Goal: Task Accomplishment & Management: Complete application form

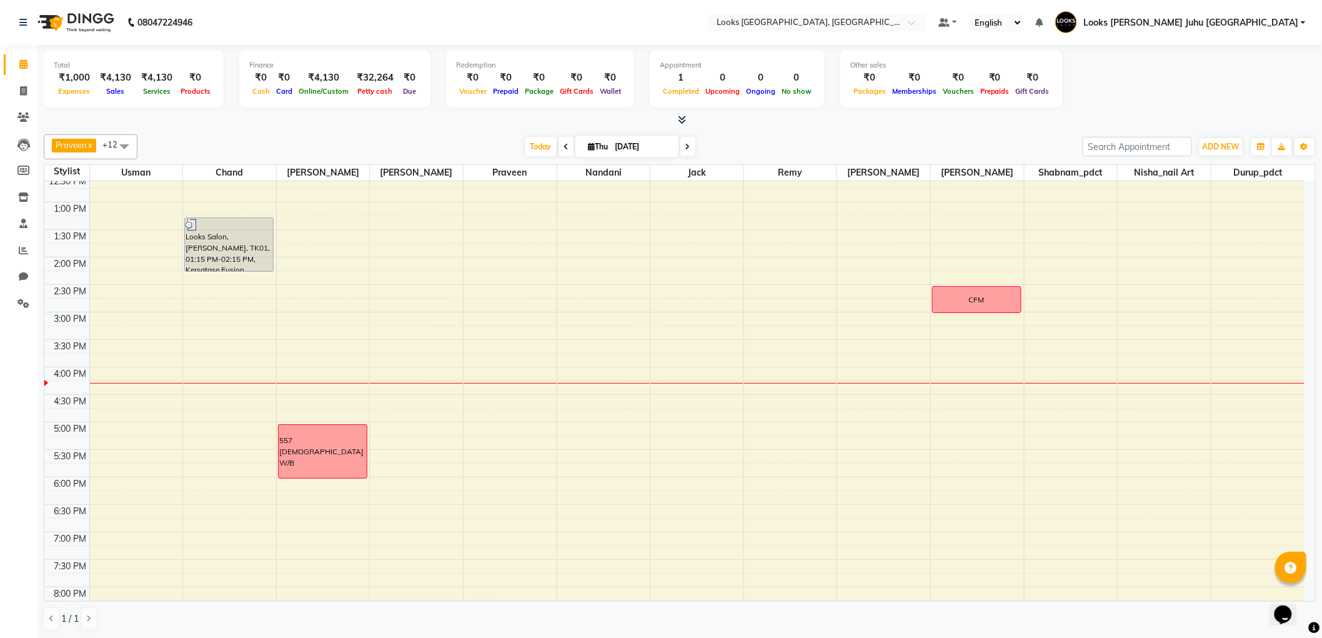
scroll to position [254, 0]
click at [598, 147] on span "Thu" at bounding box center [598, 146] width 26 height 9
select select "9"
select select "2025"
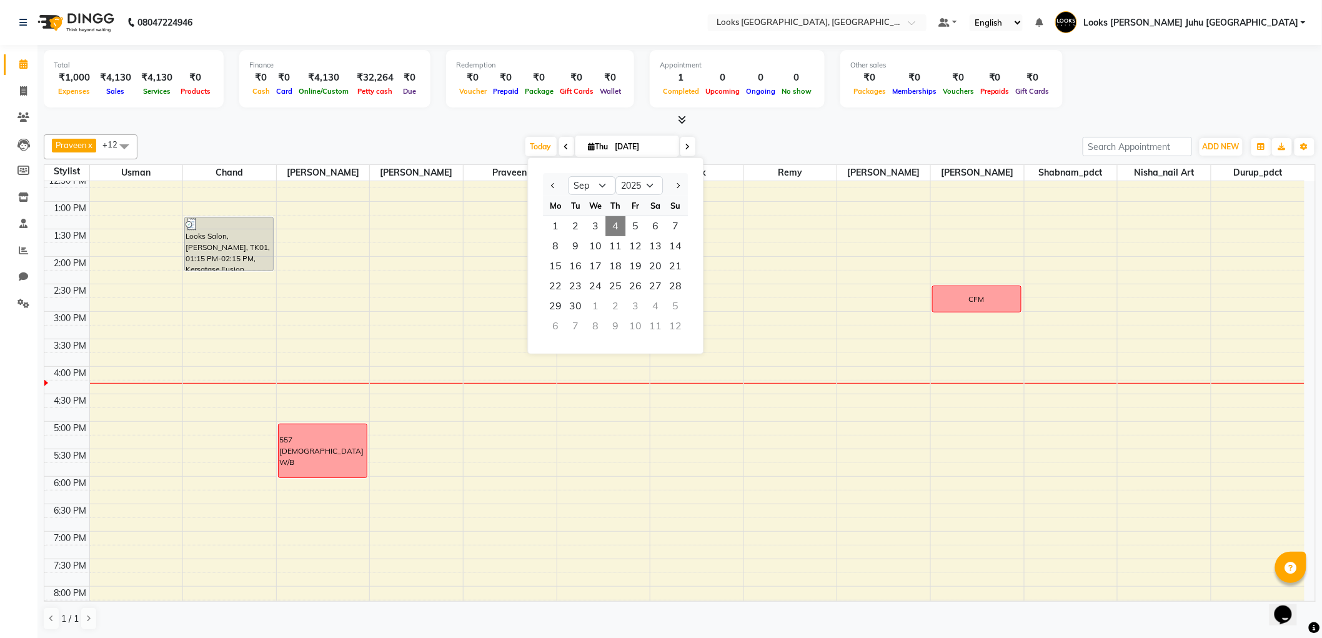
click at [626, 146] on input "[DATE]" at bounding box center [643, 146] width 62 height 19
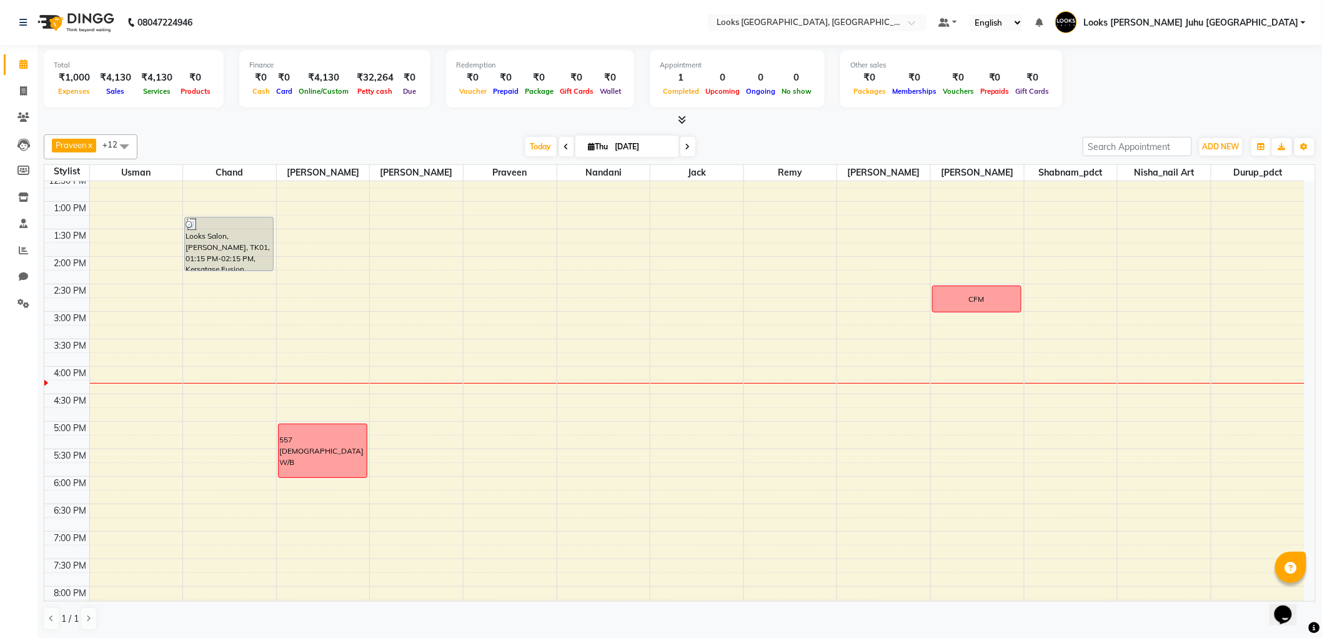
click at [627, 145] on input "[DATE]" at bounding box center [643, 146] width 62 height 19
select select "9"
select select "2025"
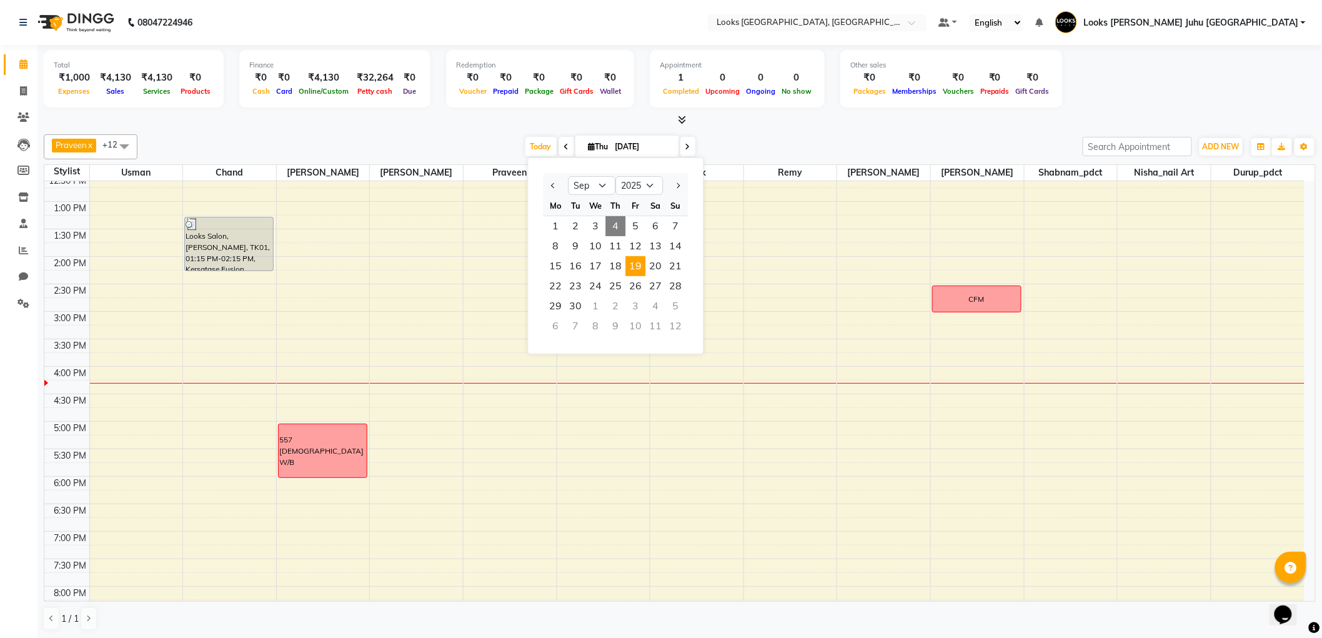
click at [640, 261] on span "19" at bounding box center [635, 266] width 20 height 20
type input "19-09-2025"
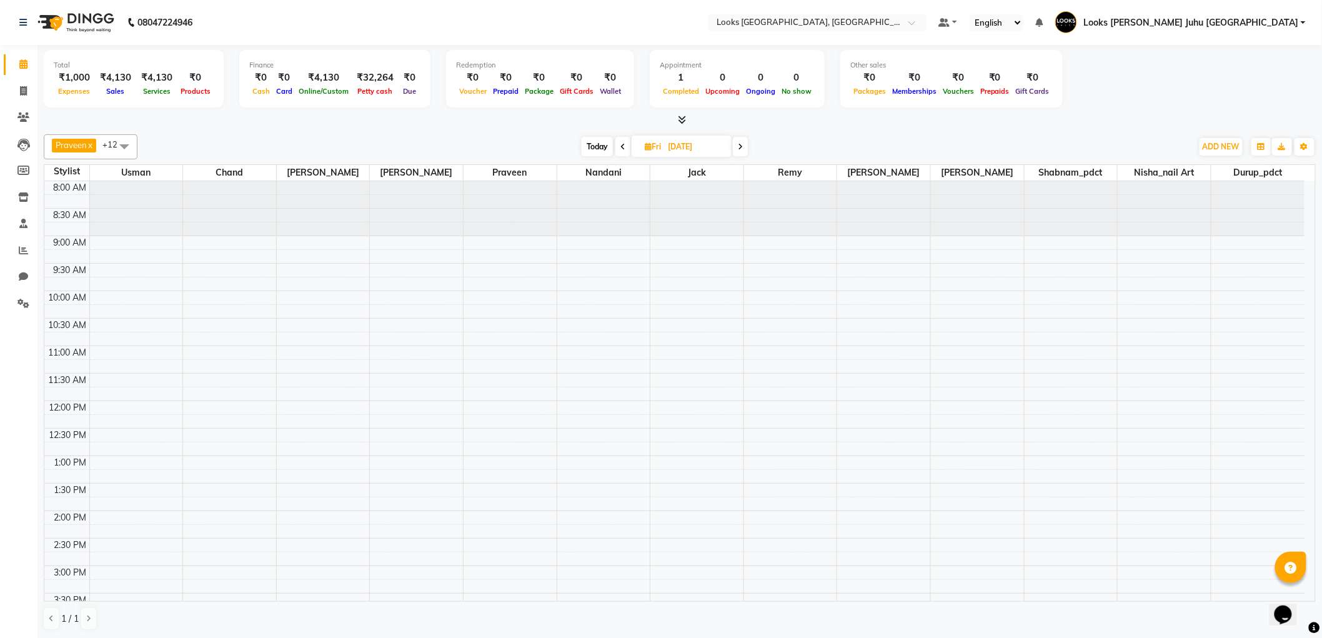
scroll to position [407, 0]
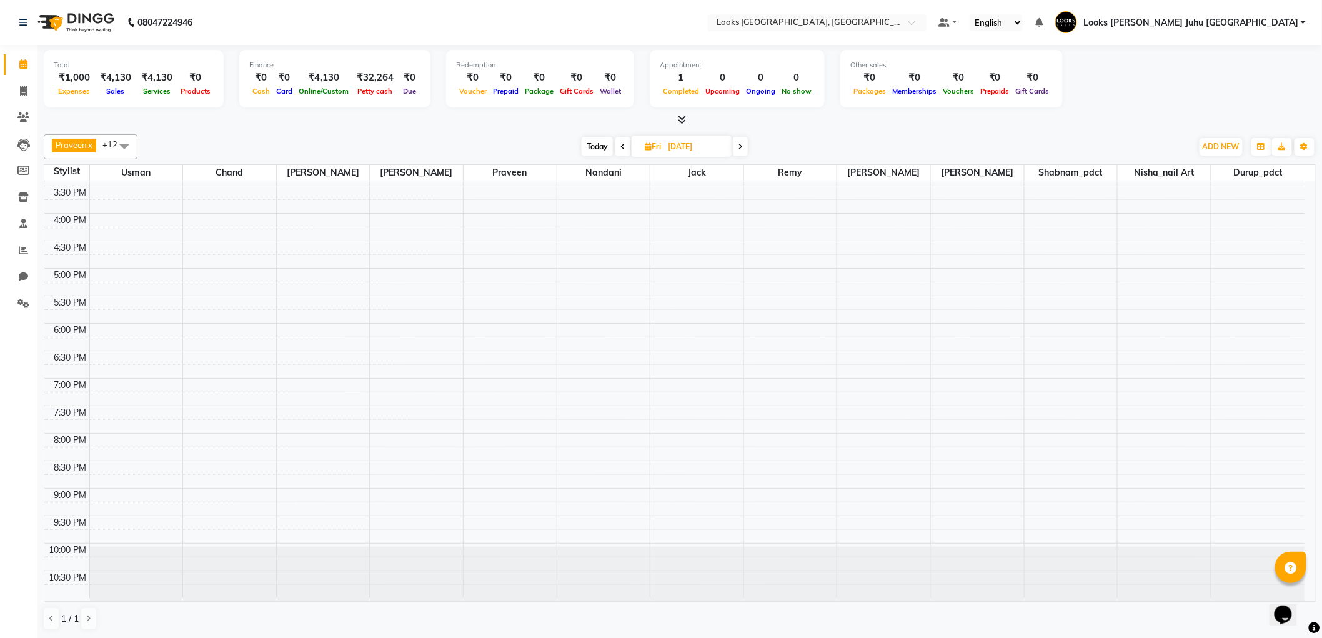
click at [690, 150] on input "19-09-2025" at bounding box center [695, 146] width 62 height 19
select select "9"
select select "2025"
click at [702, 261] on span "20" at bounding box center [712, 266] width 20 height 20
click at [598, 148] on span "Today" at bounding box center [595, 146] width 31 height 19
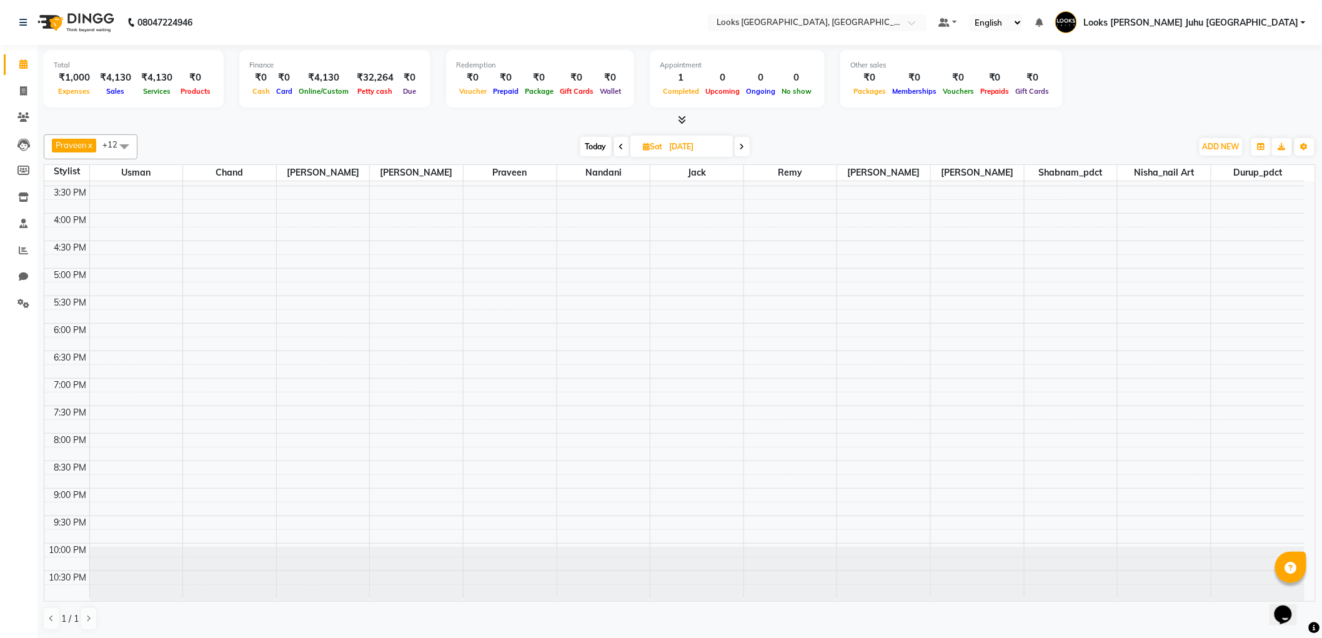
type input "[DATE]"
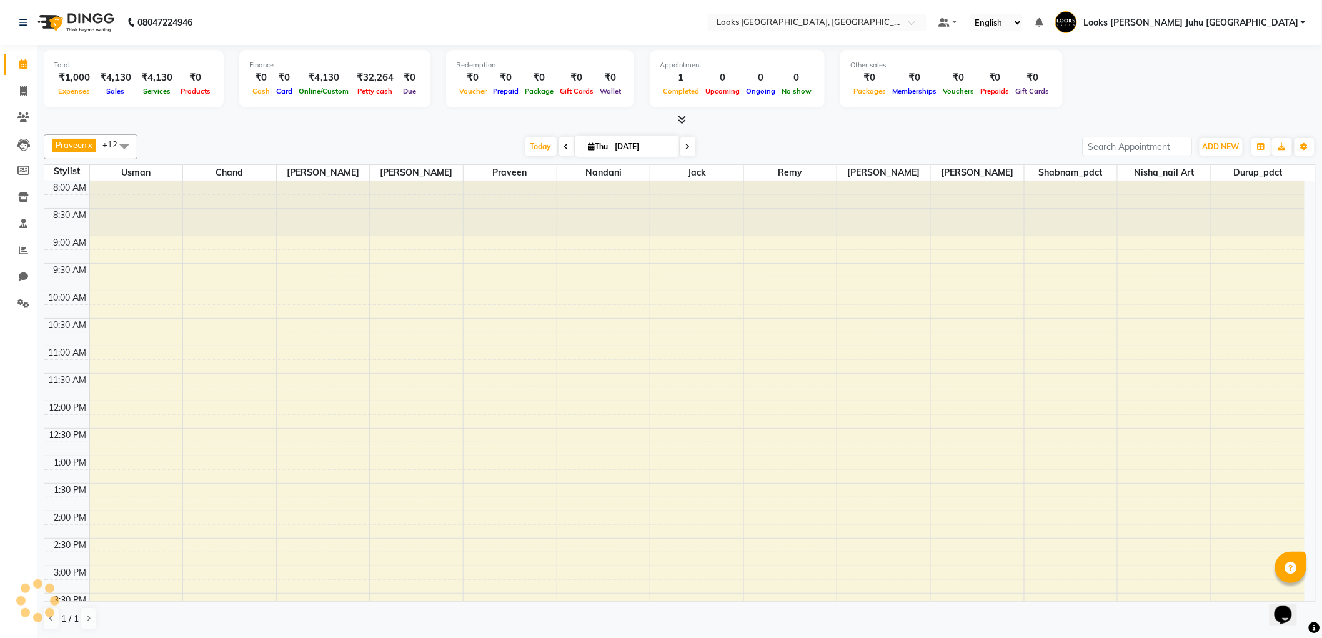
scroll to position [408, 0]
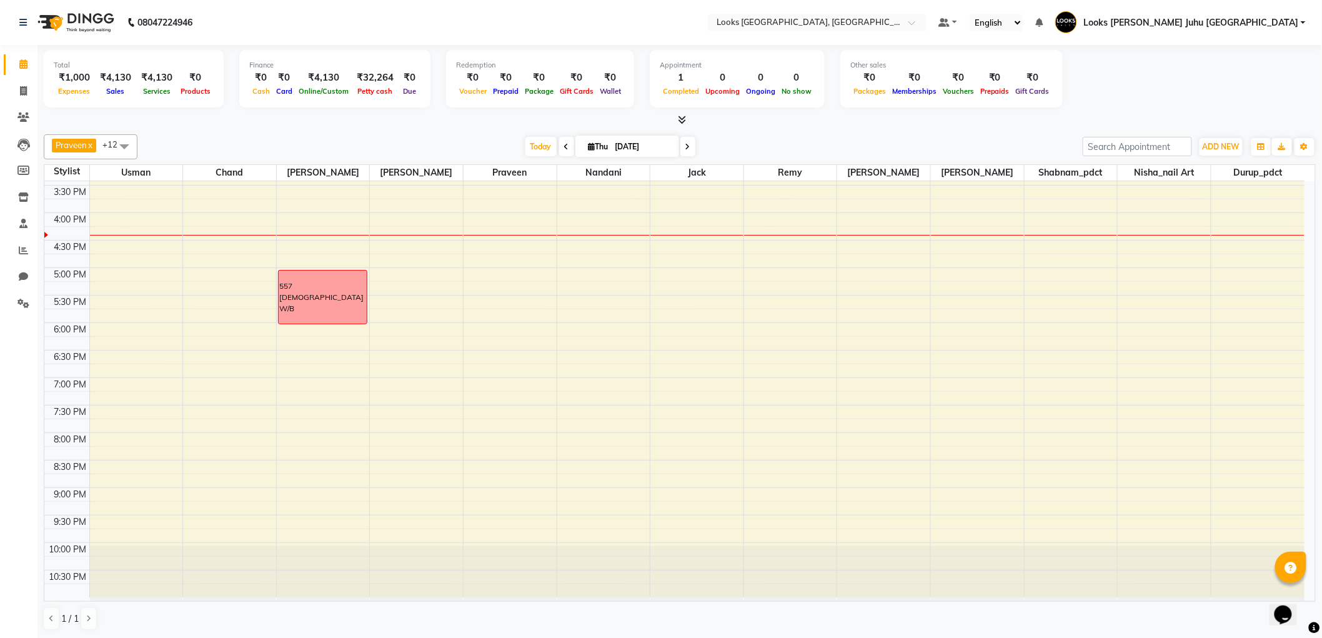
click at [634, 144] on input "[DATE]" at bounding box center [643, 146] width 62 height 19
select select "9"
select select "2025"
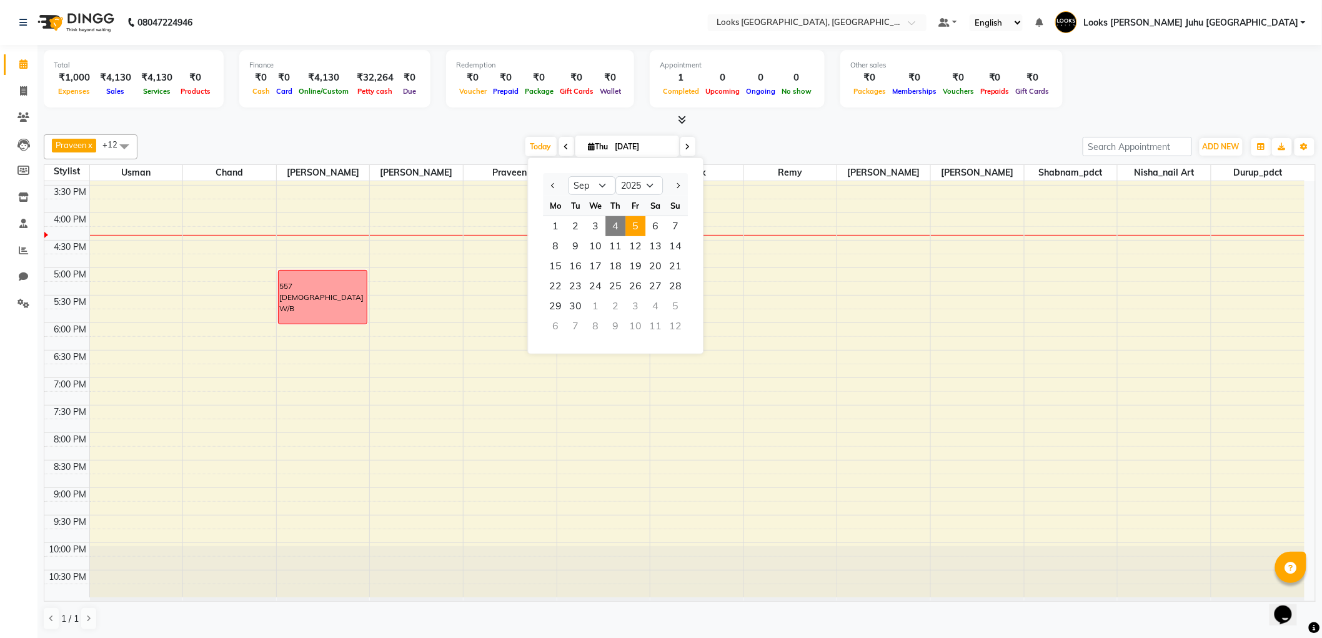
click at [638, 226] on span "5" at bounding box center [635, 226] width 20 height 20
type input "05-09-2025"
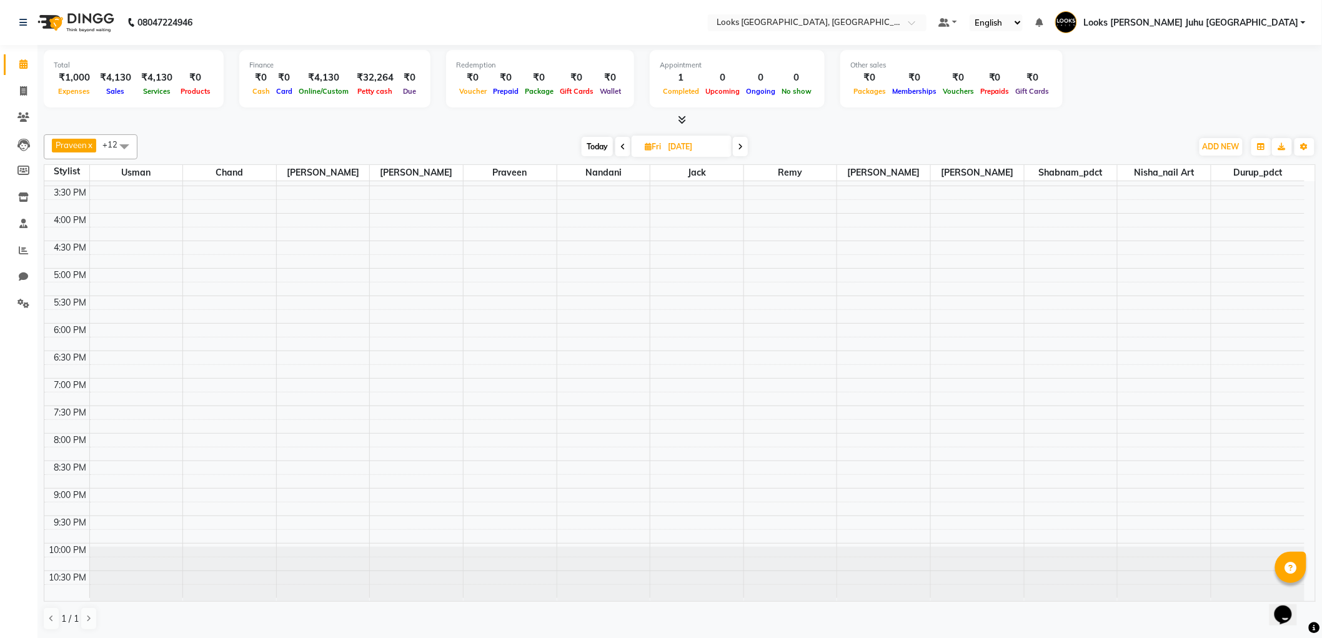
scroll to position [152, 0]
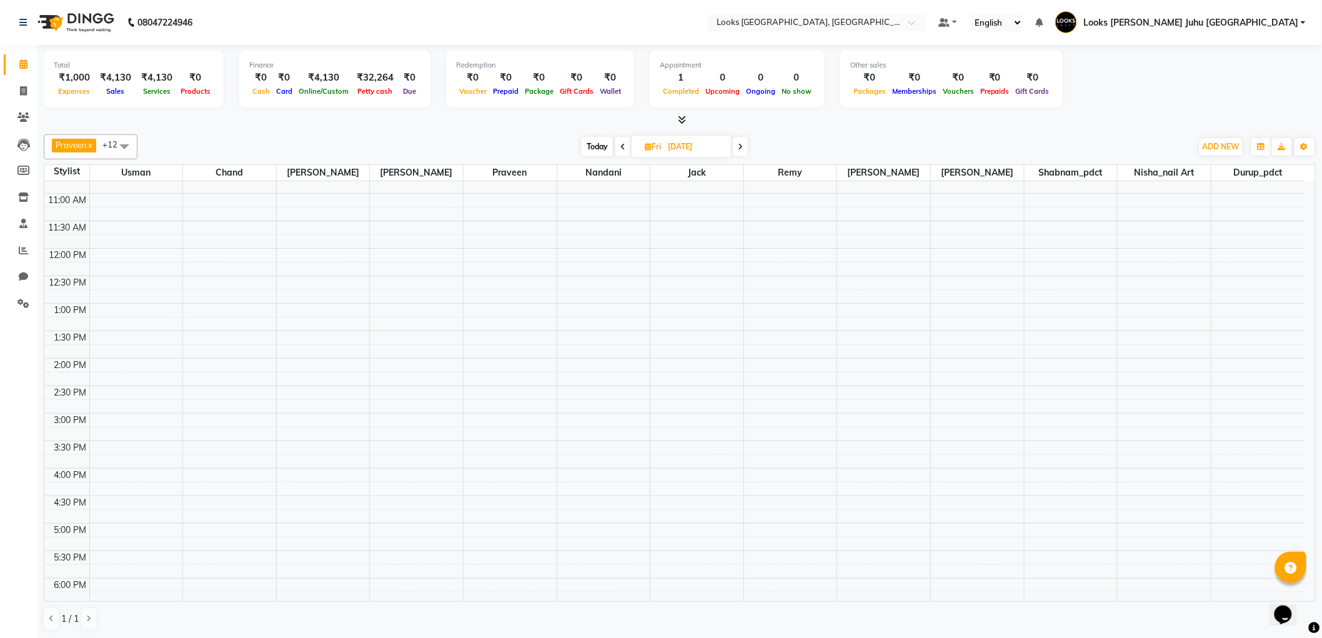
click at [1247, 227] on div "8:00 AM 8:30 AM 9:00 AM 9:30 AM 10:00 AM 10:30 AM 11:00 AM 11:30 AM 12:00 PM 12…" at bounding box center [674, 441] width 1260 height 824
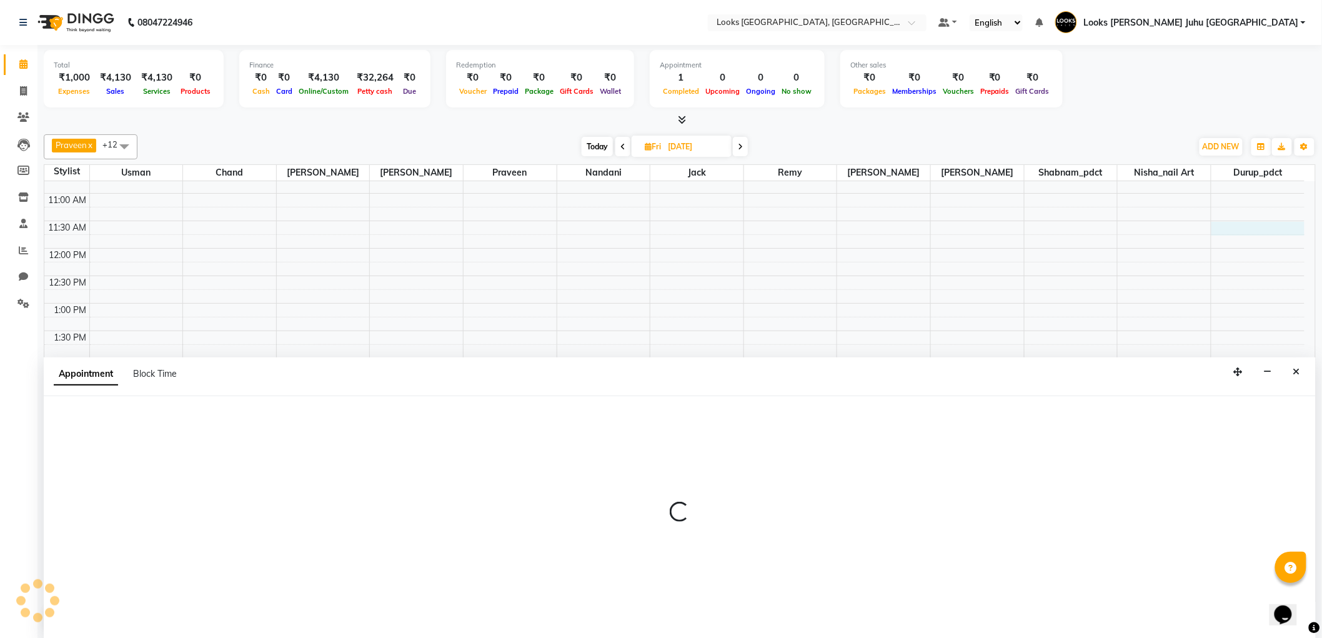
scroll to position [1, 0]
click at [164, 378] on span "Block Time" at bounding box center [155, 372] width 44 height 11
select select "68743"
select select "690"
select select "705"
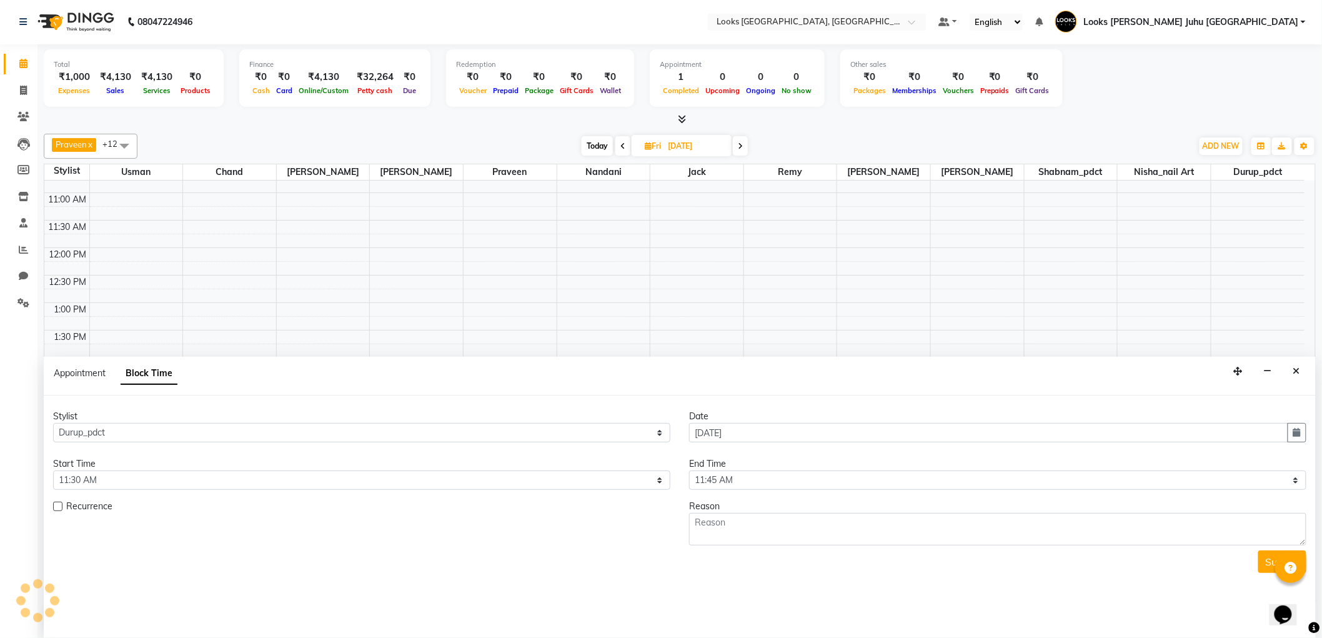
scroll to position [408, 0]
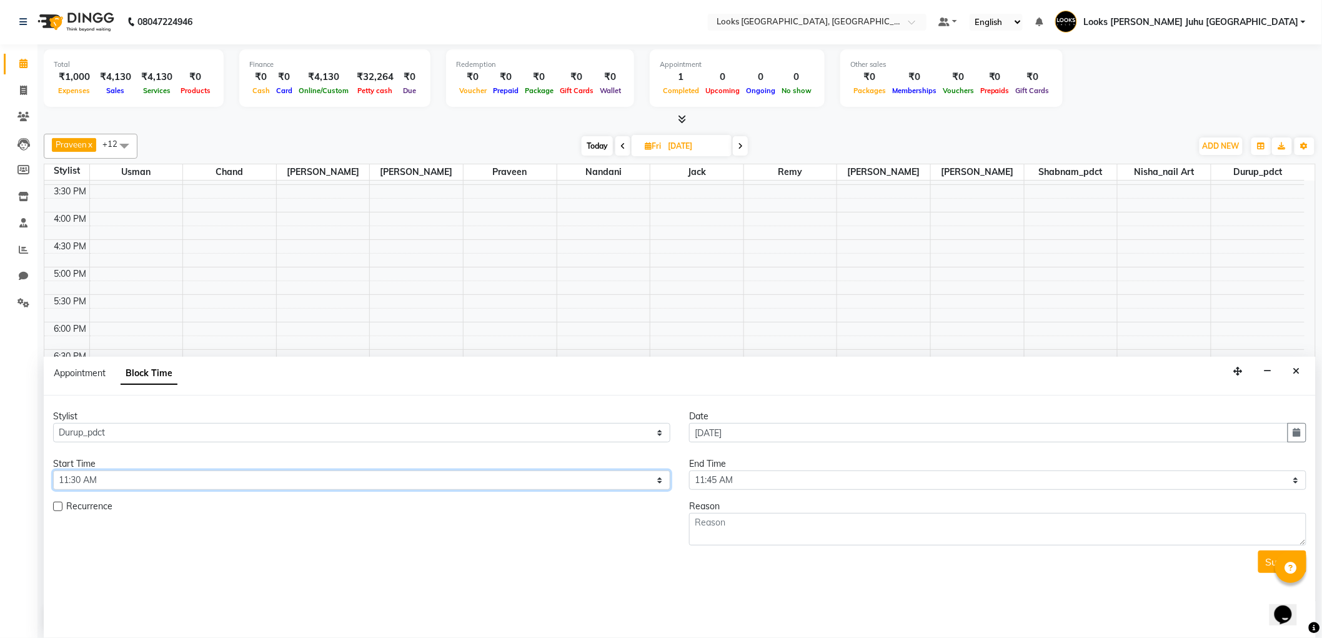
click at [441, 488] on select "Select 09:00 AM 09:15 AM 09:30 AM 09:45 AM 10:00 AM 10:15 AM 10:30 AM 10:45 AM …" at bounding box center [361, 479] width 617 height 19
select select "720"
click at [53, 470] on select "Select 09:00 AM 09:15 AM 09:30 AM 09:45 AM 10:00 AM 10:15 AM 10:30 AM 10:45 AM …" at bounding box center [361, 479] width 617 height 19
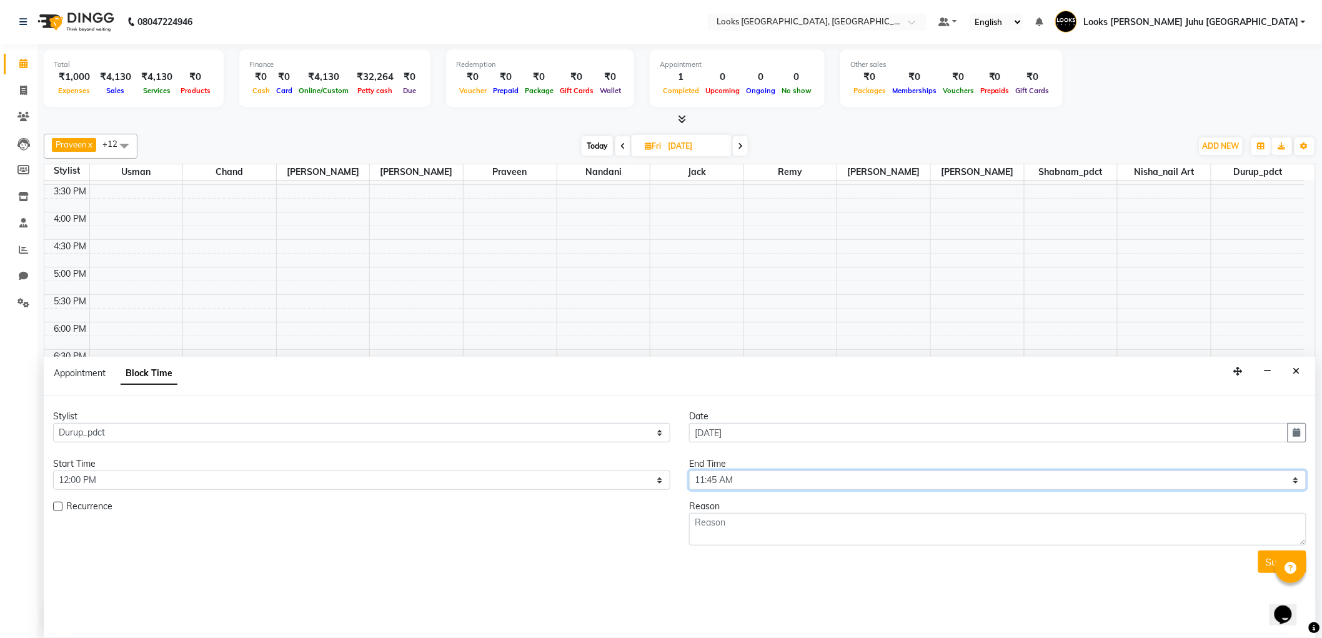
click at [813, 484] on select "Select 09:00 AM 09:15 AM 09:30 AM 09:45 AM 10:00 AM 10:15 AM 10:30 AM 10:45 AM …" at bounding box center [997, 479] width 617 height 19
select select "750"
click at [689, 470] on select "Select 09:00 AM 09:15 AM 09:30 AM 09:45 AM 10:00 AM 10:15 AM 10:30 AM 10:45 AM …" at bounding box center [997, 479] width 617 height 19
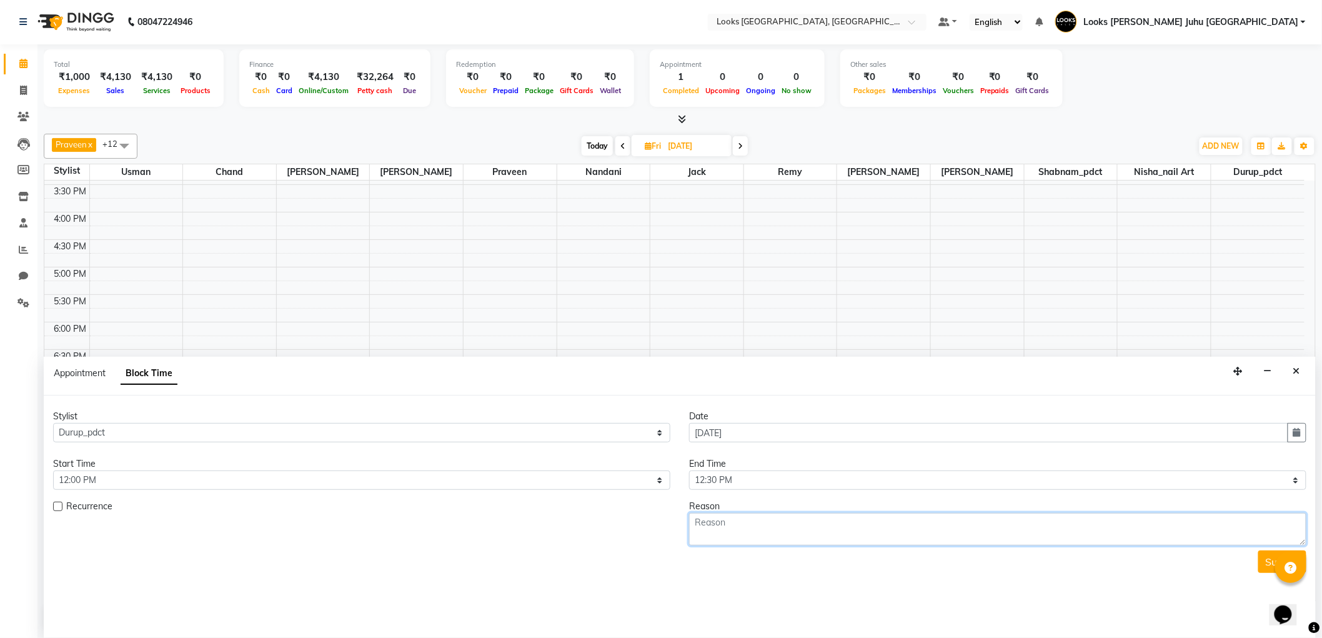
click at [730, 528] on textarea at bounding box center [997, 529] width 617 height 32
type textarea "SHILPA CFM"
click at [1266, 562] on button "Submit" at bounding box center [1282, 561] width 48 height 22
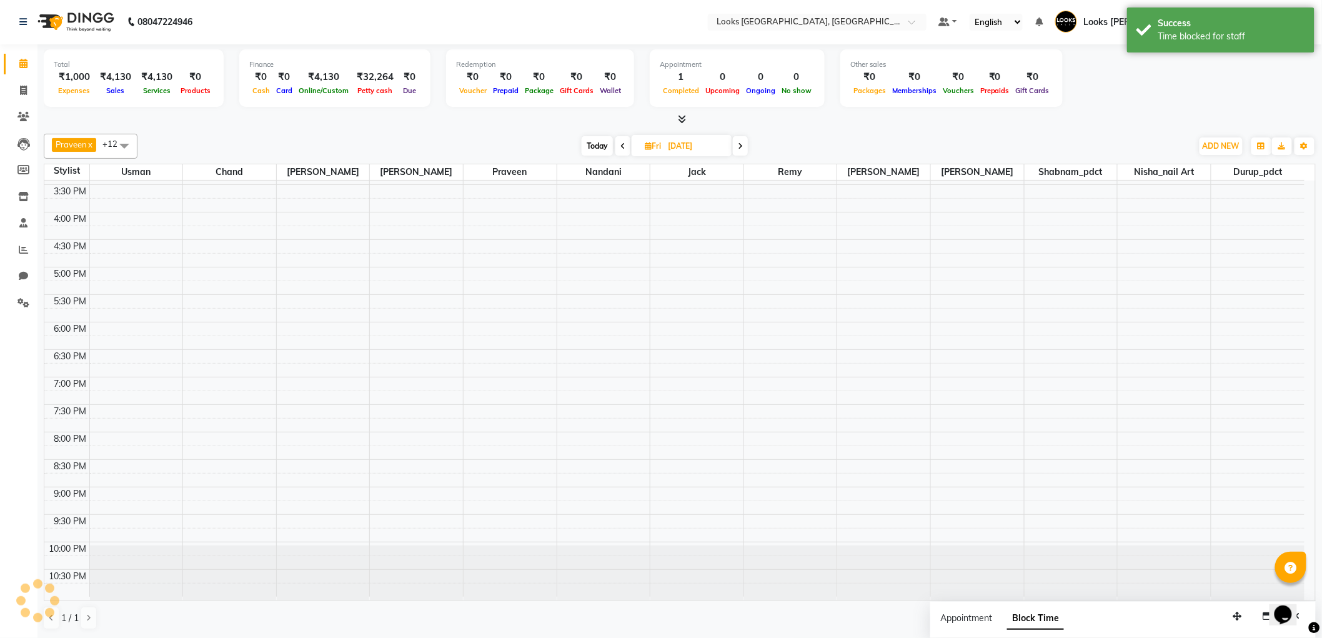
scroll to position [0, 0]
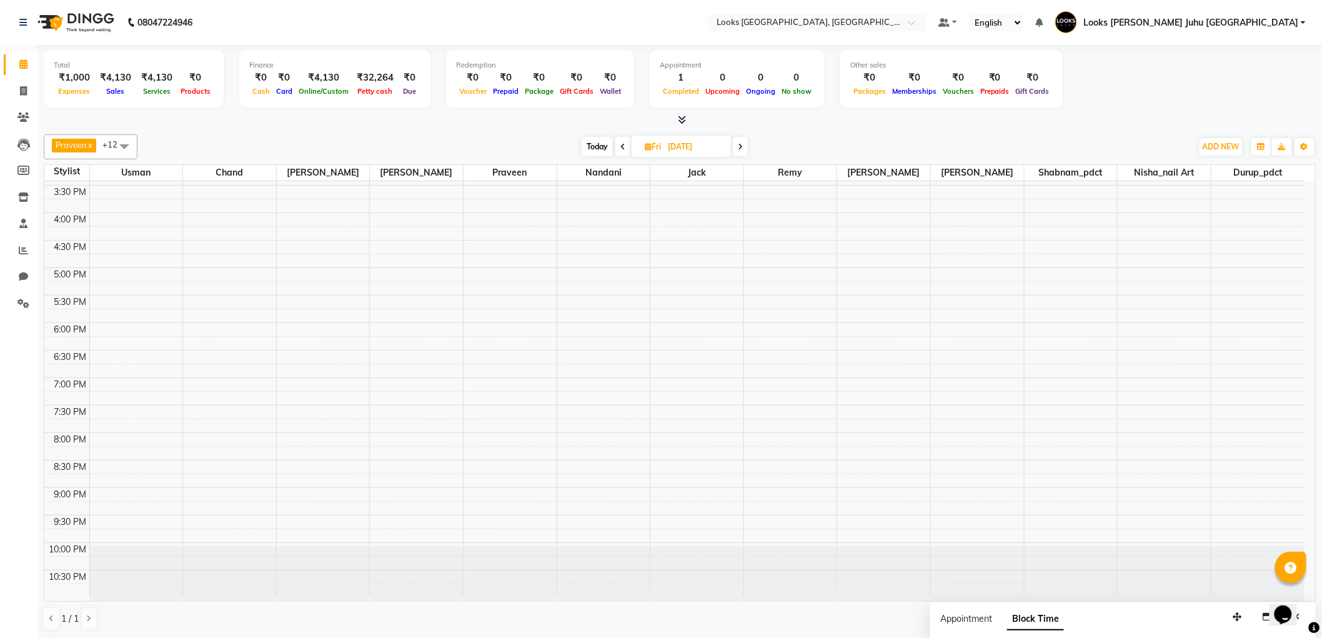
click at [603, 147] on span "Today" at bounding box center [597, 146] width 31 height 19
type input "[DATE]"
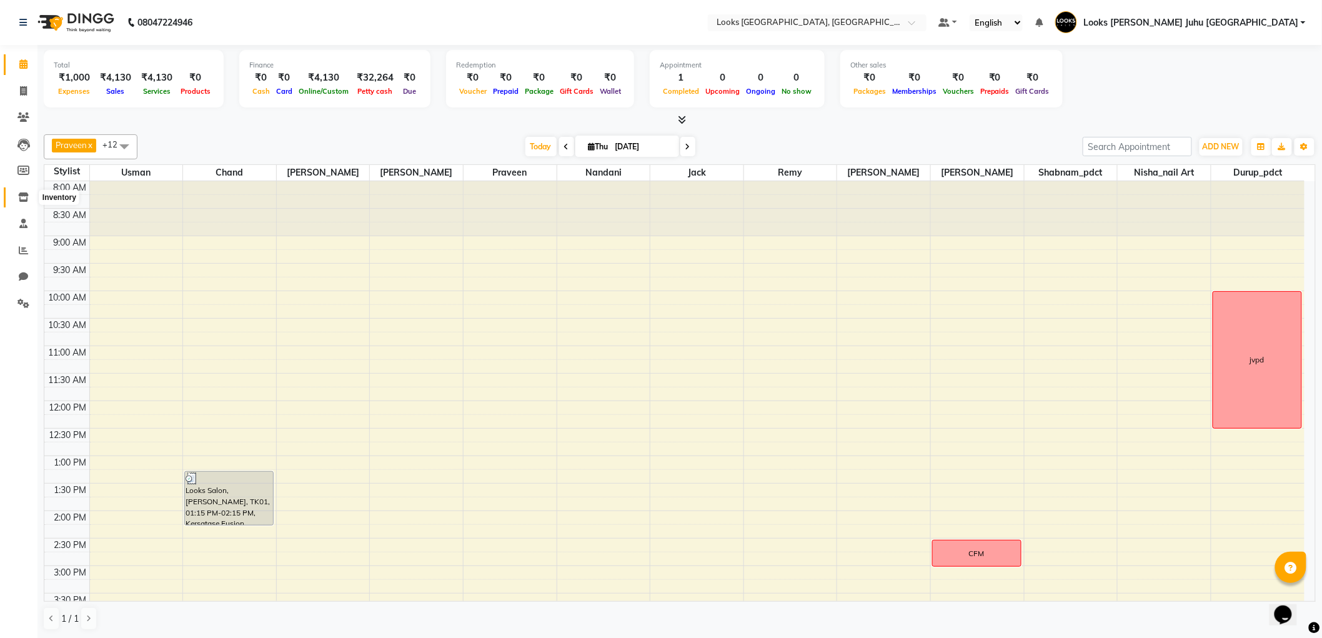
click at [28, 197] on span at bounding box center [23, 198] width 22 height 14
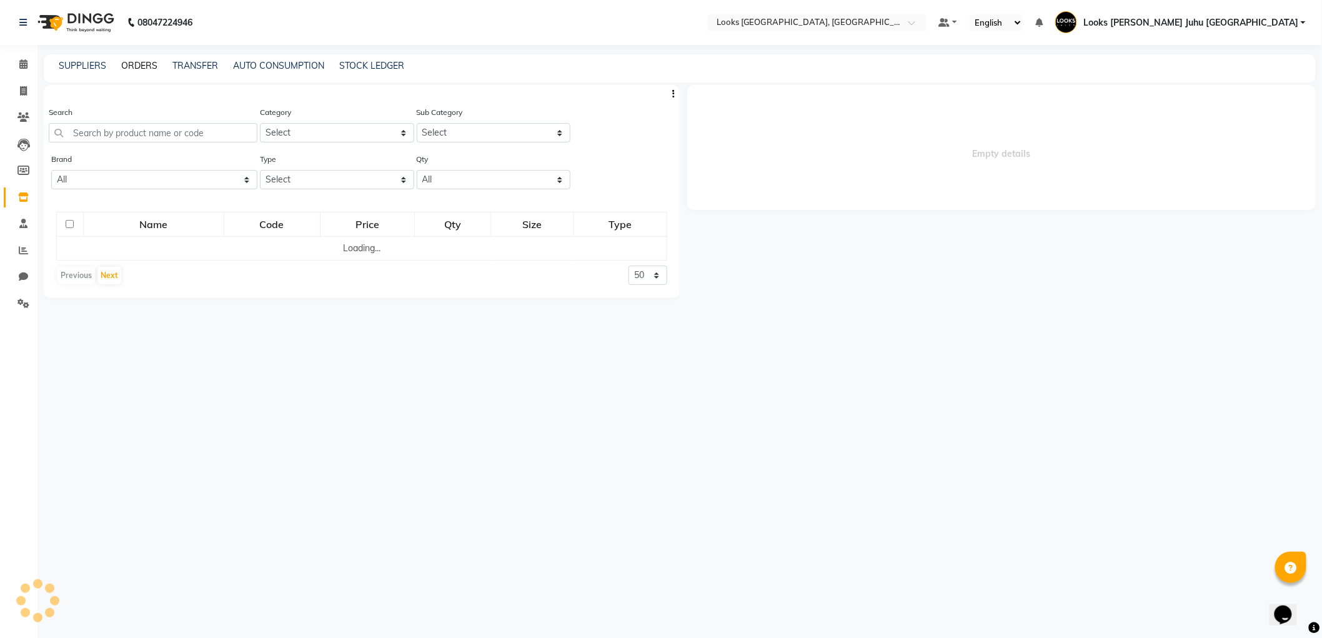
click at [150, 66] on link "ORDERS" at bounding box center [139, 65] width 36 height 11
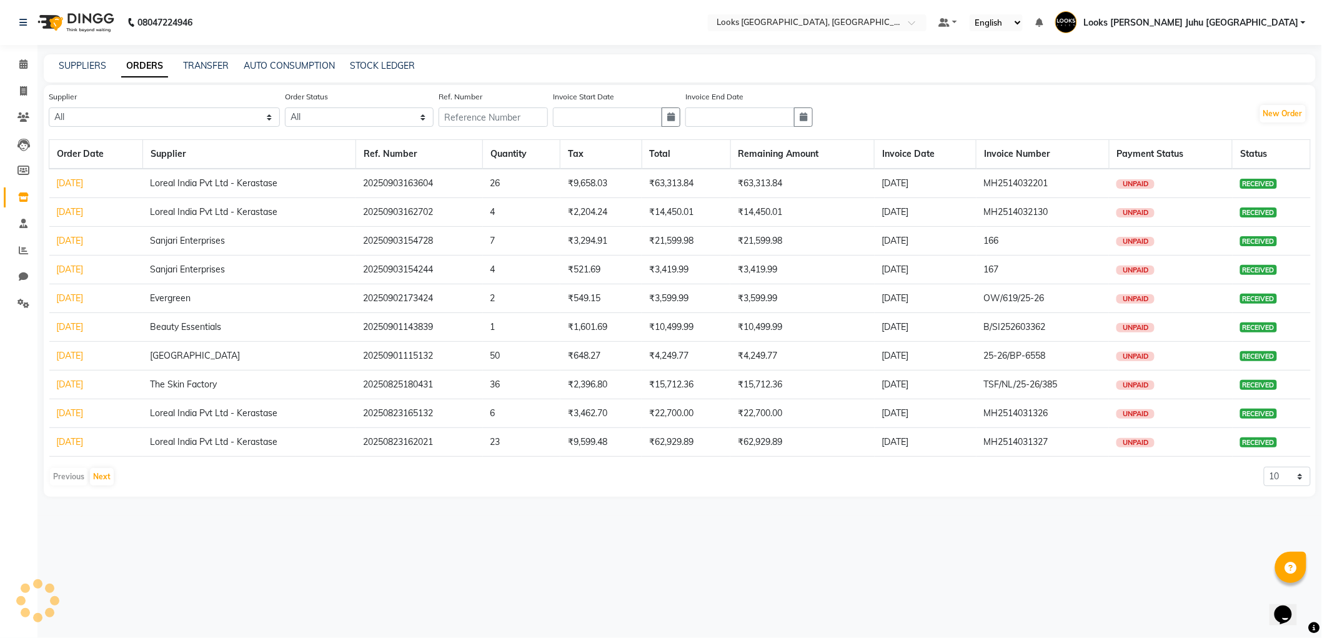
click at [146, 67] on link "ORDERS" at bounding box center [144, 66] width 47 height 22
click at [141, 65] on link "ORDERS" at bounding box center [144, 66] width 47 height 22
click at [141, 67] on link "ORDERS" at bounding box center [144, 66] width 47 height 22
click at [131, 66] on link "ORDERS" at bounding box center [144, 66] width 47 height 22
click at [162, 117] on select "All Aurus Corporation The Salon Factory The Skin Factory Motiram & Sons Loreal …" at bounding box center [164, 116] width 231 height 19
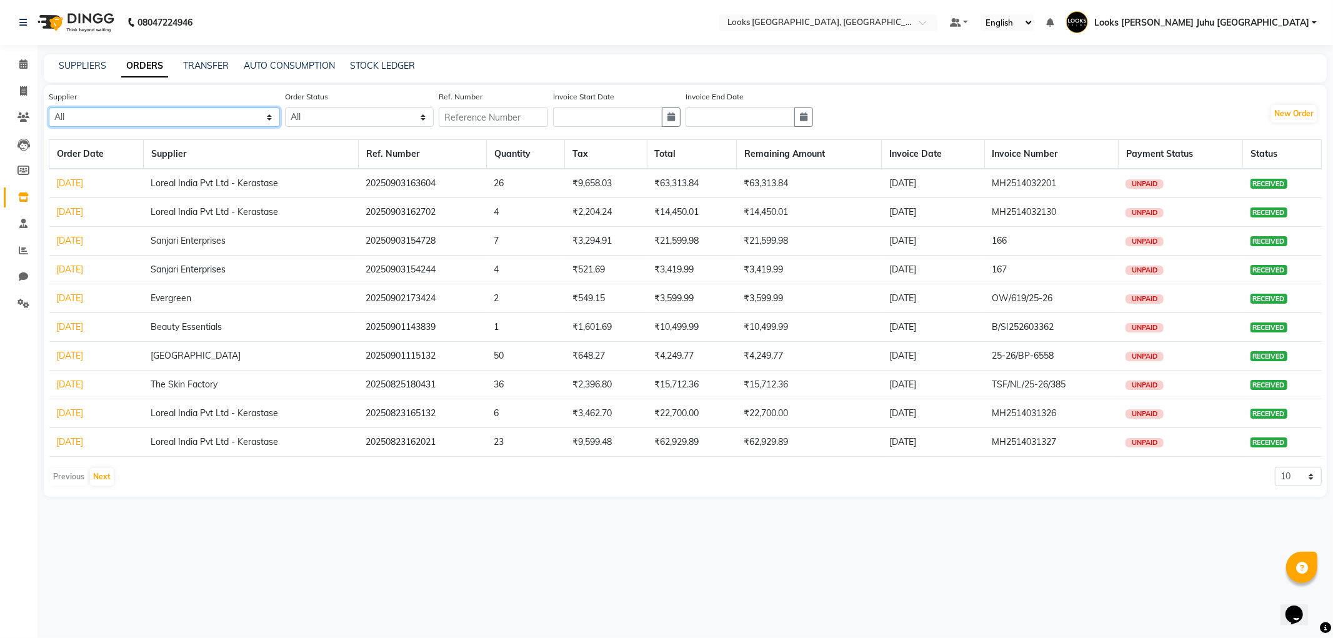
select select "2786"
click at [511, 87] on div "Supplier All Aurus Corporation The Salon Factory The Skin Factory Motiram & Son…" at bounding box center [685, 291] width 1283 height 412
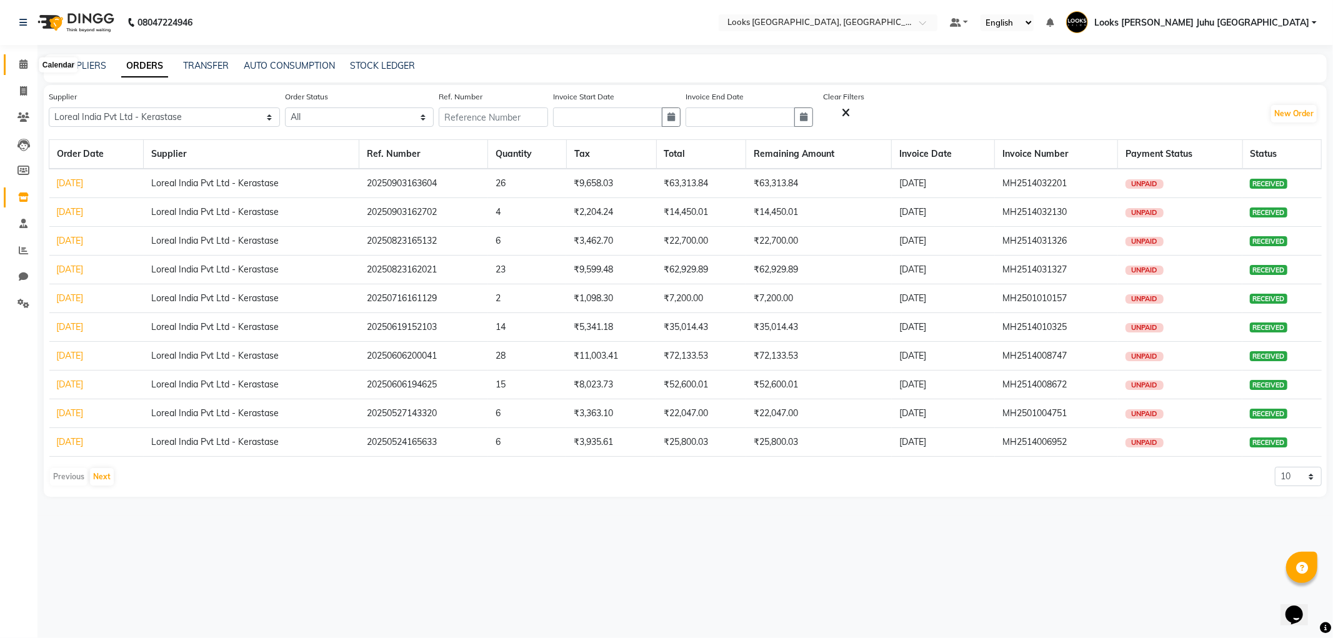
click at [20, 64] on icon at bounding box center [23, 63] width 8 height 9
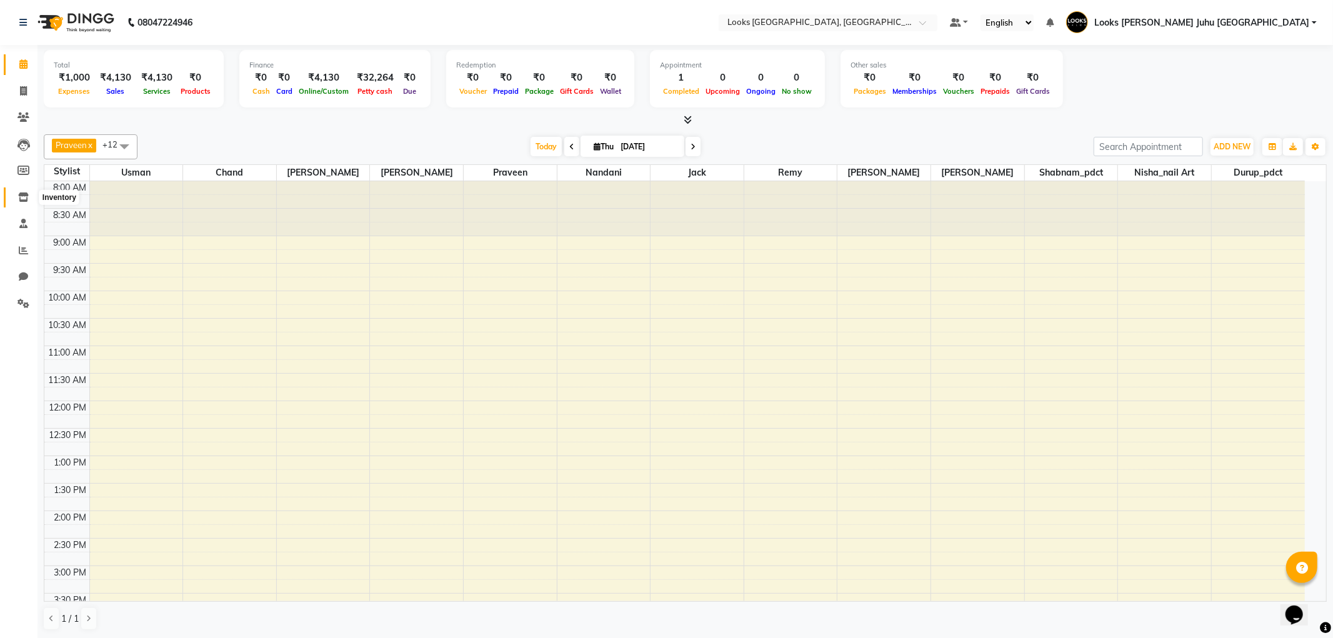
drag, startPoint x: 24, startPoint y: 196, endPoint x: 31, endPoint y: 202, distance: 9.8
click at [24, 196] on icon at bounding box center [23, 196] width 11 height 9
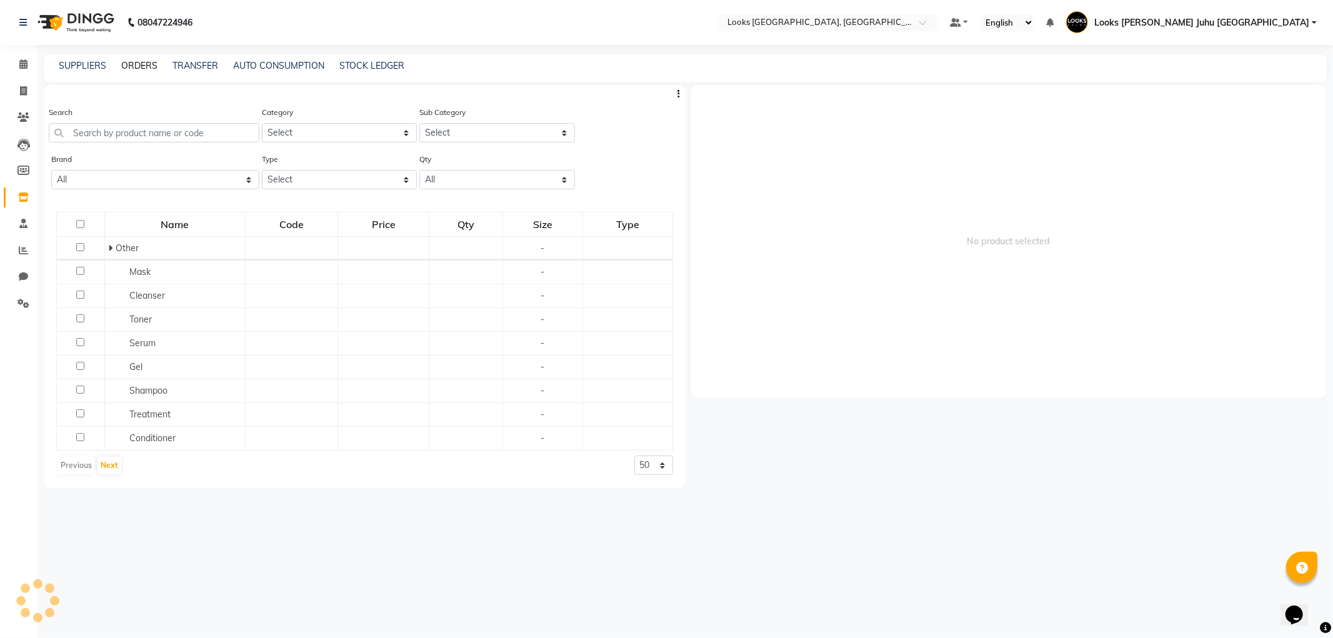
click at [131, 64] on link "ORDERS" at bounding box center [139, 65] width 36 height 11
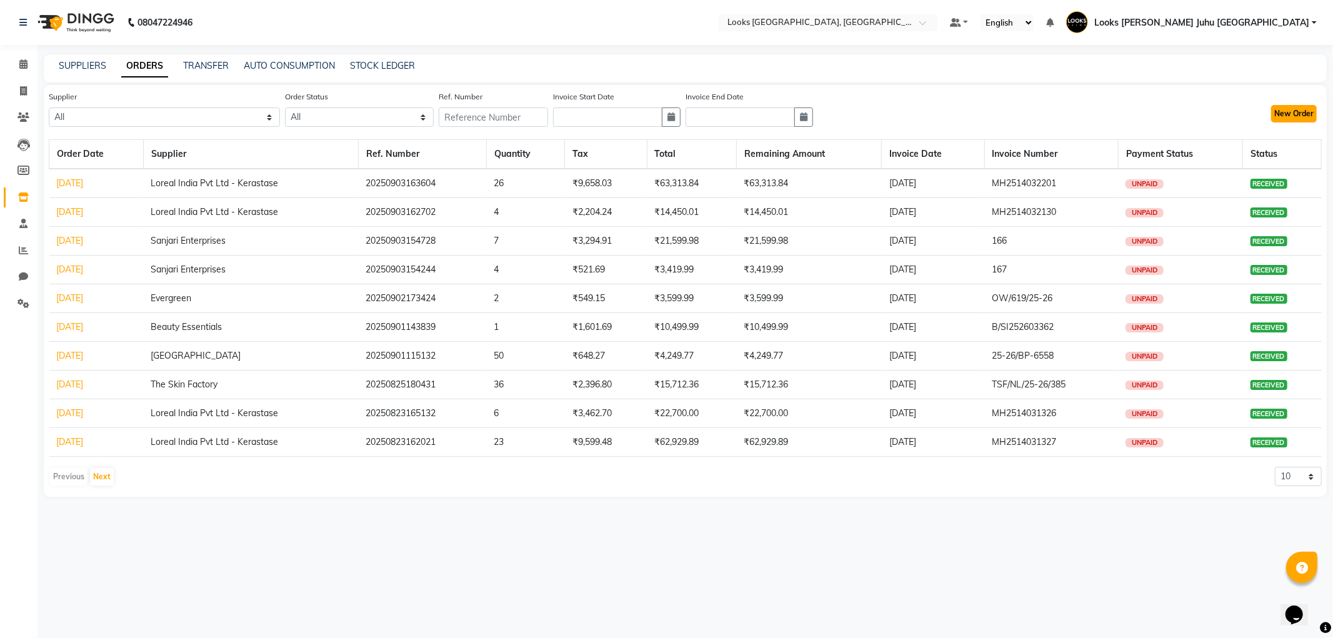
click at [1306, 115] on button "New Order" at bounding box center [1294, 113] width 46 height 17
select select "true"
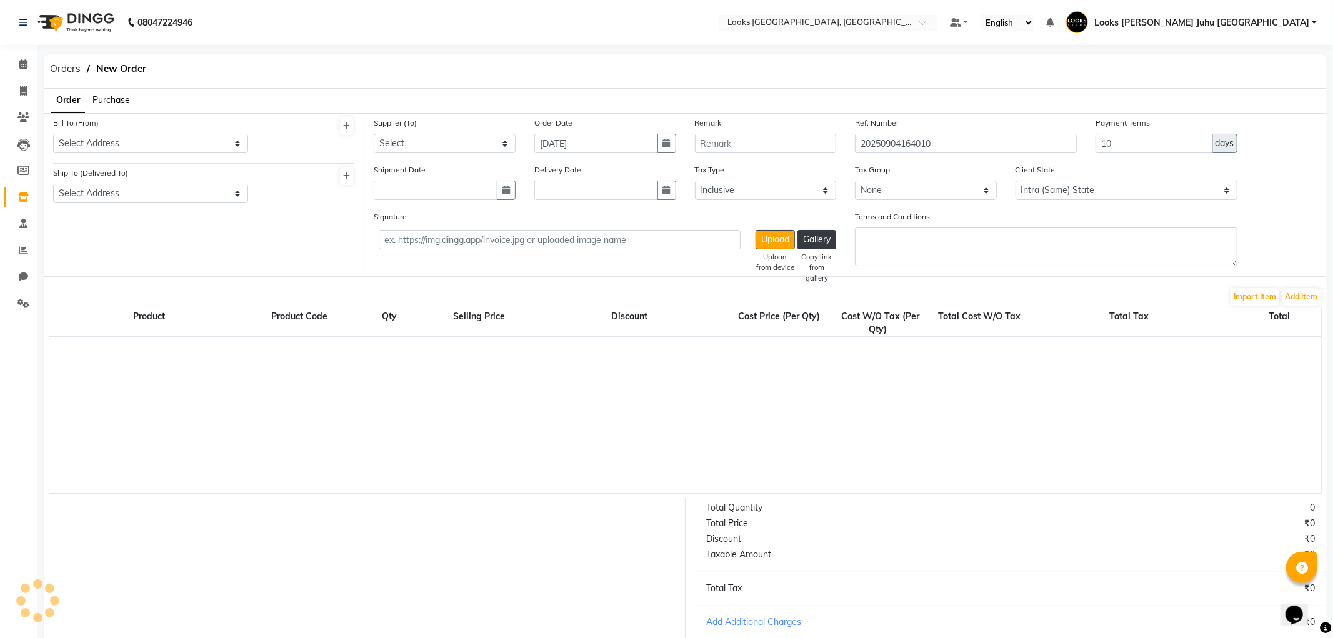
select select "1625"
click at [102, 144] on select "Select Address M M ENTERPRISES M M ENTERPRISES M M ENTERPRISES Looks Salon The …" at bounding box center [149, 143] width 193 height 19
select select "558"
click at [53, 134] on select "Select Address M M ENTERPRISES M M ENTERPRISES M M ENTERPRISES Looks Salon The …" at bounding box center [149, 143] width 193 height 19
click at [128, 199] on select "Select Address Looks Salon Jw" at bounding box center [149, 193] width 193 height 19
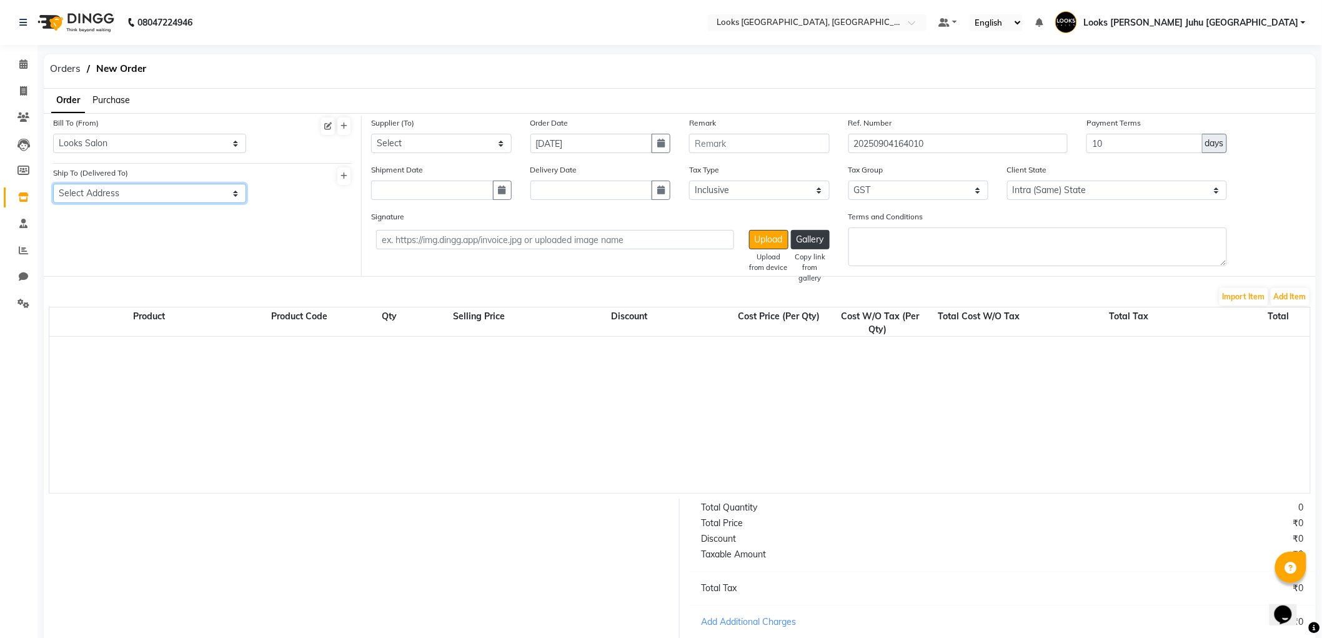
select select "503"
click at [53, 184] on select "Select Address Looks Salon Jw" at bounding box center [149, 193] width 193 height 19
click at [472, 145] on select "Select Aurus Corporation The Salon Factory The Skin Factory Motiram & Sons Lore…" at bounding box center [441, 143] width 141 height 19
select select "2786"
click at [371, 134] on select "Select Aurus Corporation The Salon Factory The Skin Factory Motiram & Sons Lore…" at bounding box center [441, 143] width 141 height 19
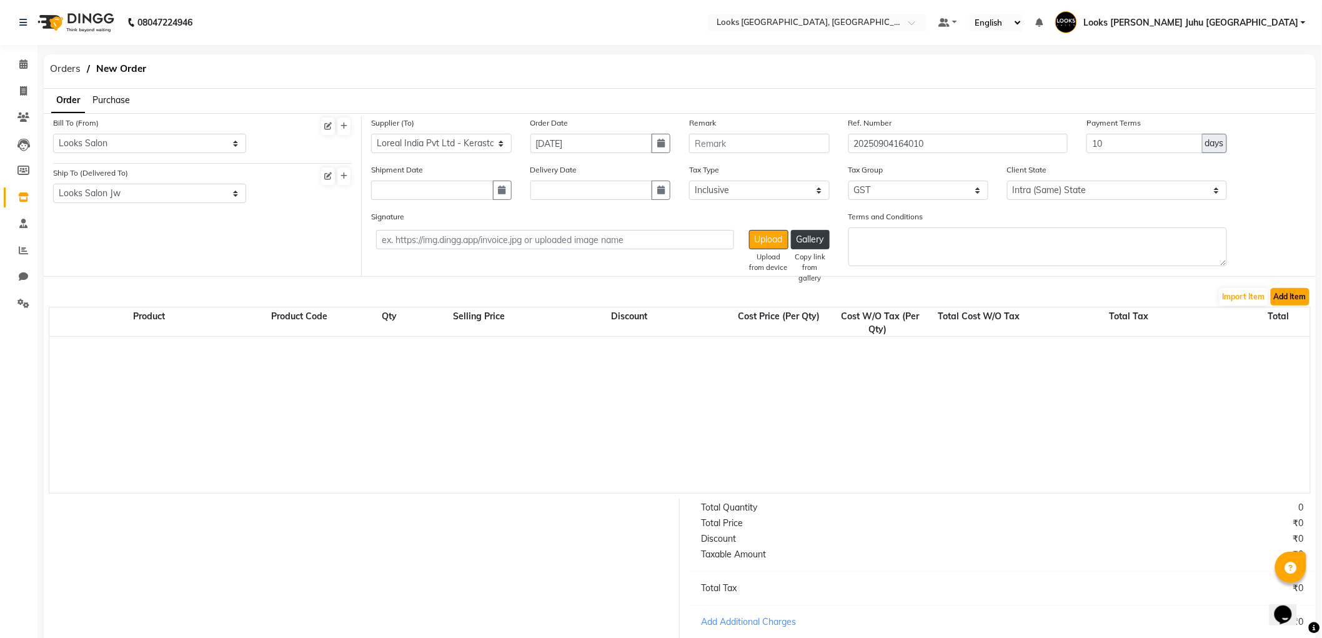
click at [1292, 292] on button "Add Item" at bounding box center [1290, 296] width 39 height 17
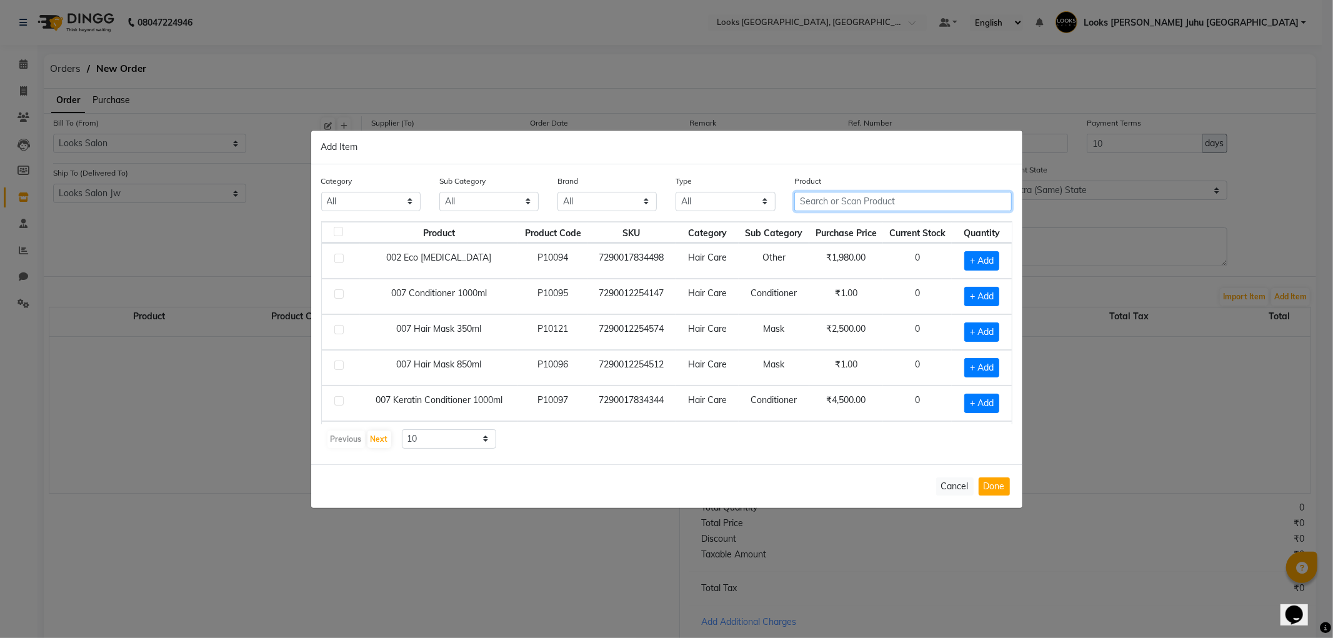
click at [871, 198] on input "text" at bounding box center [903, 201] width 218 height 19
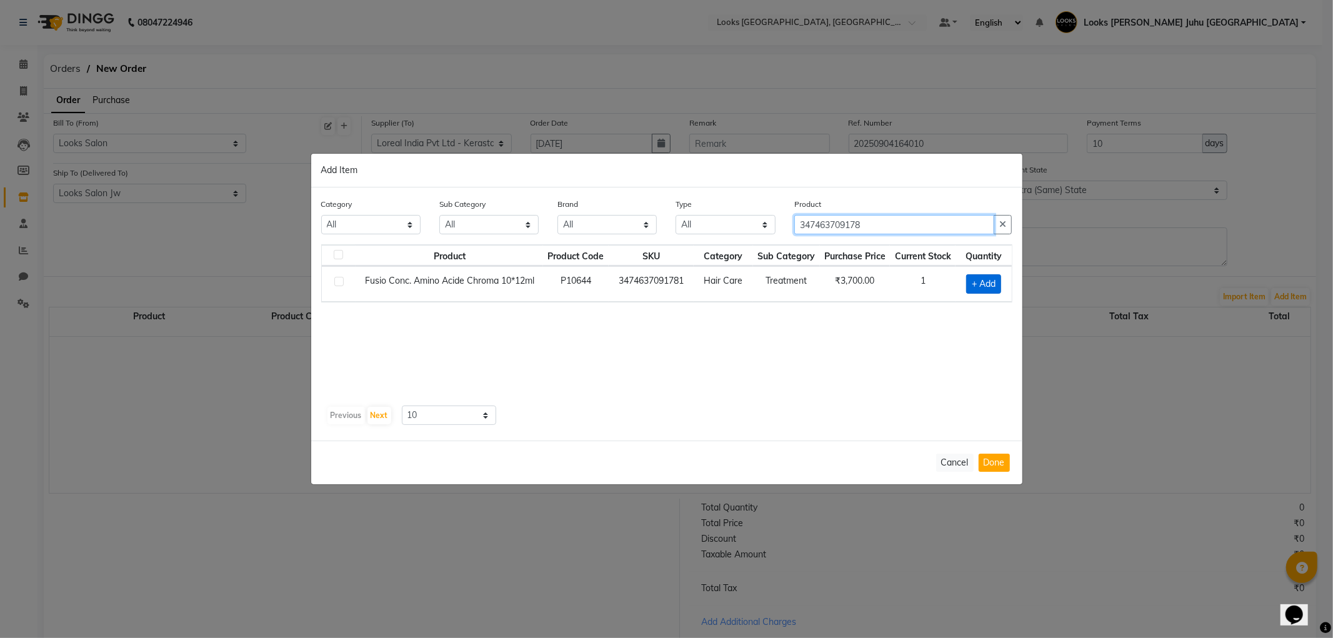
type input "347463709178"
click at [978, 290] on span "+ Add" at bounding box center [983, 283] width 35 height 19
checkbox input "true"
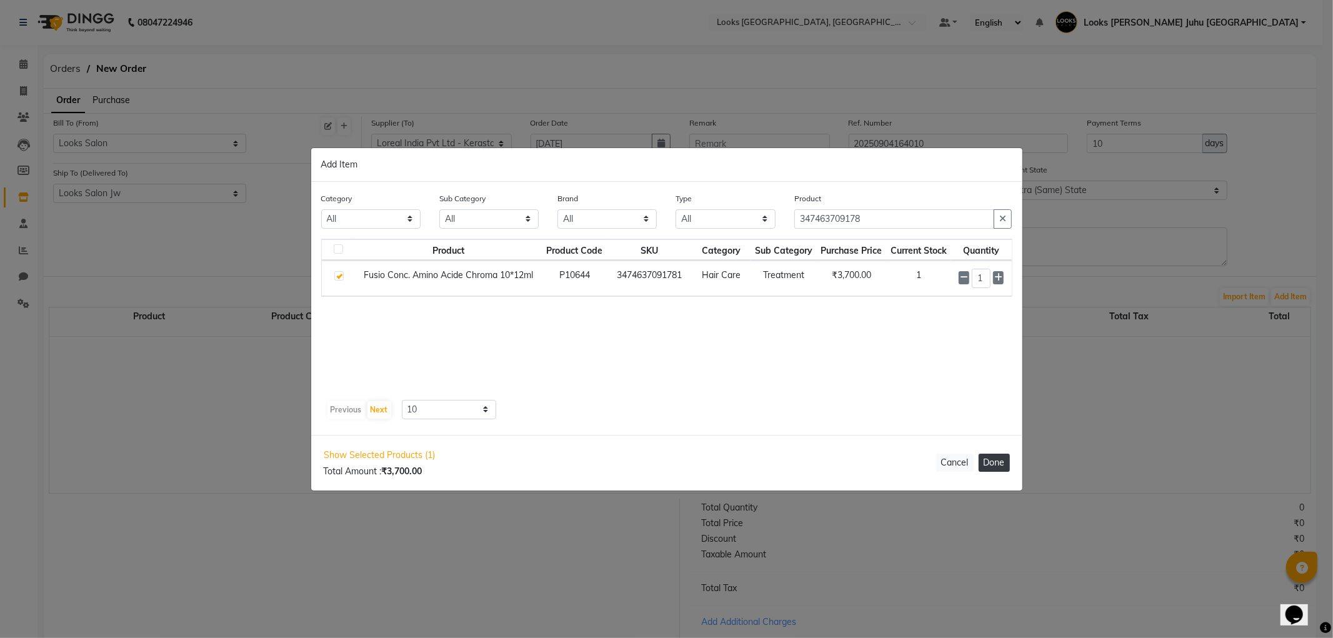
click at [983, 463] on button "Done" at bounding box center [993, 463] width 31 height 18
select select "3870"
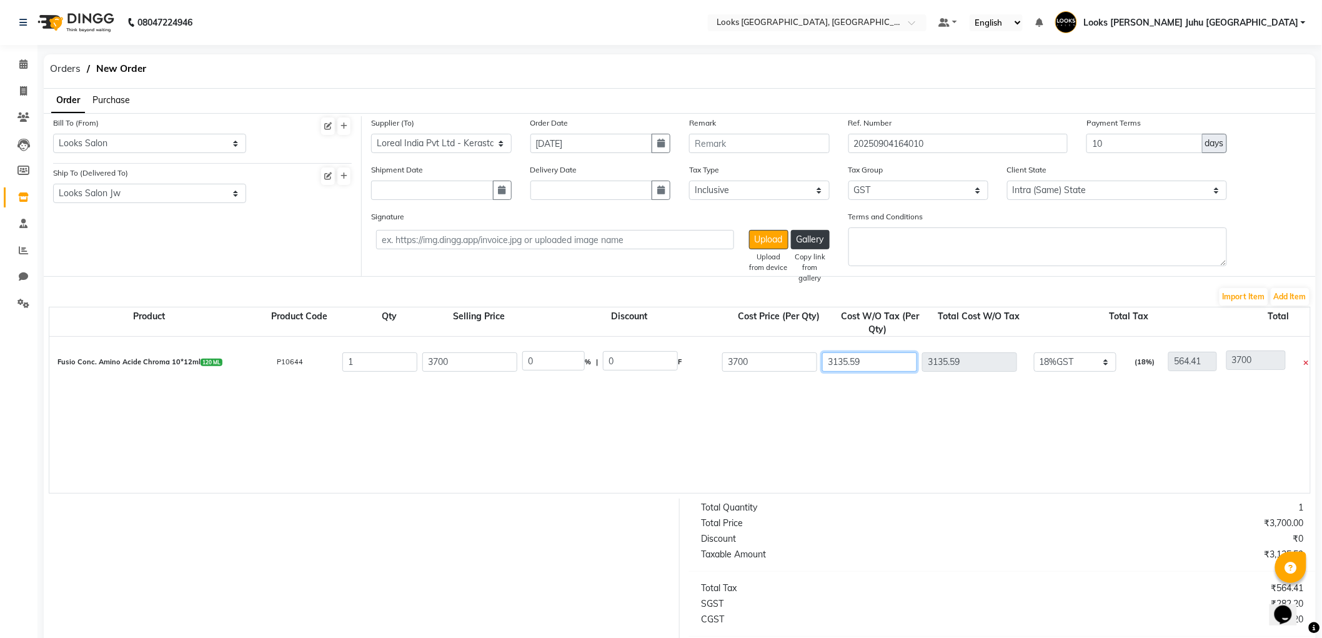
click at [880, 360] on input "3135.59" at bounding box center [869, 361] width 95 height 19
type input "3135.5"
type input "3699.91"
type input "3135"
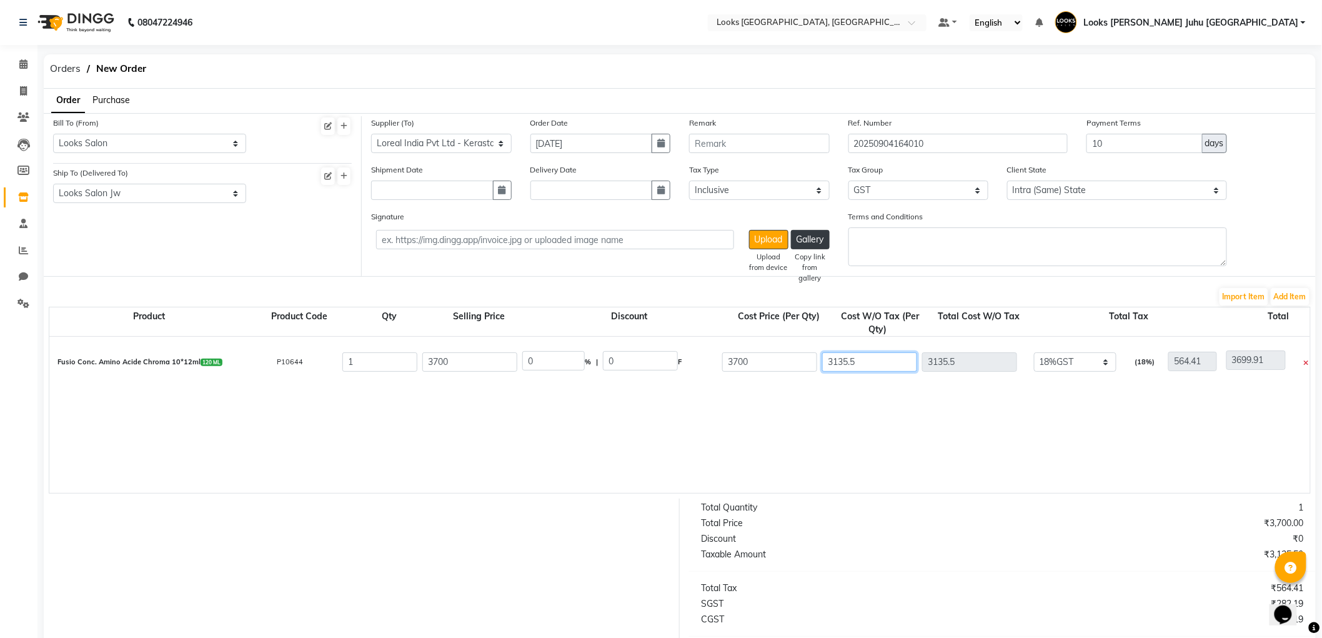
type input "3135"
type input "3699.41"
type input "313"
type input "877.41"
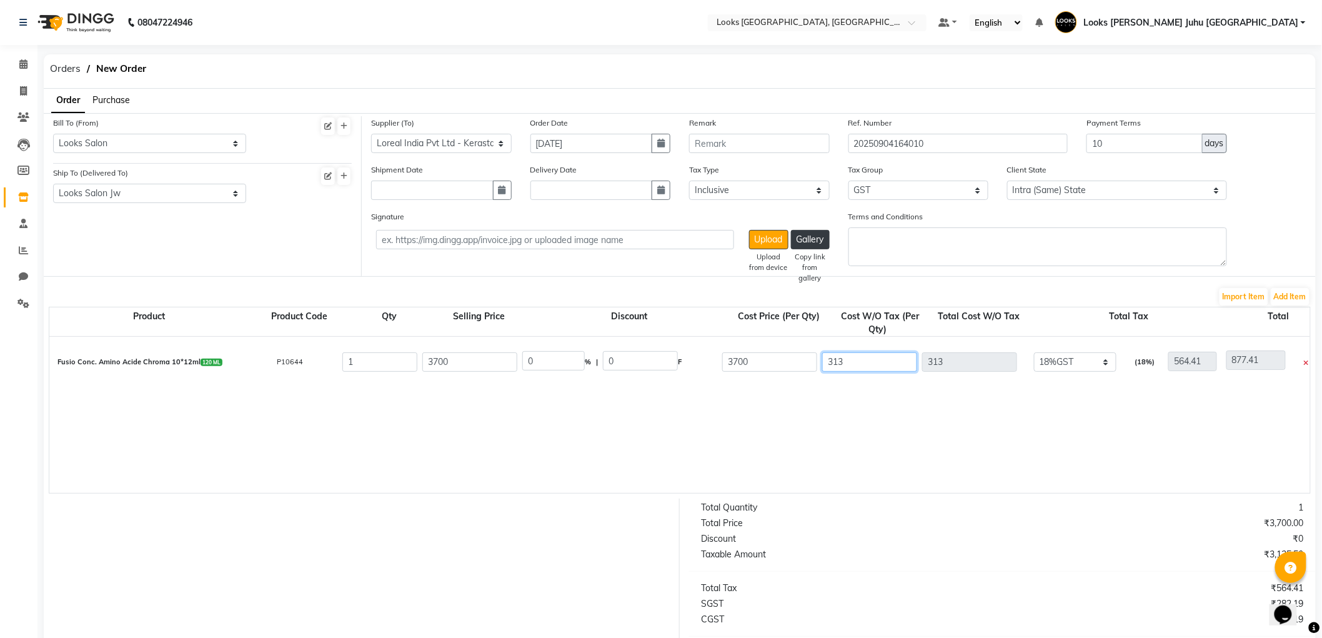
type input "31"
type input "595.41"
type input "3"
type input "0"
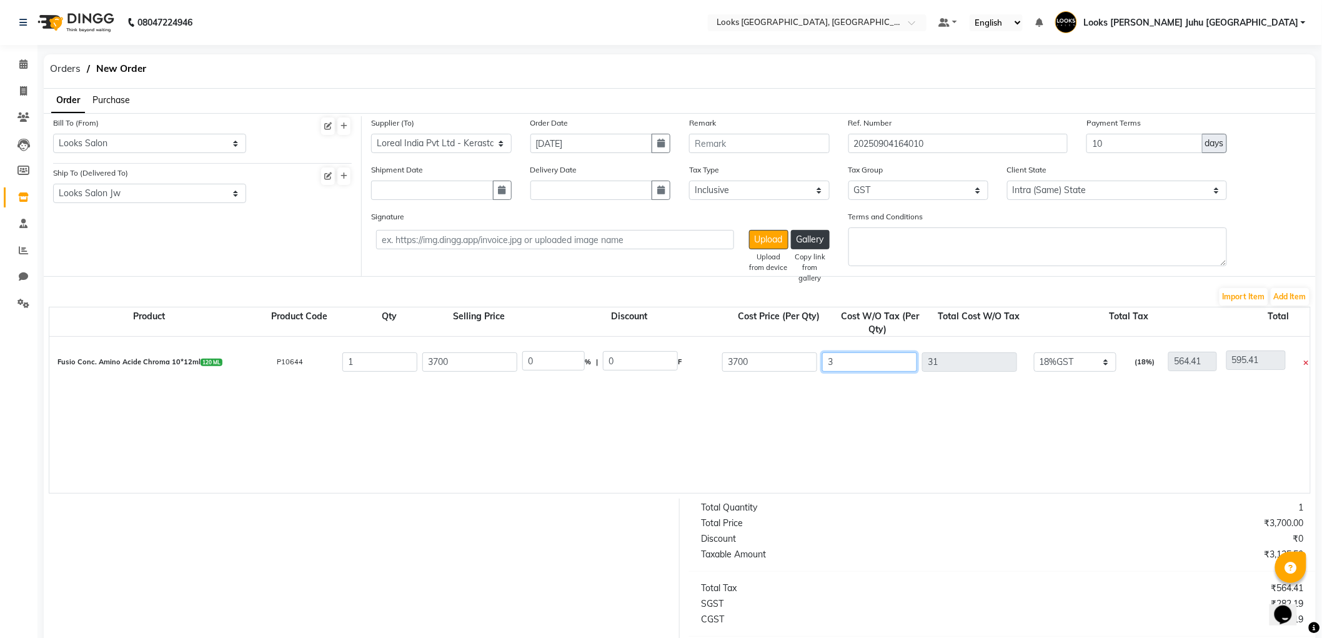
type input "564.41"
type input "3"
type input "567.41"
type input "33"
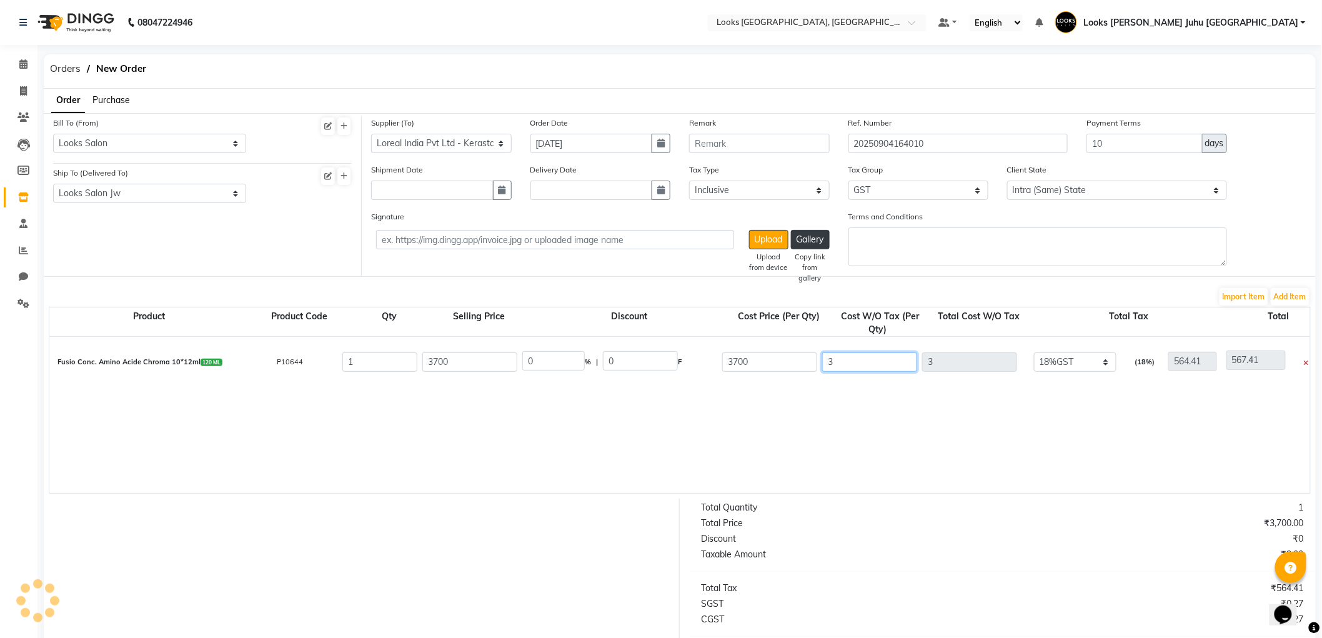
type input "33"
type input "597.41"
type input "334"
type input "898.41"
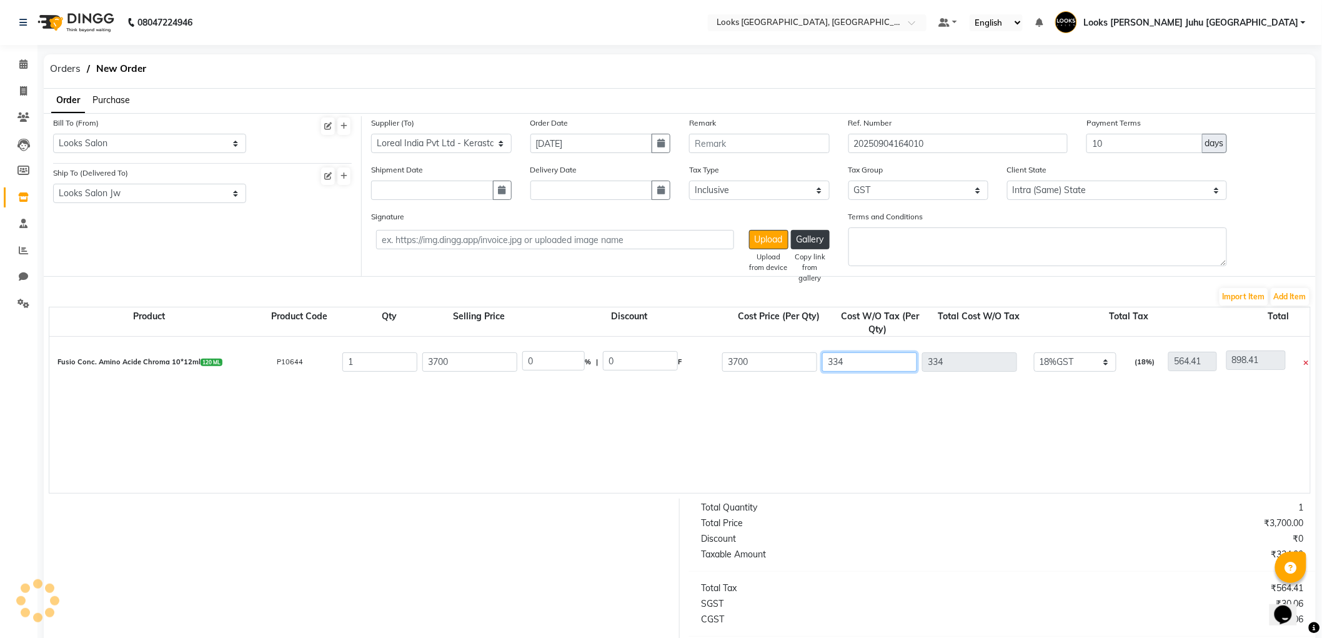
type input "3347"
type input "3911.41"
type input "3347.4"
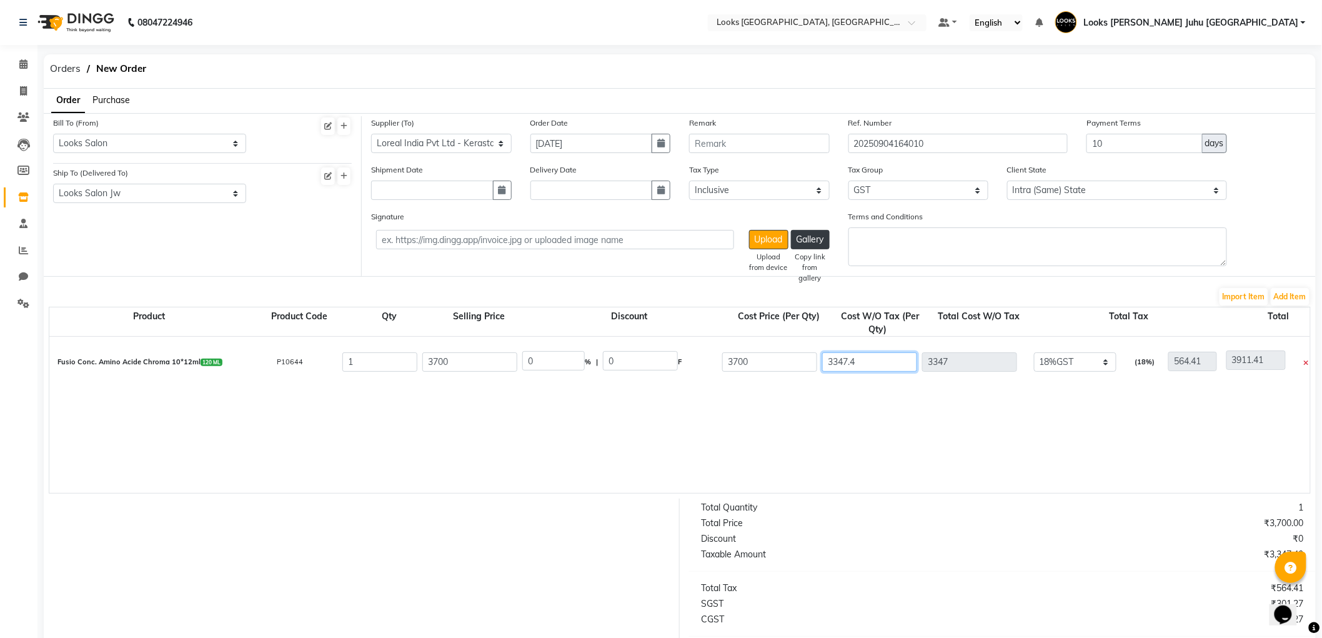
type input "3911.81"
type input "3347.46"
type input "3911.87"
type input "3347.46"
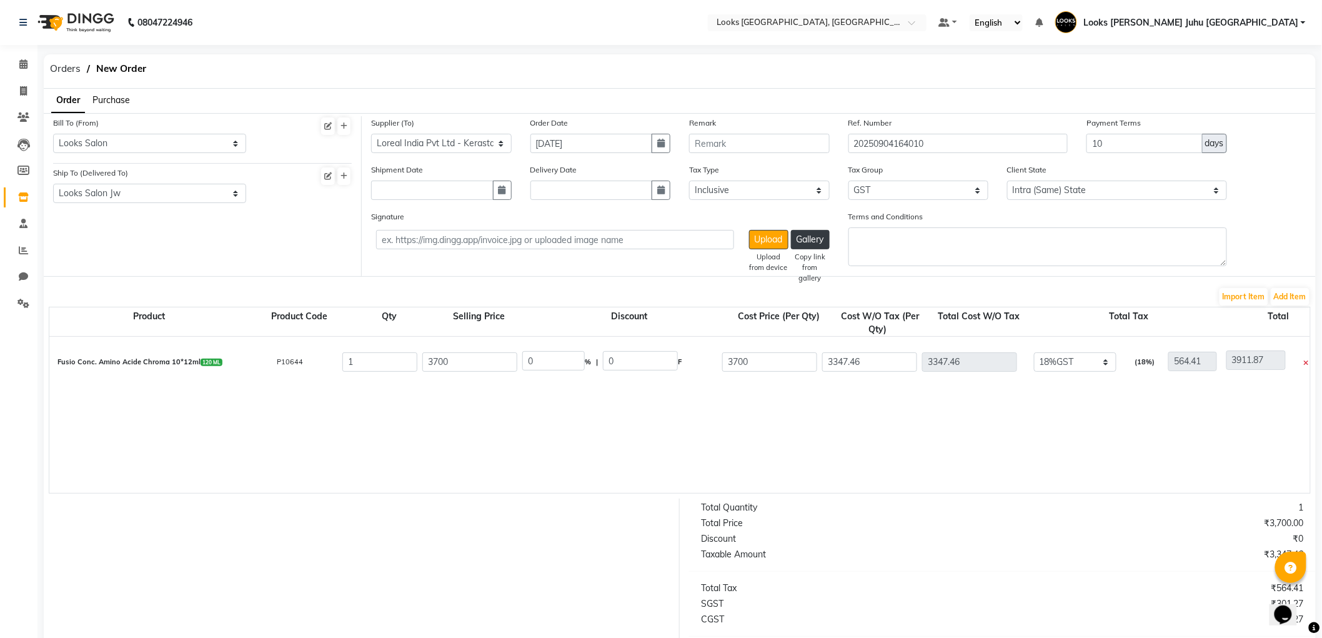
type input "3950"
type input "602.54"
type input "3950"
click at [1283, 297] on button "Add Item" at bounding box center [1290, 296] width 39 height 17
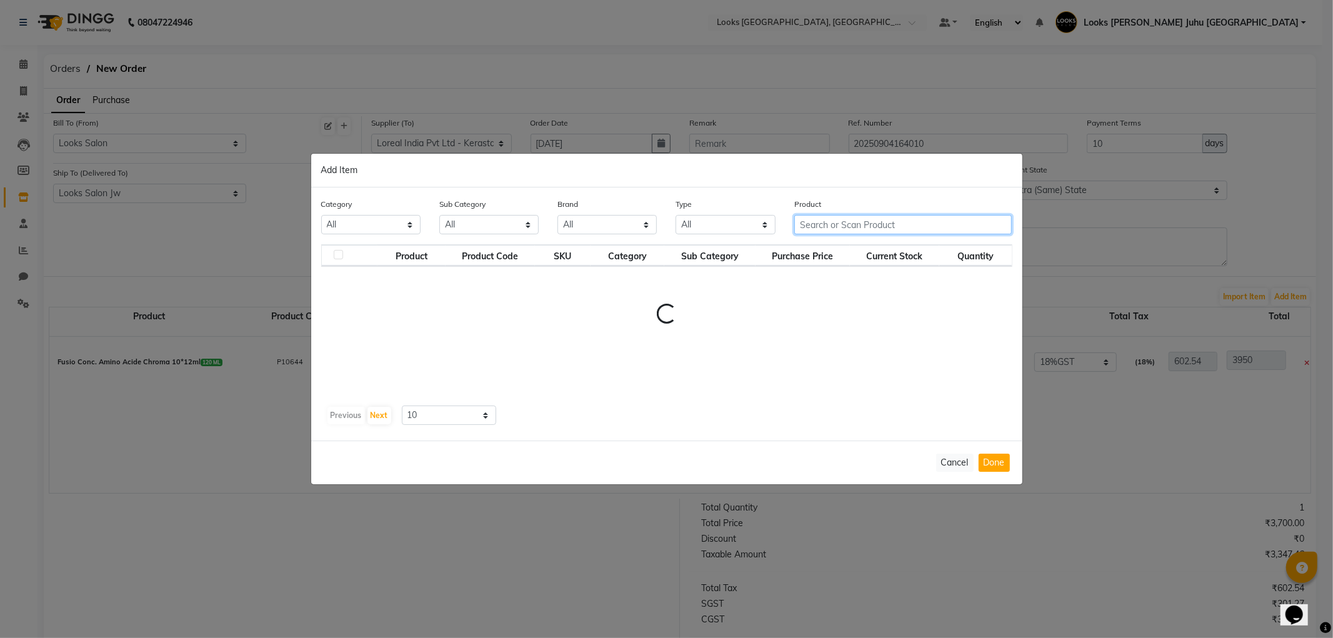
drag, startPoint x: 860, startPoint y: 219, endPoint x: 876, endPoint y: 232, distance: 21.4
click at [860, 219] on input "text" at bounding box center [903, 224] width 218 height 19
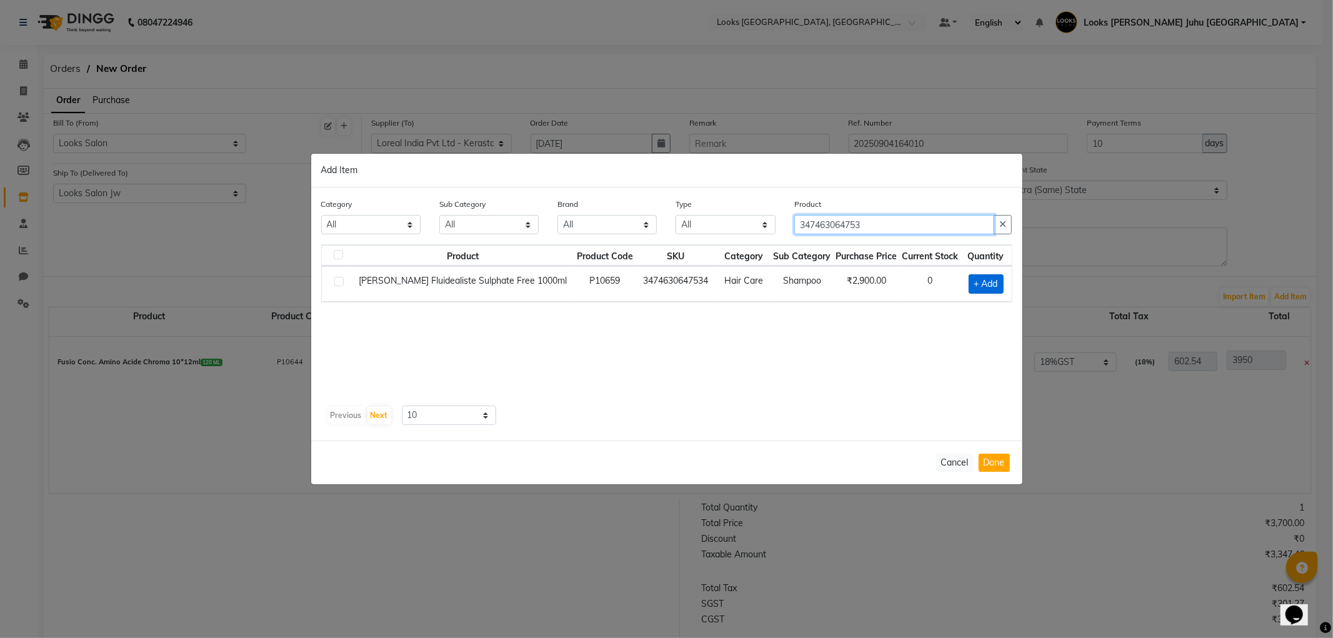
type input "347463064753"
click at [995, 279] on span "+ Add" at bounding box center [985, 283] width 35 height 19
checkbox input "true"
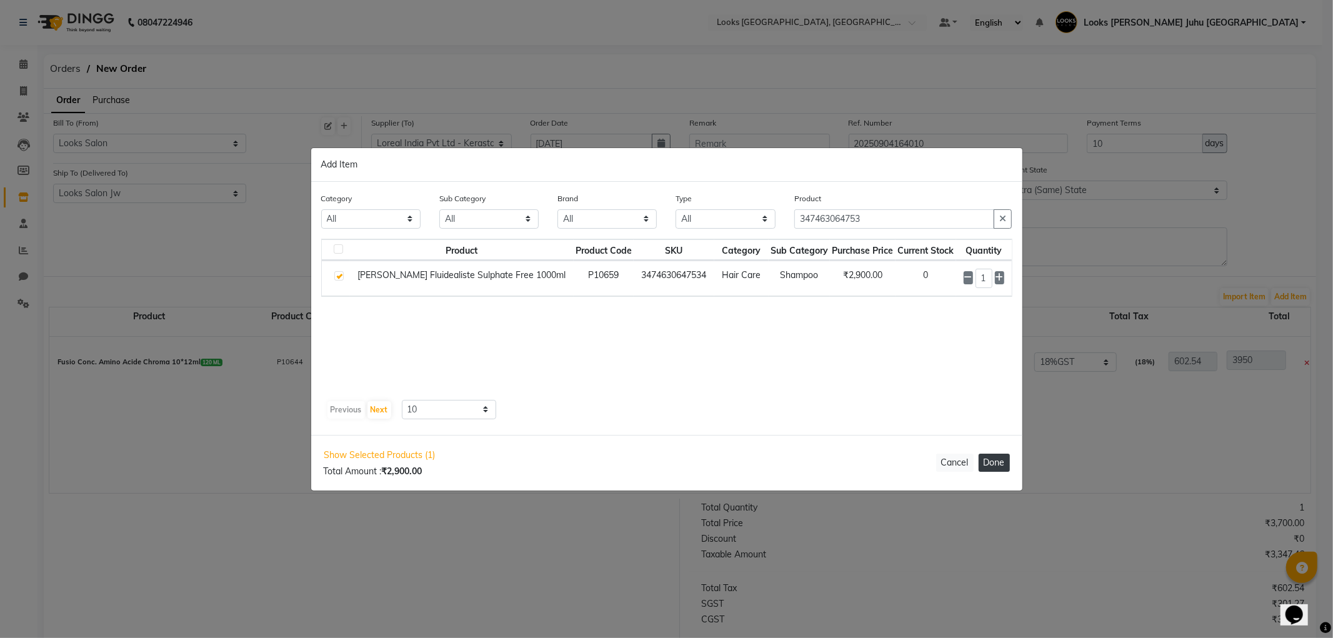
click at [1001, 472] on div "Show Selected Products (1) Total Amount : ₹2,900.00 Cancel Done" at bounding box center [666, 463] width 711 height 56
click at [1000, 464] on button "Done" at bounding box center [993, 463] width 31 height 18
select select "3870"
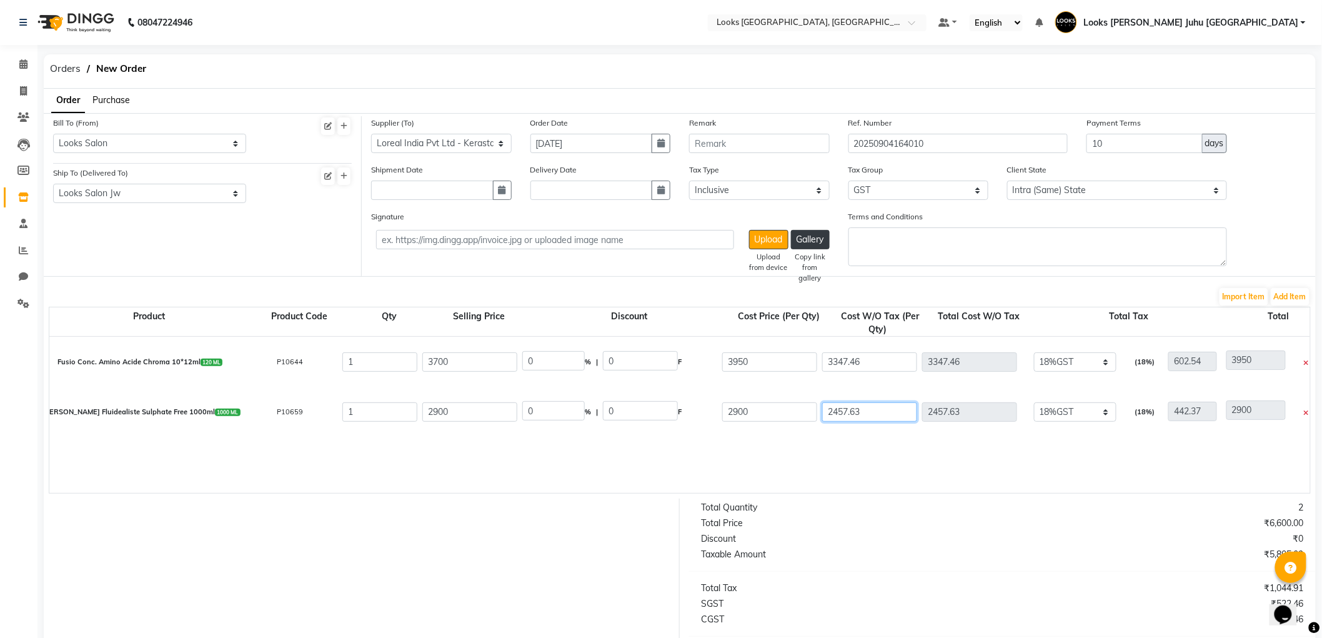
click at [885, 409] on input "2457.63" at bounding box center [869, 411] width 95 height 19
type input "2457.6"
type input "2899.97"
type input "2457"
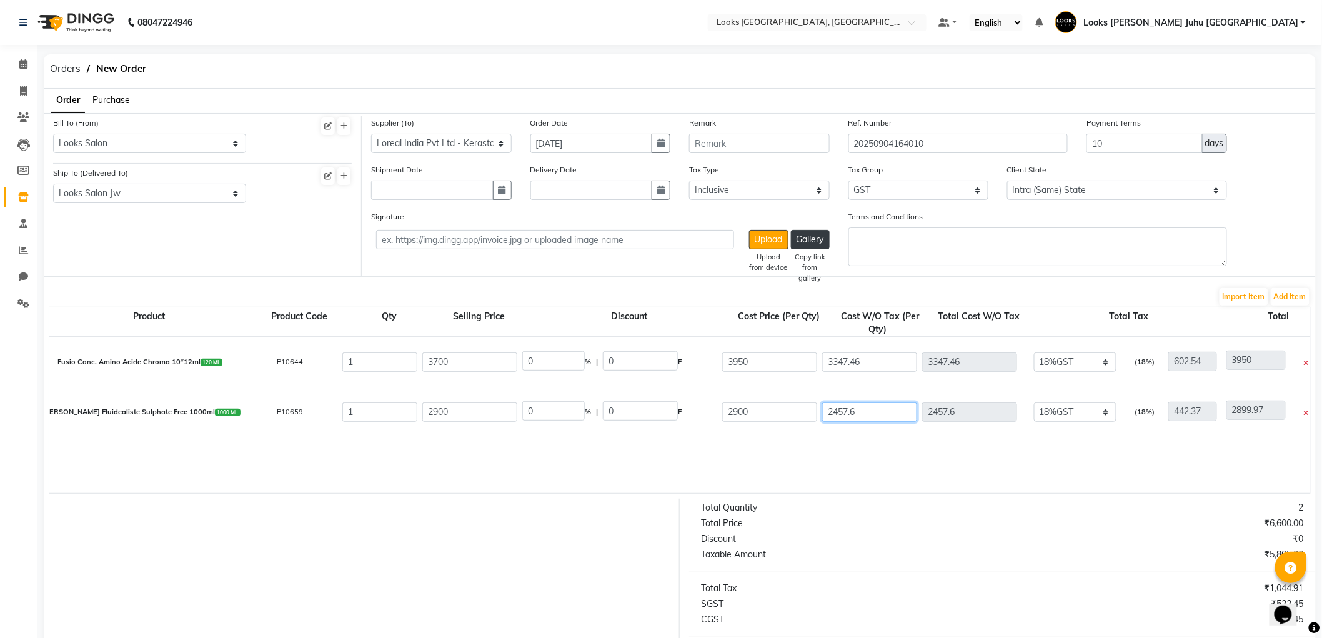
type input "2457"
type input "2899.37"
type input "245"
type input "687.37"
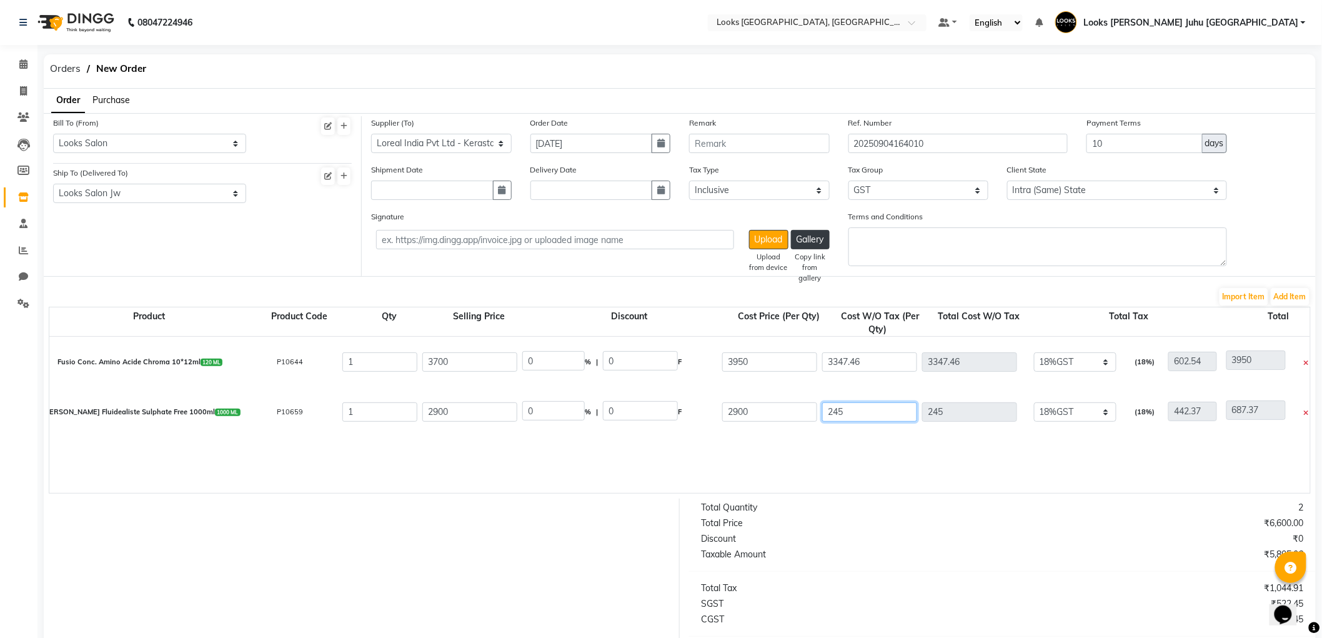
type input "24"
type input "466.37"
type input "2"
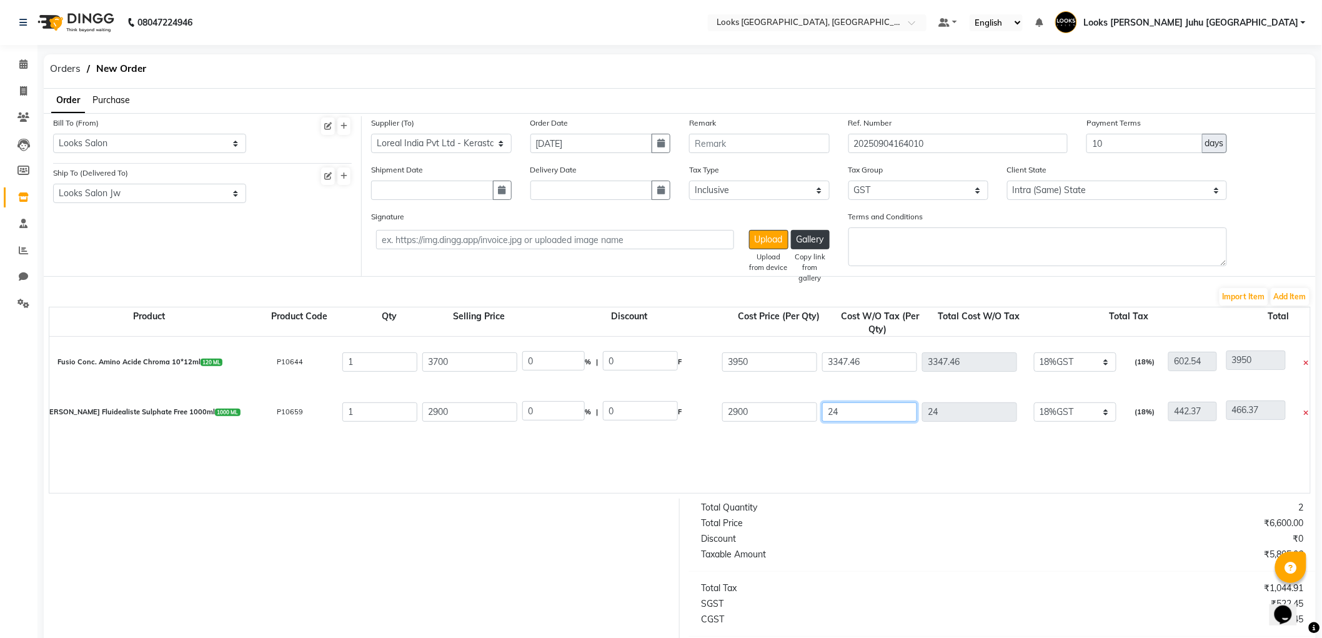
type input "444.37"
type input "0"
type input "442.37"
type input "2"
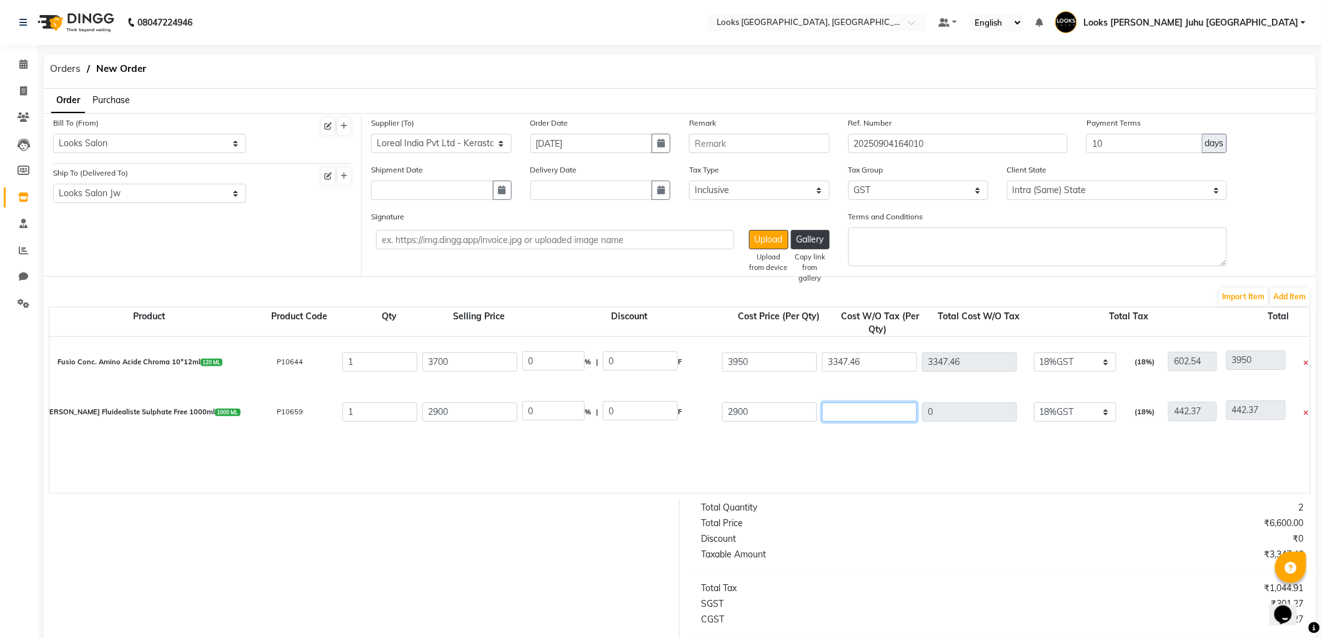
type input "444.37"
type input "28"
type input "470.37"
type input "288"
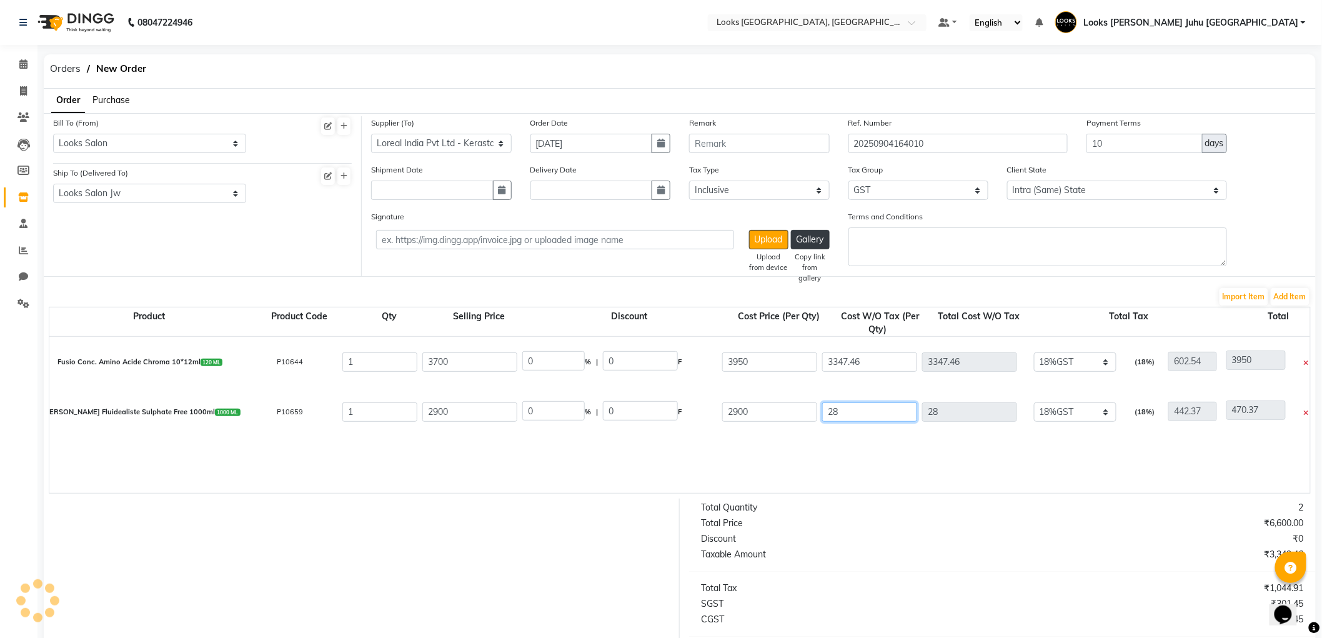
type input "288"
type input "730.37"
type input "2881"
type input "3323.37"
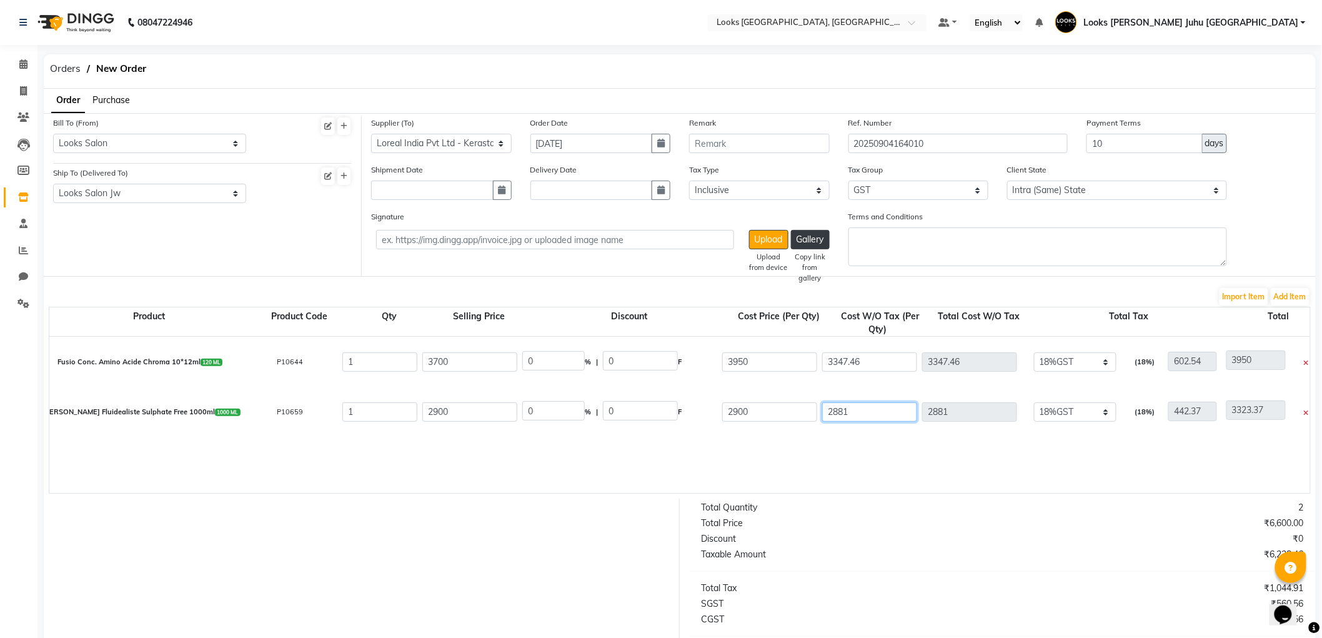
type input "2881.3"
type input "3323.67"
type input "2881.36"
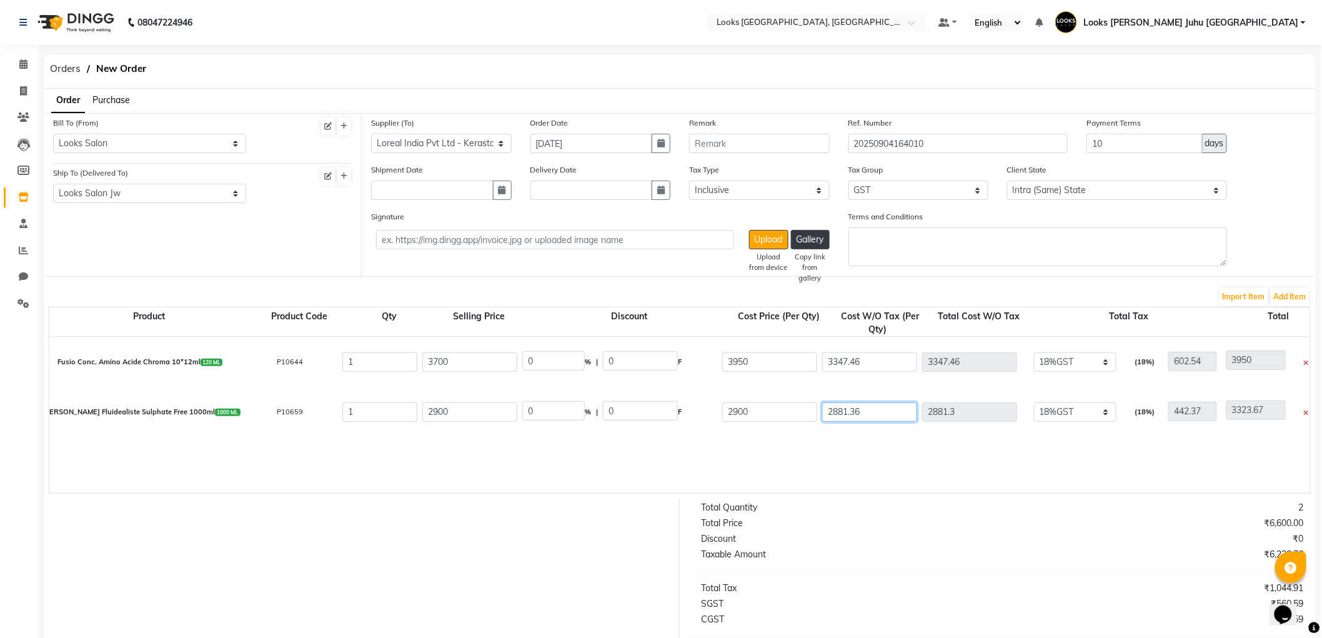
type input "3323.73"
type input "2881.36"
type input "3400"
type input "518.64"
type input "3400"
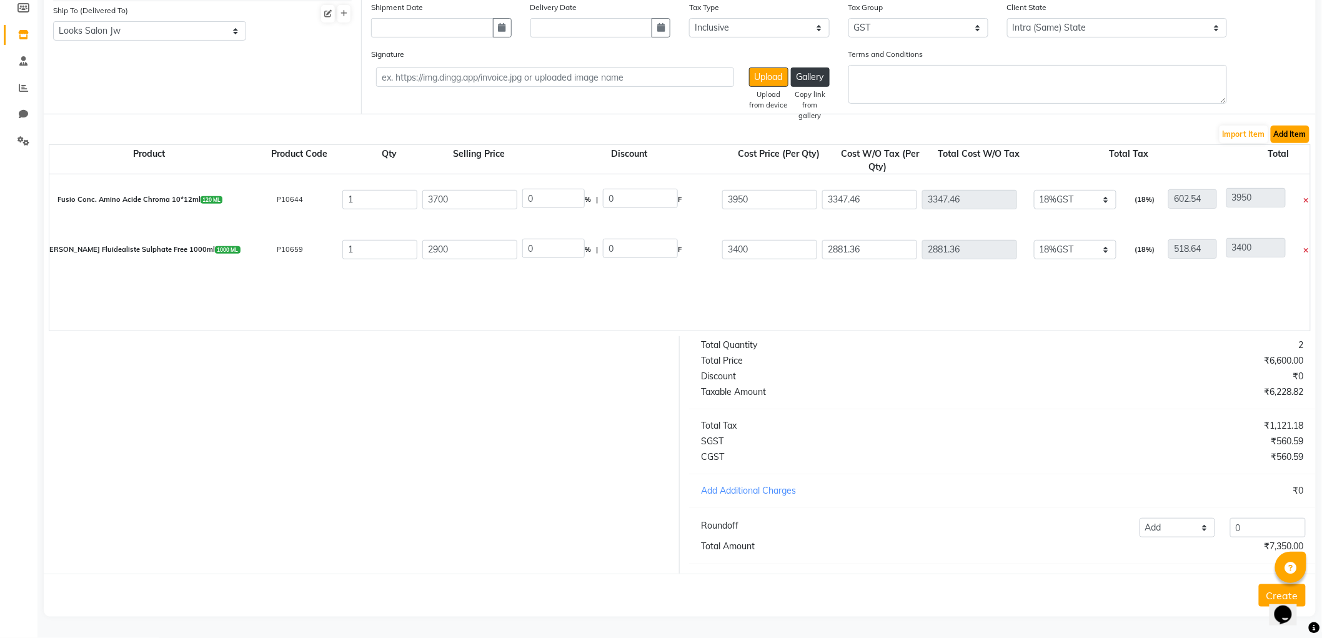
click at [1291, 126] on button "Add Item" at bounding box center [1290, 134] width 39 height 17
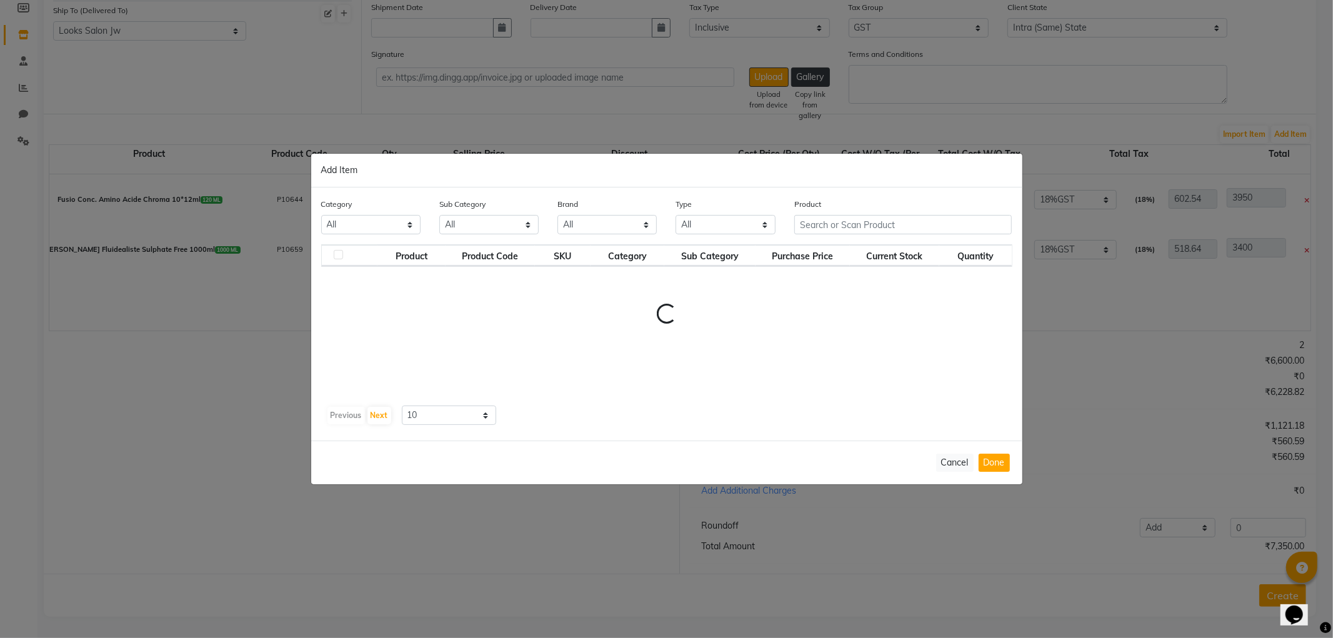
click at [886, 219] on div "Product" at bounding box center [903, 220] width 237 height 47
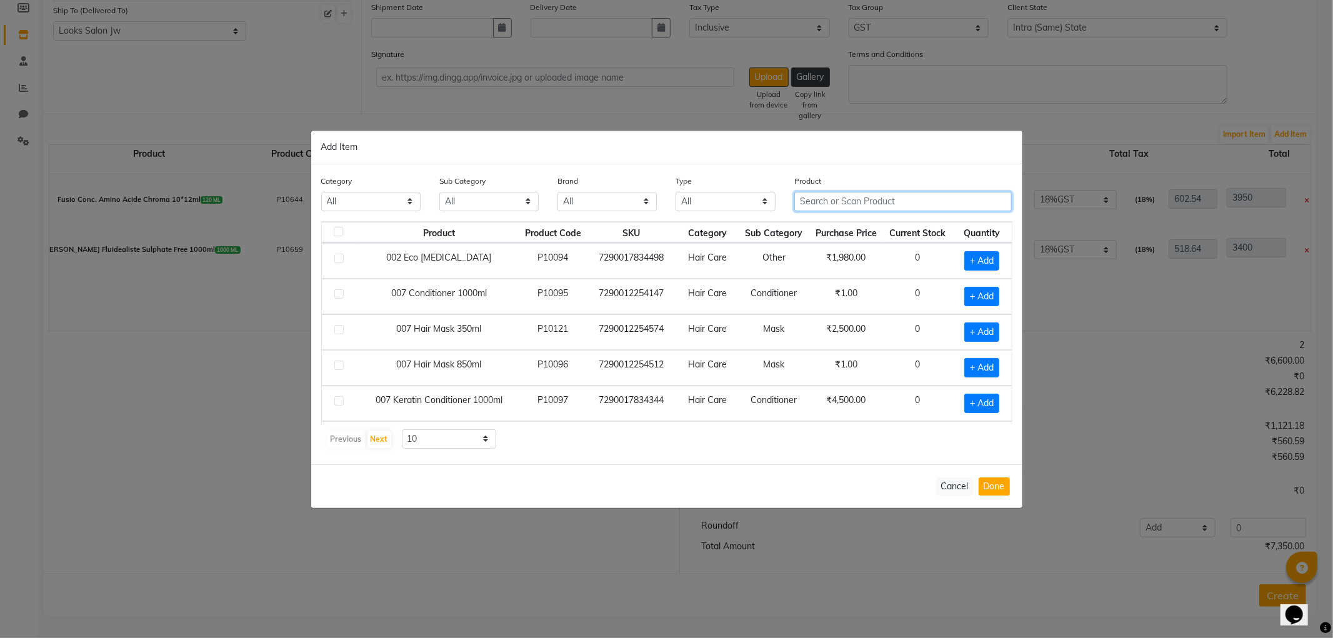
click at [891, 196] on input "text" at bounding box center [903, 201] width 218 height 19
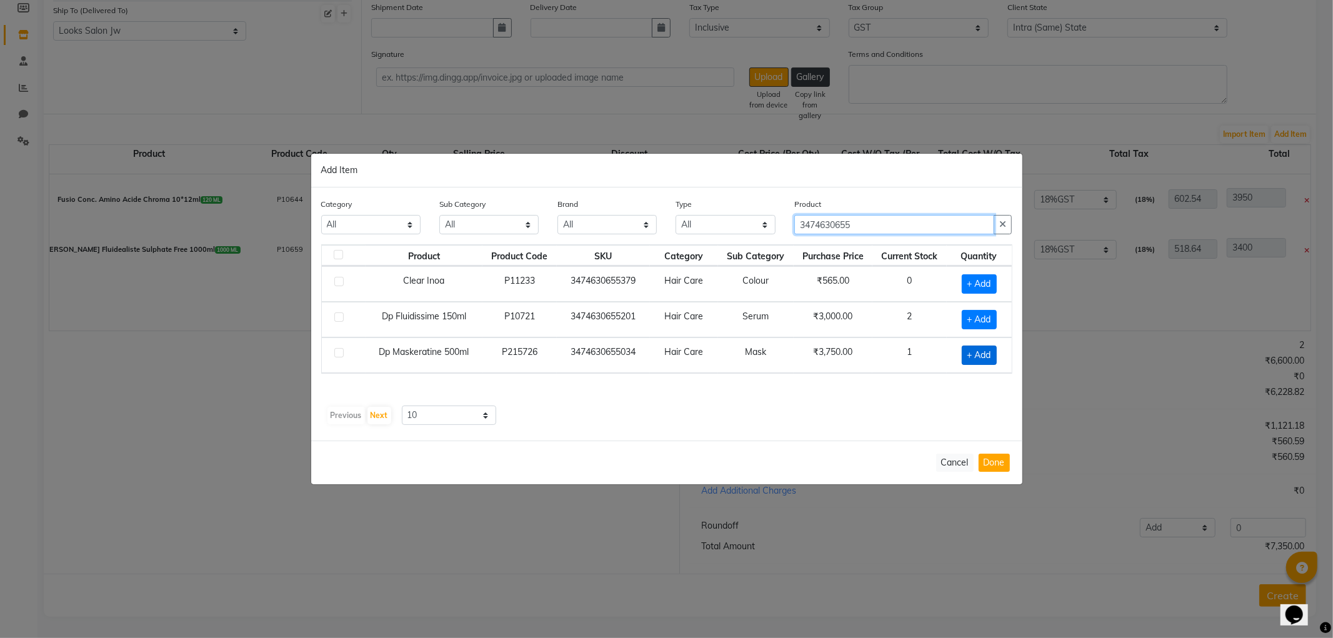
type input "3474630655"
click at [966, 353] on span "+ Add" at bounding box center [978, 354] width 35 height 19
checkbox input "true"
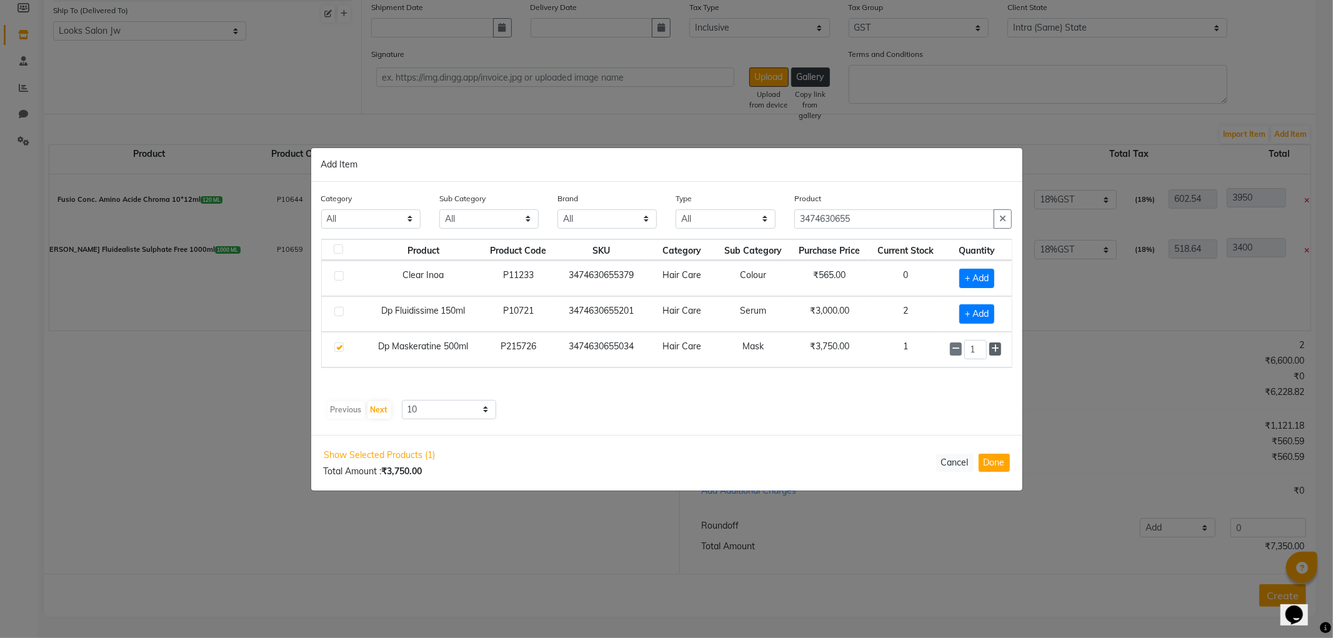
click at [991, 351] on icon at bounding box center [995, 348] width 8 height 9
type input "2"
click at [994, 469] on button "Done" at bounding box center [993, 463] width 31 height 18
select select "3870"
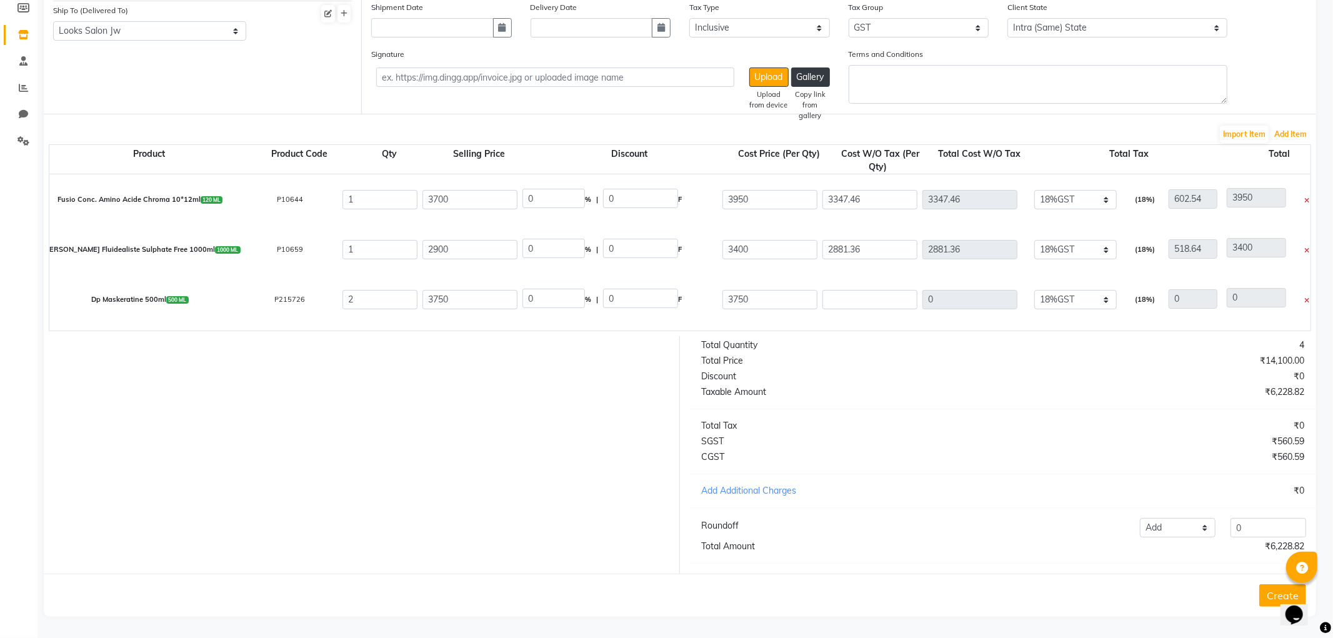
type input "3177.97"
type input "6355.94"
type input "1144.07"
type input "7500.01"
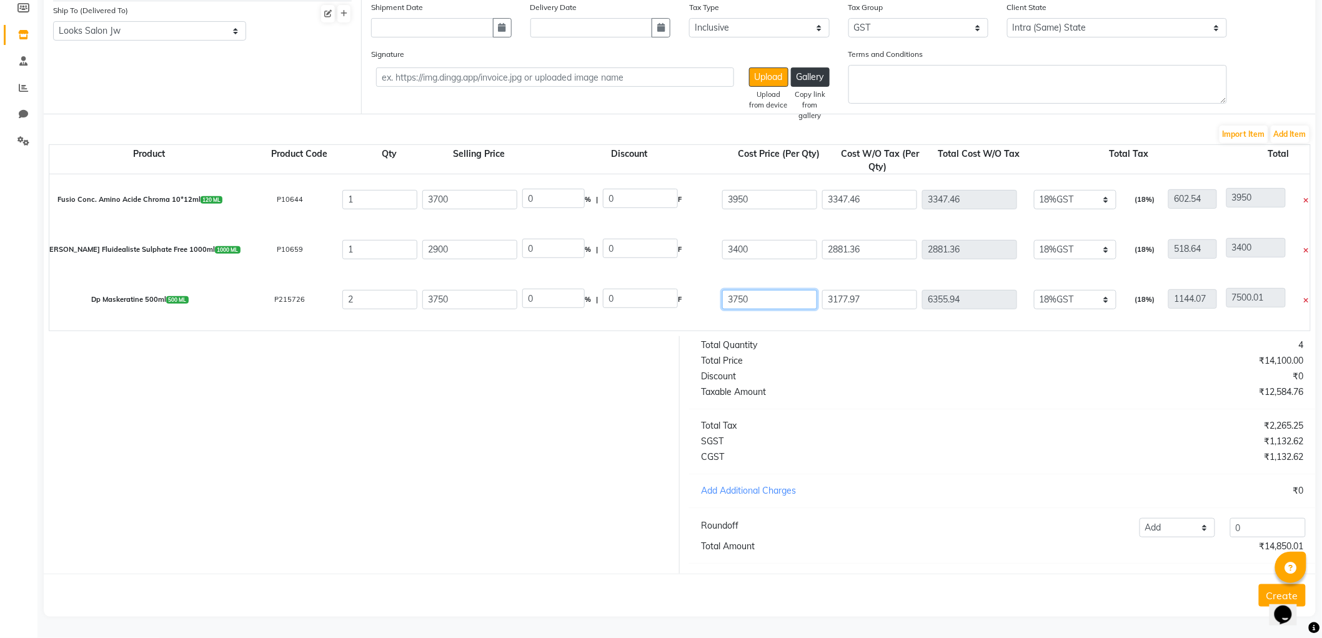
click at [770, 290] on input "3750" at bounding box center [769, 299] width 95 height 19
type input "3"
type input "3644.07"
type input "2.82"
type input "105.93"
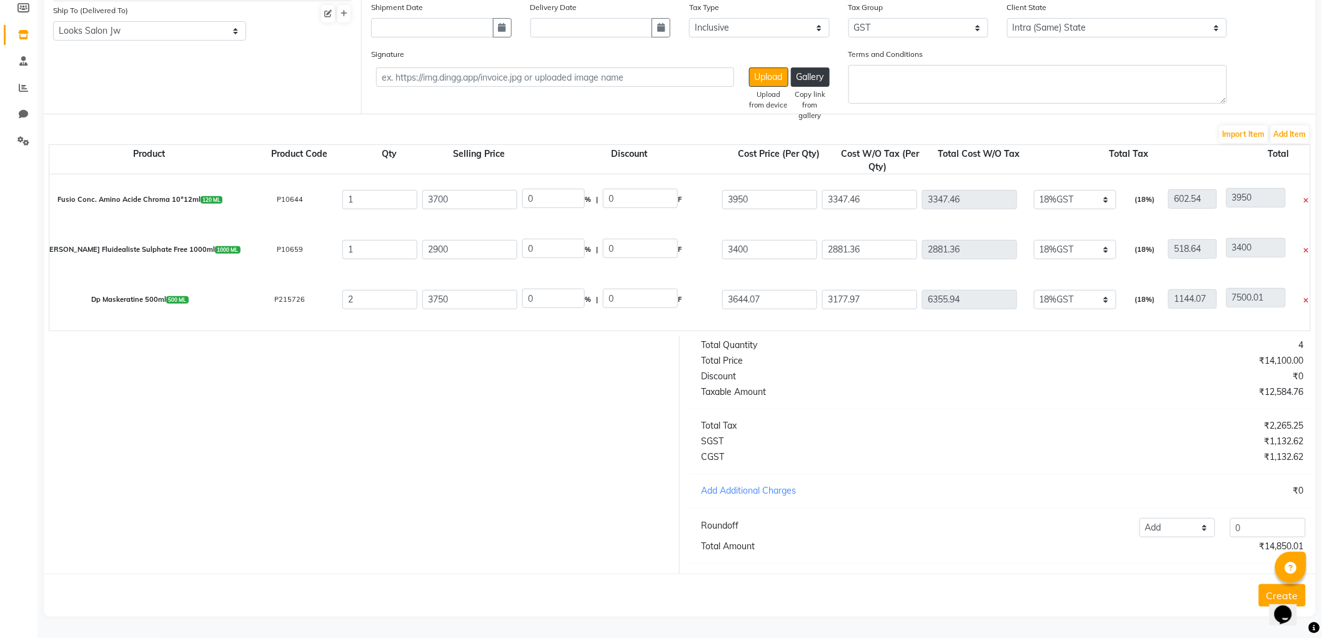
type input "3088.19"
type input "6176.38"
type input "1111.75"
type input "7288.13"
click at [926, 370] on div "Discount" at bounding box center [847, 376] width 311 height 13
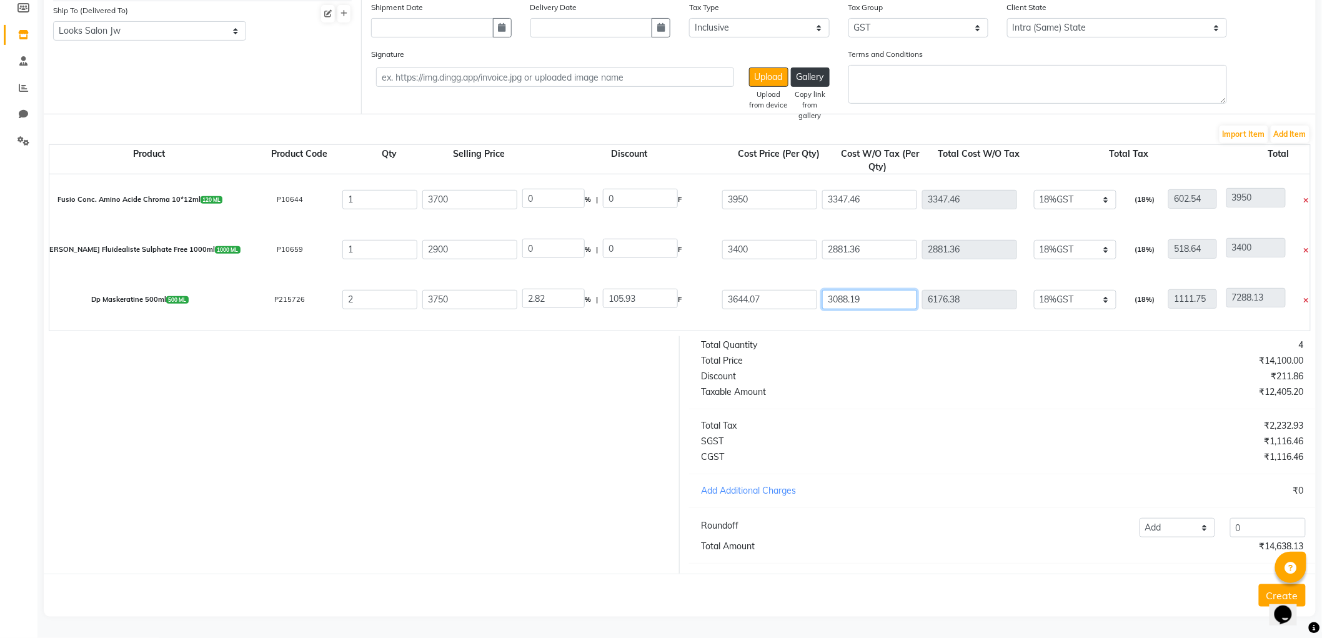
click at [876, 290] on input "3088.19" at bounding box center [869, 299] width 95 height 19
type input "2.83"
type input "105.94"
type input "3644.06"
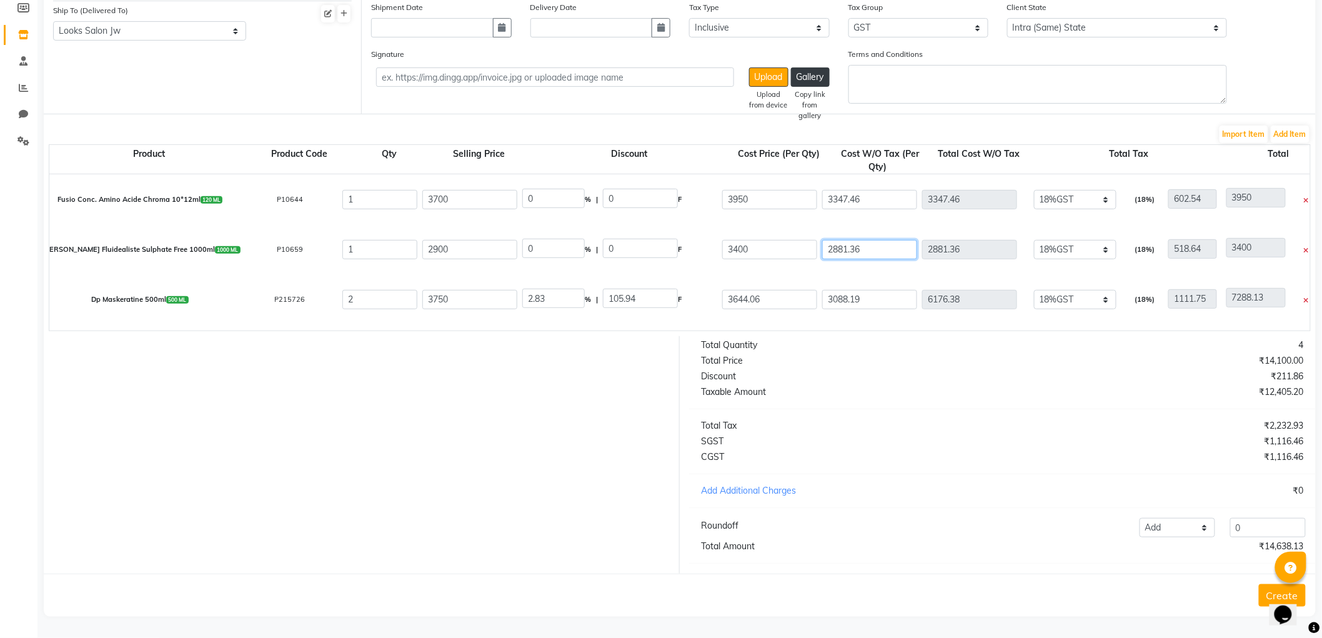
click at [885, 240] on input "2881.36" at bounding box center [869, 249] width 95 height 19
type input "2881.3"
type input "3399.94"
type input "2881"
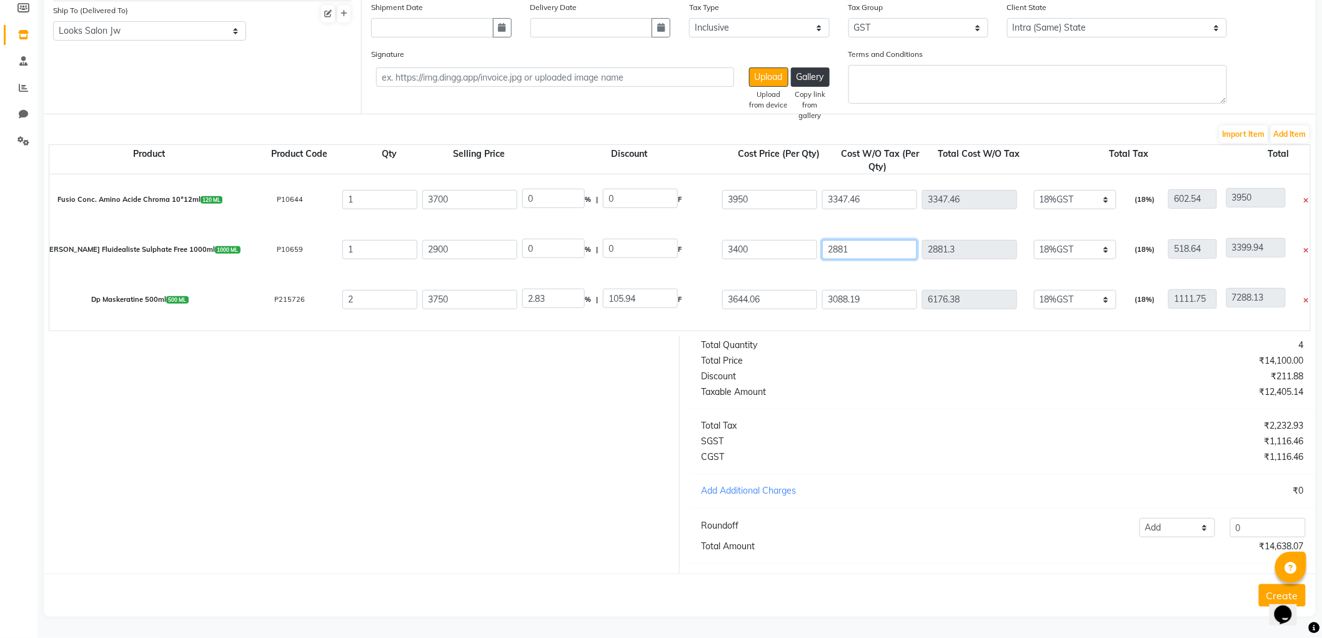
type input "2881"
type input "3399.64"
type input "288"
type input "806.64"
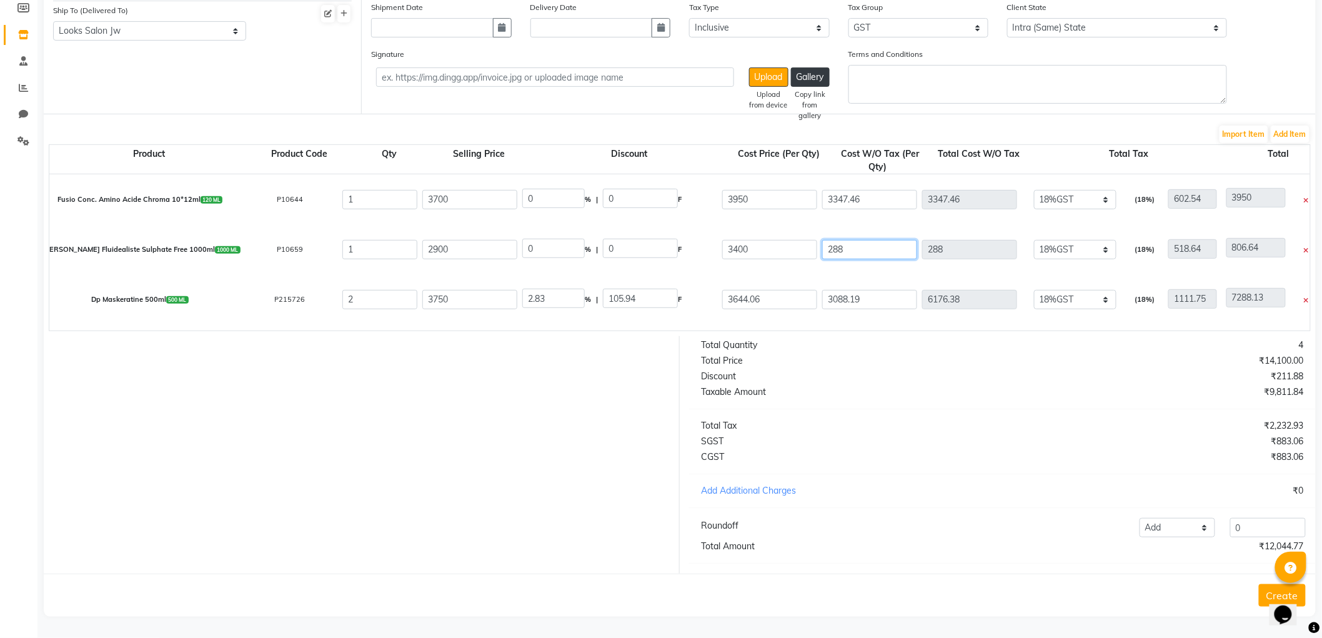
type input "28"
type input "546.64"
type input "2"
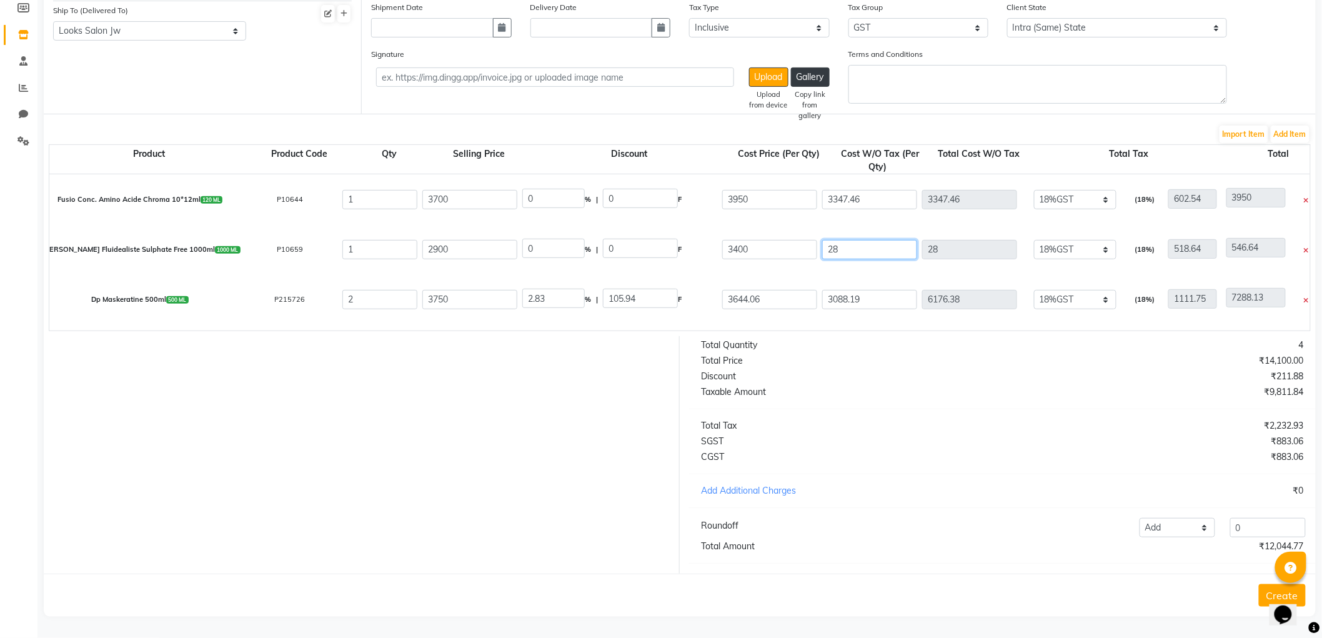
type input "520.64"
type input "0"
type input "518.64"
type input "2"
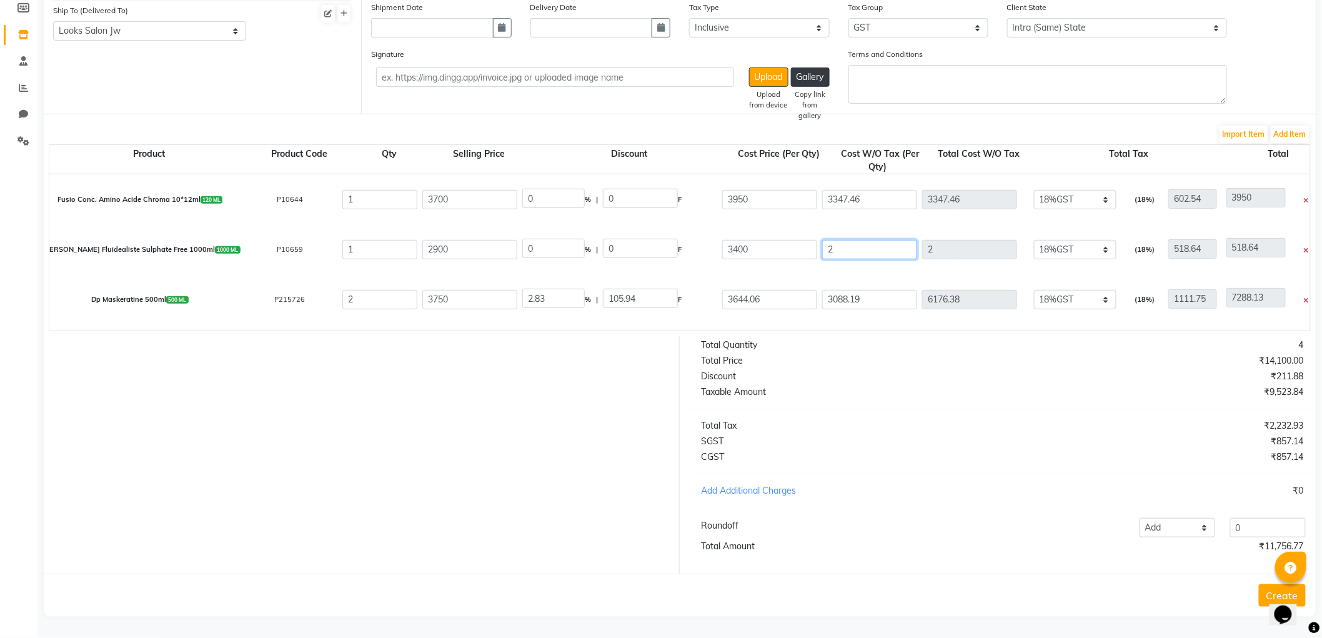
type input "520.64"
type input "28"
type input "546.64"
type input "288"
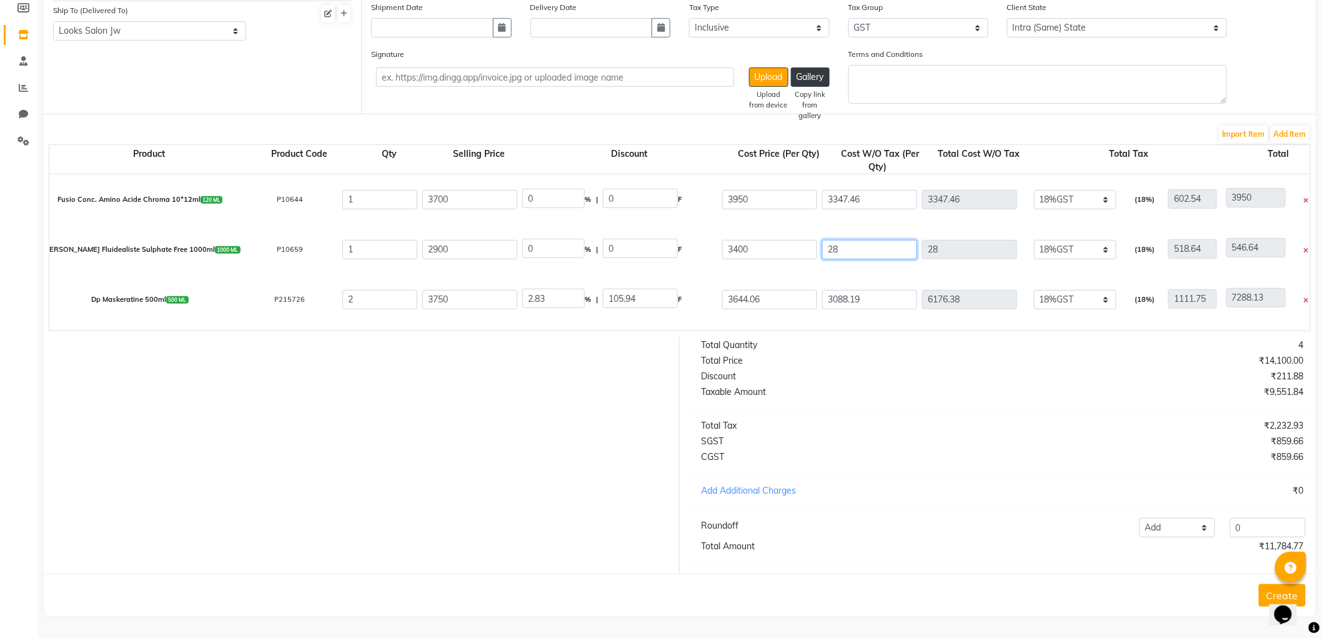
type input "288"
type input "806.64"
type input "2881"
type input "3399.64"
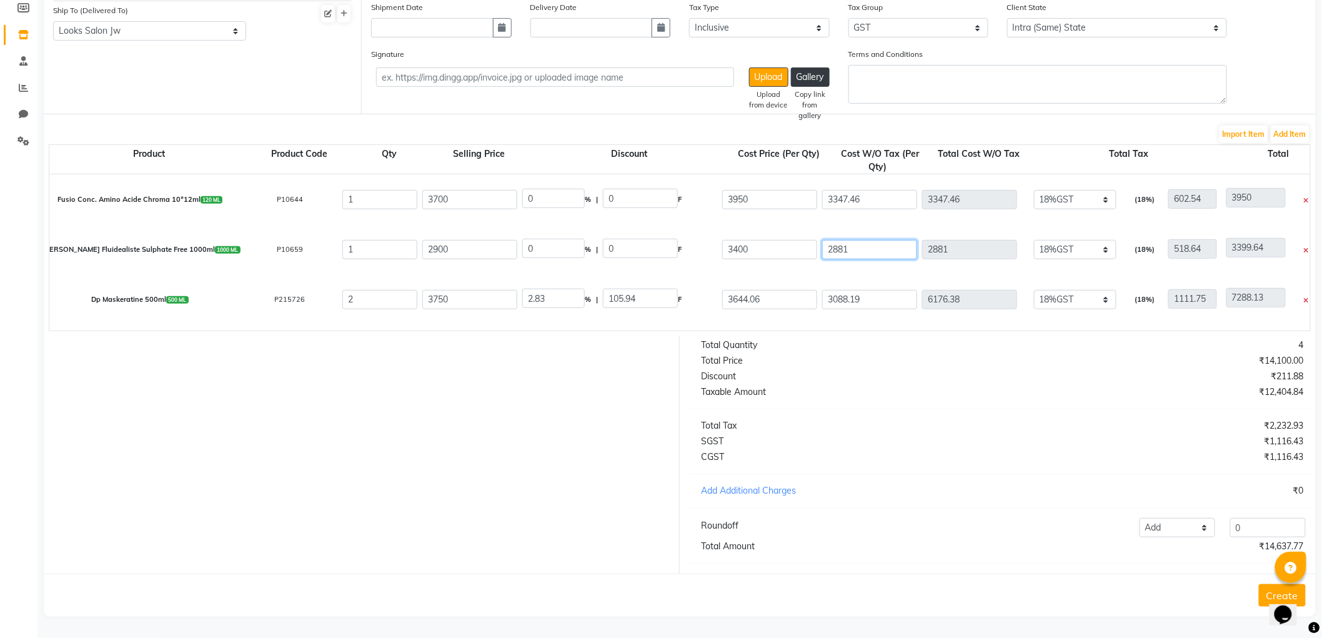
type input "2881.3"
type input "3399.94"
type input "2881.36"
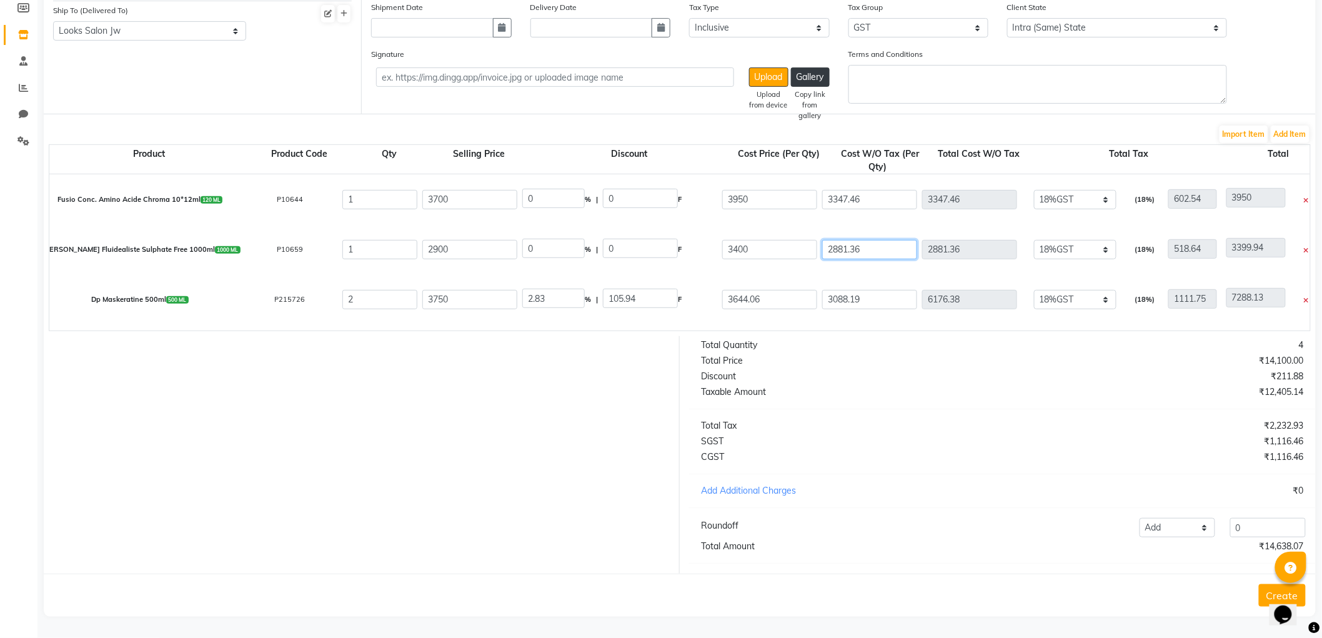
type input "3400"
click at [886, 294] on input "3088.19" at bounding box center [869, 299] width 95 height 19
type input "3088.1"
type input "6176.2"
type input "7287.95"
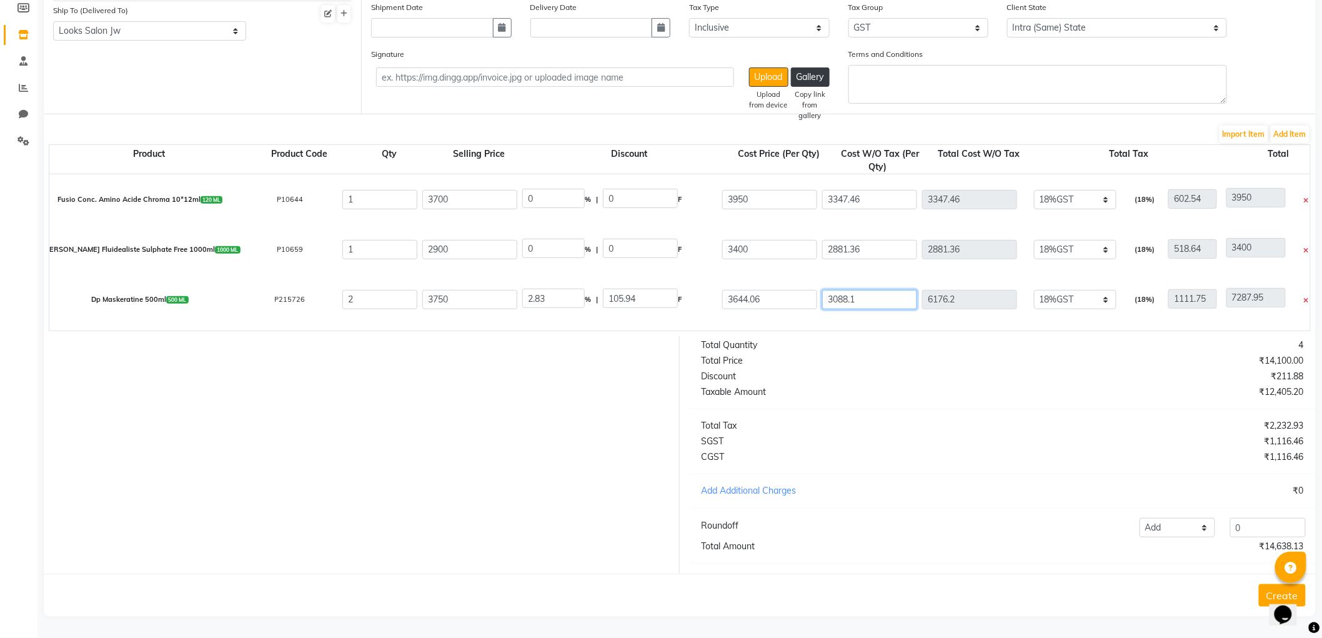
type input "3088"
type input "6176"
type input "7287.75"
type input "308"
type input "616"
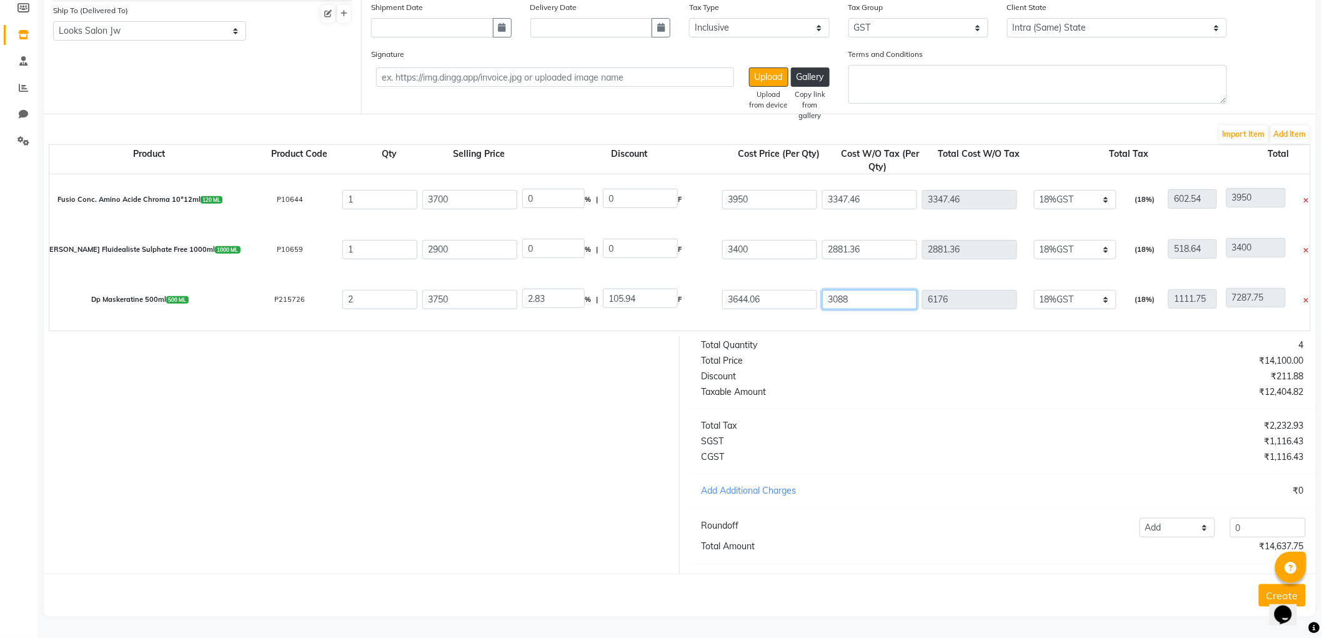
type input "1727.75"
type input "30"
type input "60"
type input "1171.75"
type input "3"
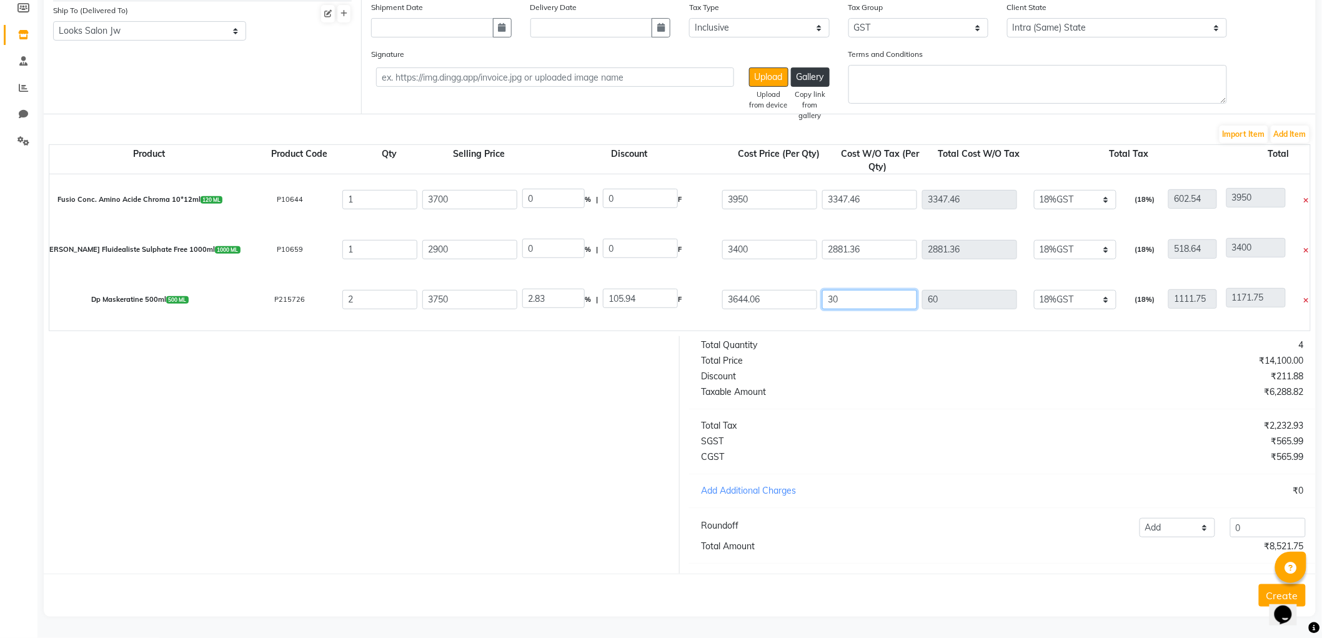
type input "6"
type input "1117.75"
type input "0"
type input "1111.75"
type input "3"
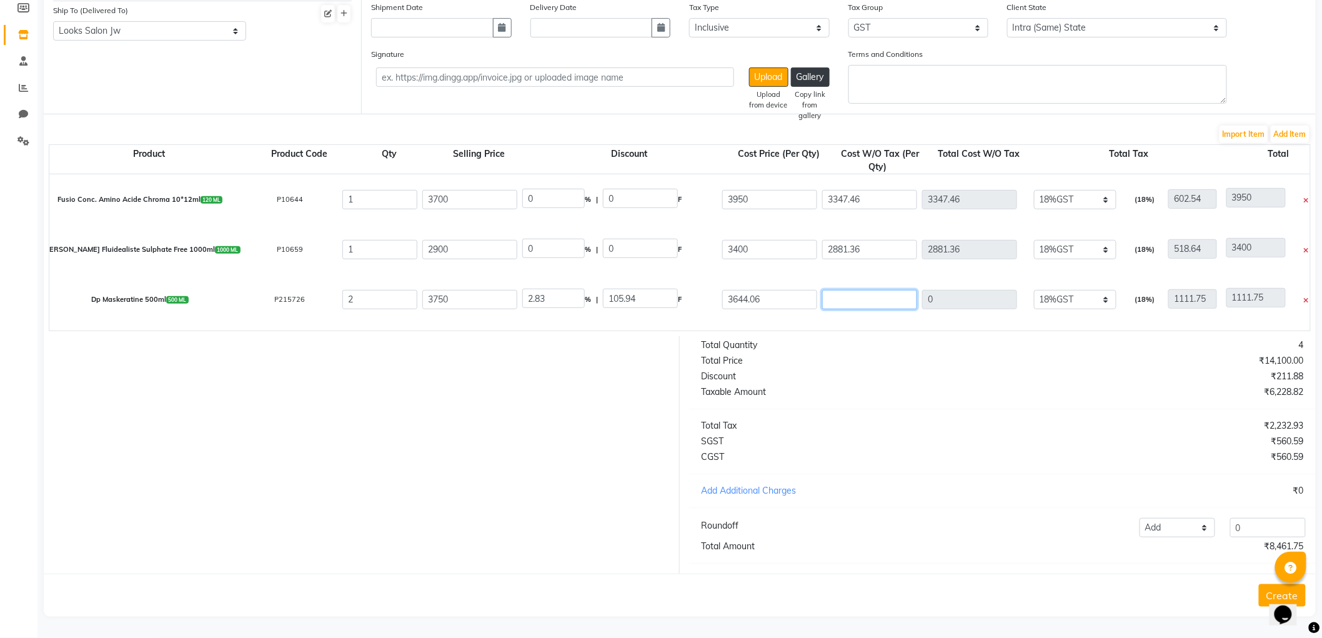
type input "6"
type input "1117.75"
type input "36"
type input "72"
type input "1183.75"
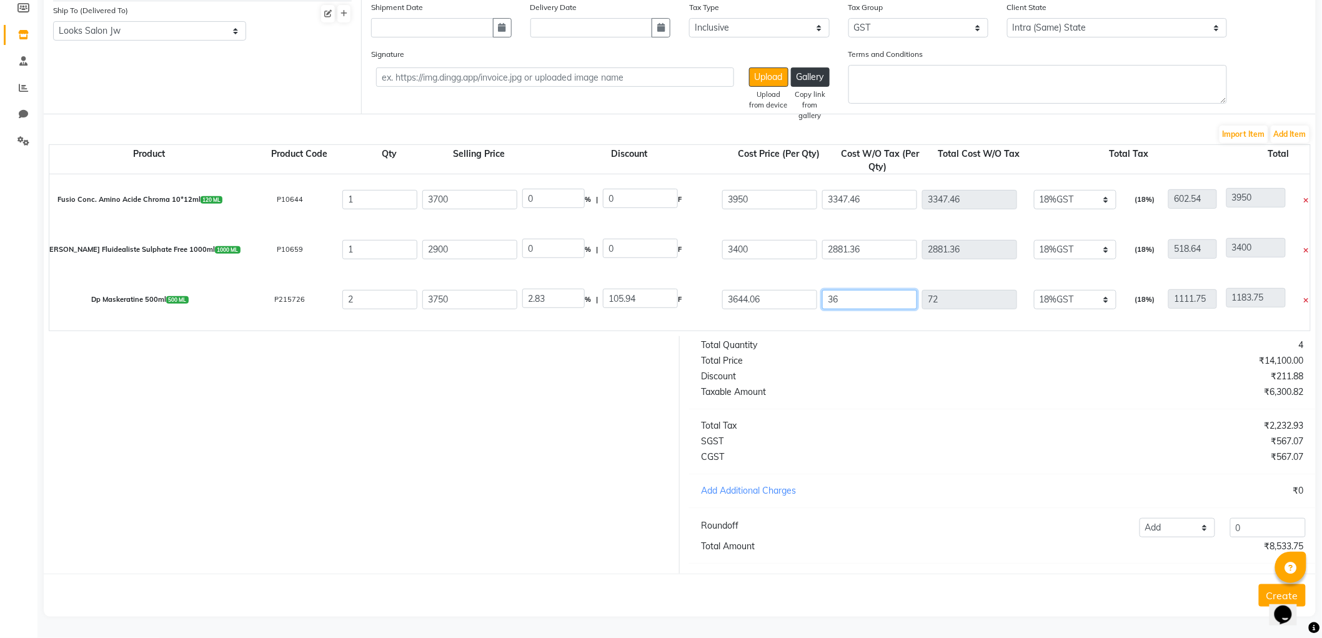
type input "364"
type input "728"
type input "1839.75"
type input "3644"
type input "7288"
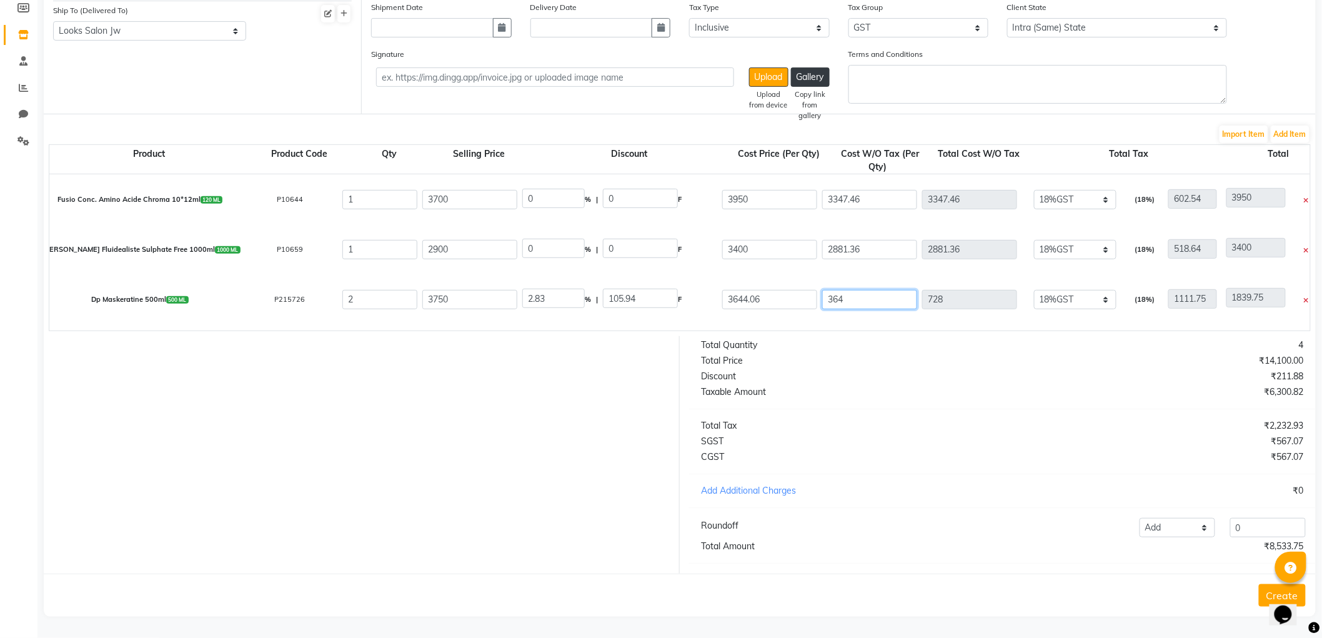
type input "8399.75"
type input "3644.07"
type input "7288.14"
type input "8399.89"
type input "3644.07"
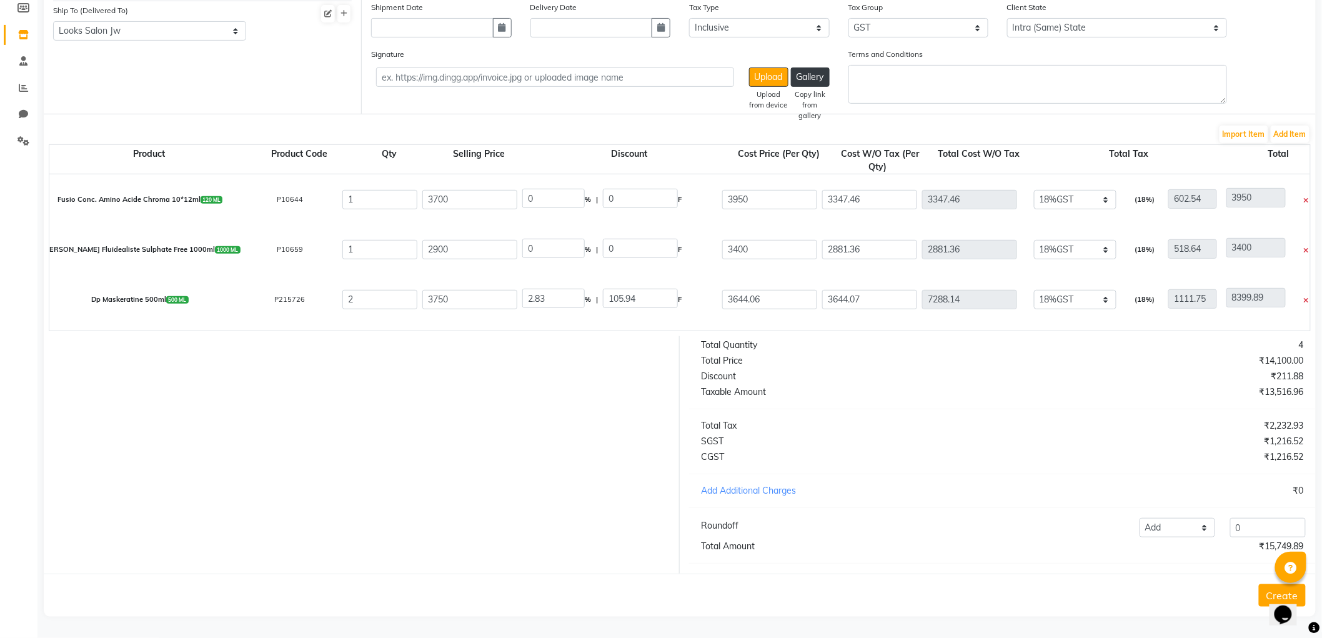
type input "0"
type input "4300"
type input "1311.87"
type input "8600.01"
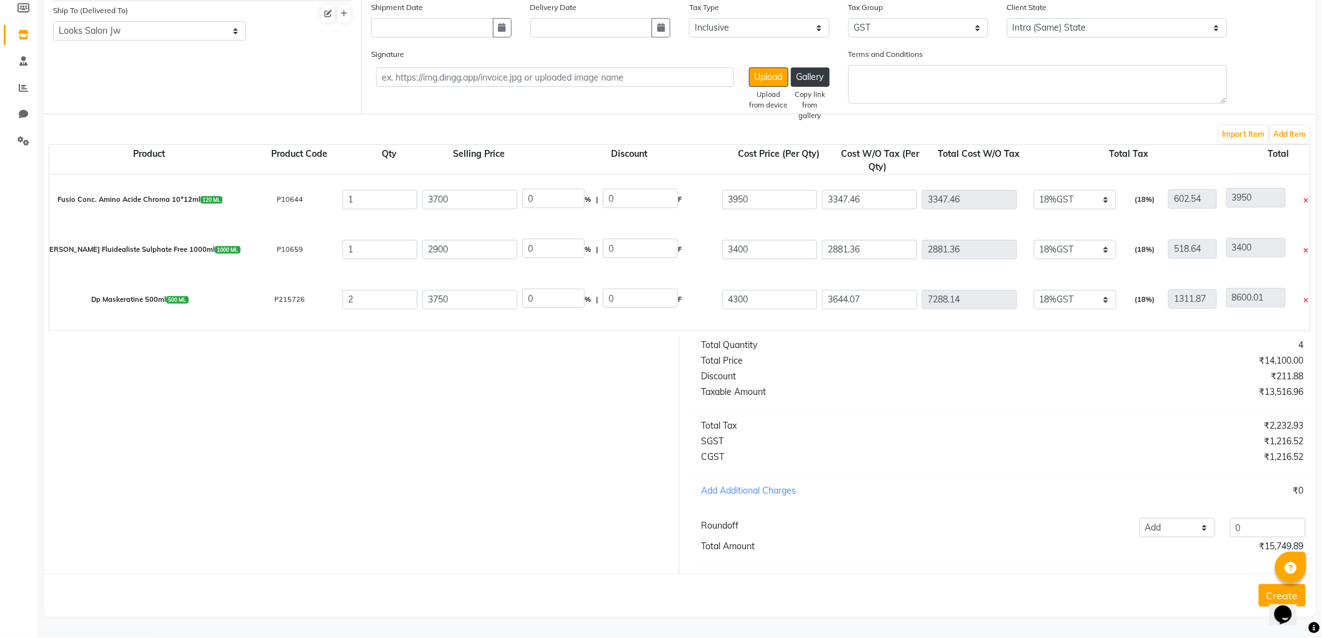
click at [890, 402] on div "Total Quantity 4 Total Price ₹14,100.00 Discount ₹211.88 Taxable Amount ₹13,516…" at bounding box center [1002, 454] width 645 height 237
click at [1283, 127] on button "Add Item" at bounding box center [1290, 134] width 39 height 17
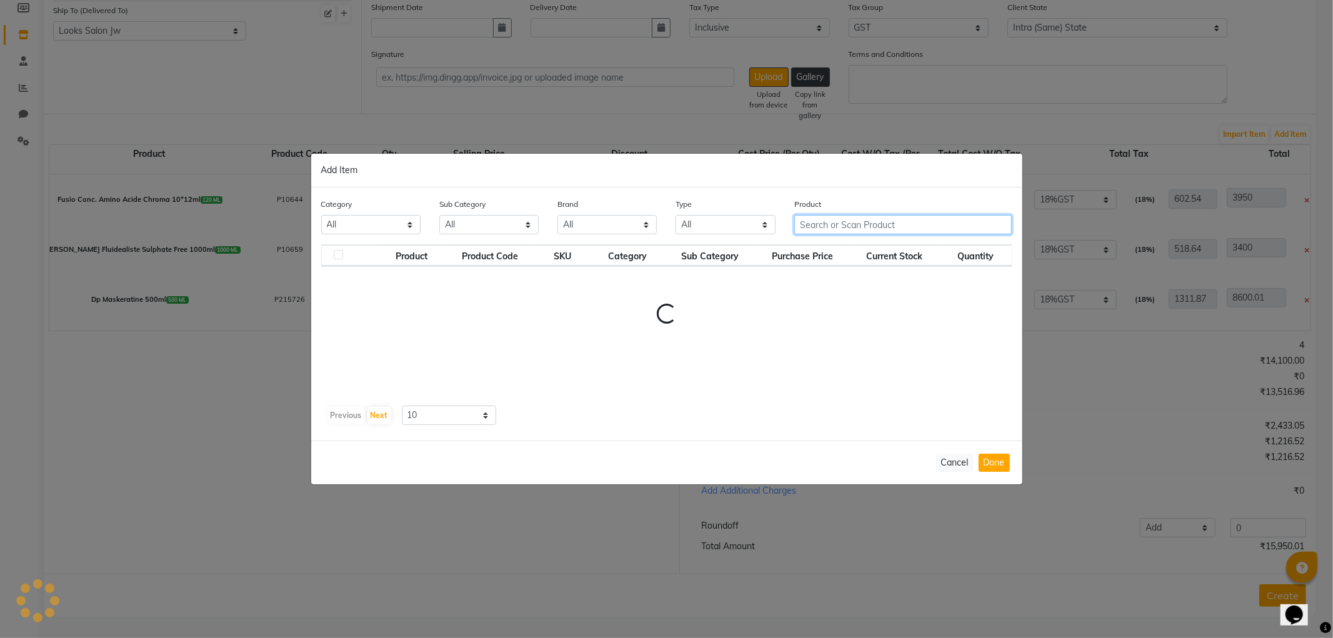
click at [868, 229] on input "text" at bounding box center [903, 224] width 218 height 19
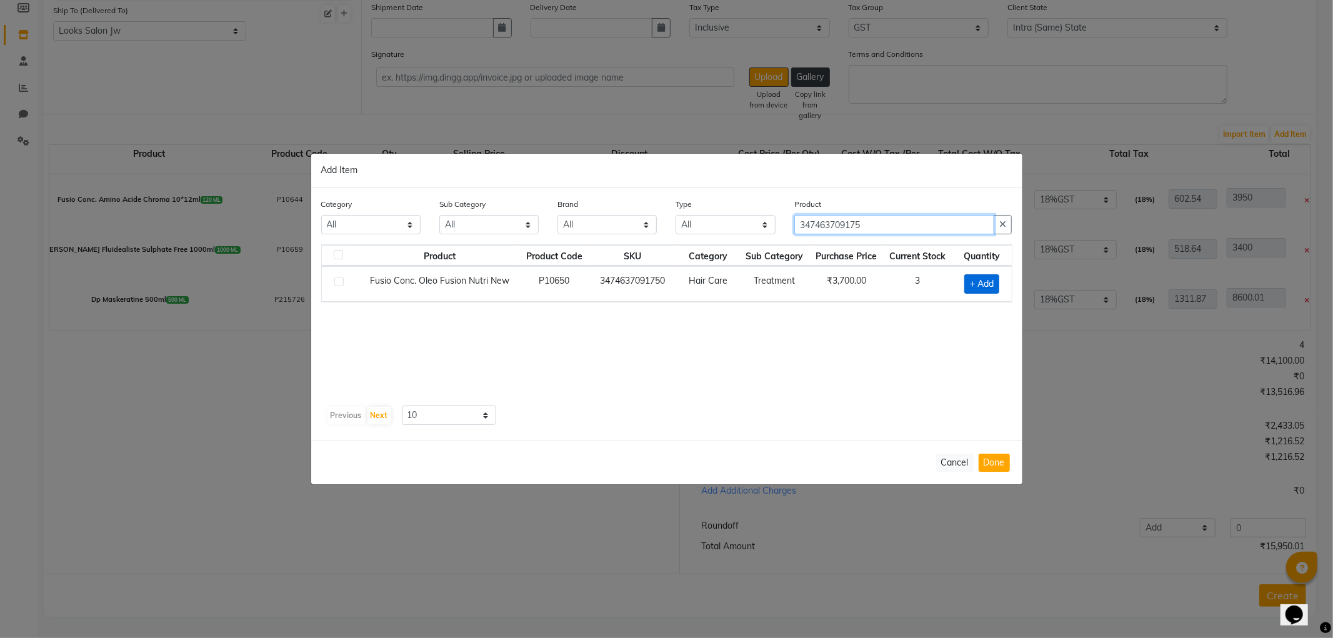
type input "347463709175"
click at [983, 276] on span "+ Add" at bounding box center [981, 283] width 35 height 19
checkbox input "true"
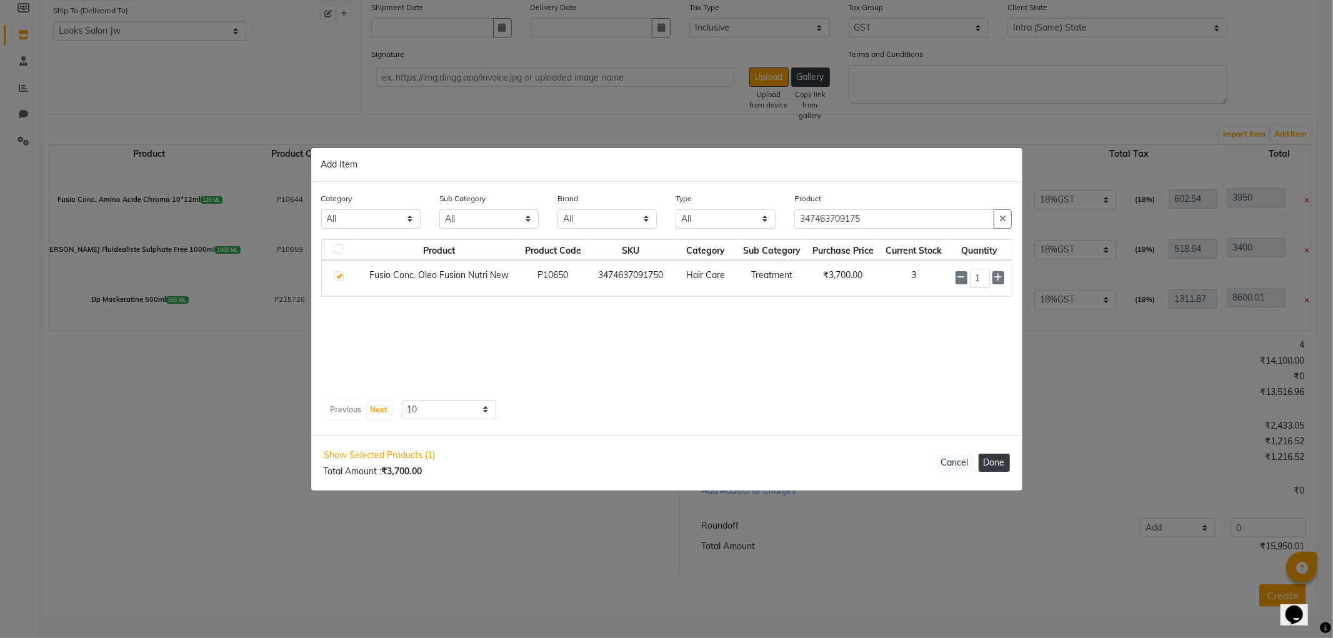
click at [991, 467] on button "Done" at bounding box center [993, 463] width 31 height 18
select select "3870"
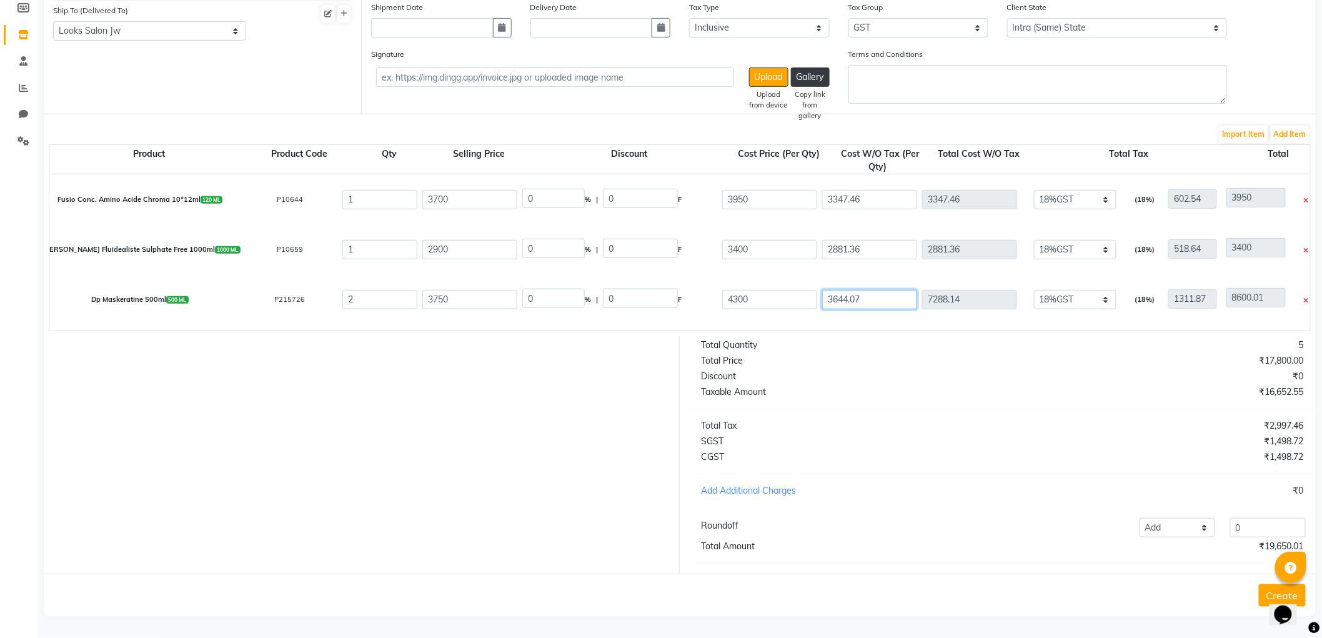
click at [881, 290] on input "3644.07" at bounding box center [869, 299] width 95 height 19
type input "3644.0"
type input "7288"
type input "8599.87"
type input "364"
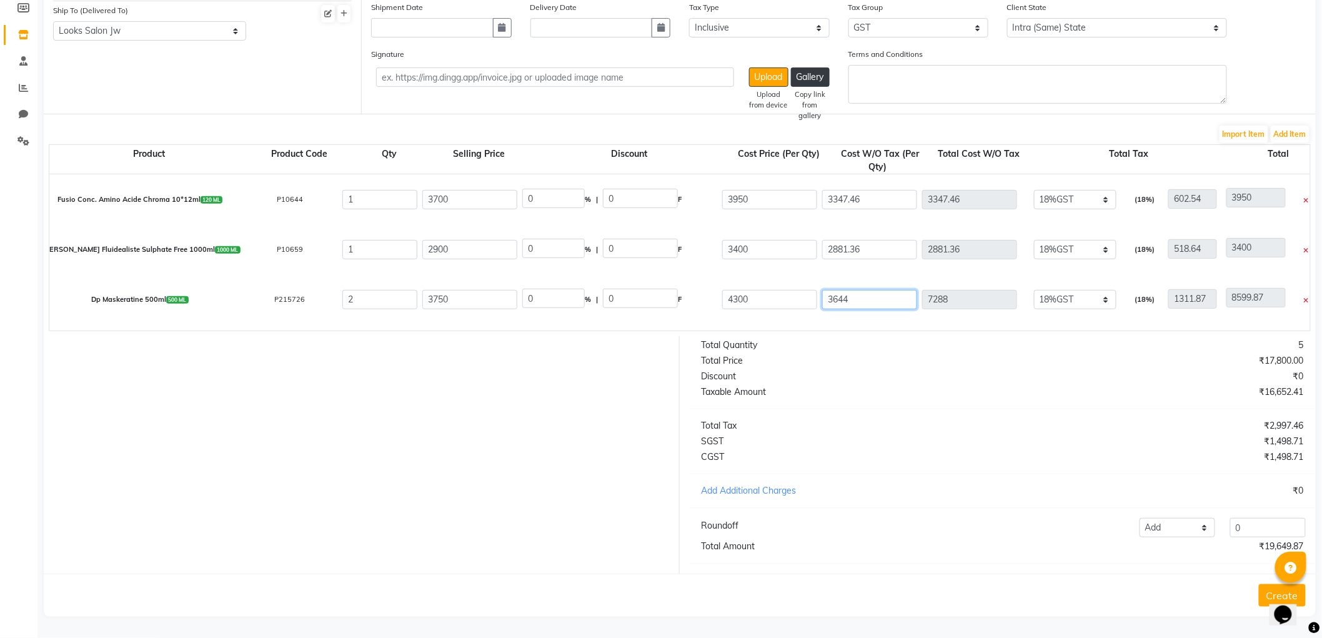
type input "728"
type input "2039.87"
type input "36"
type input "72"
type input "1383.87"
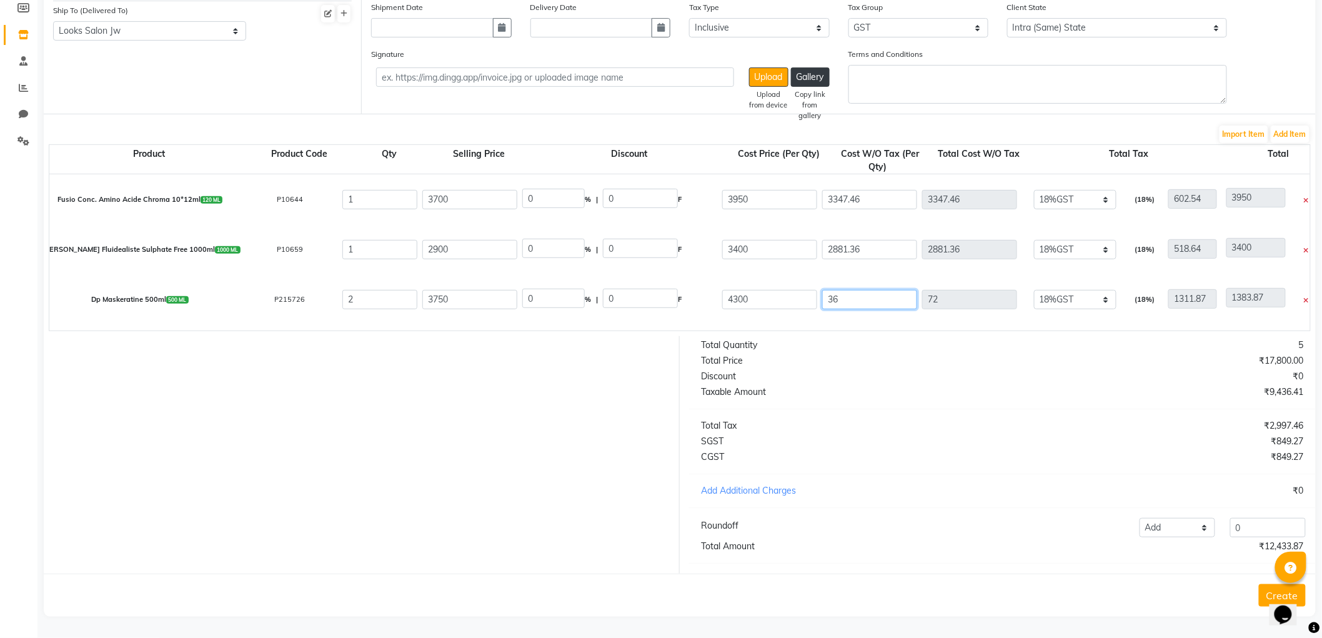
type input "3"
type input "6"
type input "1317.87"
click at [904, 395] on div "Taxable Amount" at bounding box center [847, 391] width 311 height 13
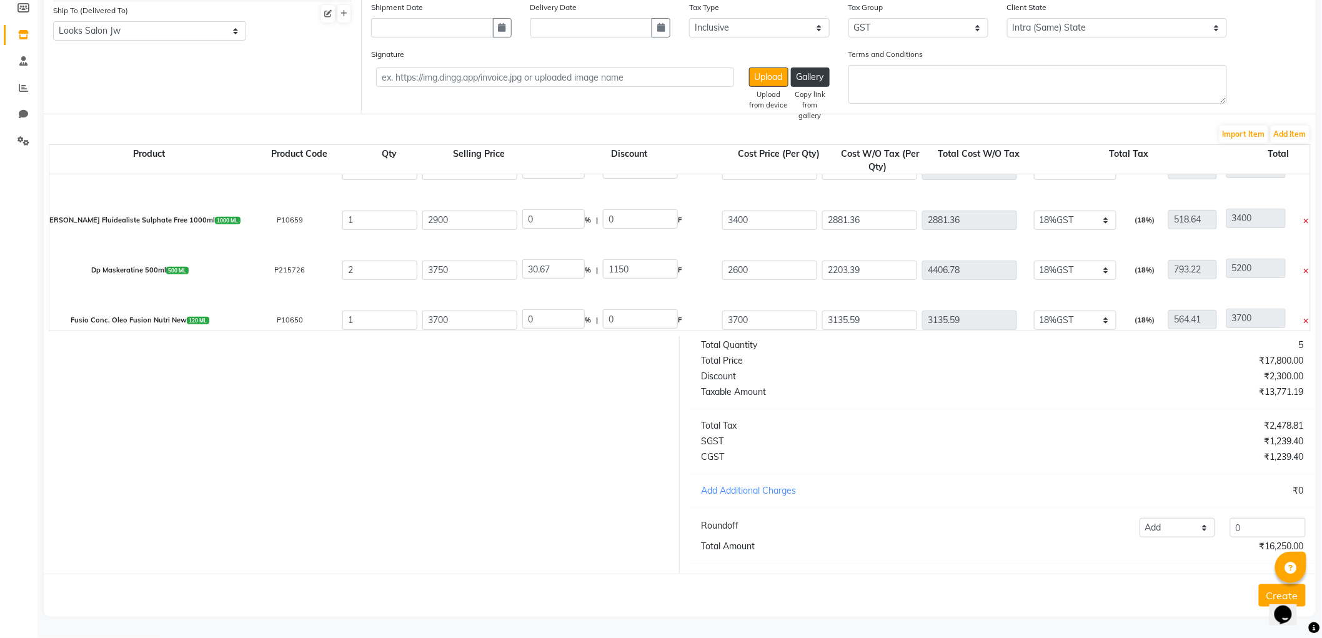
scroll to position [44, 0]
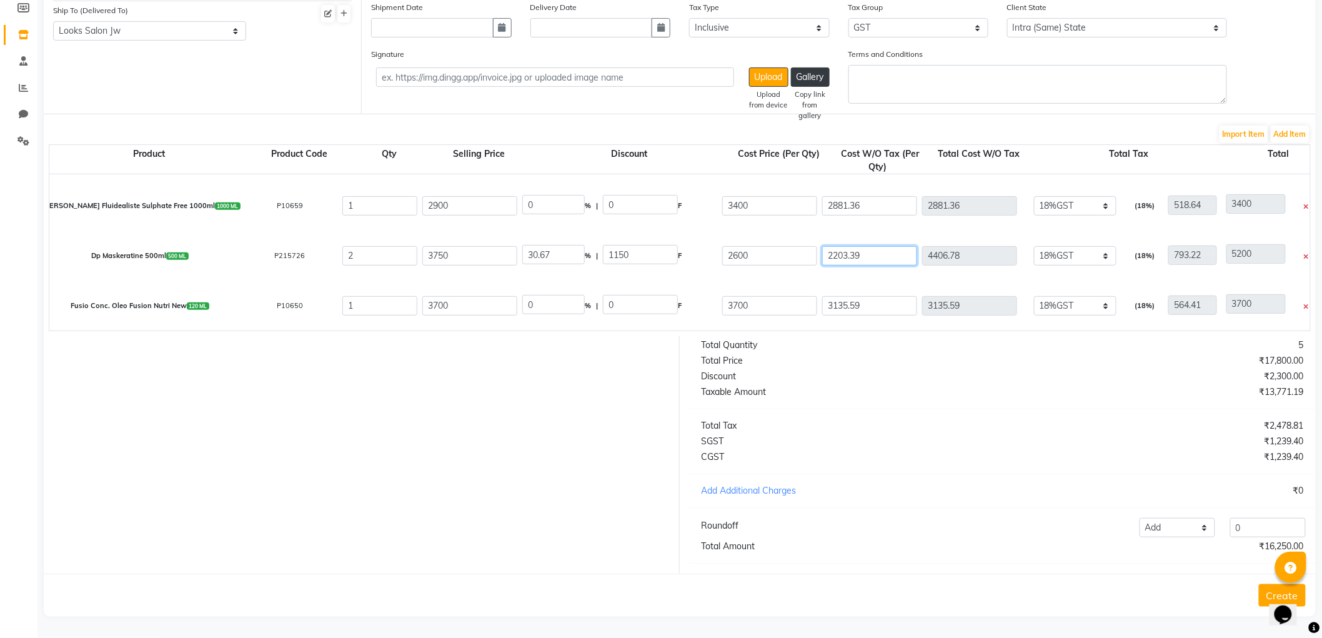
click at [890, 246] on input "2203.39" at bounding box center [869, 255] width 95 height 19
click at [892, 296] on input "3135.59" at bounding box center [869, 305] width 95 height 19
click at [1288, 126] on button "Add Item" at bounding box center [1290, 134] width 39 height 17
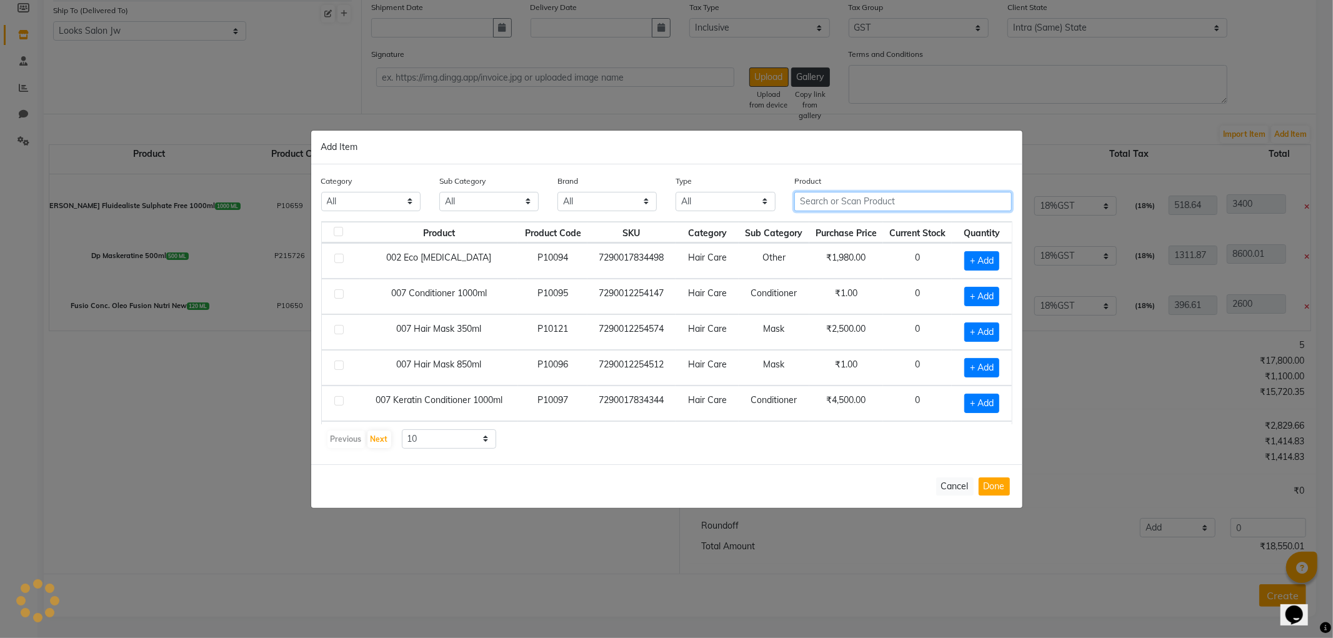
click at [905, 206] on input "text" at bounding box center [903, 201] width 218 height 19
click at [154, 413] on ngb-modal-window "Add Item Category All Skin Personal Care Hair Threading Loreal Bio Top Cons. Bi…" at bounding box center [666, 319] width 1333 height 638
click at [950, 479] on button "Cancel" at bounding box center [954, 486] width 37 height 18
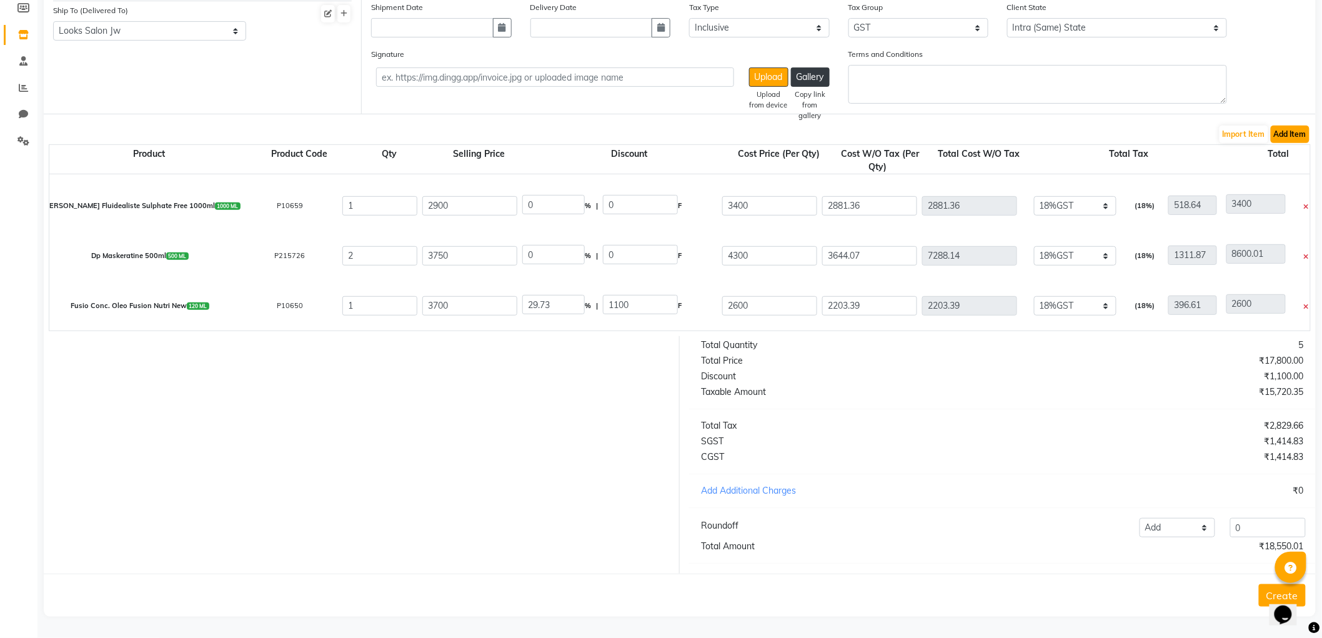
click at [1290, 126] on button "Add Item" at bounding box center [1290, 134] width 39 height 17
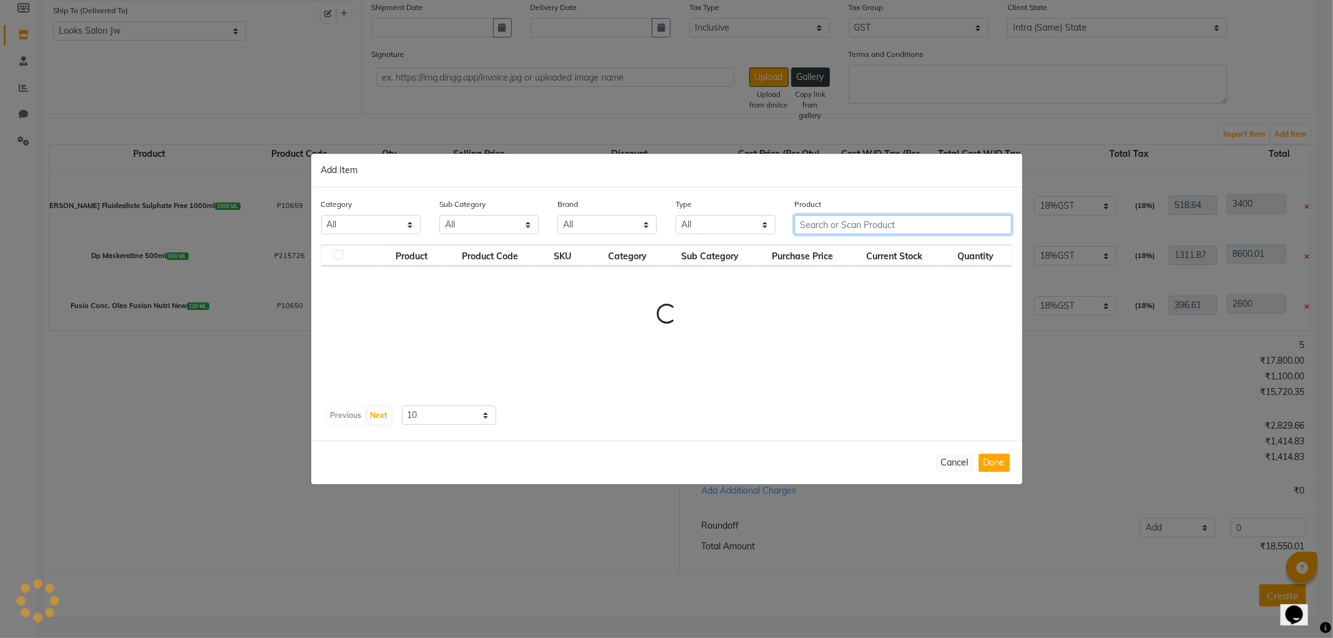
click at [923, 227] on input "text" at bounding box center [903, 224] width 218 height 19
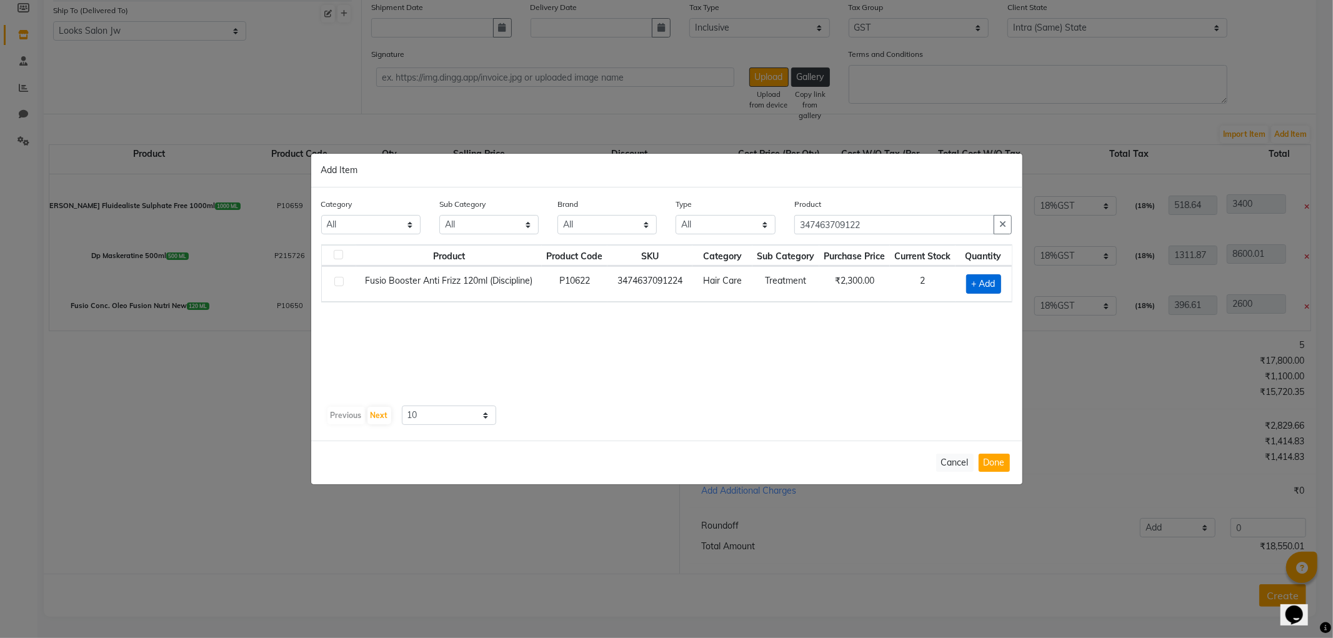
click at [996, 284] on span "+ Add" at bounding box center [983, 283] width 35 height 19
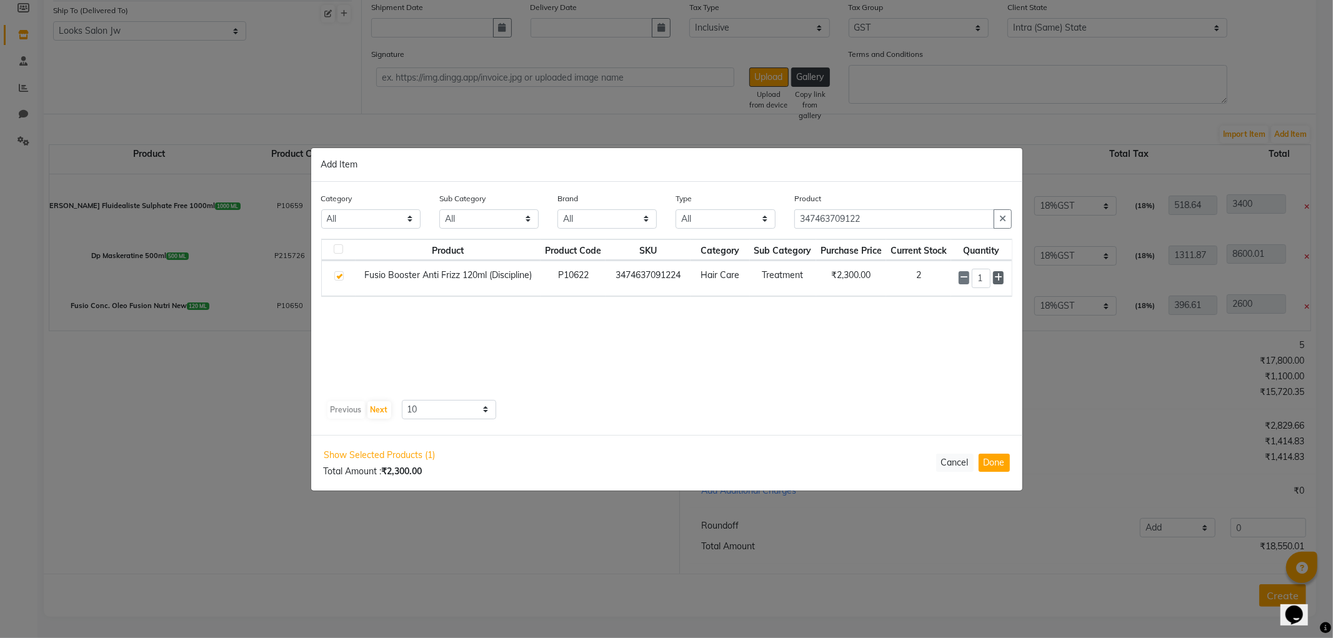
click at [1001, 279] on icon at bounding box center [998, 277] width 8 height 9
click at [1000, 464] on button "Done" at bounding box center [993, 463] width 31 height 18
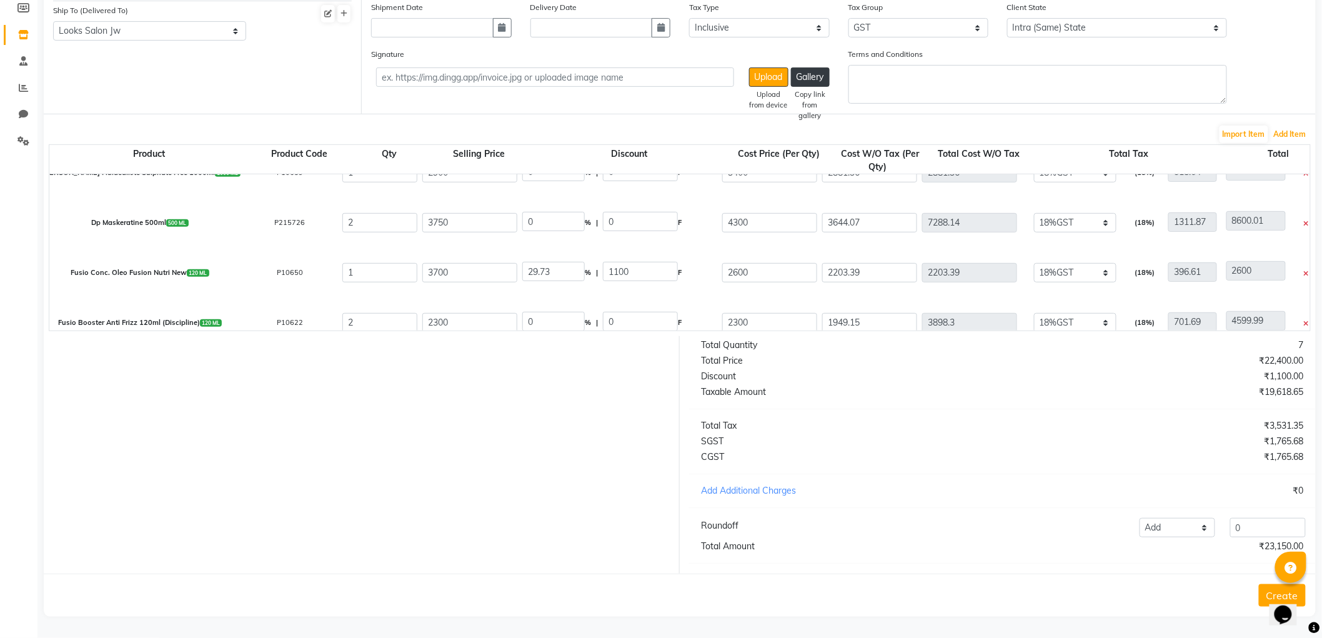
scroll to position [94, 0]
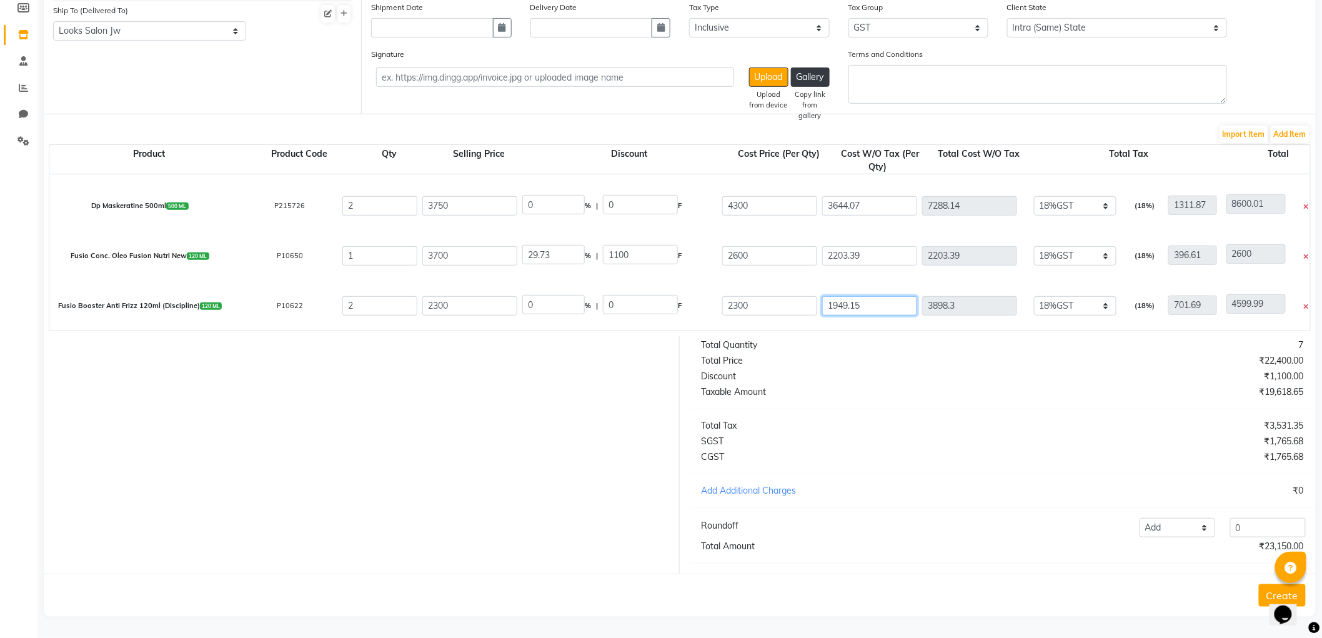
click at [868, 296] on input "1949.15" at bounding box center [869, 305] width 95 height 19
click at [884, 246] on input "2203.39" at bounding box center [869, 255] width 95 height 19
click at [929, 391] on div "Taxable Amount" at bounding box center [847, 391] width 311 height 13
click at [1296, 126] on button "Add Item" at bounding box center [1290, 134] width 39 height 17
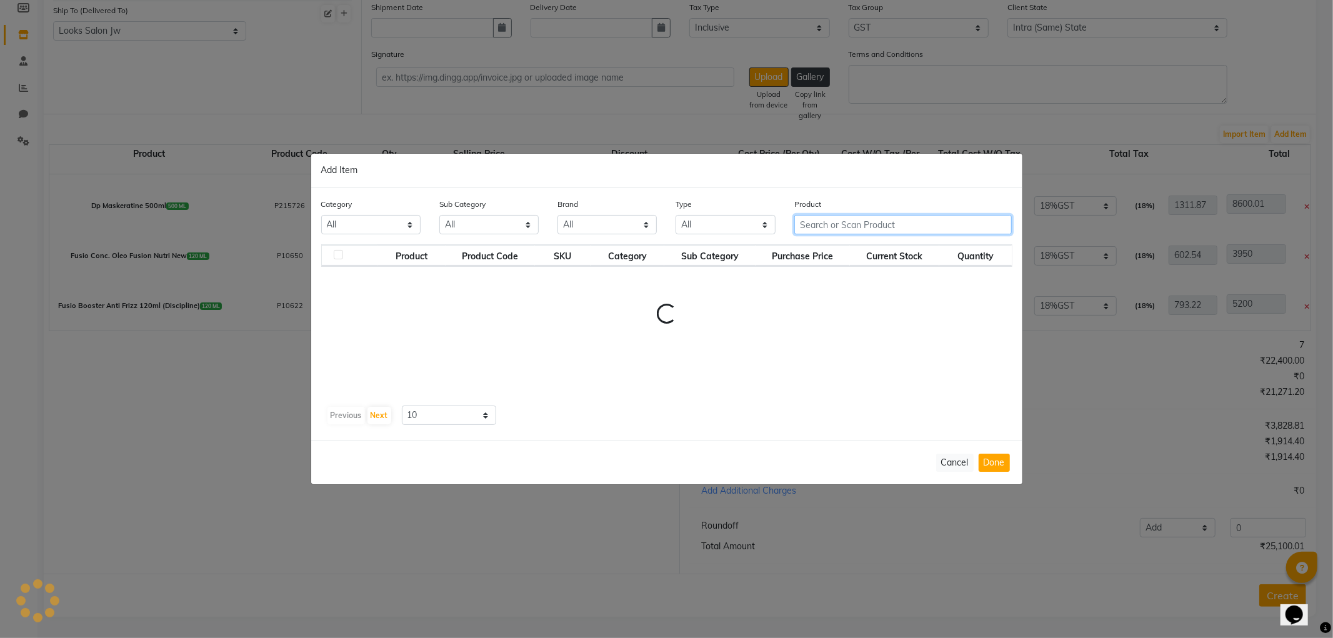
click at [883, 226] on input "text" at bounding box center [903, 224] width 218 height 19
click at [881, 222] on input "text" at bounding box center [903, 224] width 218 height 19
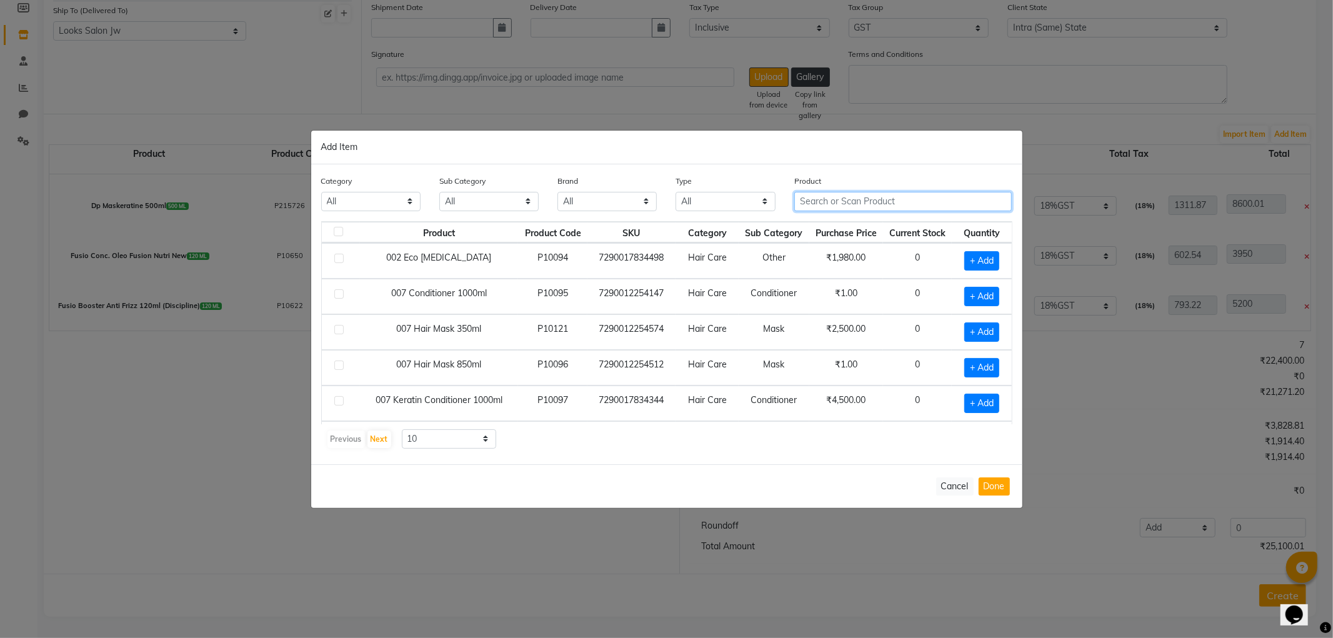
click at [829, 202] on input "text" at bounding box center [903, 201] width 218 height 19
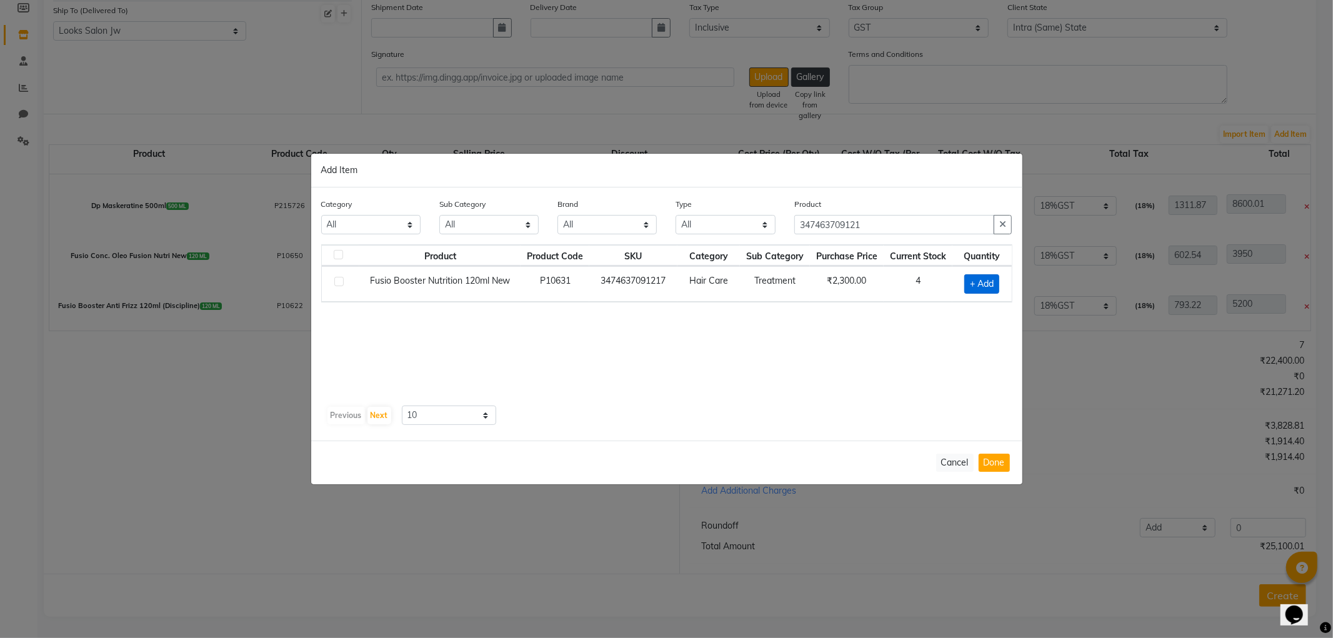
click at [973, 282] on span "+ Add" at bounding box center [981, 283] width 35 height 19
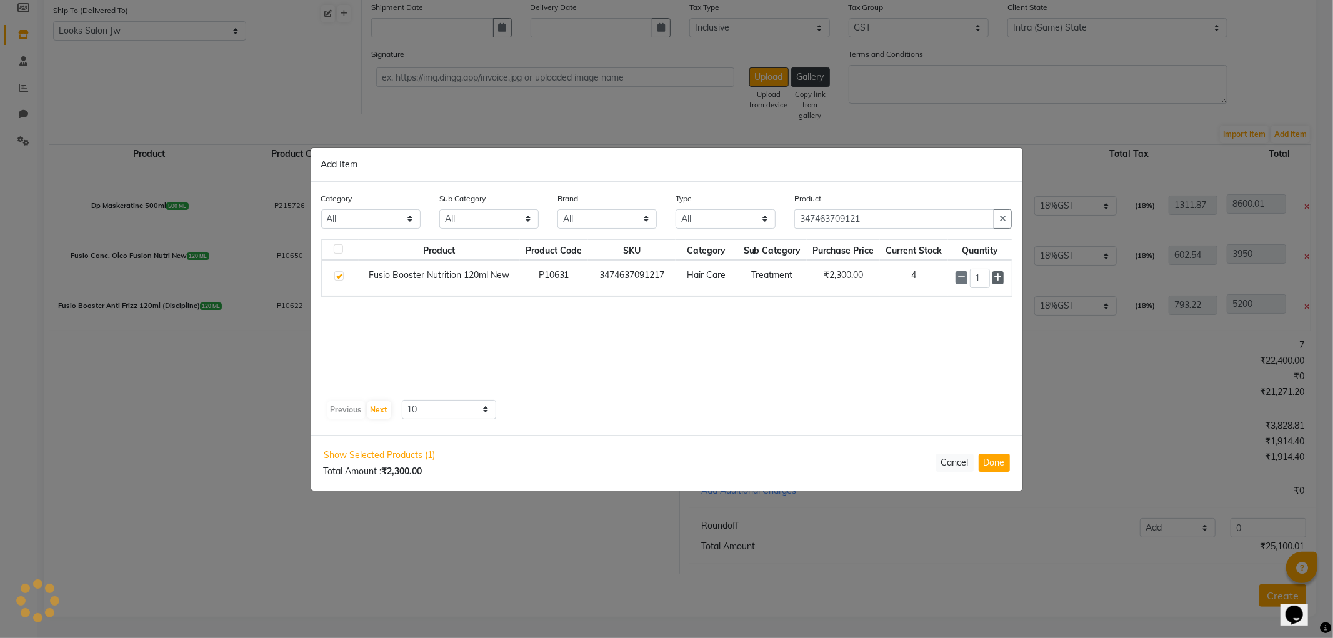
click at [1003, 281] on span at bounding box center [998, 277] width 12 height 13
click at [993, 449] on div "Show Selected Products (1) Total Amount : ₹4,600.00 Cancel Done" at bounding box center [666, 463] width 711 height 56
click at [992, 461] on button "Done" at bounding box center [993, 463] width 31 height 18
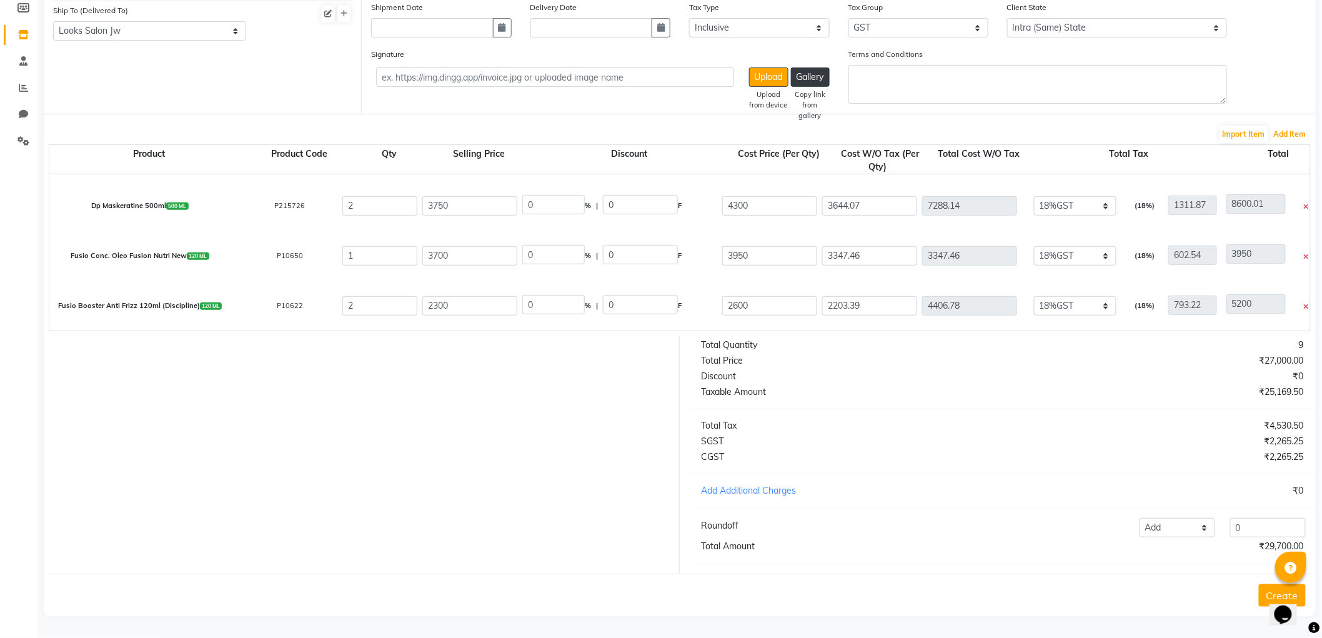
scroll to position [144, 0]
click at [885, 296] on input "1949.15" at bounding box center [869, 305] width 95 height 19
click at [925, 419] on div "Total Tax" at bounding box center [847, 425] width 311 height 13
click at [1291, 126] on button "Add Item" at bounding box center [1290, 134] width 39 height 17
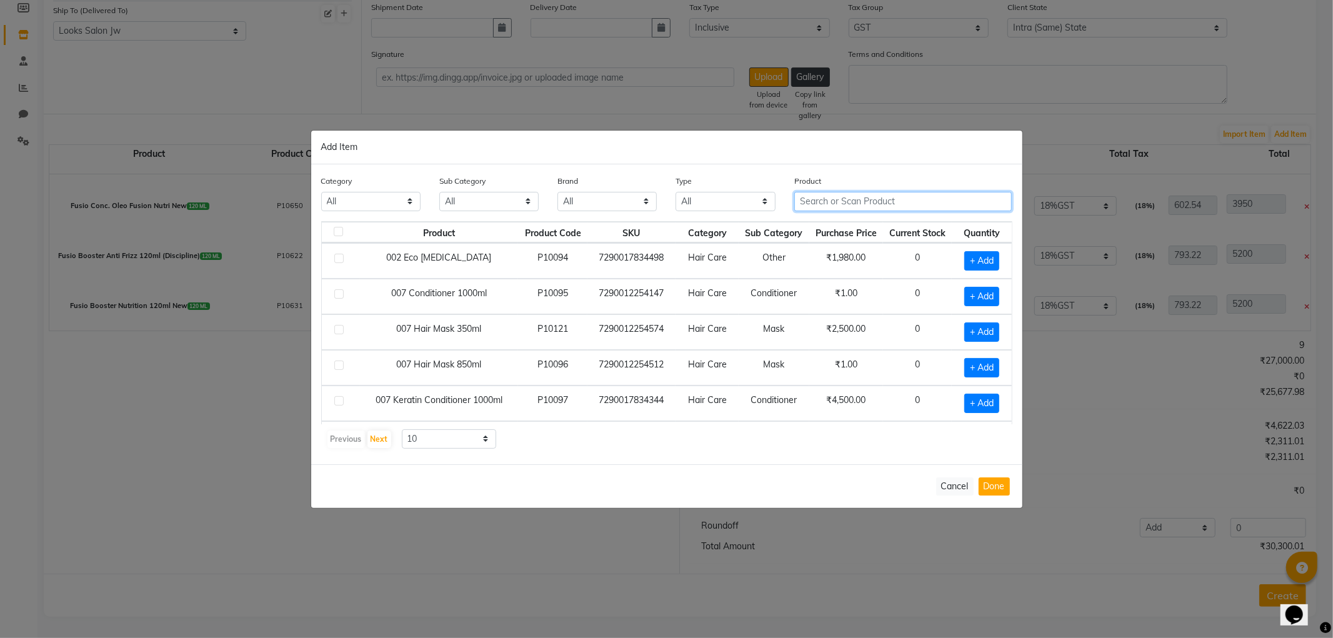
click at [933, 203] on input "text" at bounding box center [903, 201] width 218 height 19
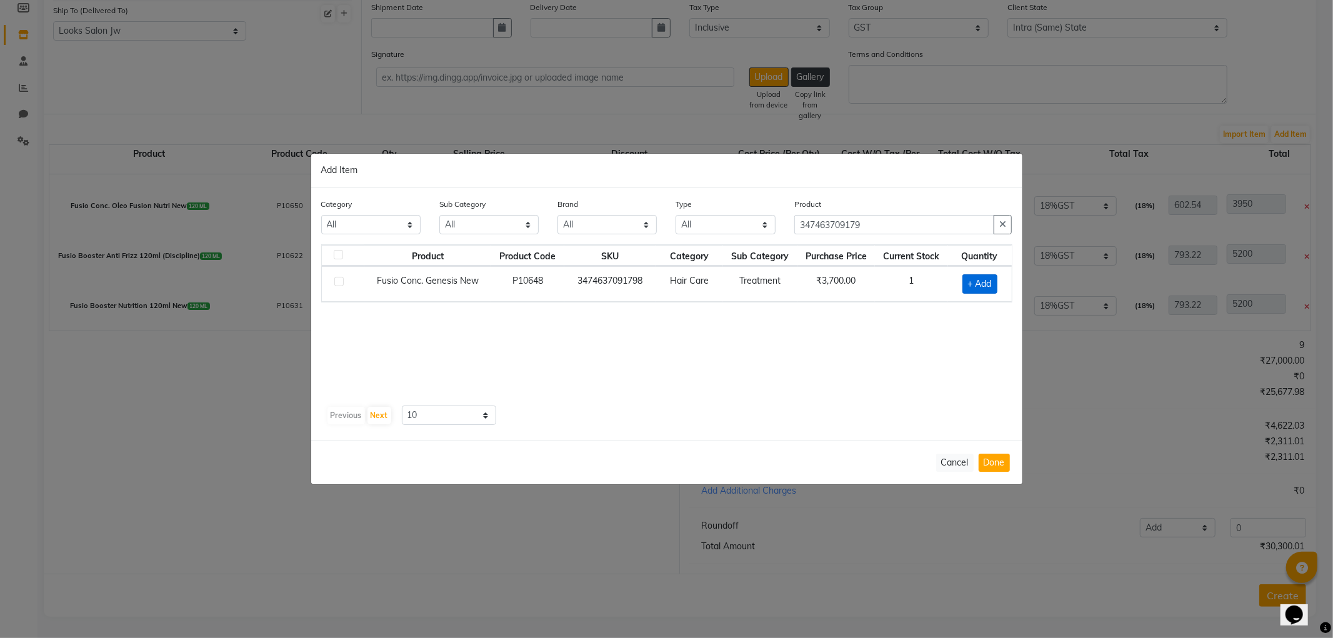
click at [987, 284] on span "+ Add" at bounding box center [979, 283] width 35 height 19
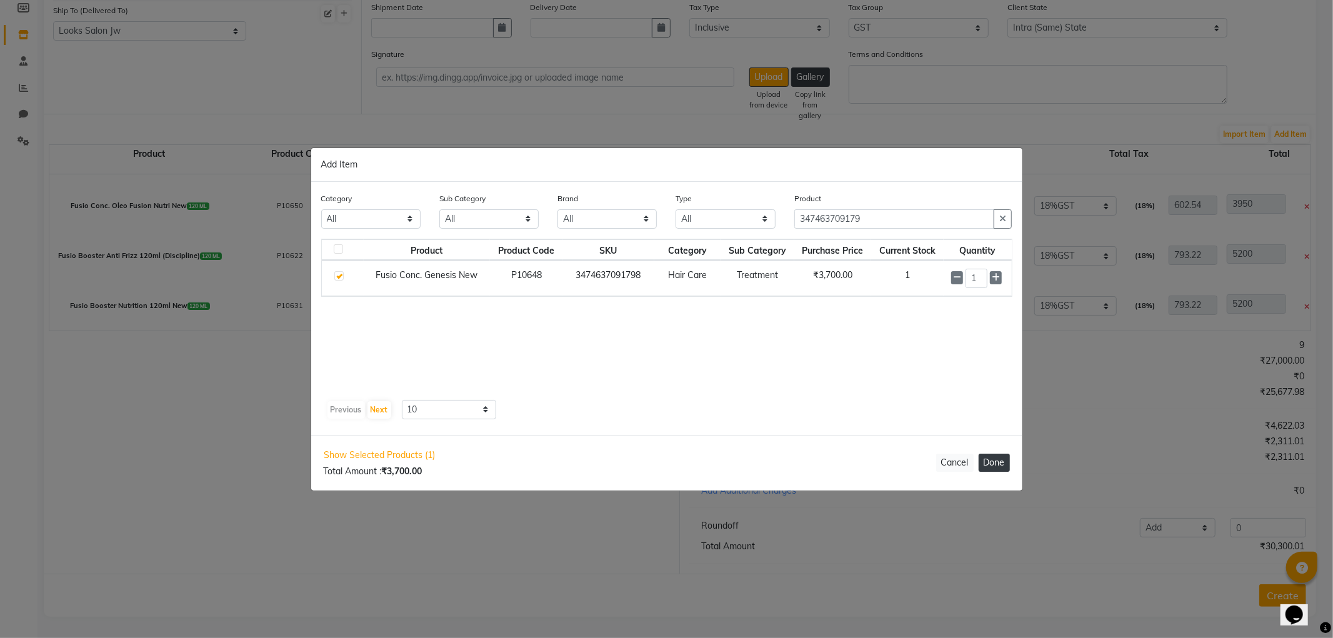
click at [991, 458] on button "Done" at bounding box center [993, 463] width 31 height 18
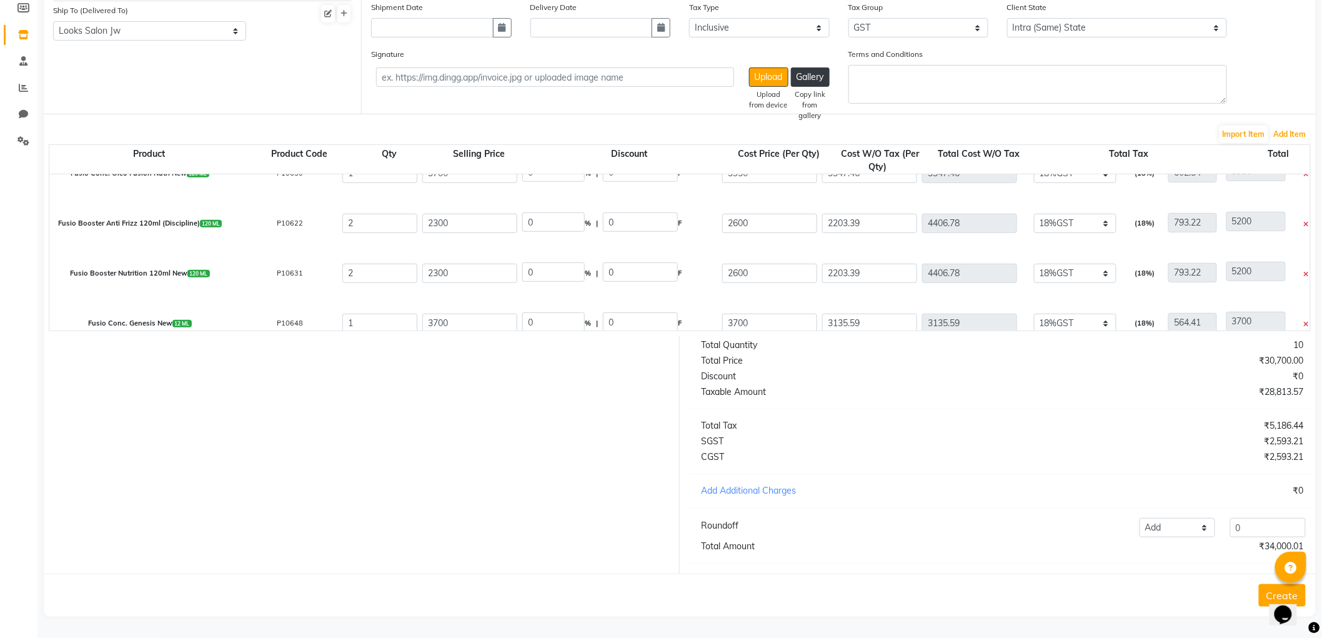
scroll to position [194, 0]
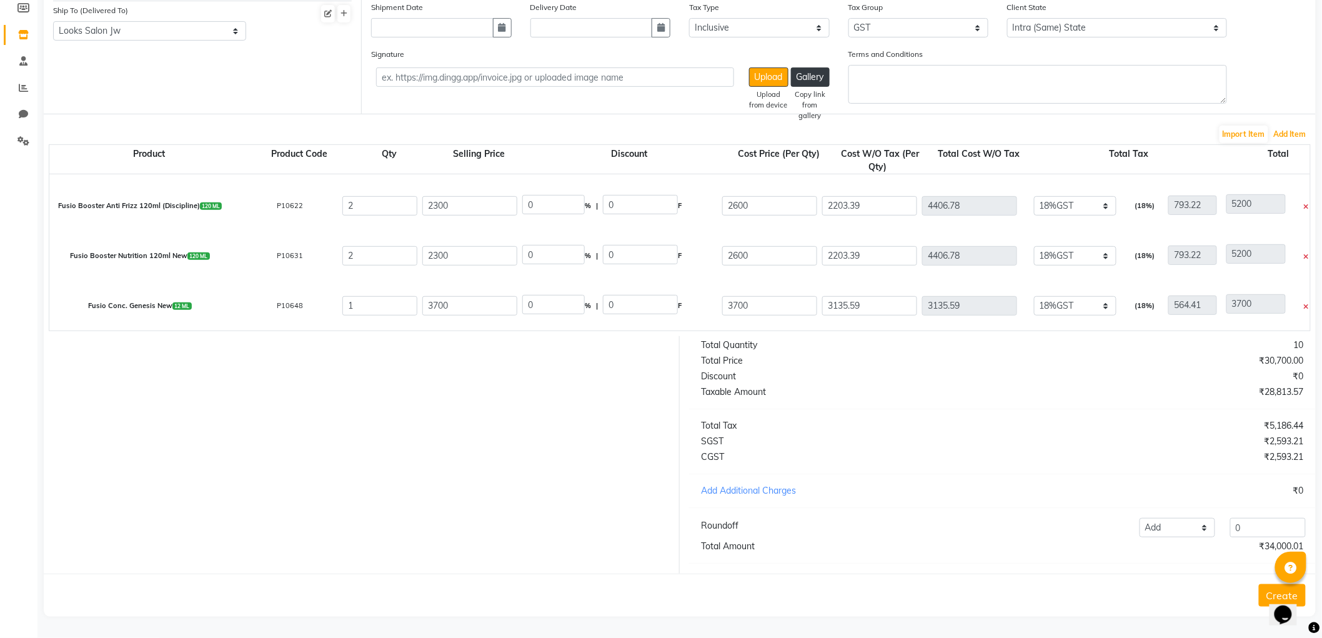
click at [1297, 126] on button "Add Item" at bounding box center [1290, 134] width 39 height 17
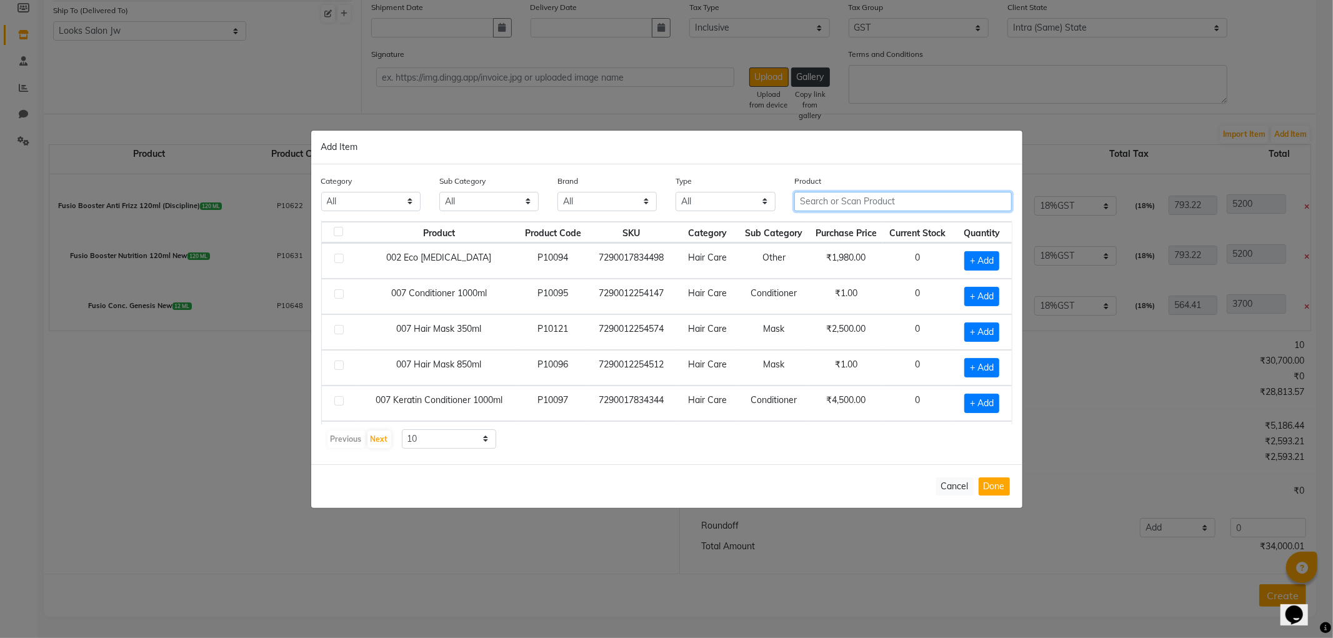
click at [875, 209] on input "text" at bounding box center [903, 201] width 218 height 19
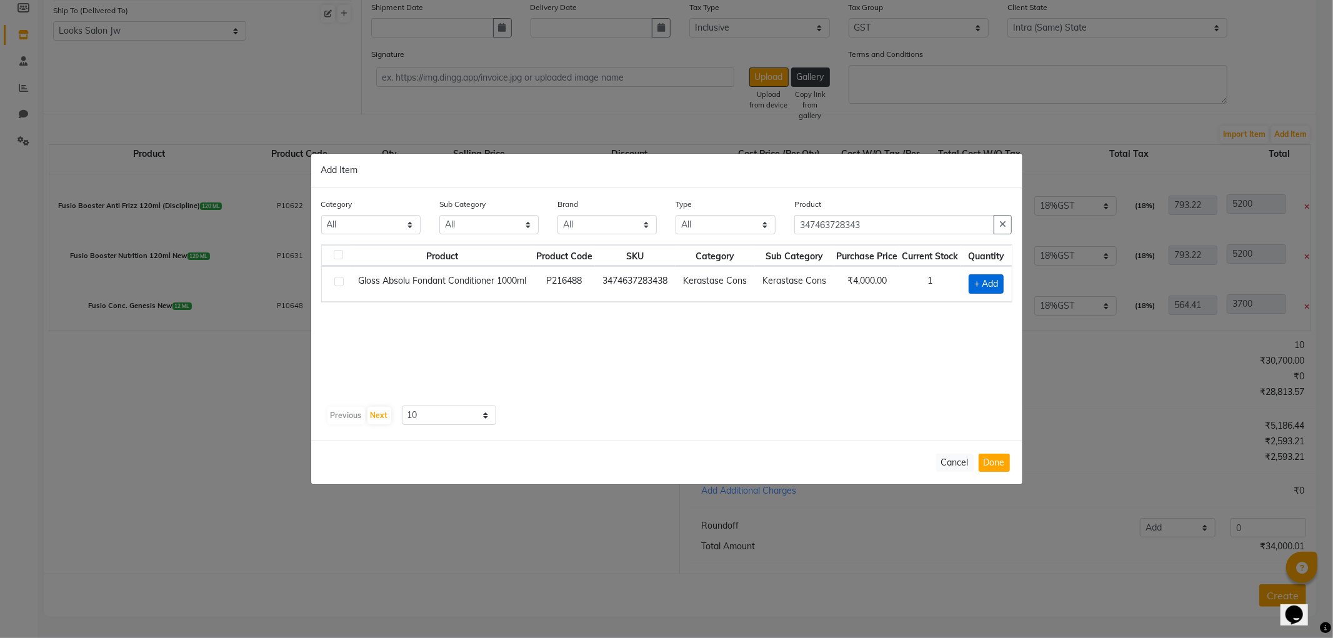
click at [992, 283] on span "+ Add" at bounding box center [985, 283] width 35 height 19
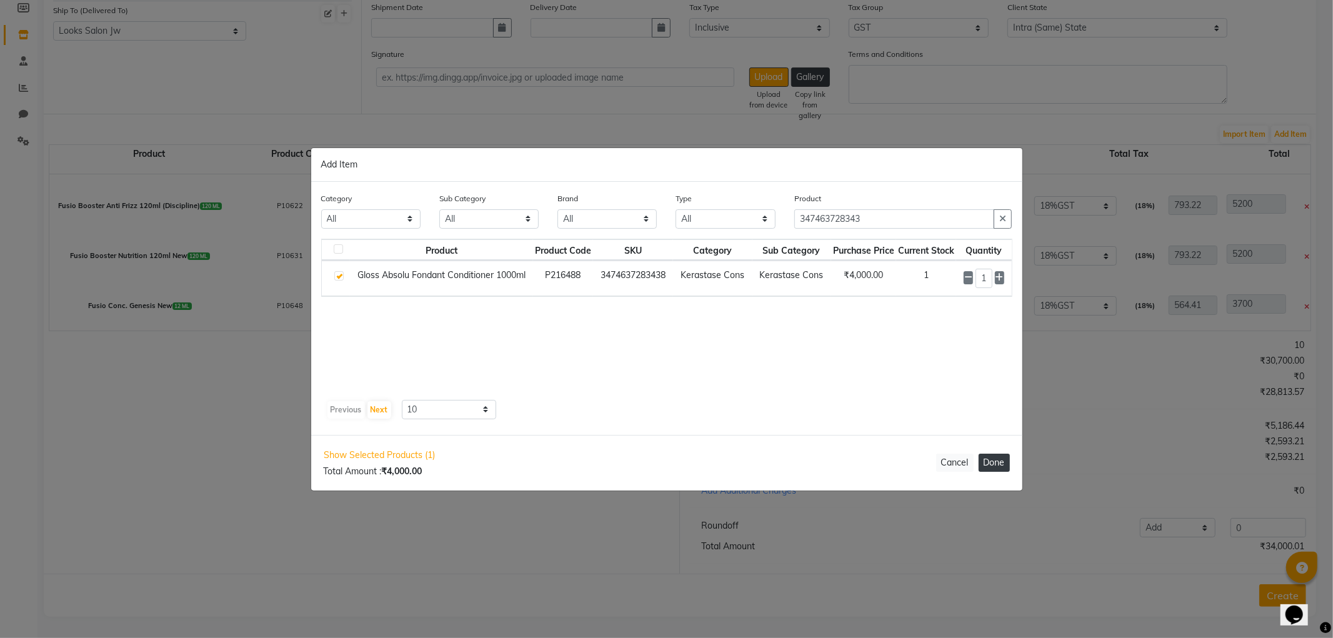
click at [995, 459] on button "Done" at bounding box center [993, 463] width 31 height 18
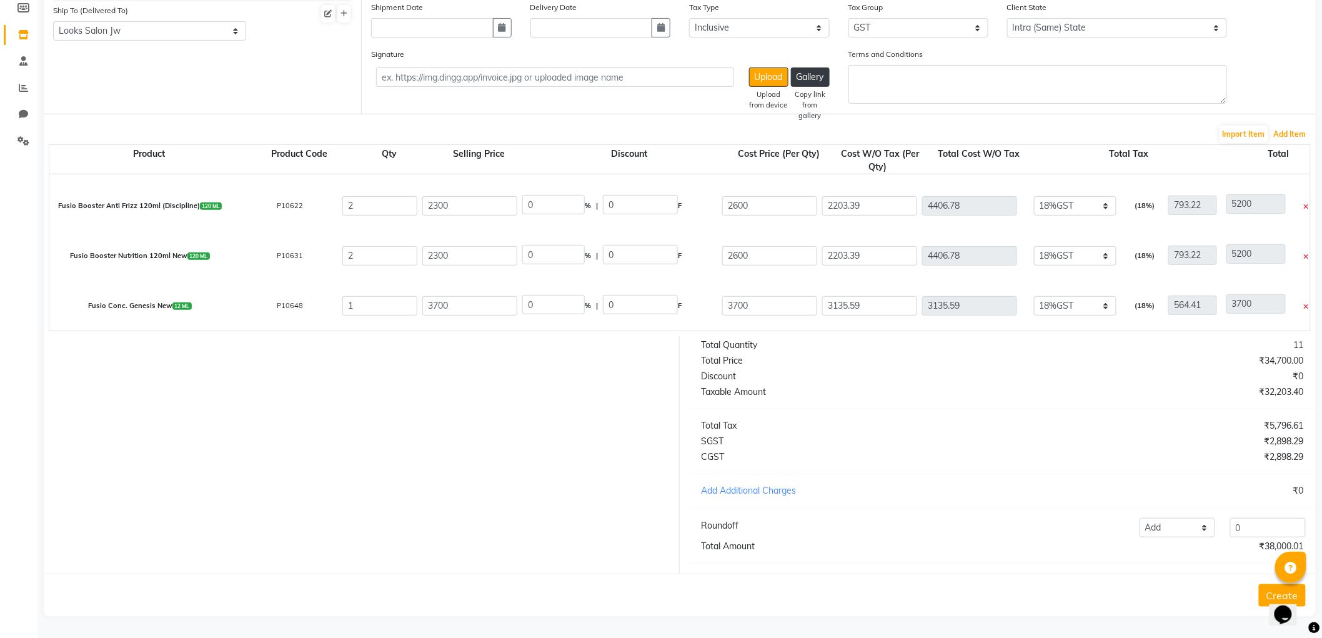
scroll to position [244, 0]
click at [902, 296] on input "3389.83" at bounding box center [869, 305] width 95 height 19
click at [973, 430] on div "Total Tax" at bounding box center [847, 425] width 311 height 13
click at [1300, 126] on button "Add Item" at bounding box center [1290, 134] width 39 height 17
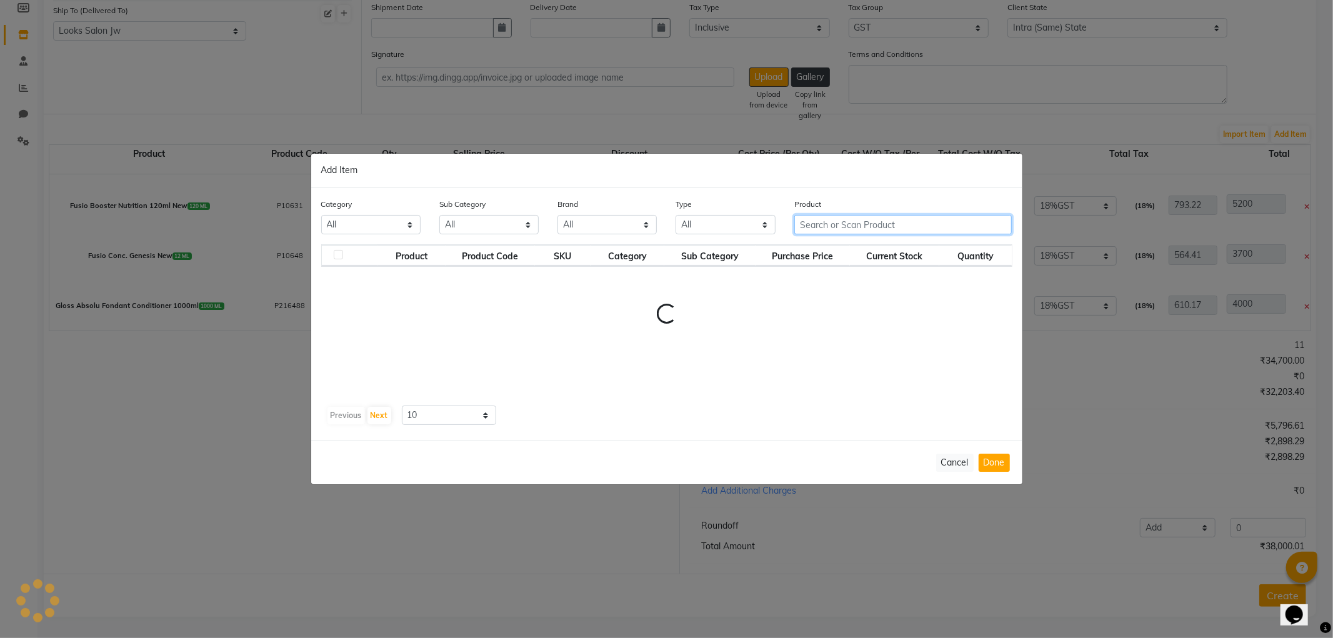
click at [921, 221] on input "text" at bounding box center [903, 224] width 218 height 19
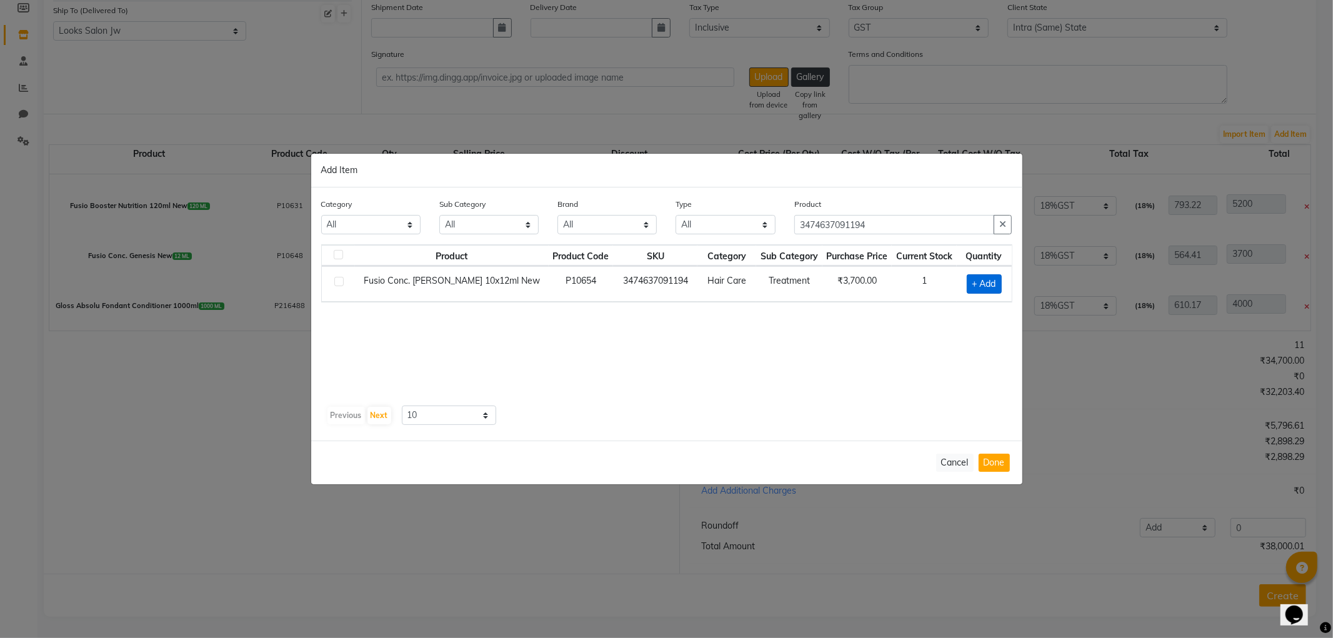
click at [982, 275] on span "+ Add" at bounding box center [983, 283] width 35 height 19
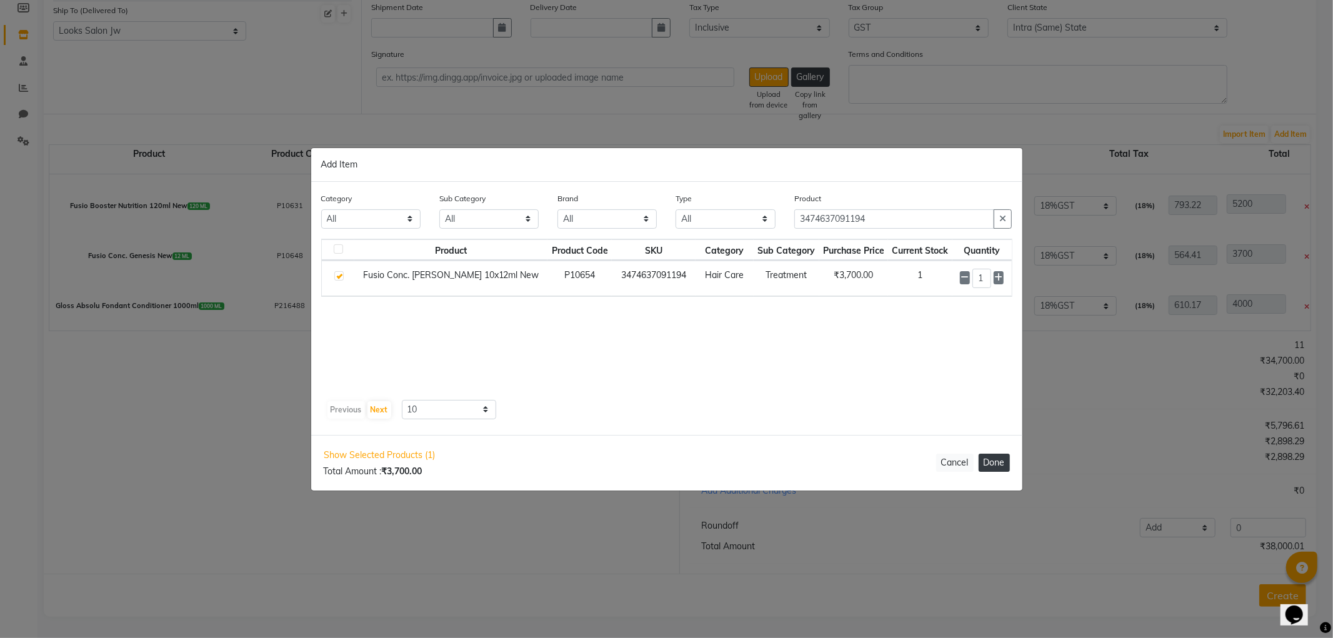
click at [1008, 466] on button "Done" at bounding box center [993, 463] width 31 height 18
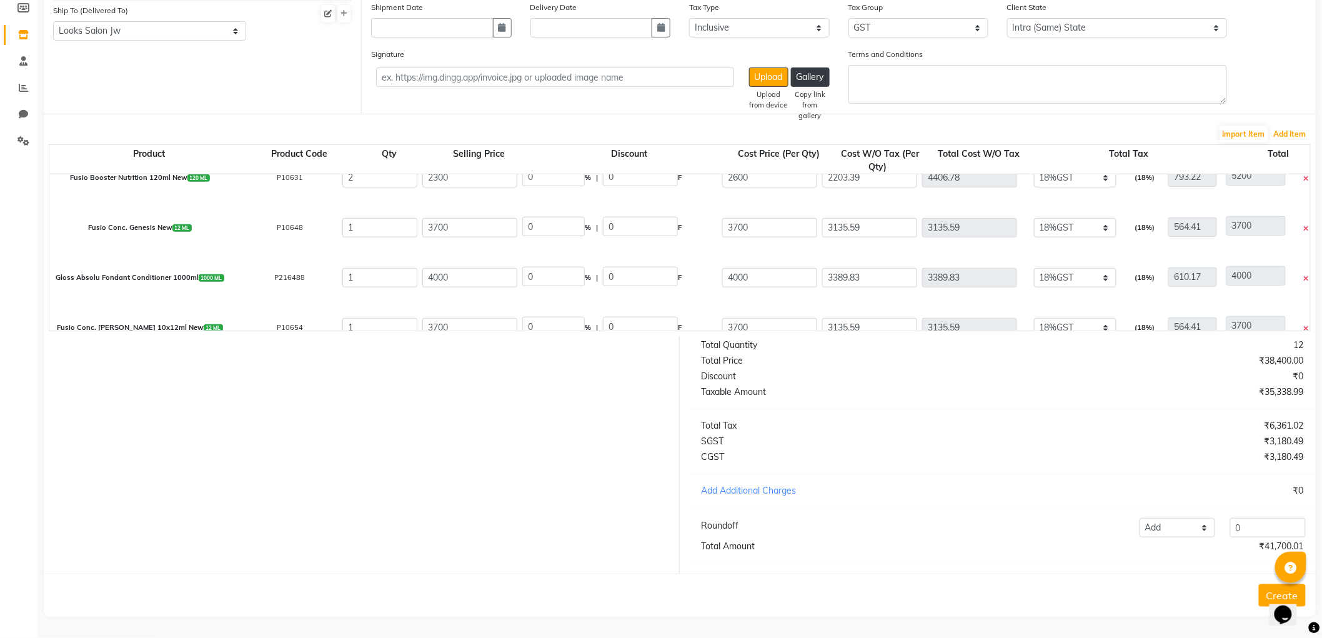
scroll to position [294, 0]
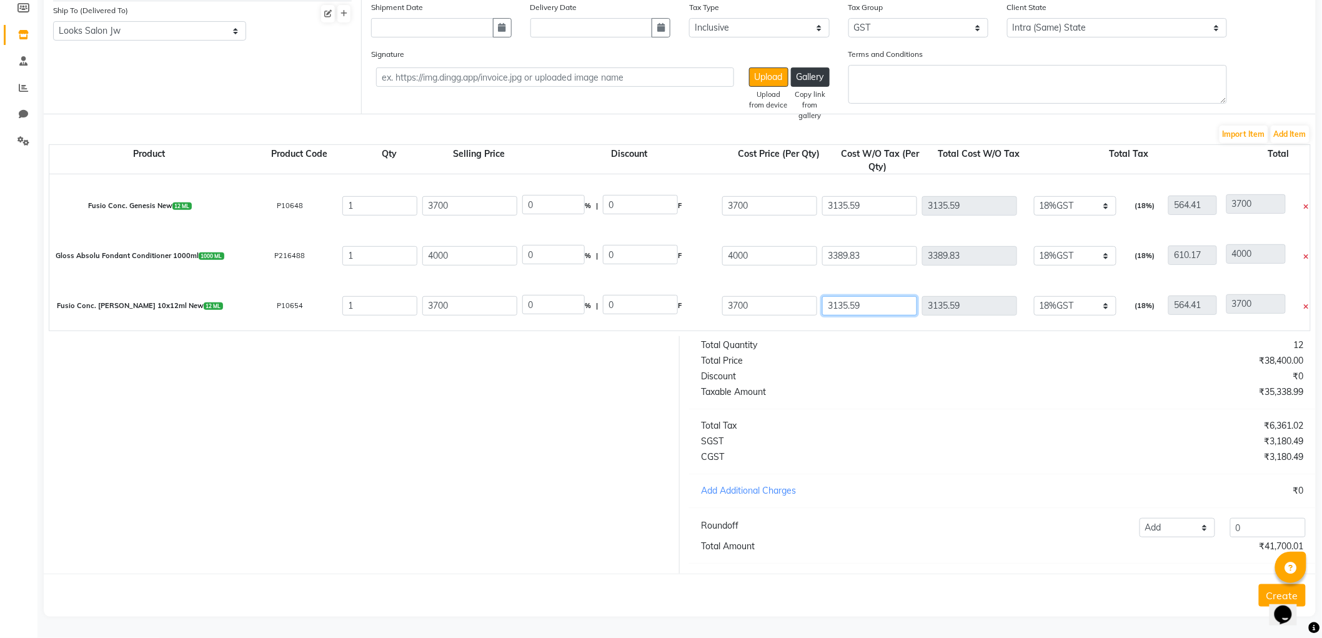
click at [880, 296] on input "3135.59" at bounding box center [869, 305] width 95 height 19
click at [1294, 126] on button "Add Item" at bounding box center [1290, 134] width 39 height 17
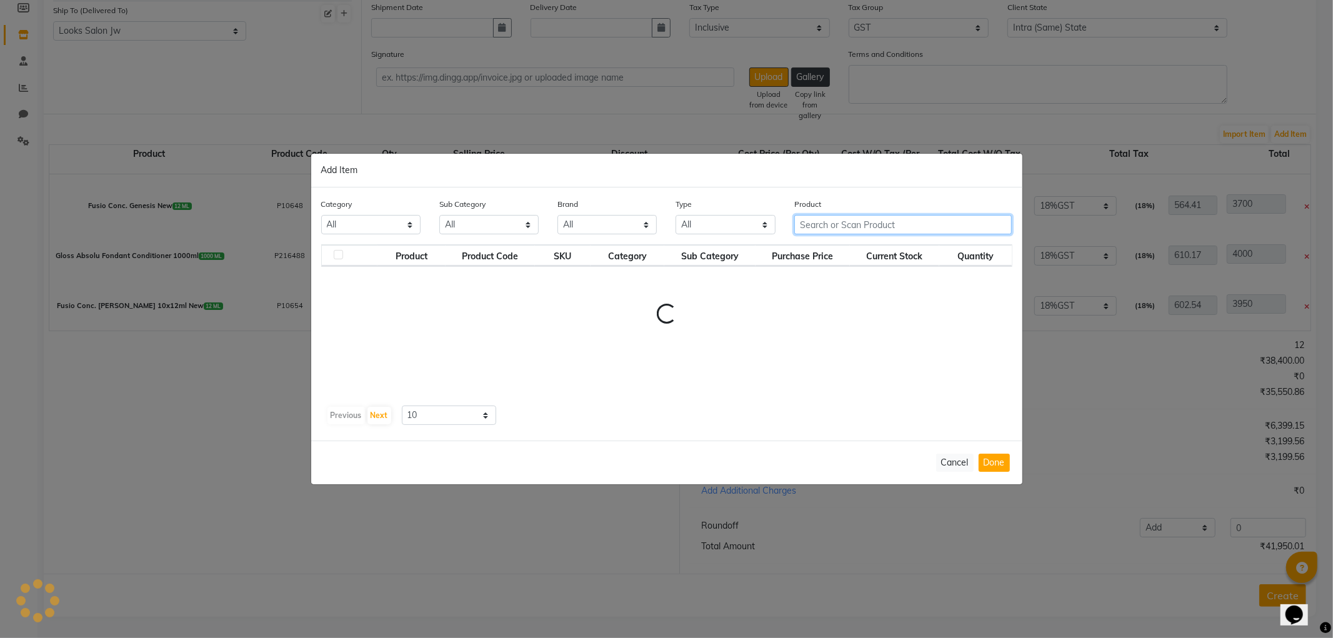
click at [901, 215] on input "text" at bounding box center [903, 224] width 218 height 19
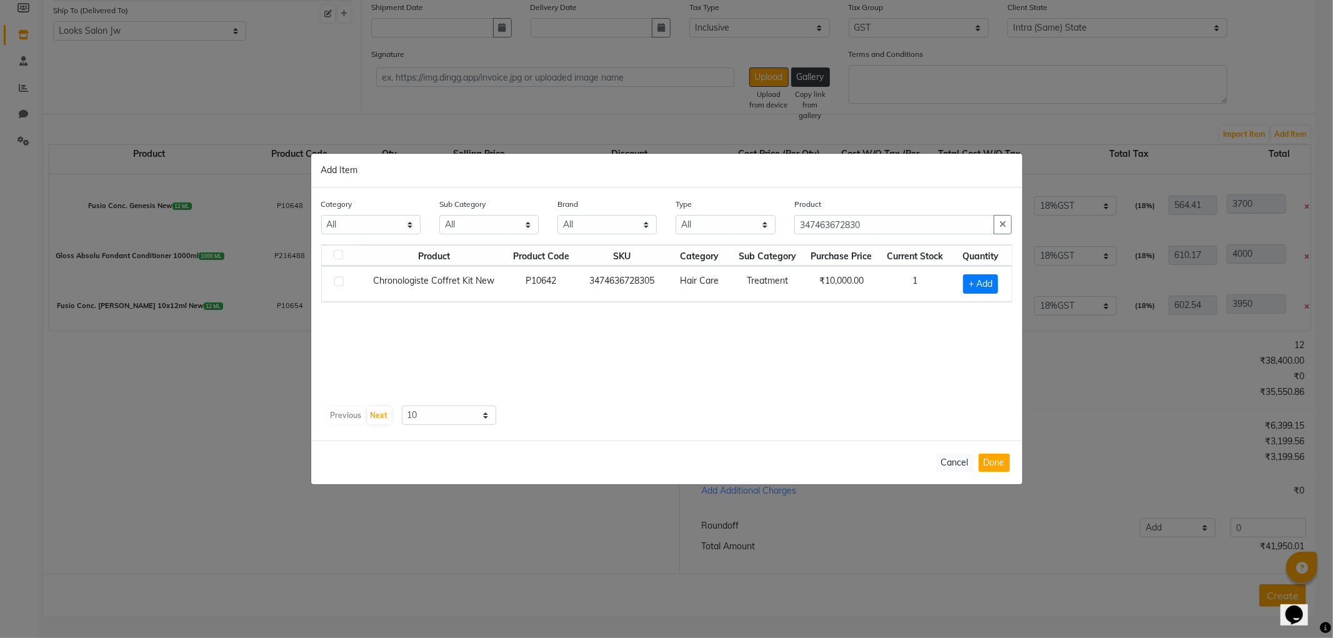
click at [1005, 279] on td "+ Add" at bounding box center [980, 284] width 61 height 36
click at [994, 282] on span "+ Add" at bounding box center [980, 283] width 35 height 19
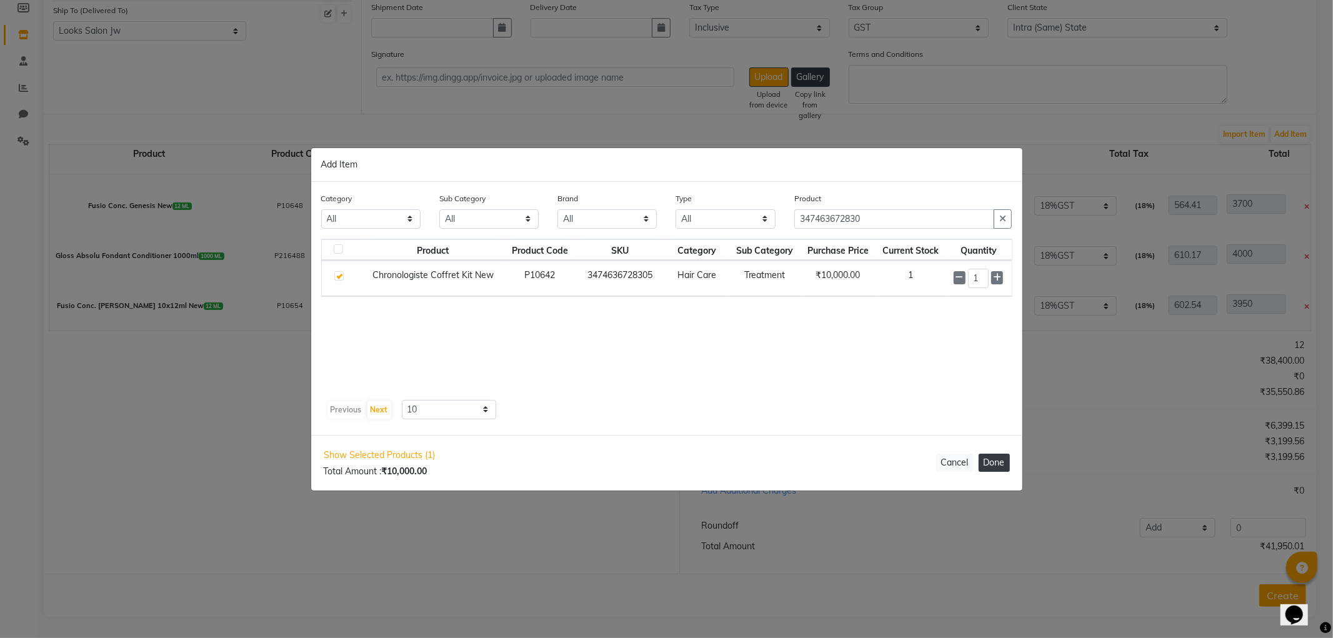
click at [1000, 466] on button "Done" at bounding box center [993, 463] width 31 height 18
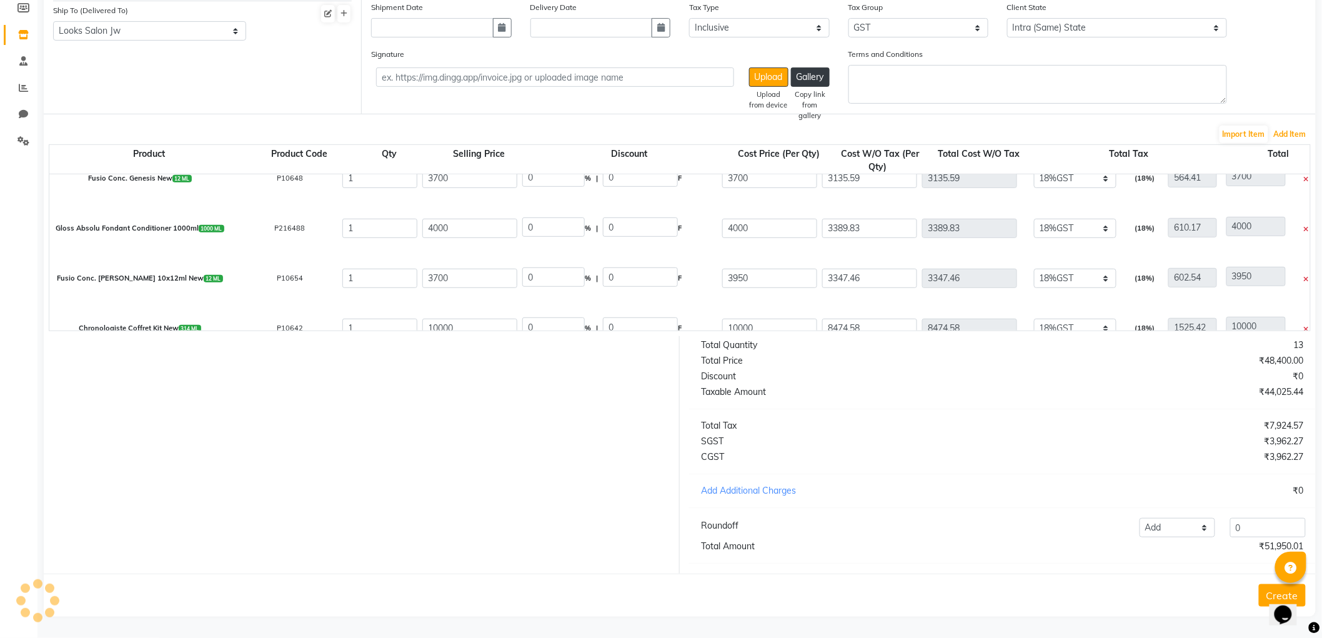
scroll to position [344, 0]
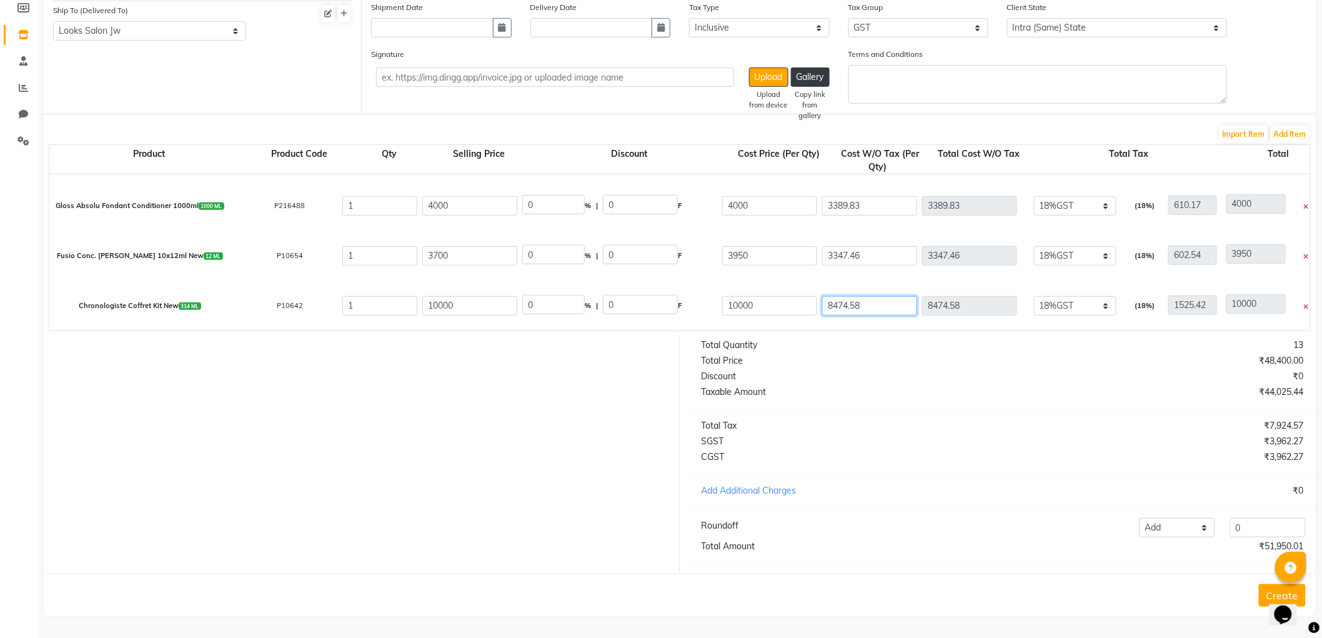
click at [893, 297] on input "8474.58" at bounding box center [869, 305] width 95 height 19
click at [889, 413] on div "Total Quantity 13 Total Price ₹48,400.00 Discount ₹0 Taxable Amount ₹46,144.08 …" at bounding box center [1002, 454] width 645 height 237
click at [1283, 126] on button "Add Item" at bounding box center [1290, 134] width 39 height 17
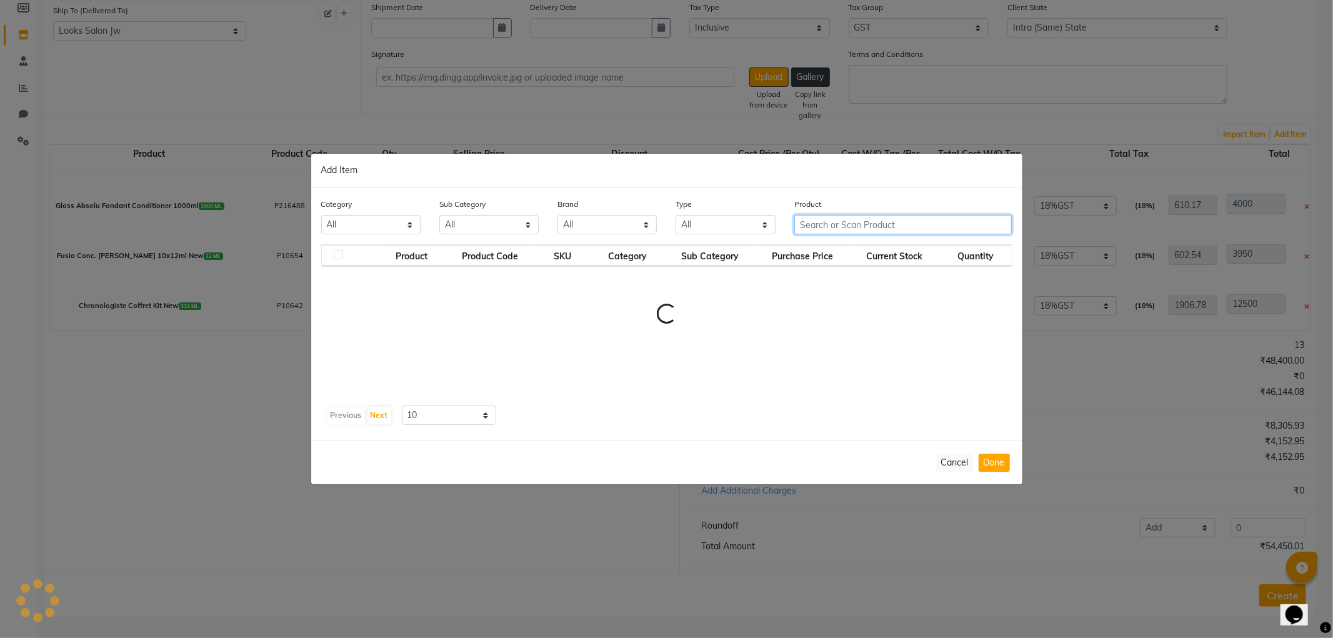
click at [906, 222] on input "text" at bounding box center [903, 224] width 218 height 19
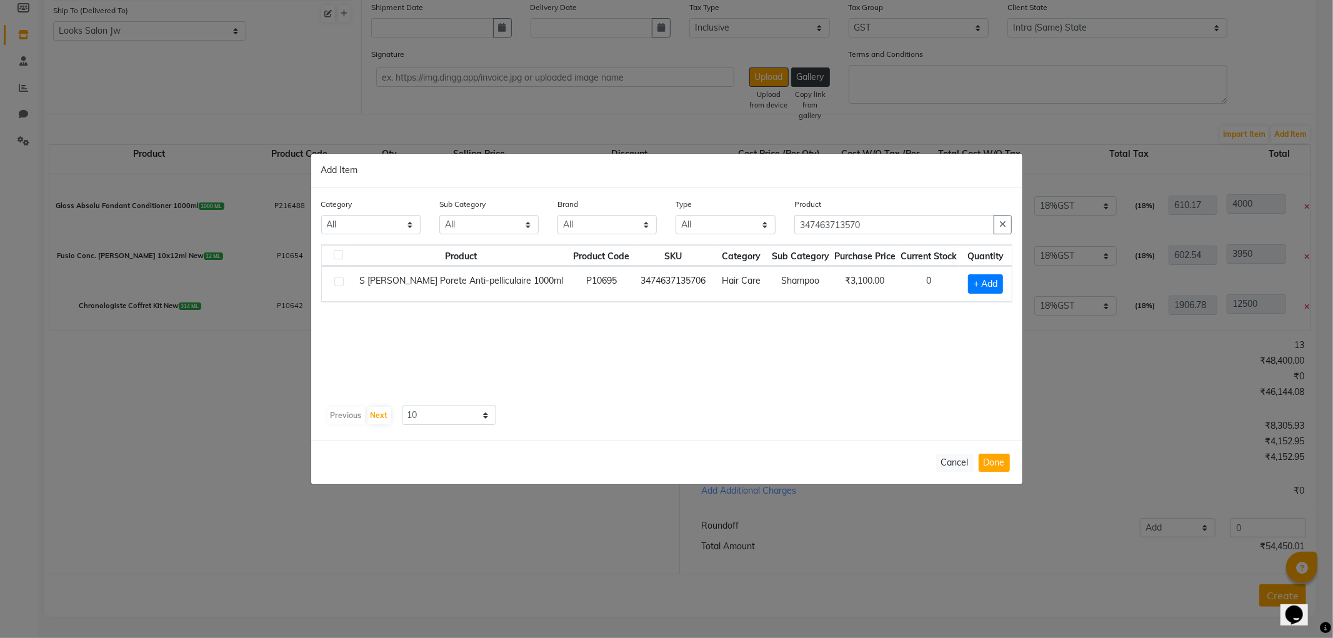
click at [985, 277] on span "+ Add" at bounding box center [985, 283] width 35 height 19
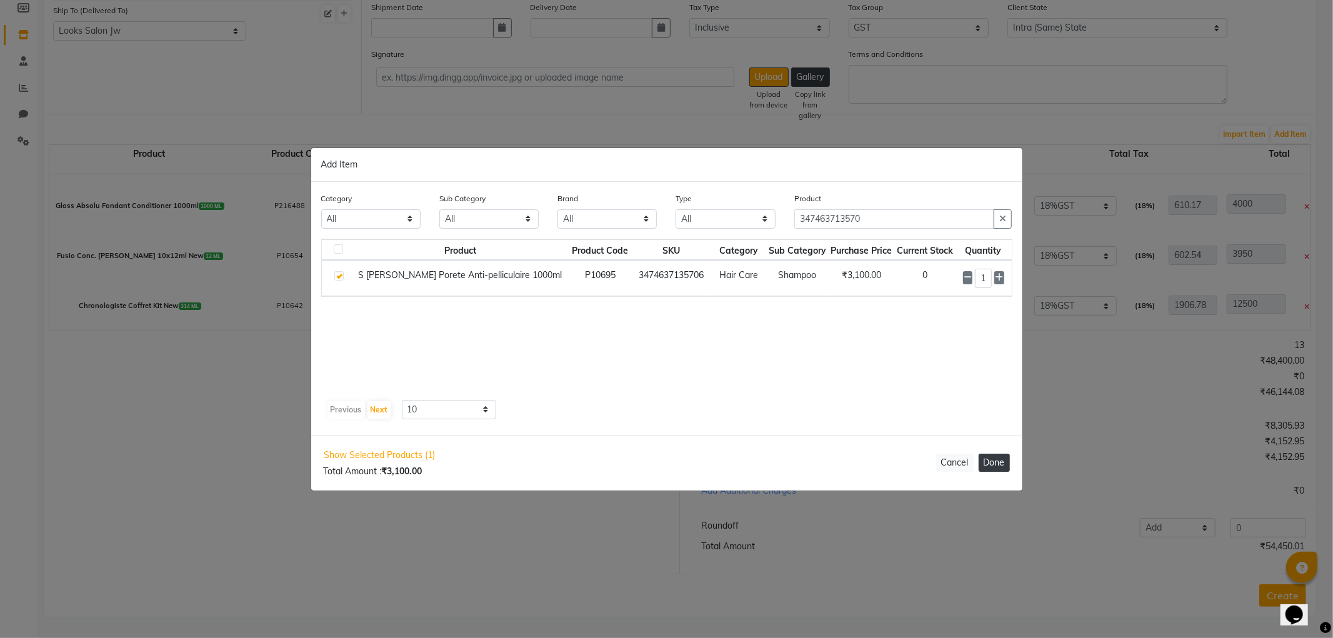
click at [995, 458] on button "Done" at bounding box center [993, 463] width 31 height 18
click at [1000, 466] on button "Done" at bounding box center [993, 463] width 31 height 18
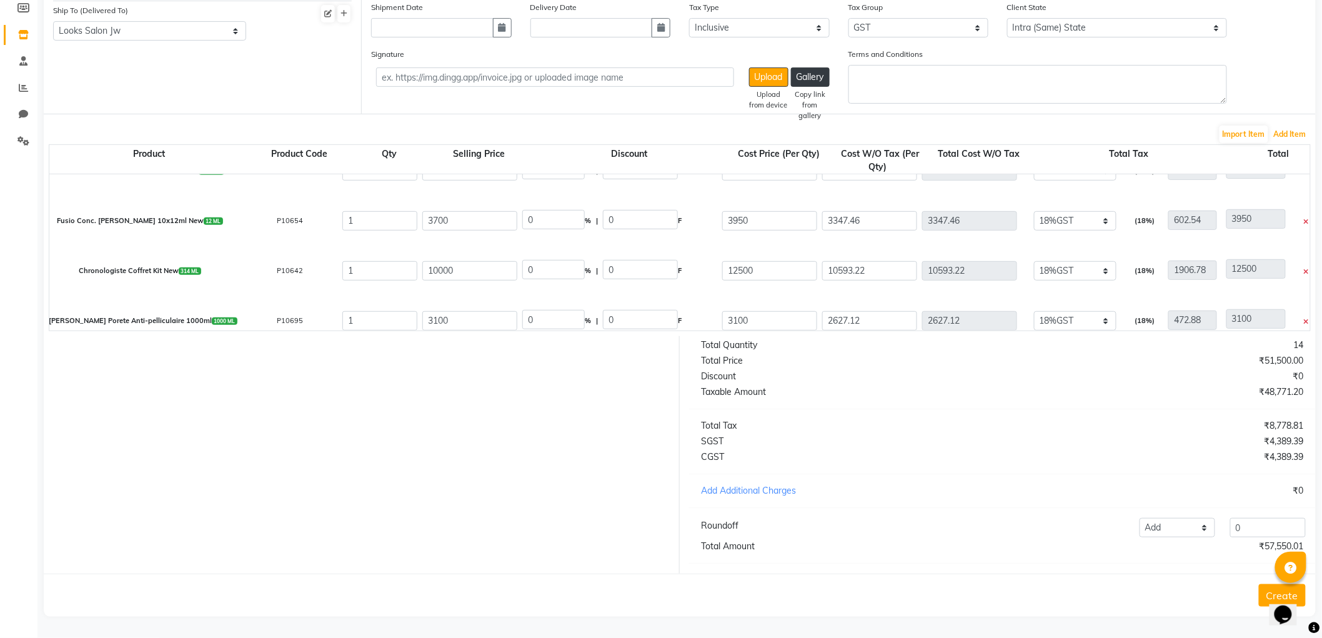
scroll to position [394, 0]
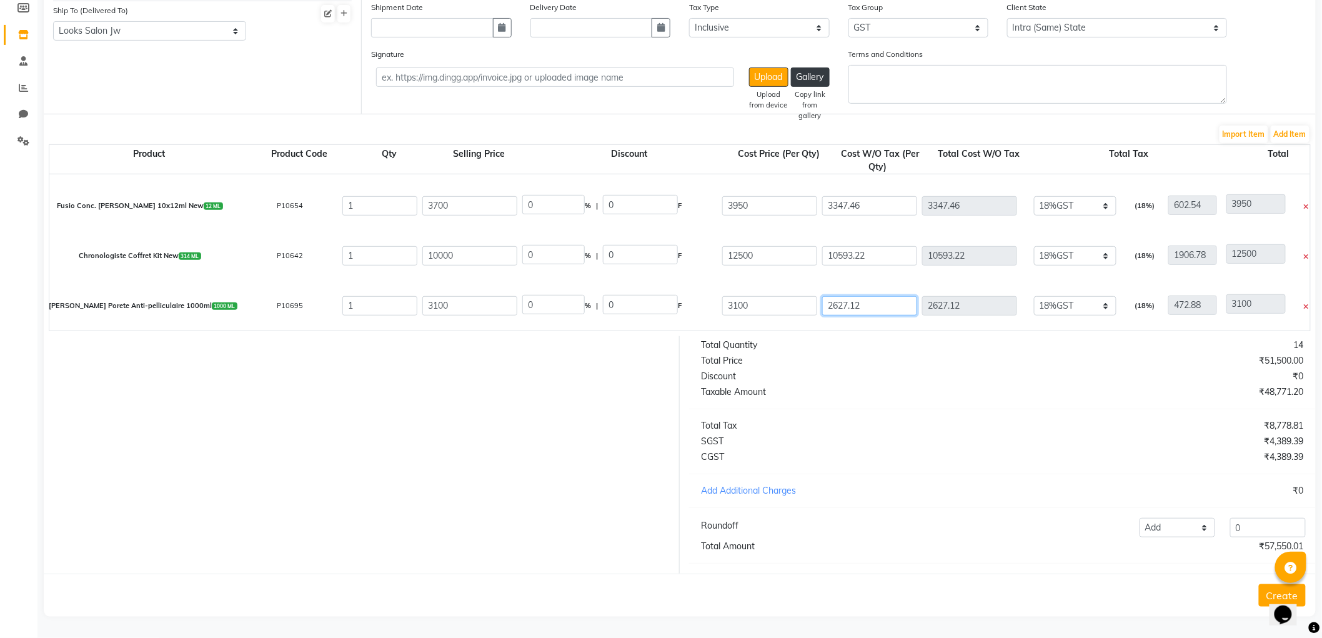
click at [884, 296] on input "2627.12" at bounding box center [869, 305] width 95 height 19
click at [915, 384] on div "Total Quantity 14 Total Price ₹51,500.00 Discount ₹0 Taxable Amount ₹49,025.44 …" at bounding box center [1002, 454] width 645 height 237
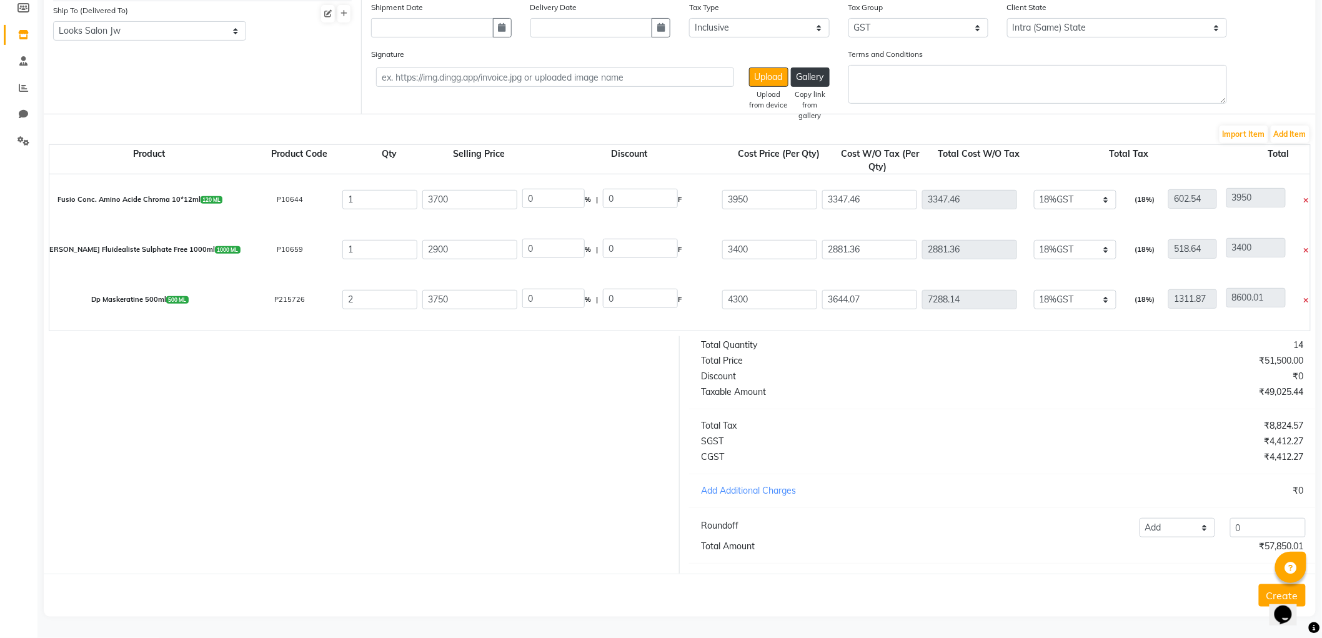
scroll to position [0, 0]
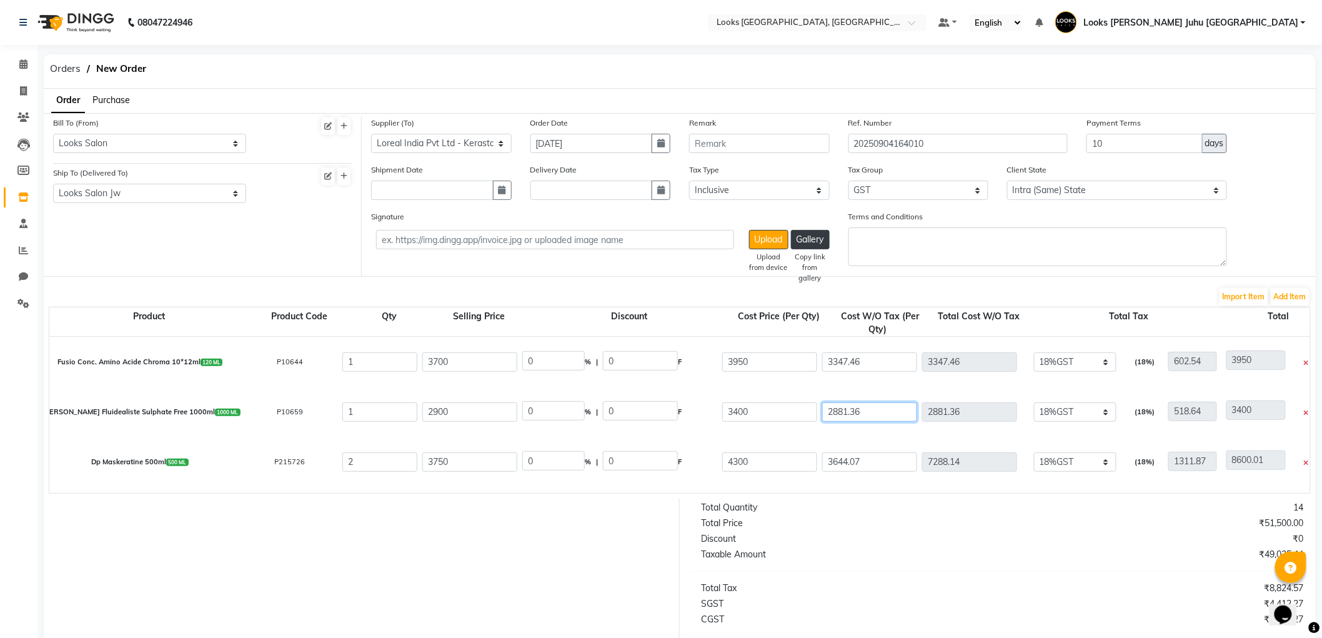
click at [880, 416] on input "2881.36" at bounding box center [869, 411] width 95 height 19
click at [883, 465] on input "3644.07" at bounding box center [869, 461] width 95 height 19
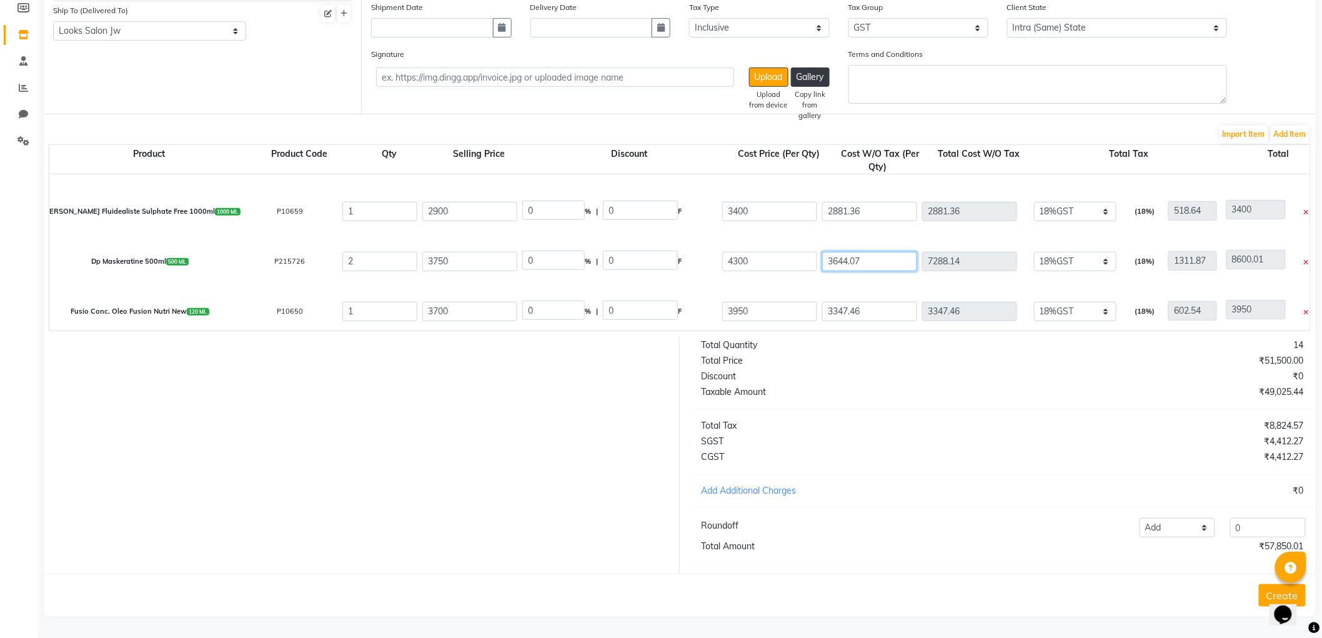
scroll to position [90, 0]
click at [897, 253] on input "3347.46" at bounding box center [869, 259] width 95 height 19
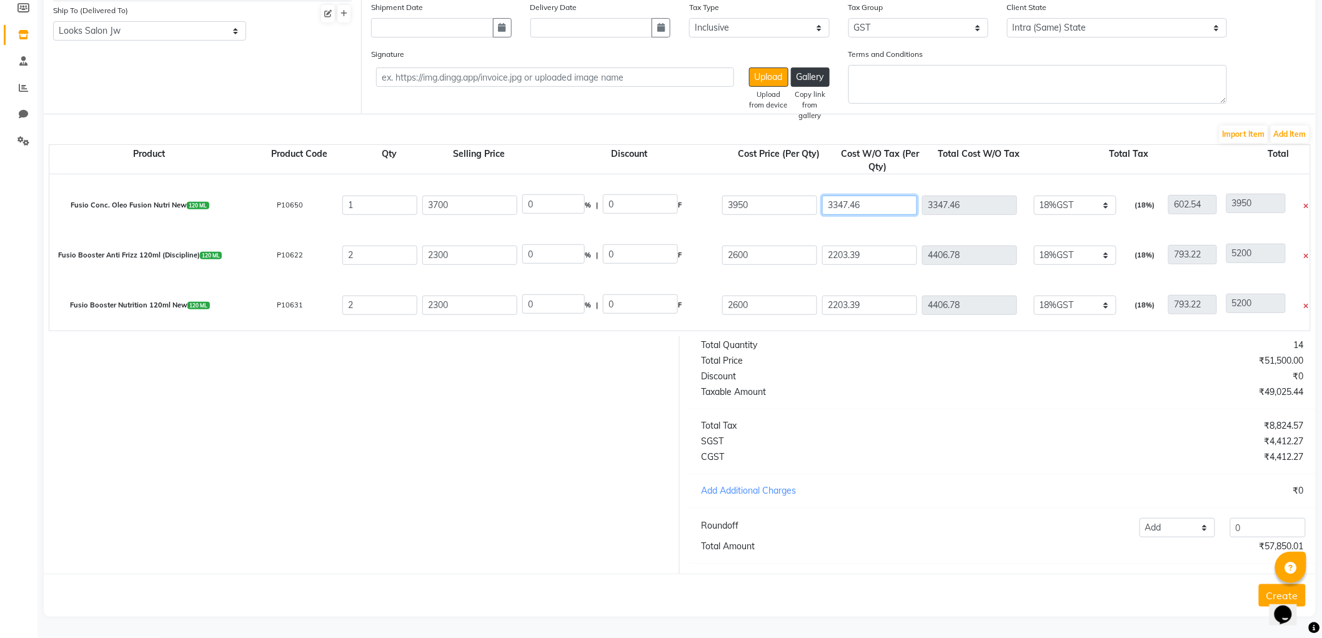
scroll to position [147, 0]
click at [901, 243] on input "2203.39" at bounding box center [869, 252] width 95 height 19
click at [892, 293] on input "2203.39" at bounding box center [869, 302] width 95 height 19
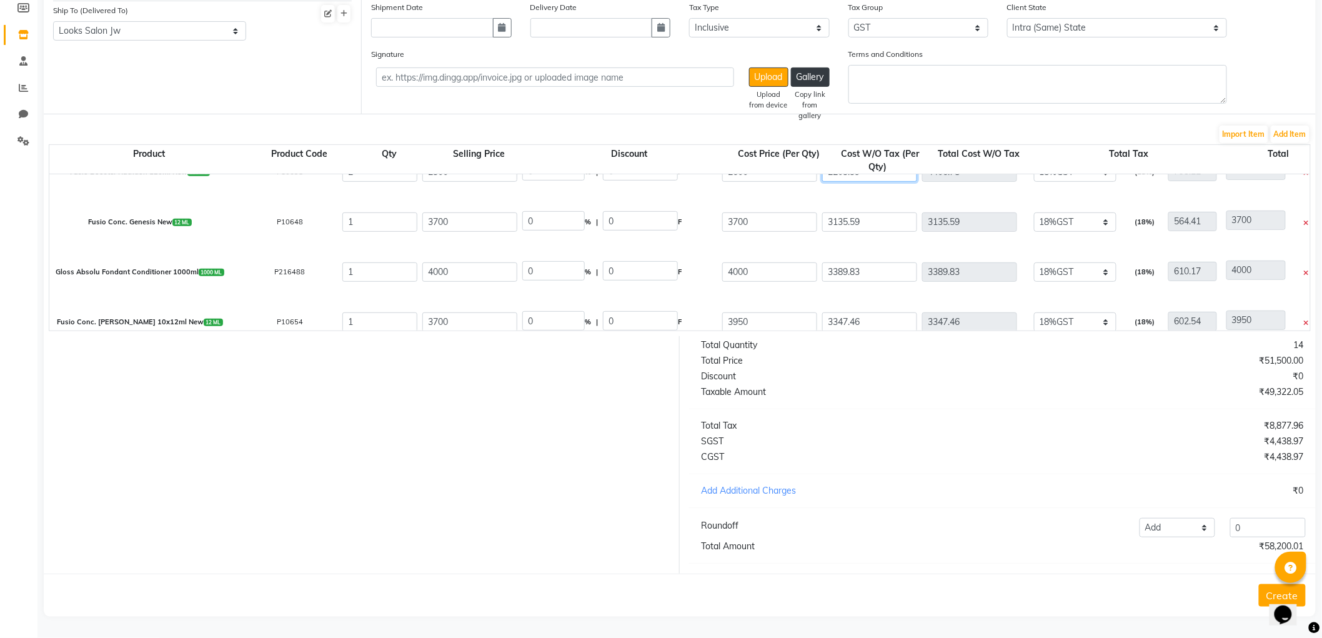
scroll to position [278, 0]
click at [906, 212] on input "3135.59" at bounding box center [869, 221] width 95 height 19
click at [580, 501] on div at bounding box center [356, 454] width 645 height 237
click at [573, 472] on div at bounding box center [356, 454] width 645 height 237
click at [878, 262] on input "3389.83" at bounding box center [869, 271] width 95 height 19
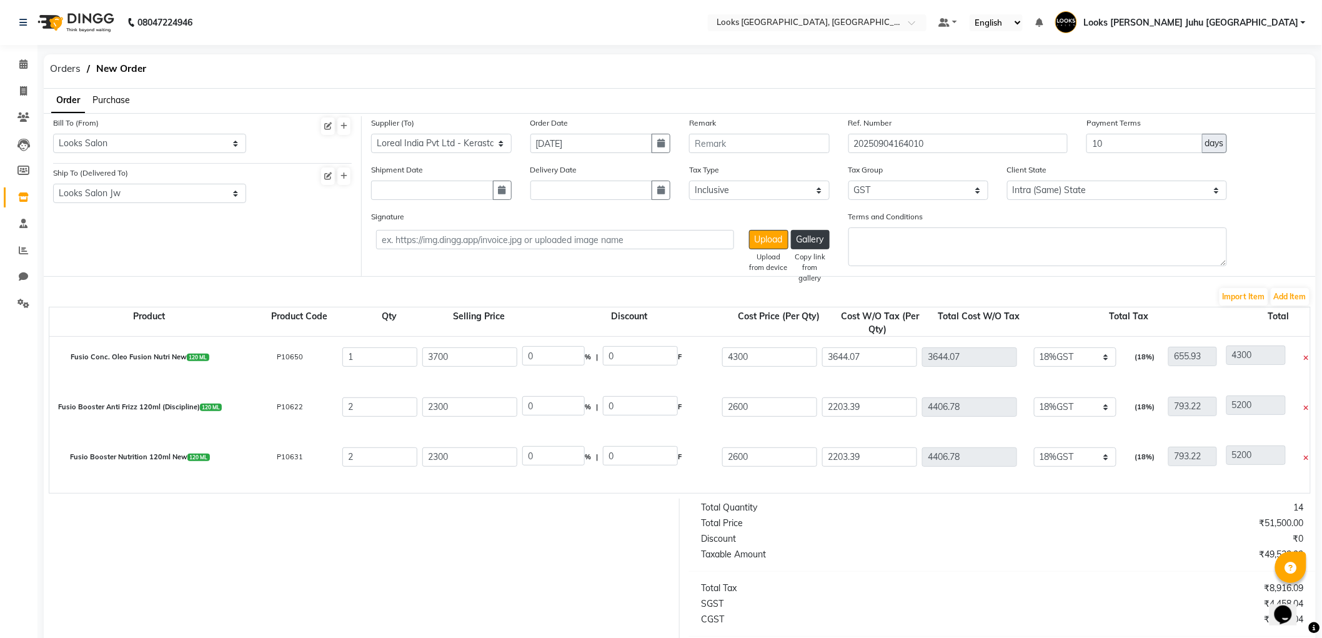
scroll to position [154, 0]
click at [888, 360] on input "3644.07" at bounding box center [869, 358] width 95 height 19
click at [871, 410] on input "2203.39" at bounding box center [869, 408] width 95 height 19
click at [871, 459] on input "2203.39" at bounding box center [869, 458] width 95 height 19
click at [880, 561] on div "Taxable Amount" at bounding box center [847, 554] width 311 height 13
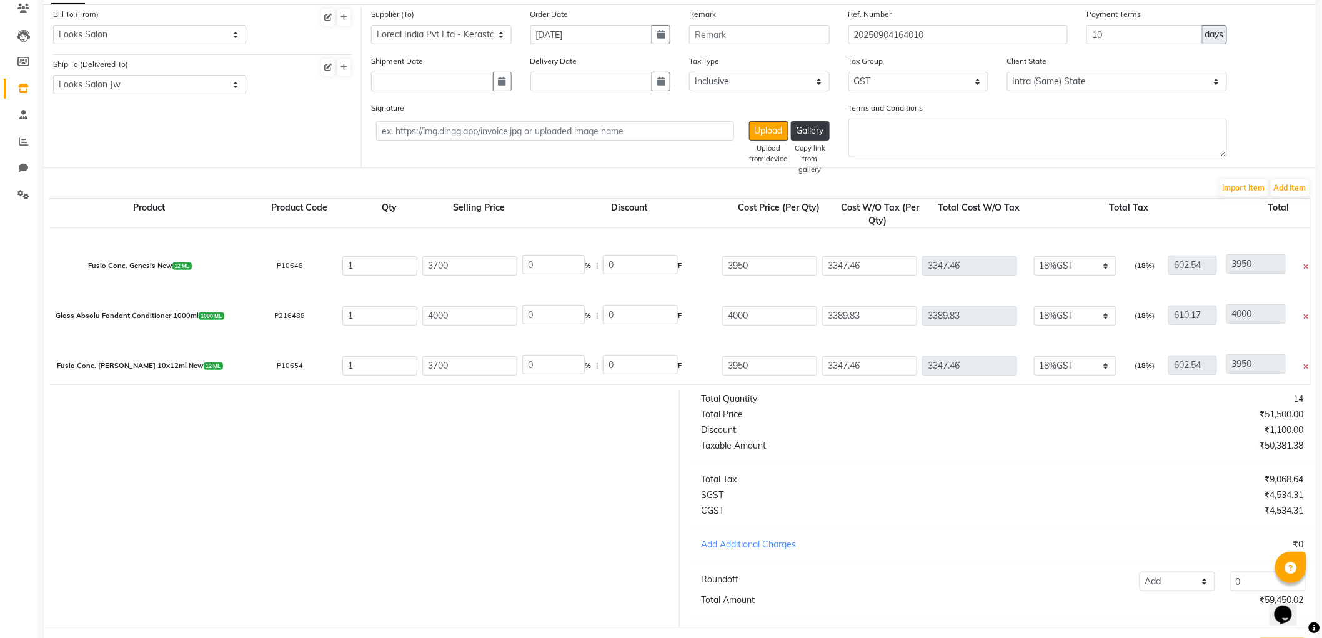
scroll to position [146, 0]
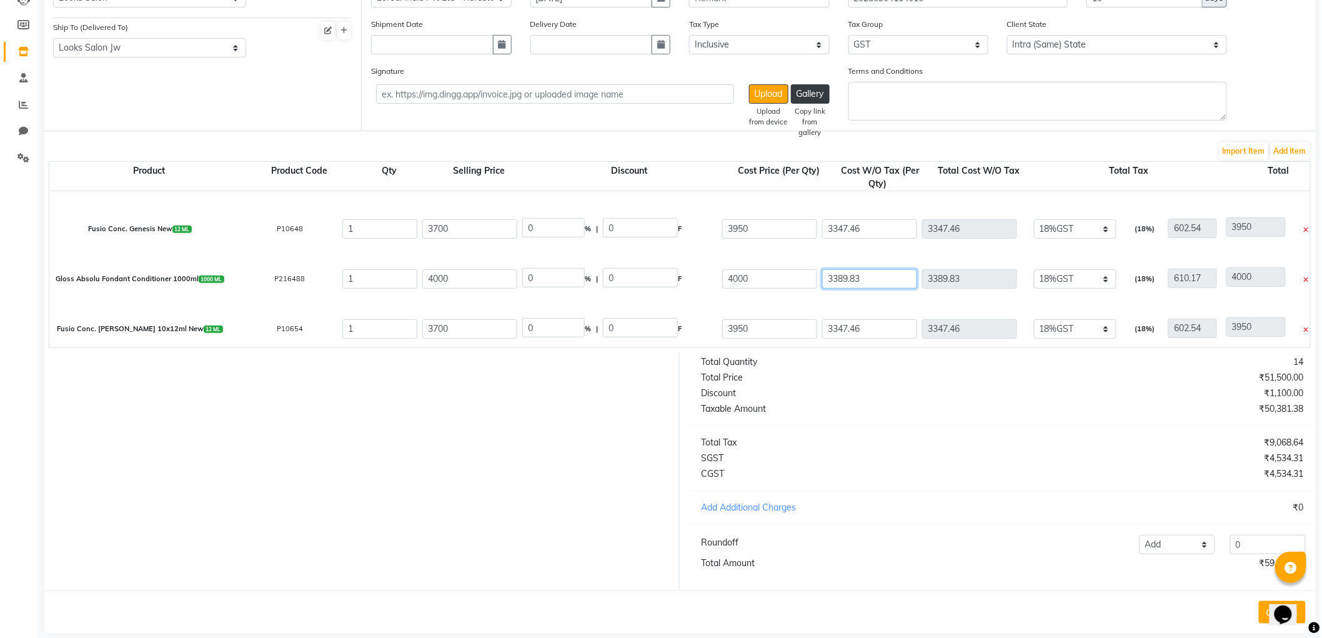
click at [888, 281] on input "3389.83" at bounding box center [869, 278] width 95 height 19
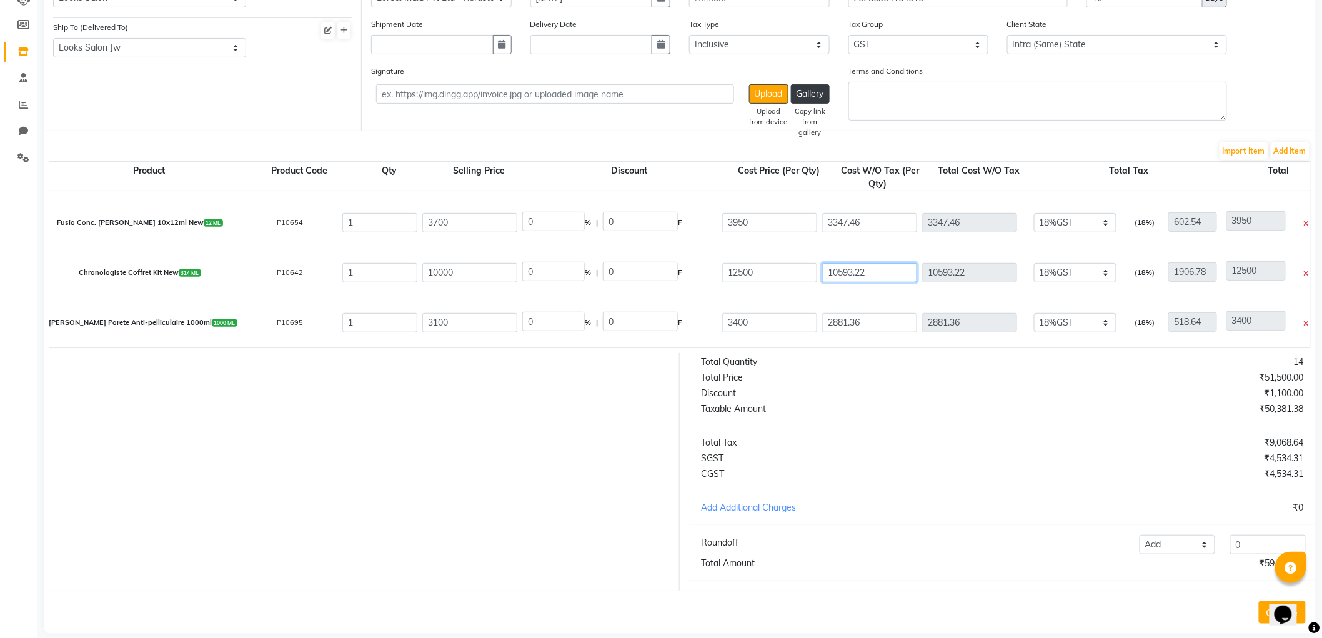
click at [900, 273] on input "10593.22" at bounding box center [869, 272] width 95 height 19
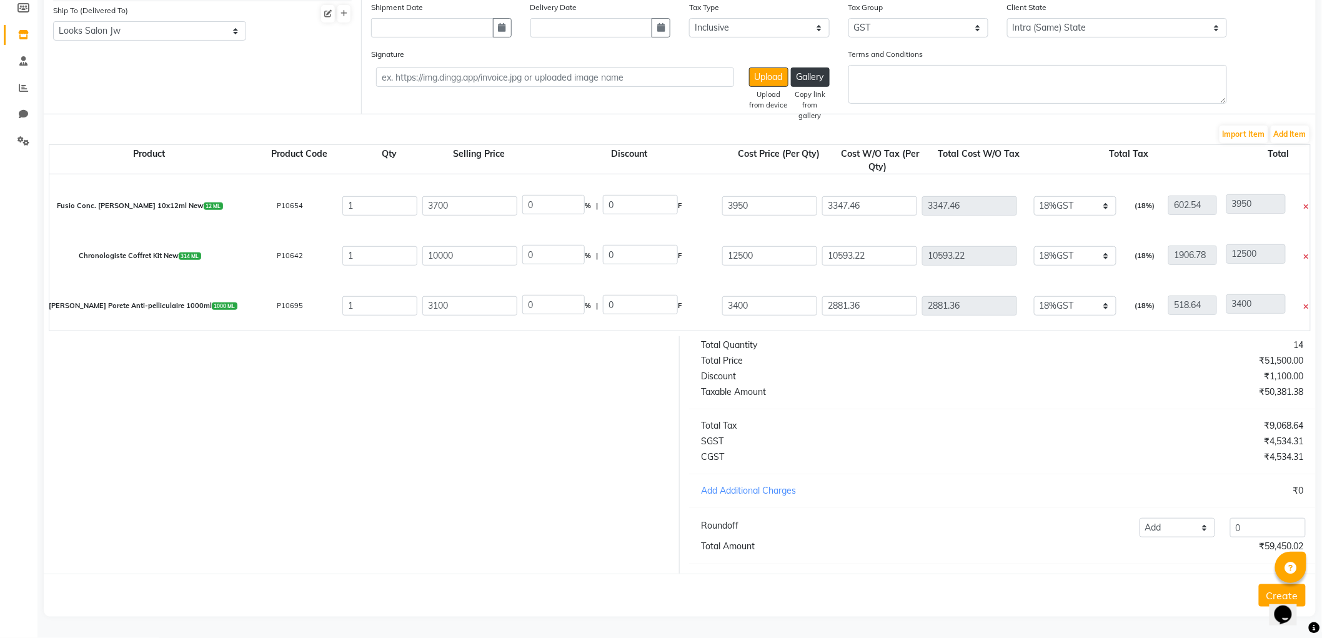
click at [950, 467] on div "Total Quantity 14 Total Price ₹51,500.00 Discount ₹1,100.00 Taxable Amount ₹50,…" at bounding box center [1002, 454] width 645 height 237
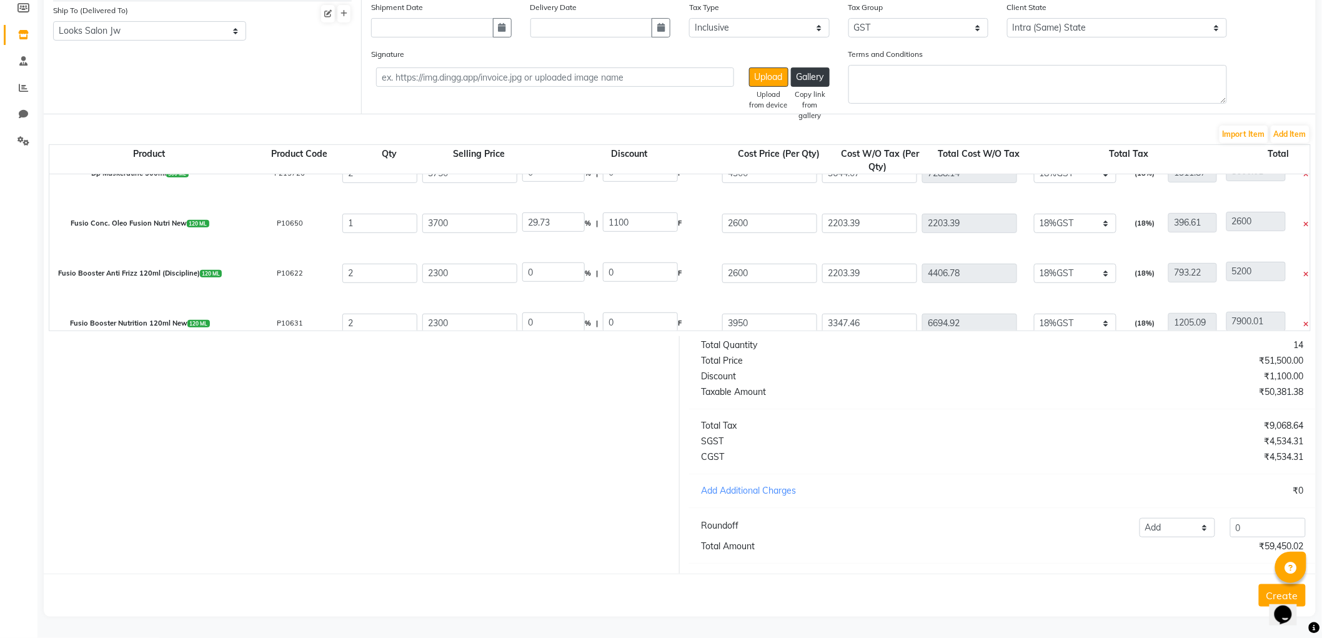
scroll to position [128, 0]
click at [400, 212] on input "1" at bounding box center [379, 221] width 75 height 19
click at [402, 262] on input "2" at bounding box center [379, 271] width 75 height 19
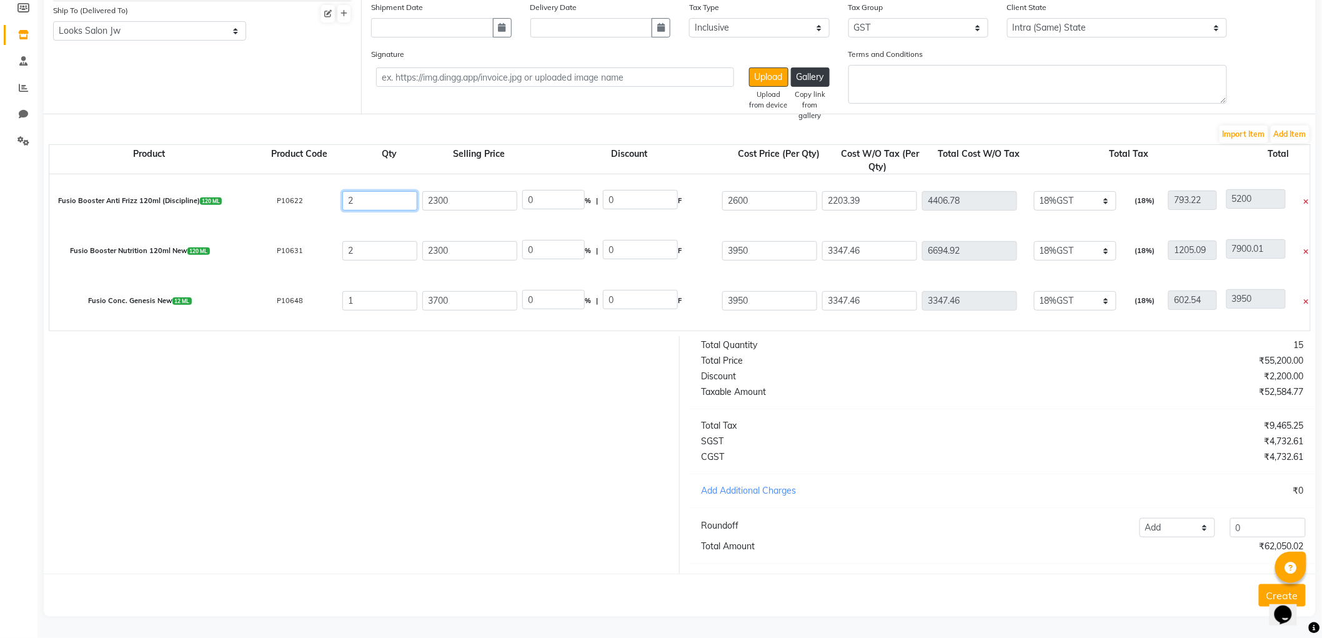
scroll to position [216, 0]
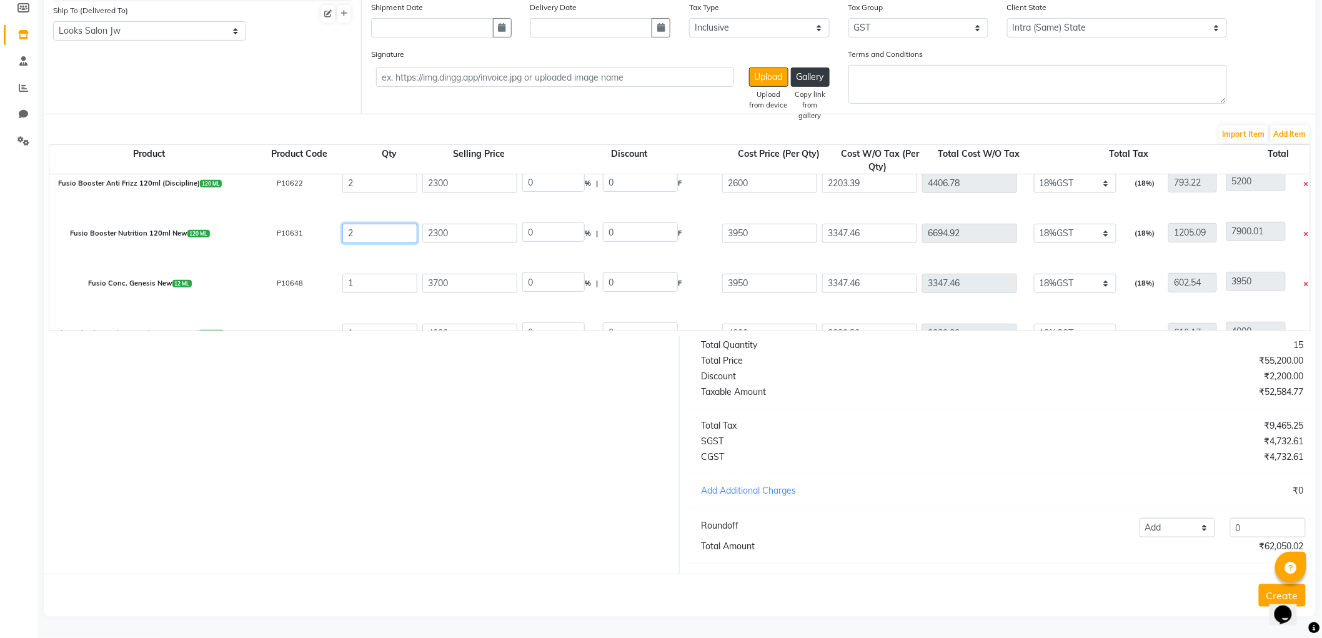
click at [402, 224] on input "2" at bounding box center [379, 233] width 75 height 19
click at [454, 512] on div at bounding box center [356, 454] width 645 height 237
click at [1266, 591] on button "Create" at bounding box center [1282, 595] width 47 height 22
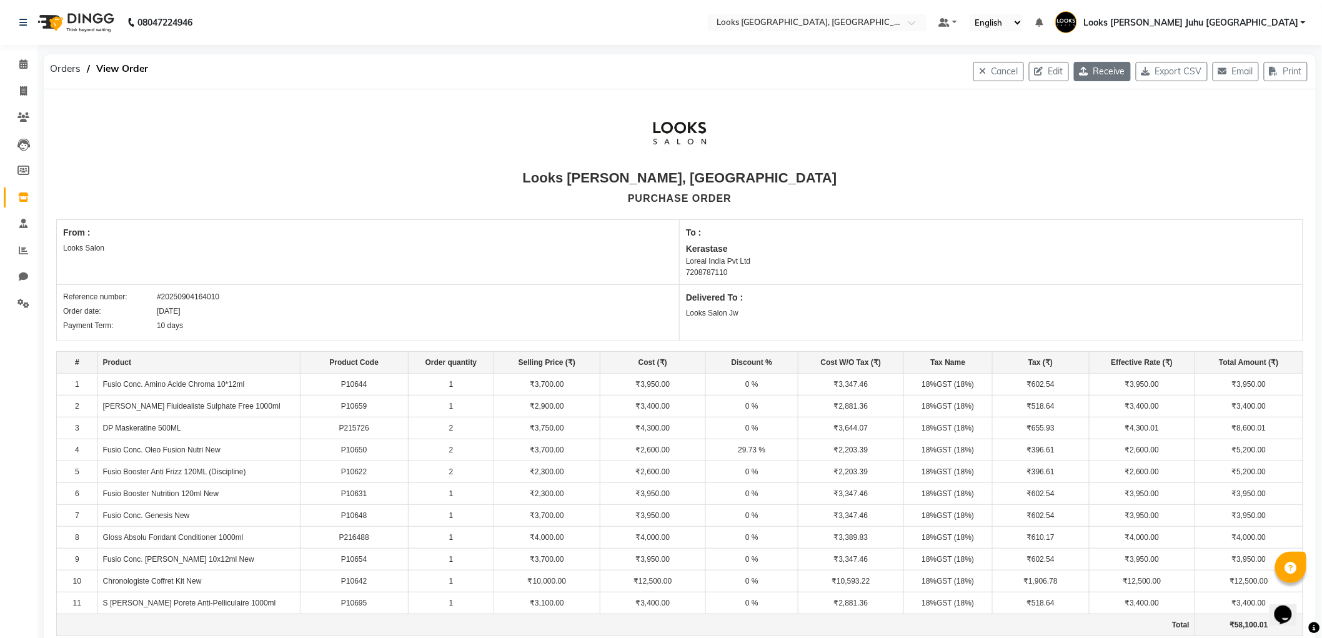
click at [1096, 69] on button "Receive" at bounding box center [1102, 71] width 57 height 19
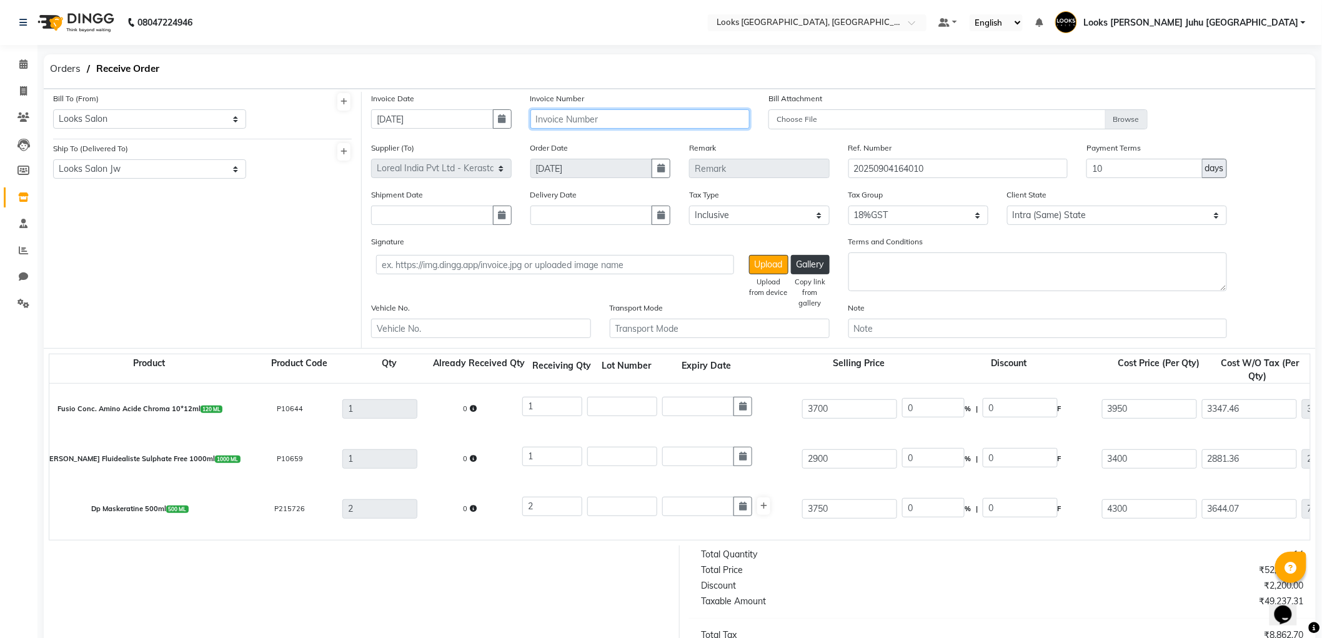
click at [681, 121] on input "text" at bounding box center [640, 118] width 220 height 19
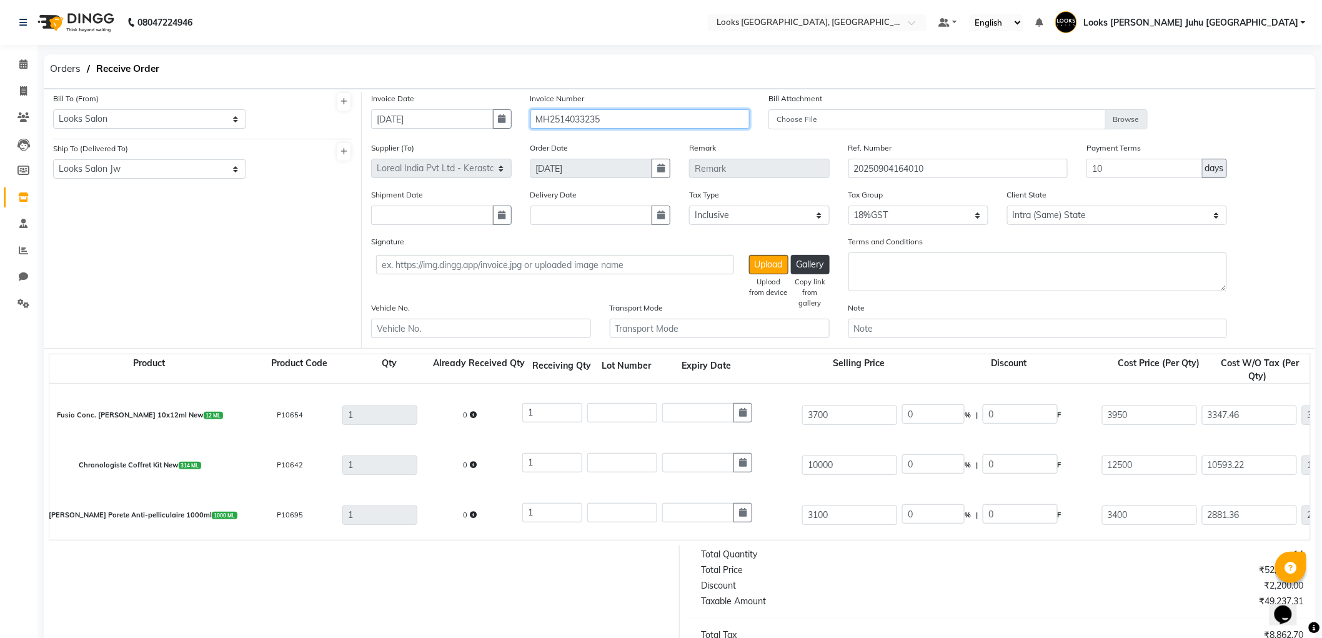
scroll to position [221, 0]
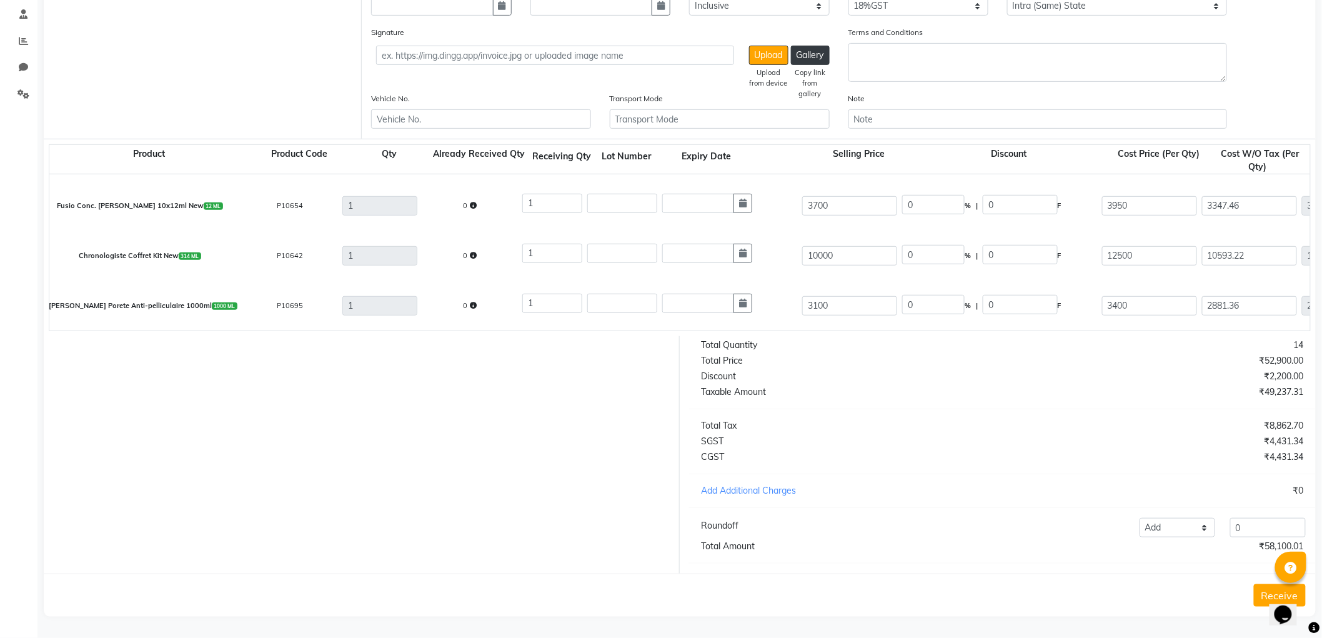
click at [1258, 590] on button "Receive" at bounding box center [1280, 595] width 52 height 22
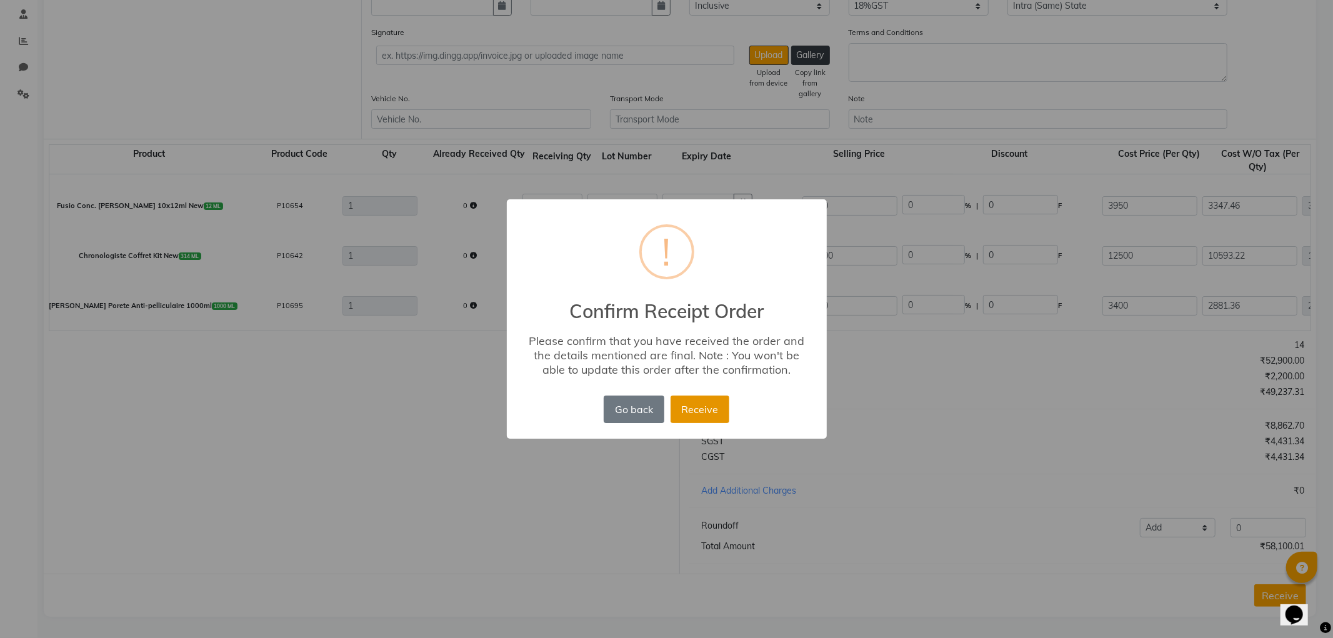
click at [723, 408] on button "Receive" at bounding box center [699, 408] width 59 height 27
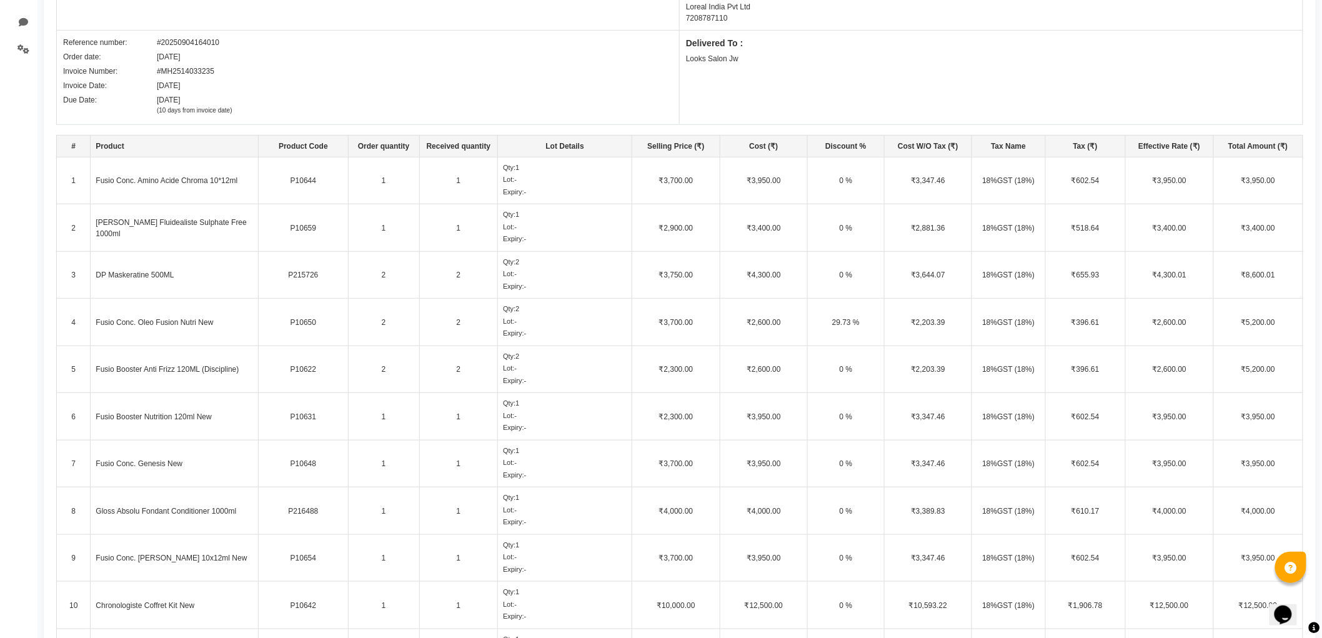
scroll to position [0, 0]
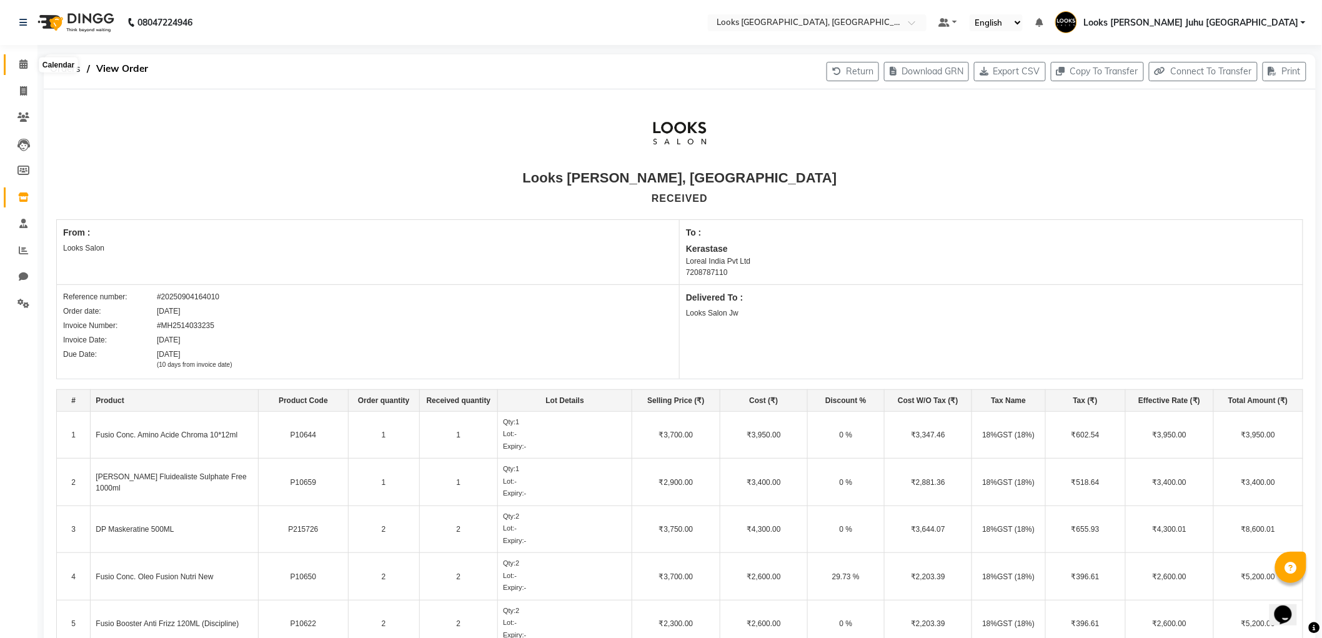
click at [21, 67] on icon at bounding box center [23, 63] width 8 height 9
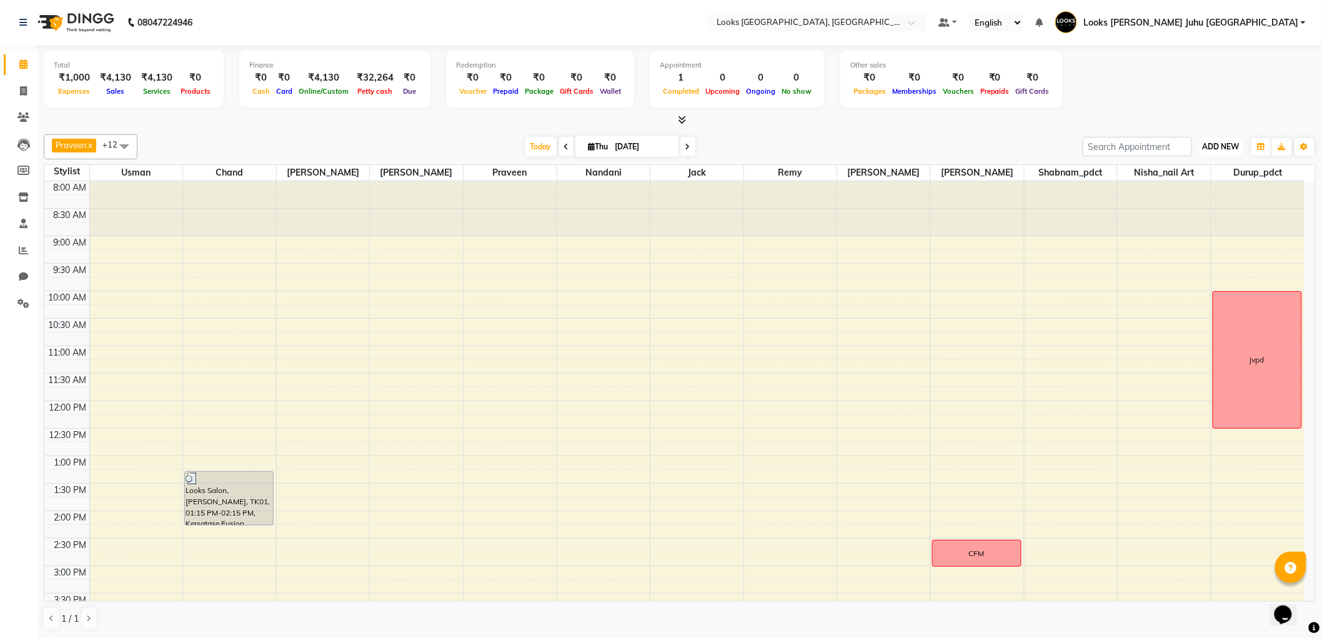
click at [1242, 151] on button "ADD NEW Toggle Dropdown" at bounding box center [1220, 146] width 43 height 17
click at [1176, 202] on link "Add Expense" at bounding box center [1193, 202] width 99 height 16
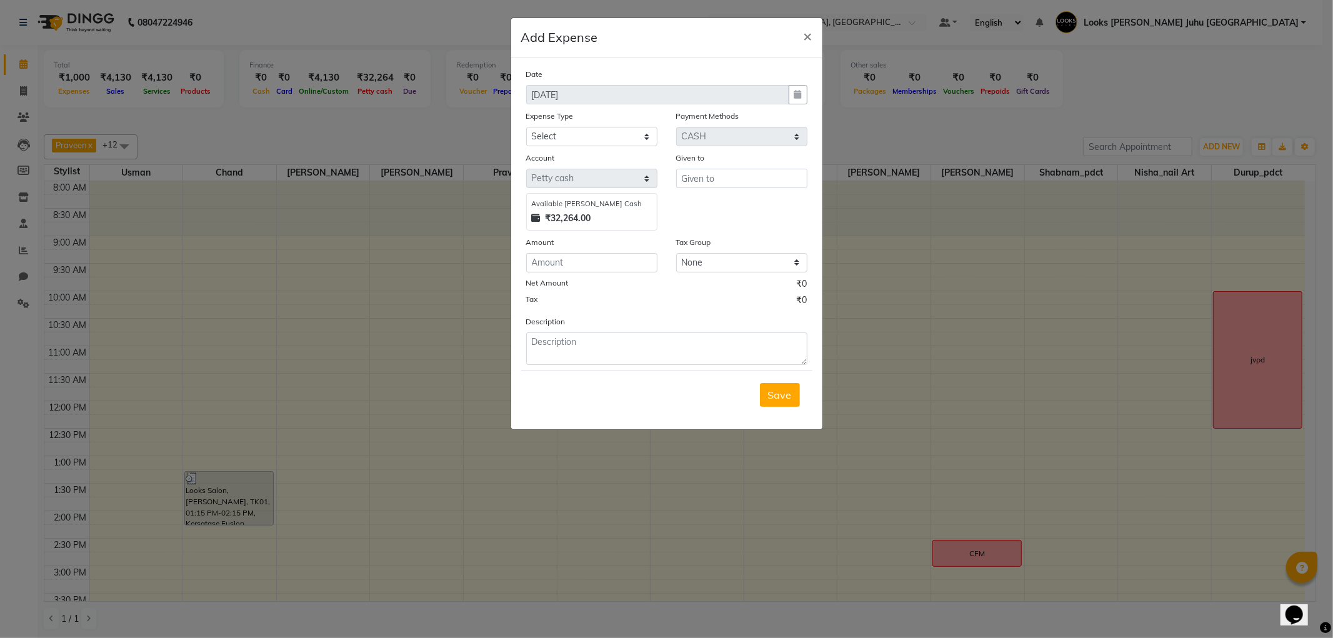
click at [1033, 61] on ngb-modal-window "Add Expense × Date 04-09-2025 Expense Type Select Bank Deposit Blinkit Cash Han…" at bounding box center [666, 319] width 1333 height 638
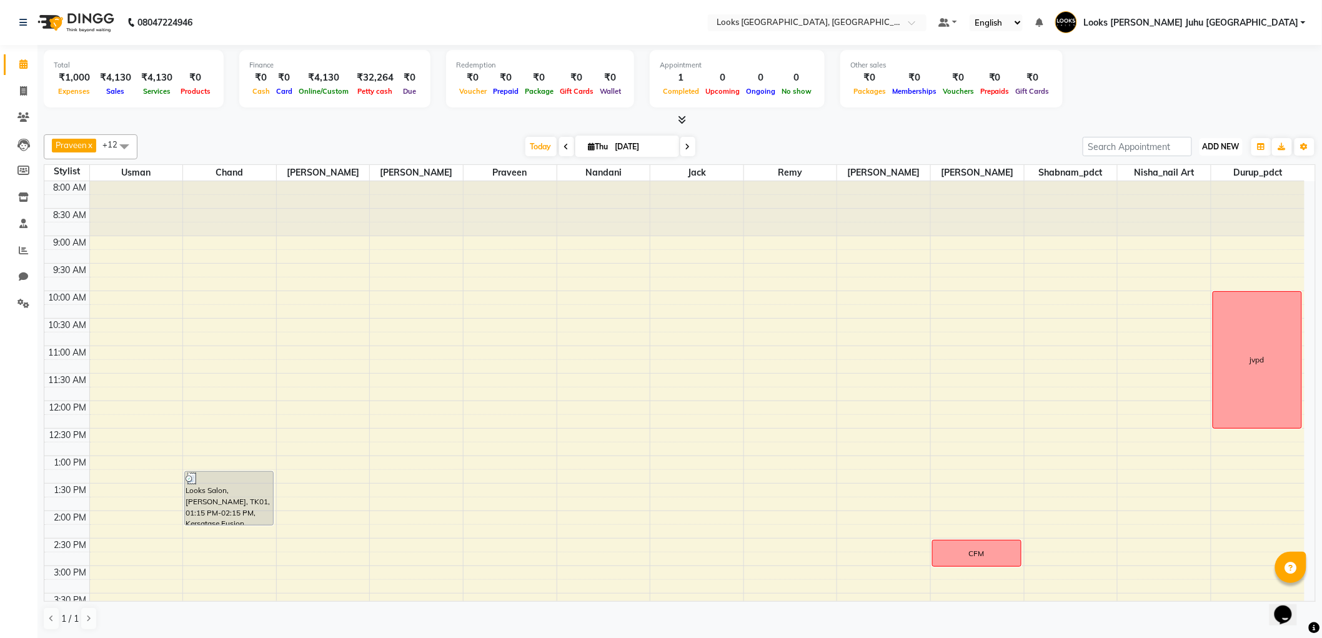
click at [1213, 146] on span "ADD NEW" at bounding box center [1221, 146] width 37 height 9
click at [1191, 181] on link "Add Invoice" at bounding box center [1193, 186] width 99 height 16
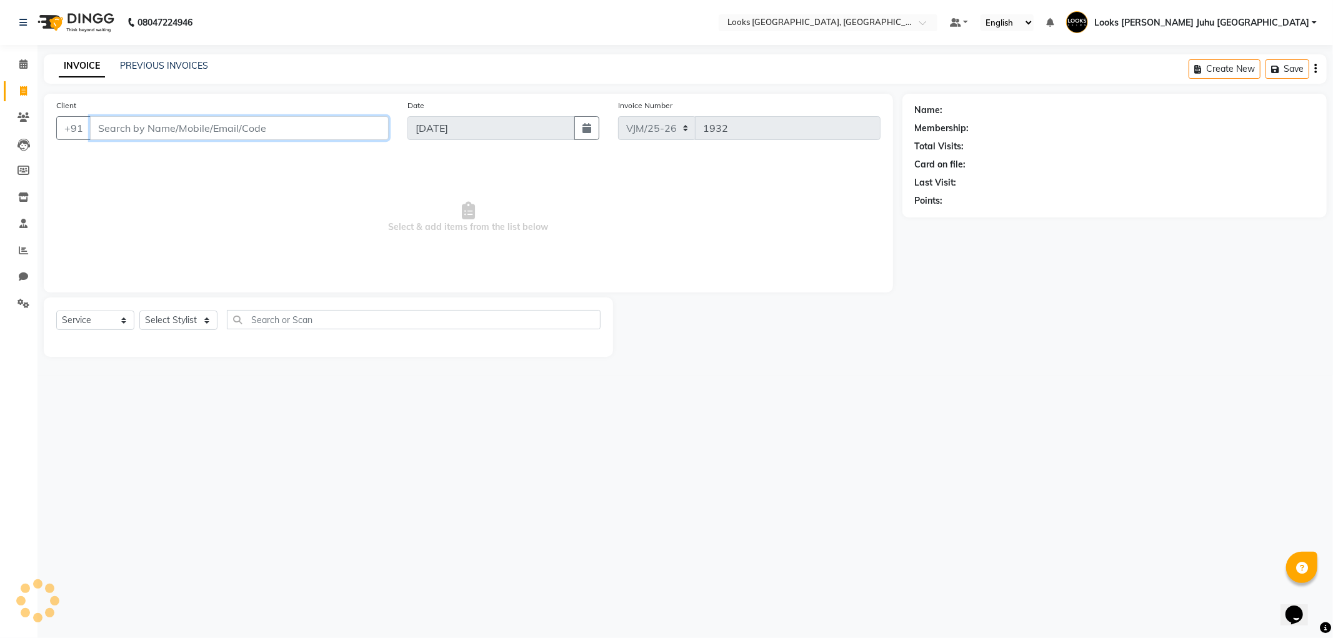
click at [175, 135] on input "Client" at bounding box center [239, 128] width 299 height 24
click at [21, 63] on icon at bounding box center [23, 63] width 8 height 9
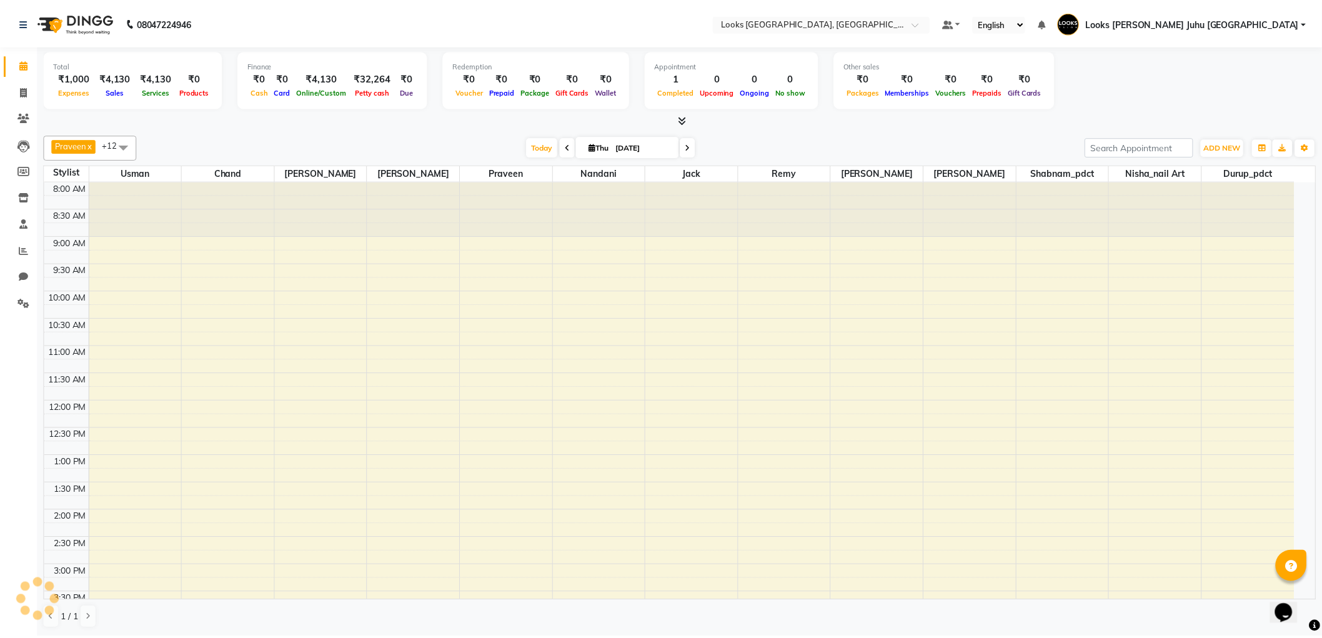
scroll to position [384, 0]
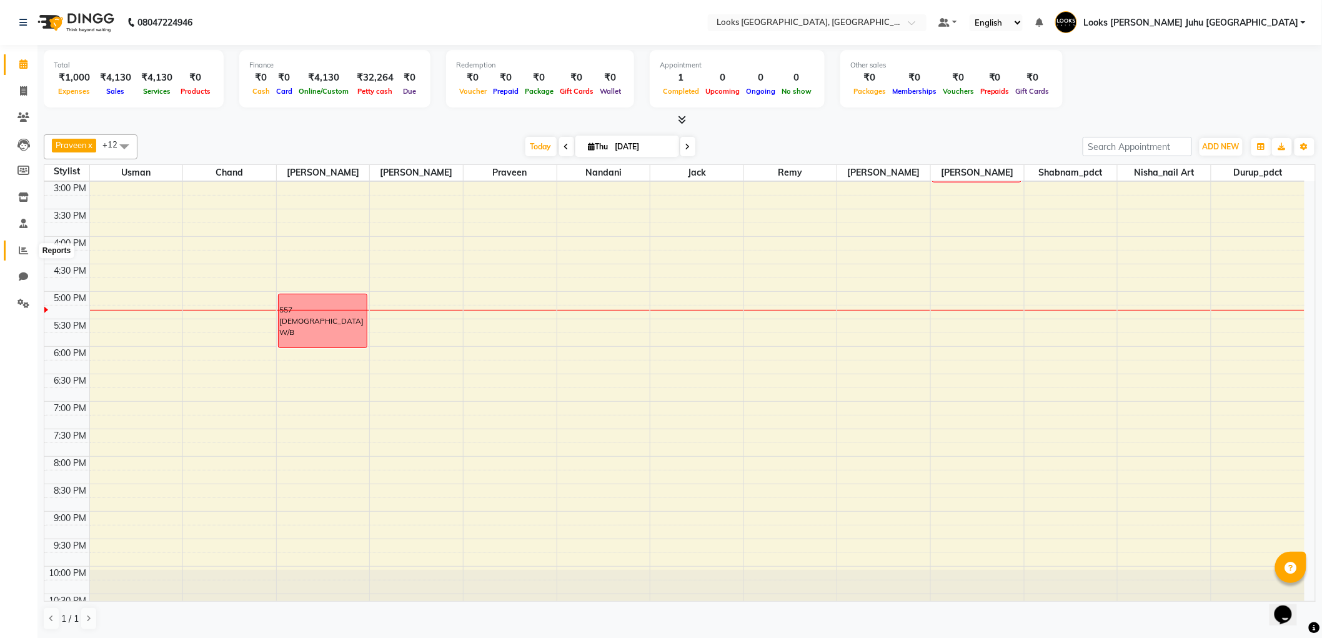
click at [17, 254] on span at bounding box center [23, 251] width 22 height 14
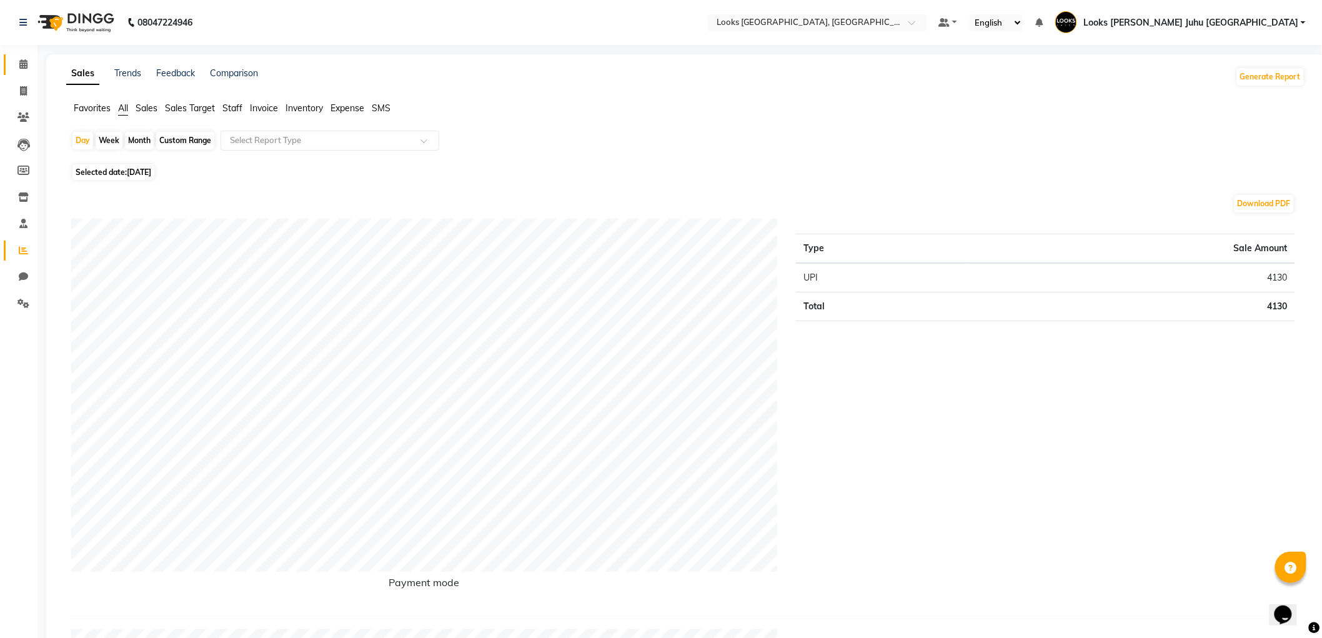
click at [10, 59] on link "Calendar" at bounding box center [19, 64] width 30 height 21
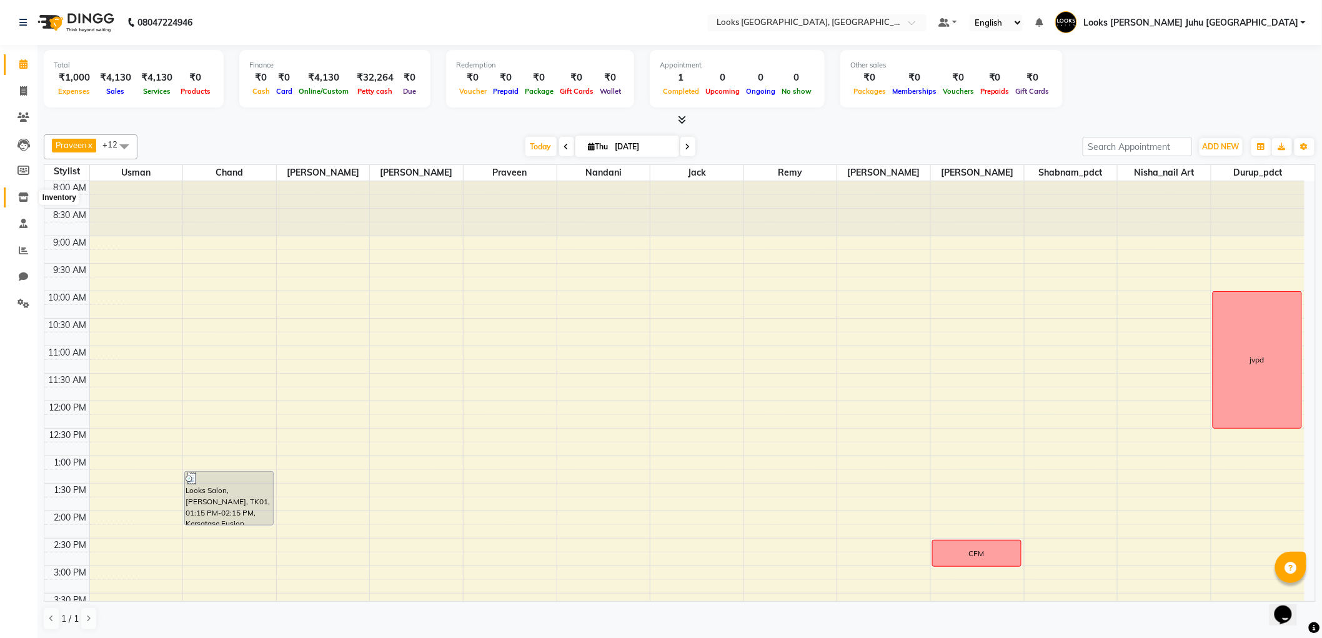
click at [22, 202] on icon at bounding box center [23, 196] width 11 height 9
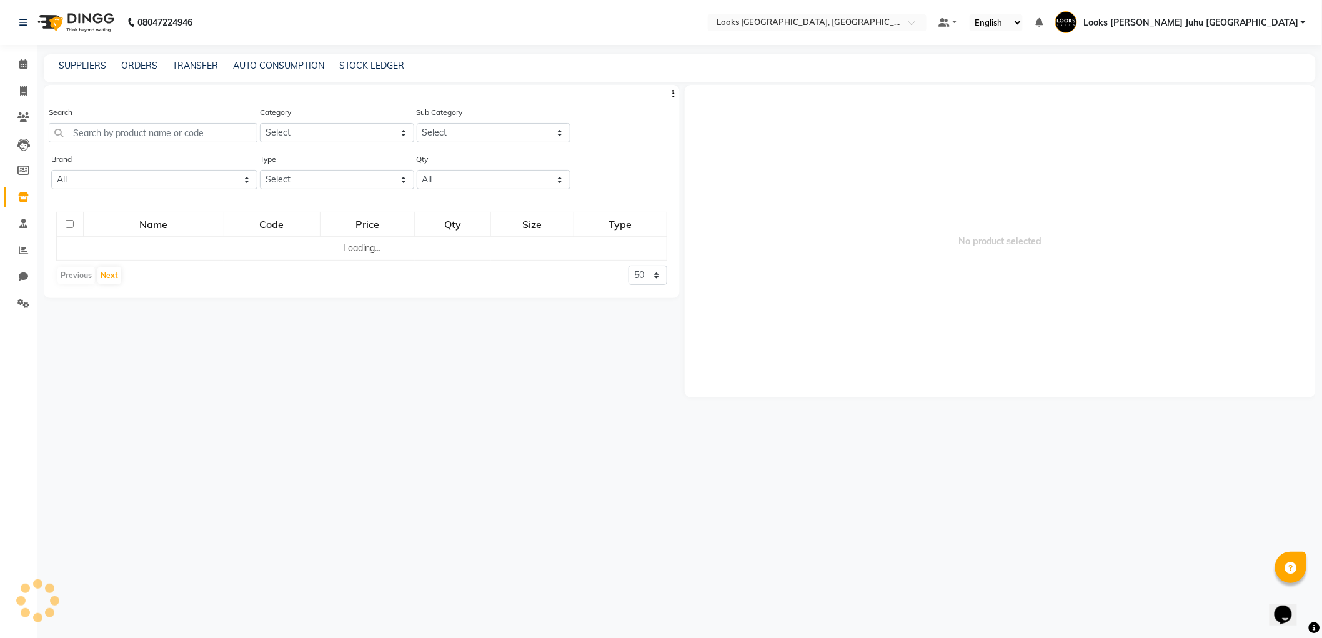
click at [152, 71] on div "ORDERS" at bounding box center [139, 65] width 36 height 13
click at [135, 63] on link "ORDERS" at bounding box center [139, 65] width 36 height 11
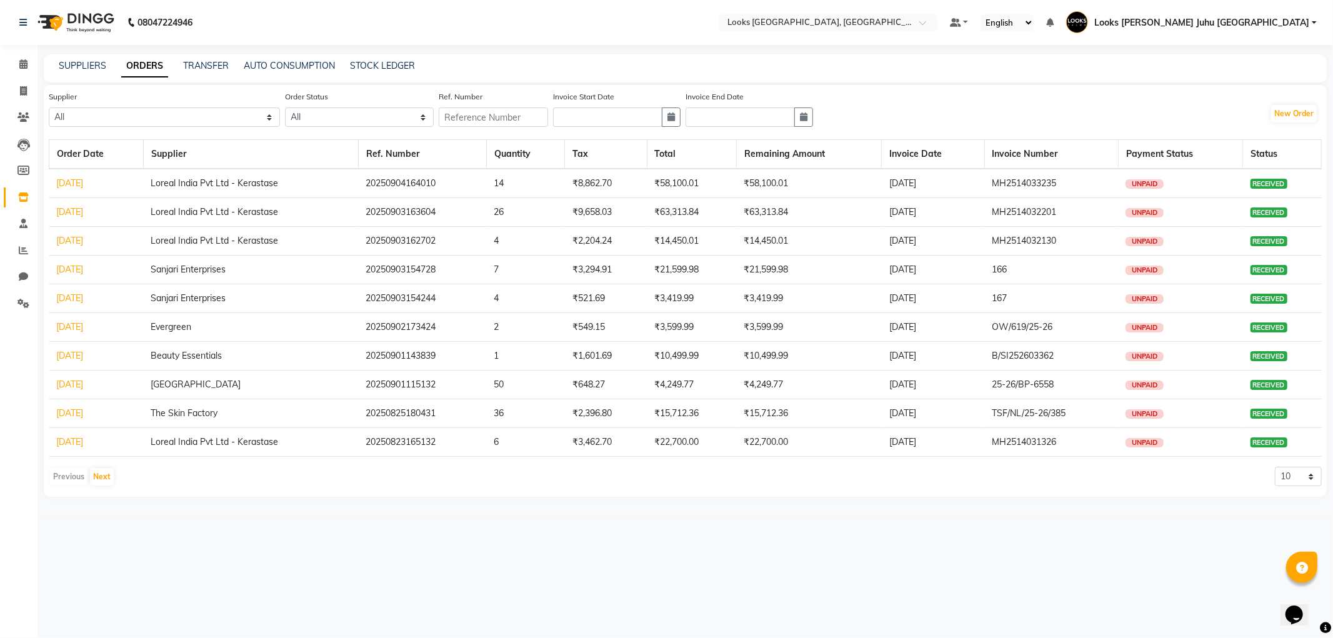
click at [1292, 102] on div "Supplier All Aurus Corporation The Salon Factory The Skin Factory Motiram & Son…" at bounding box center [685, 113] width 1273 height 47
click at [1288, 117] on button "New Order" at bounding box center [1294, 113] width 46 height 17
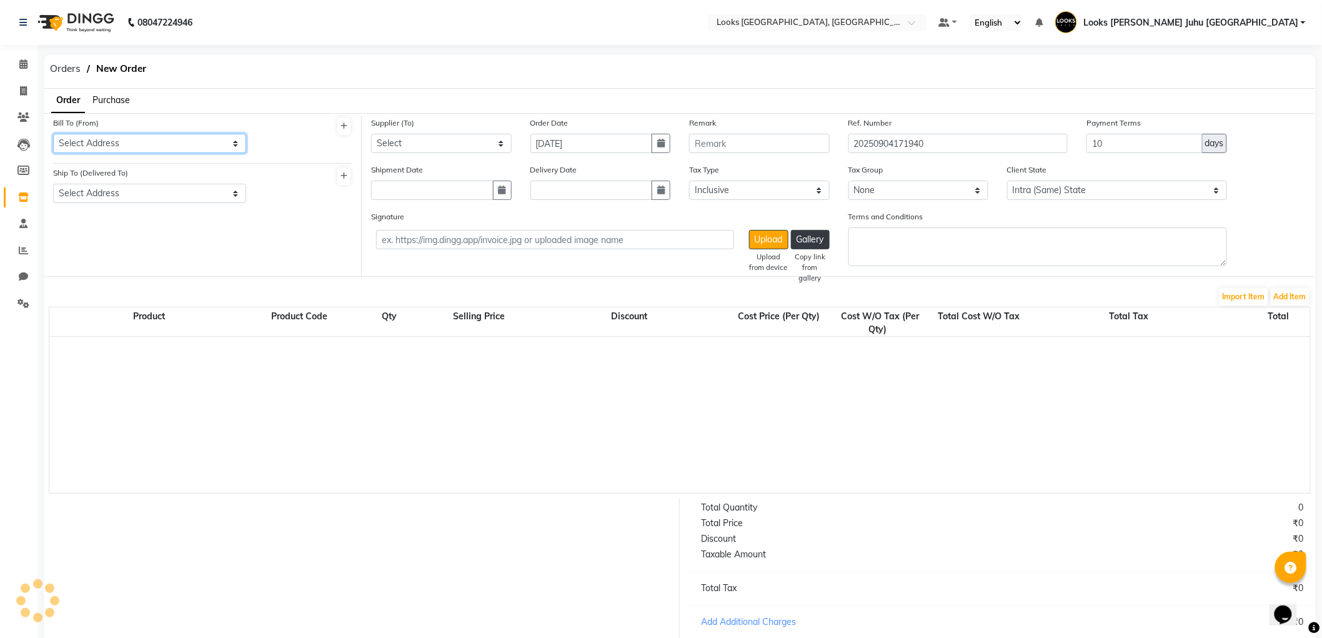
click at [102, 142] on select "Select Address" at bounding box center [149, 143] width 193 height 19
click at [53, 134] on select "Select Address M M ENTERPRISES M M ENTERPRISES M M ENTERPRISES Looks Salon The …" at bounding box center [149, 143] width 193 height 19
click at [117, 157] on div "Bill To (From) Select Address M M ENTERPRISES M M ENTERPRISES M M ENTERPRISES L…" at bounding box center [150, 139] width 212 height 47
click at [123, 134] on select "Select Address M M ENTERPRISES M M ENTERPRISES M M ENTERPRISES Looks Salon The …" at bounding box center [149, 143] width 193 height 19
click at [53, 134] on select "Select Address M M ENTERPRISES M M ENTERPRISES M M ENTERPRISES Looks Salon The …" at bounding box center [149, 143] width 193 height 19
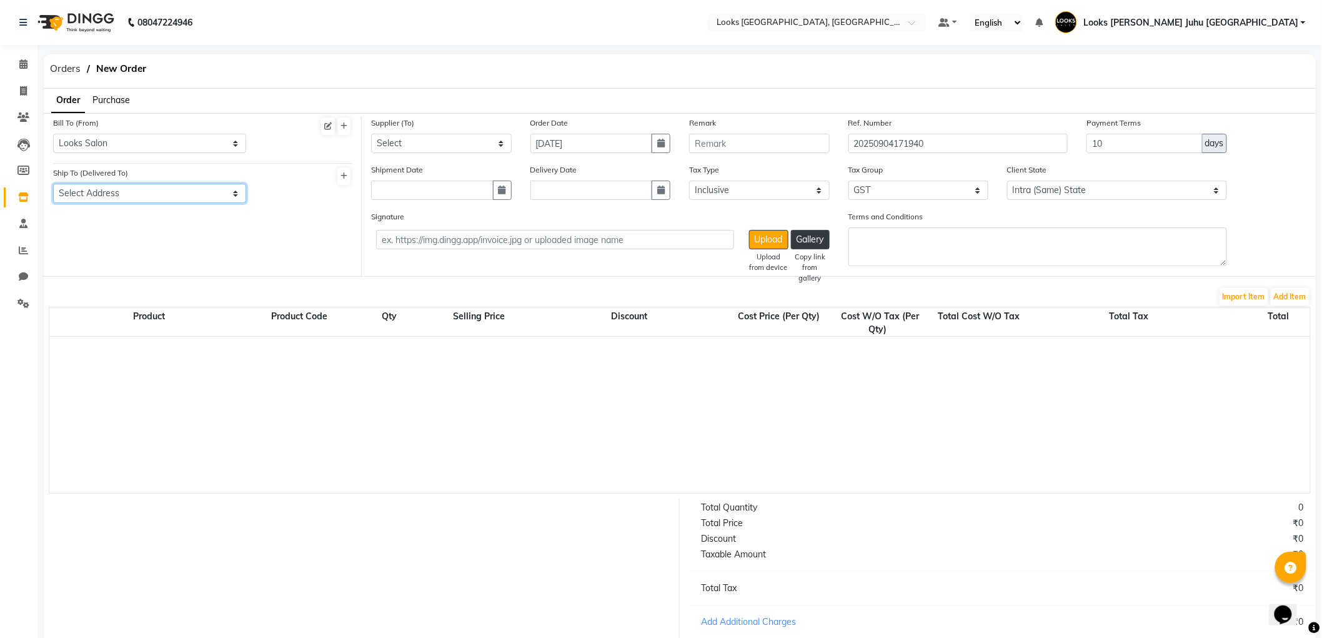
click at [133, 196] on select "Select Address Looks Salon Jw" at bounding box center [149, 193] width 193 height 19
click at [53, 184] on select "Select Address Looks Salon Jw" at bounding box center [149, 193] width 193 height 19
click at [112, 104] on span "Purchase" at bounding box center [110, 99] width 37 height 11
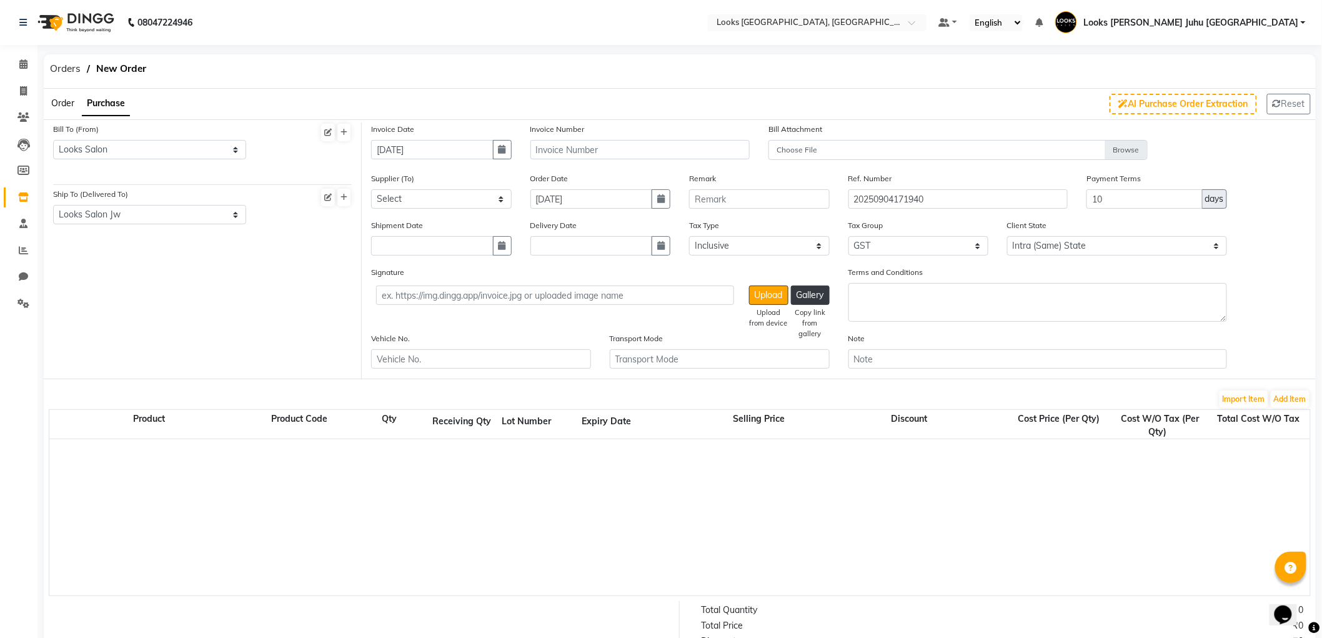
click at [71, 103] on span "Order" at bounding box center [62, 102] width 23 height 11
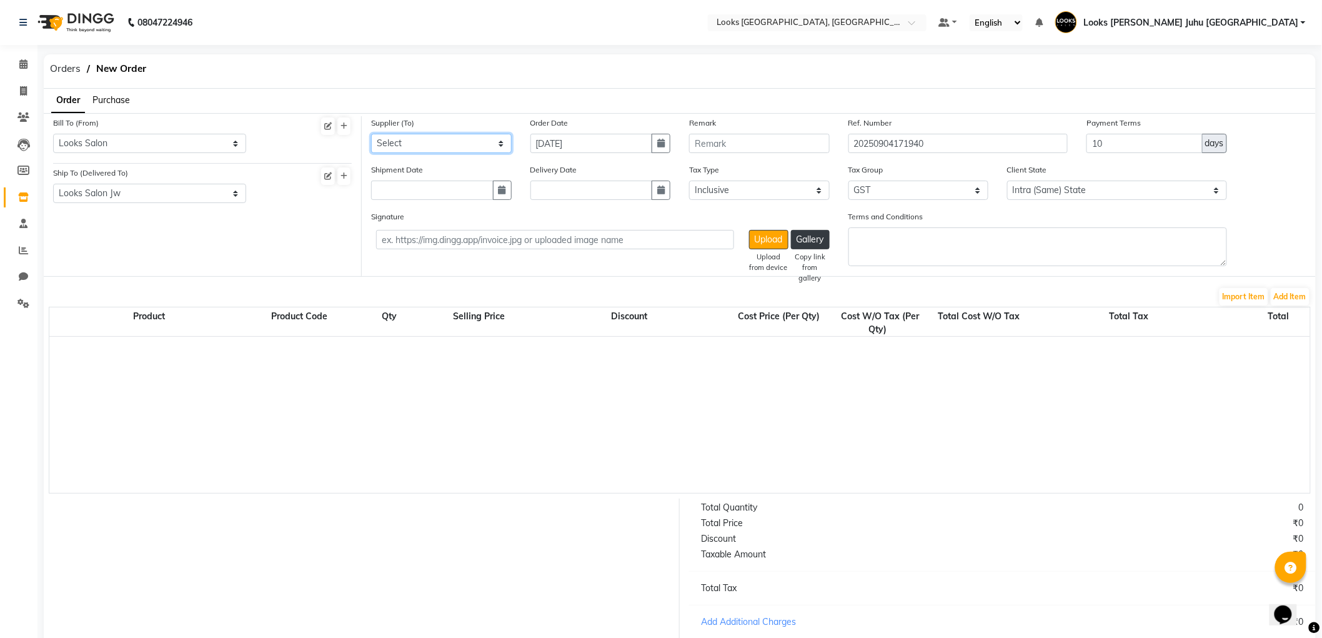
click at [395, 136] on select "Select Aurus Corporation The Salon Factory The Skin Factory Motiram & Sons Lore…" at bounding box center [441, 143] width 141 height 19
click at [371, 134] on select "Select Aurus Corporation The Salon Factory The Skin Factory Motiram & Sons Lore…" at bounding box center [441, 143] width 141 height 19
click at [1298, 302] on button "Add Item" at bounding box center [1290, 296] width 39 height 17
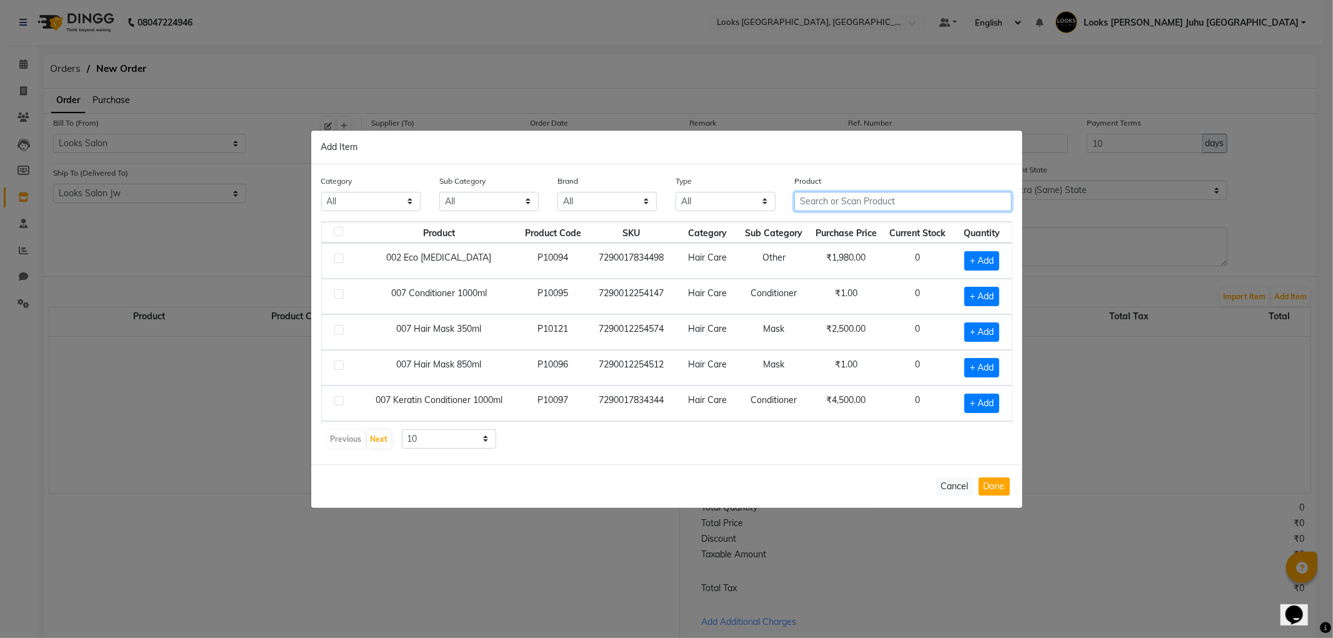
click at [879, 202] on input "text" at bounding box center [903, 201] width 218 height 19
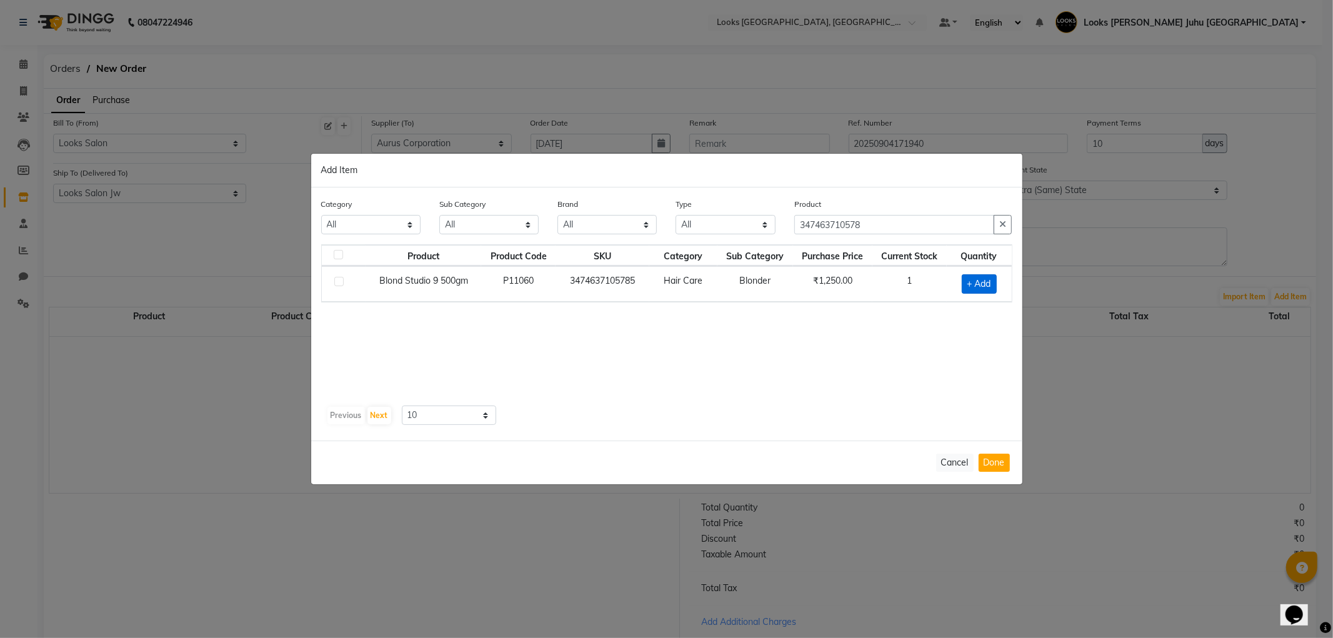
click at [973, 279] on span "+ Add" at bounding box center [978, 283] width 35 height 19
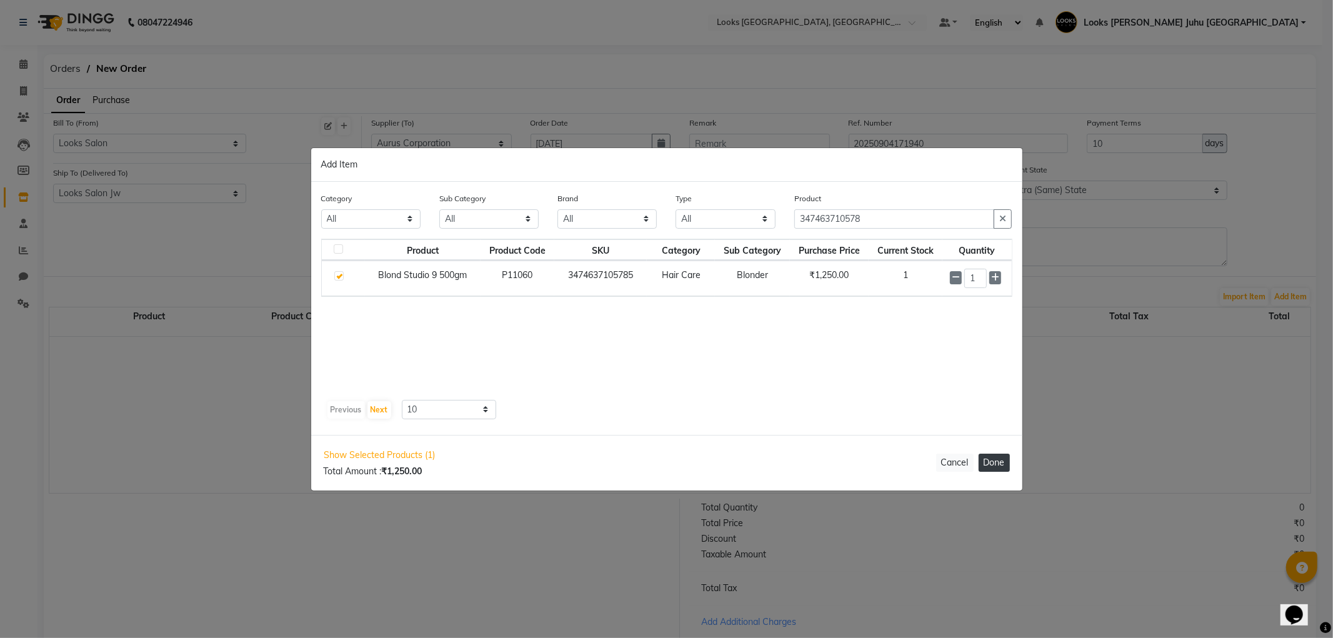
click at [993, 463] on button "Done" at bounding box center [993, 463] width 31 height 18
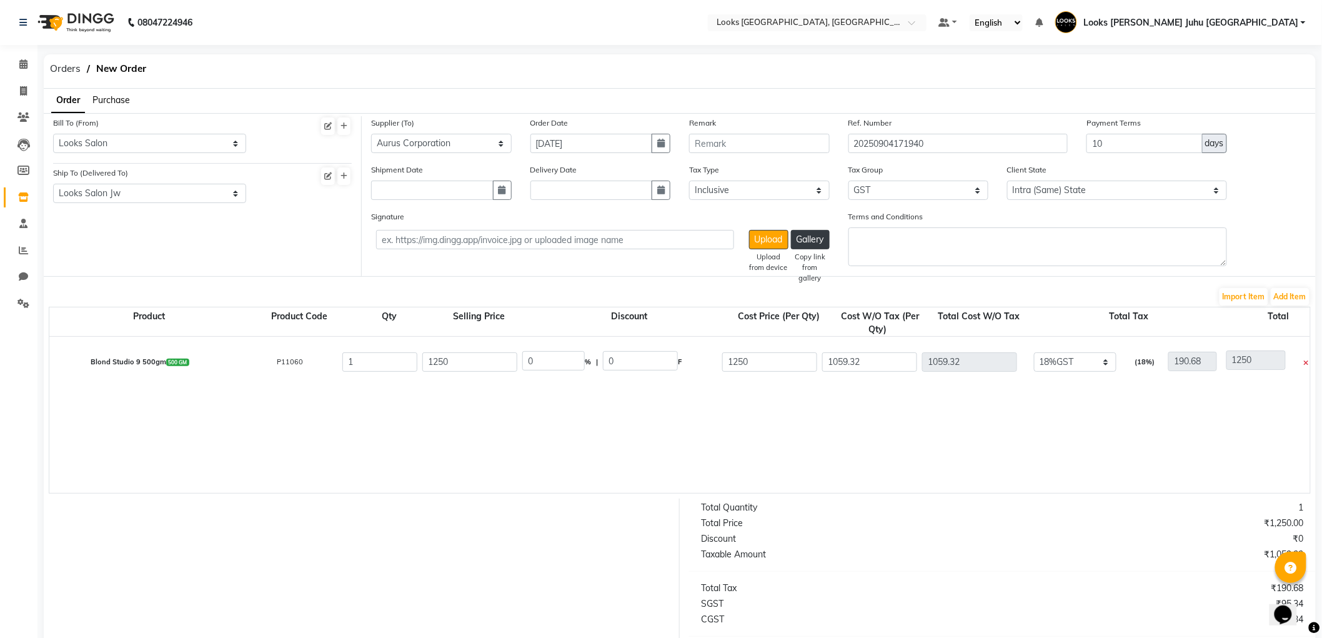
click at [1304, 360] on icon at bounding box center [1306, 363] width 5 height 7
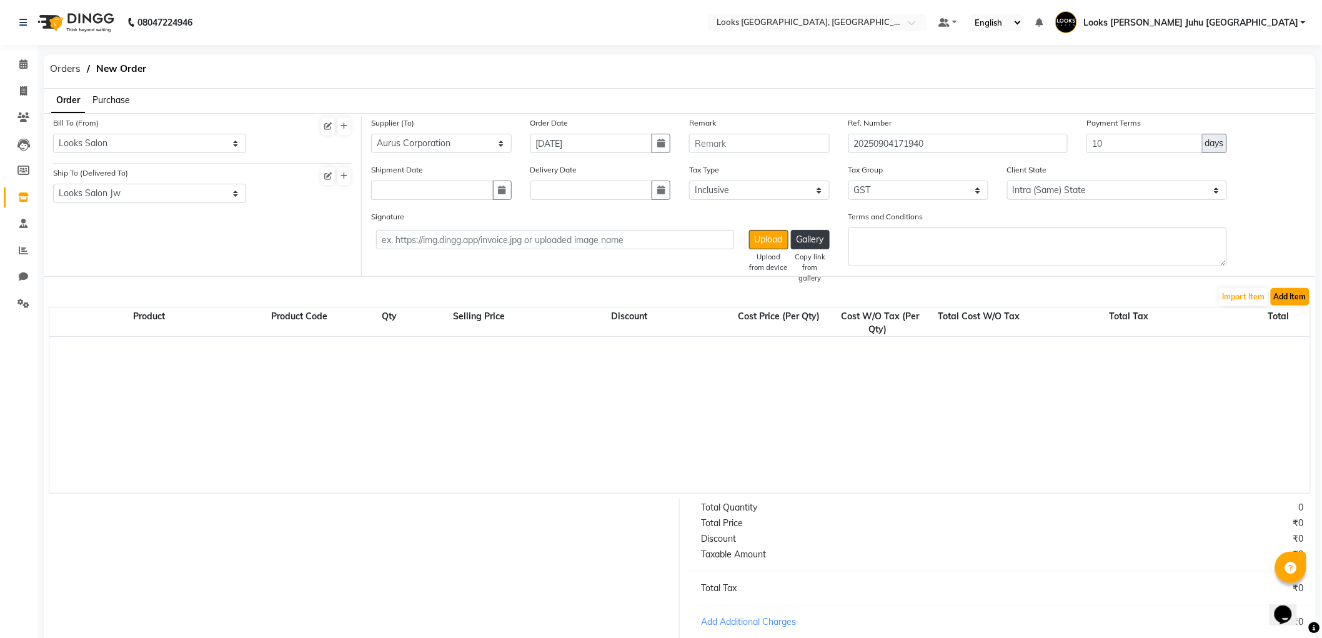
click at [1298, 303] on button "Add Item" at bounding box center [1290, 296] width 39 height 17
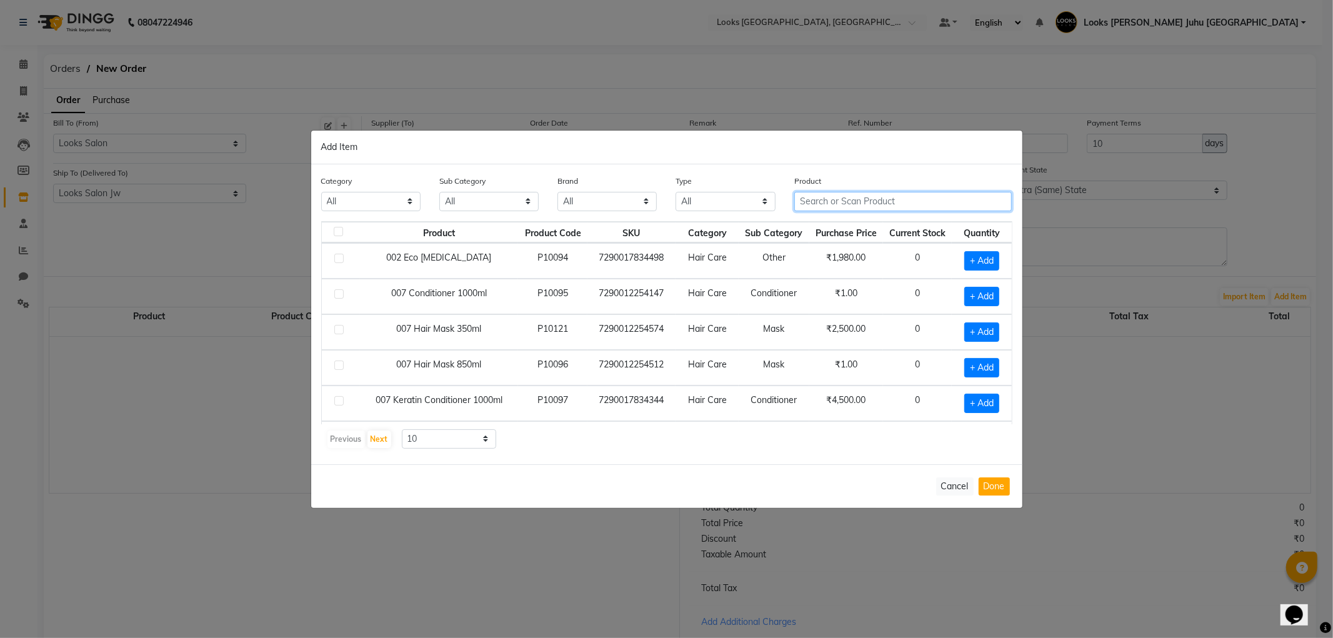
click at [876, 207] on input "text" at bounding box center [903, 201] width 218 height 19
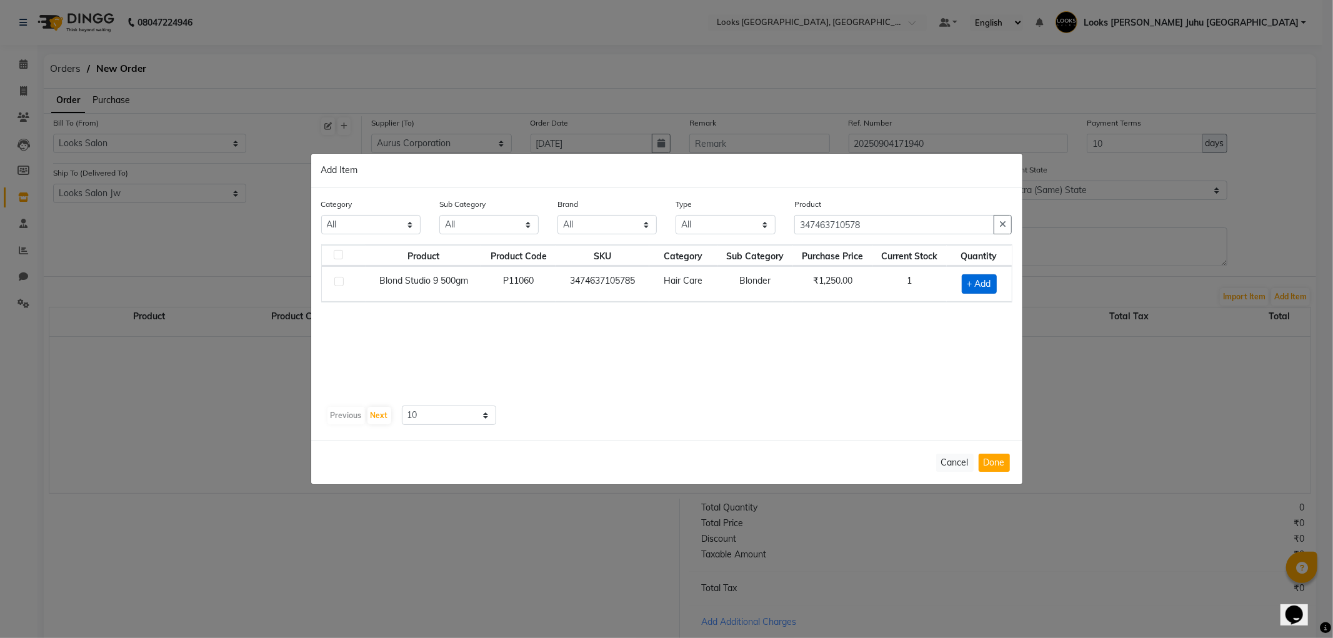
click at [978, 279] on span "+ Add" at bounding box center [978, 283] width 35 height 19
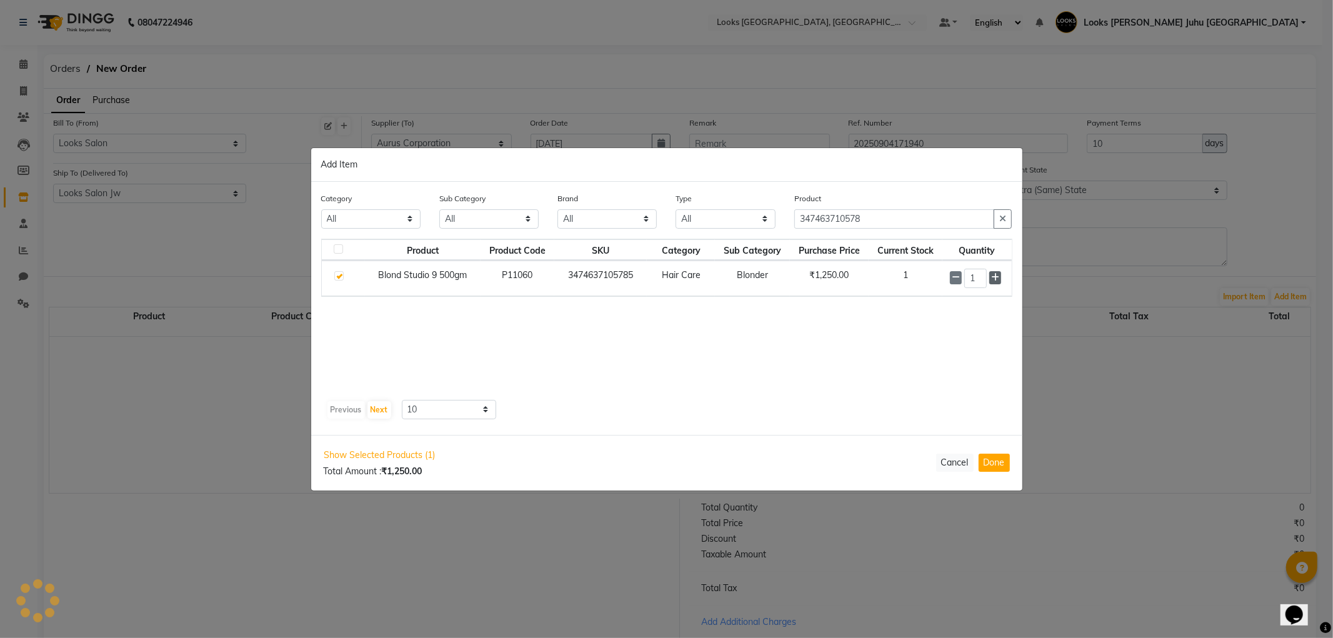
click at [997, 275] on icon at bounding box center [995, 277] width 8 height 9
click at [1001, 451] on div "Show Selected Products (1) Total Amount : ₹2,500.00 Cancel Done" at bounding box center [666, 462] width 711 height 54
click at [1000, 460] on button "Done" at bounding box center [993, 463] width 31 height 18
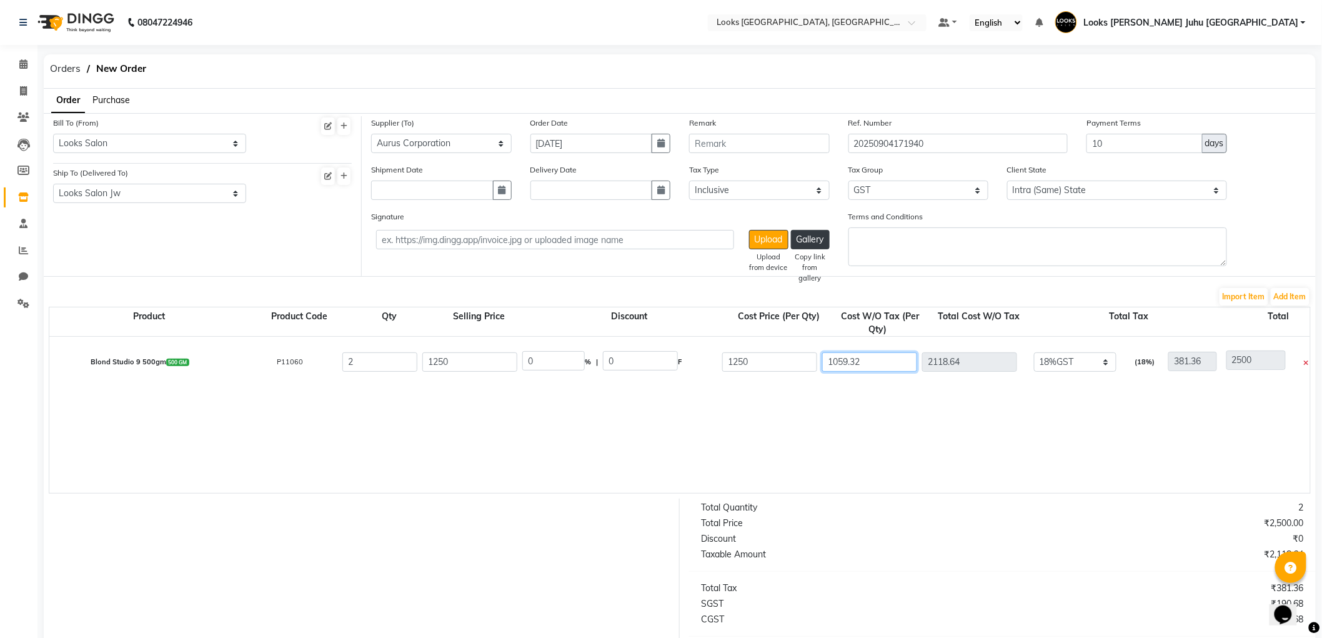
click at [883, 352] on input "1059.32" at bounding box center [869, 361] width 95 height 19
drag, startPoint x: 1300, startPoint y: 272, endPoint x: 1299, endPoint y: 290, distance: 18.1
click at [1300, 273] on div "Signature Upload Upload from device Gallery Copy link from gallery Terms and Co…" at bounding box center [839, 243] width 954 height 66
click at [1299, 294] on button "Add Item" at bounding box center [1290, 296] width 39 height 17
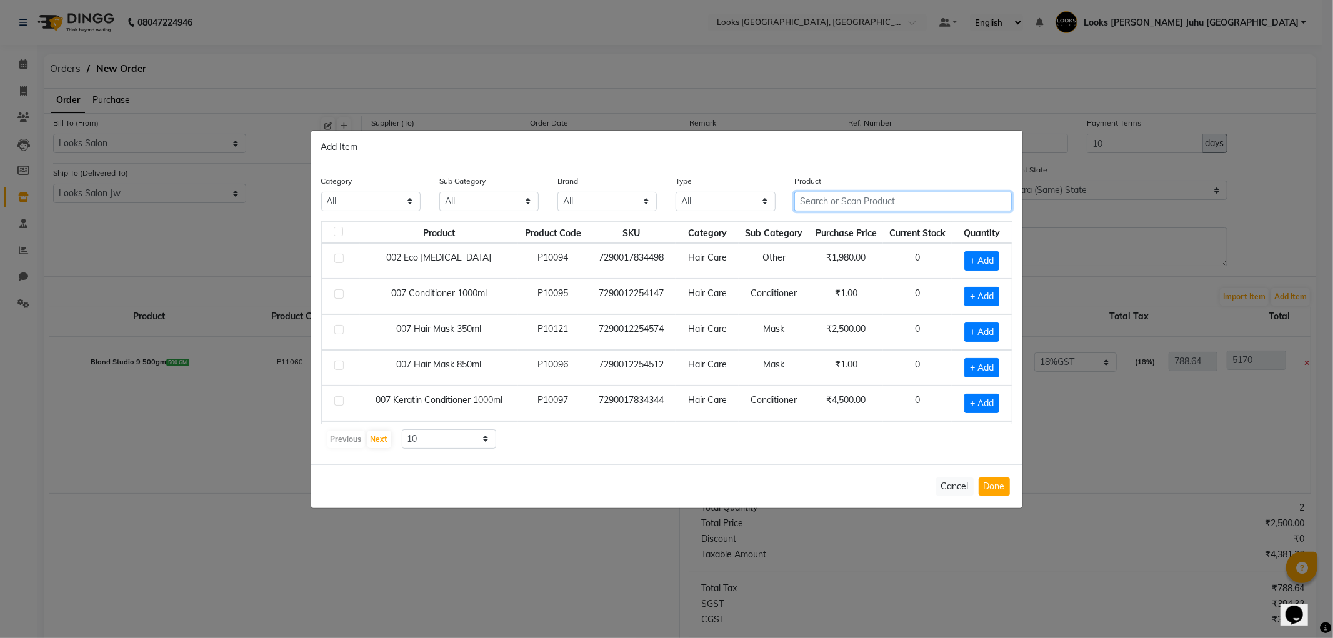
click at [915, 197] on input "text" at bounding box center [903, 201] width 218 height 19
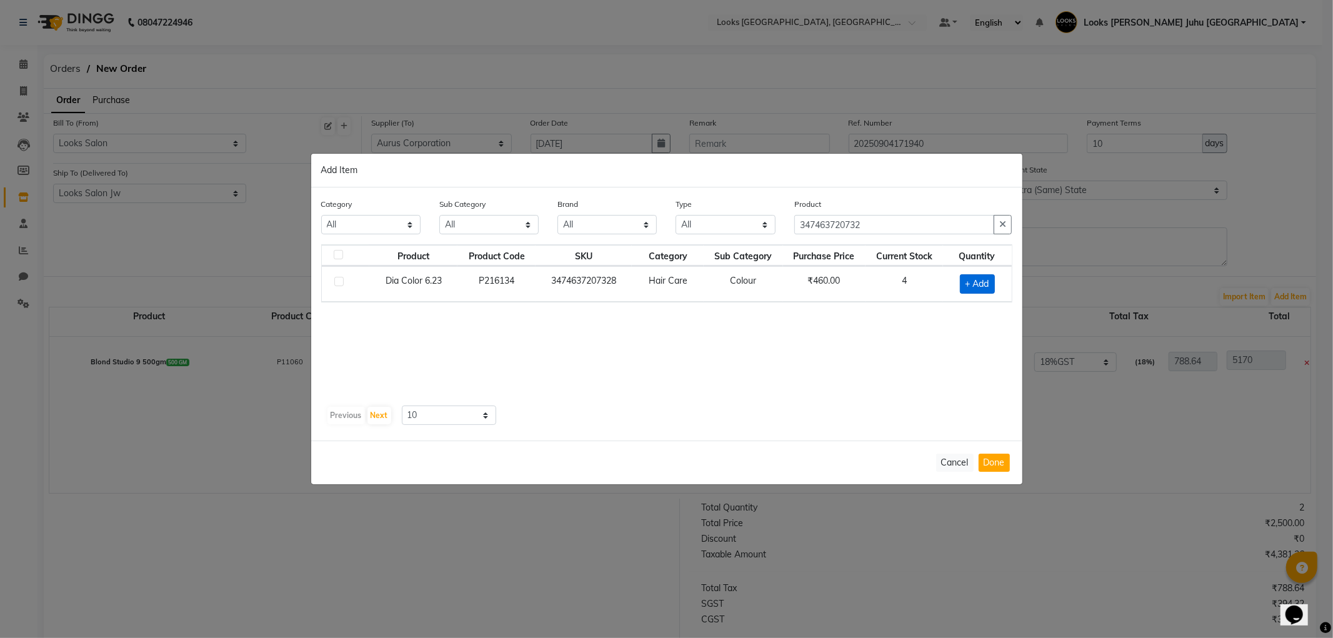
click at [984, 282] on span "+ Add" at bounding box center [977, 283] width 35 height 19
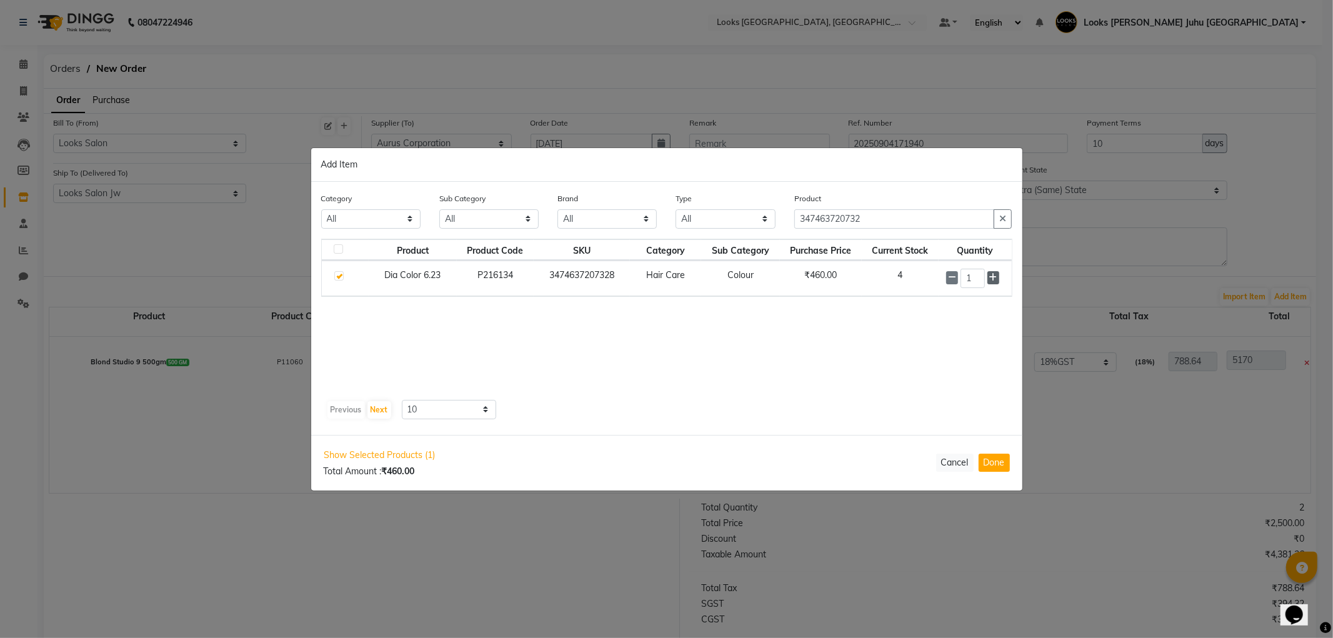
click at [991, 276] on icon at bounding box center [993, 277] width 8 height 9
click at [995, 467] on button "Done" at bounding box center [993, 463] width 31 height 18
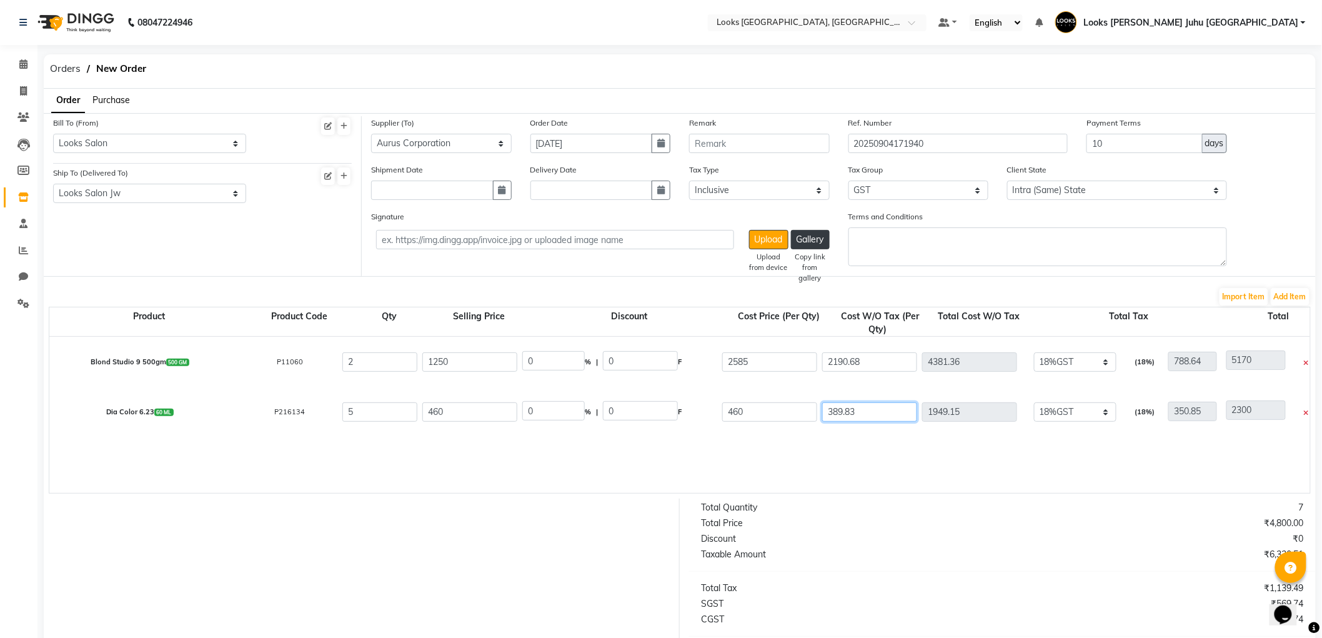
click at [893, 407] on input "389.83" at bounding box center [869, 411] width 95 height 19
click at [1289, 302] on button "Add Item" at bounding box center [1290, 296] width 39 height 17
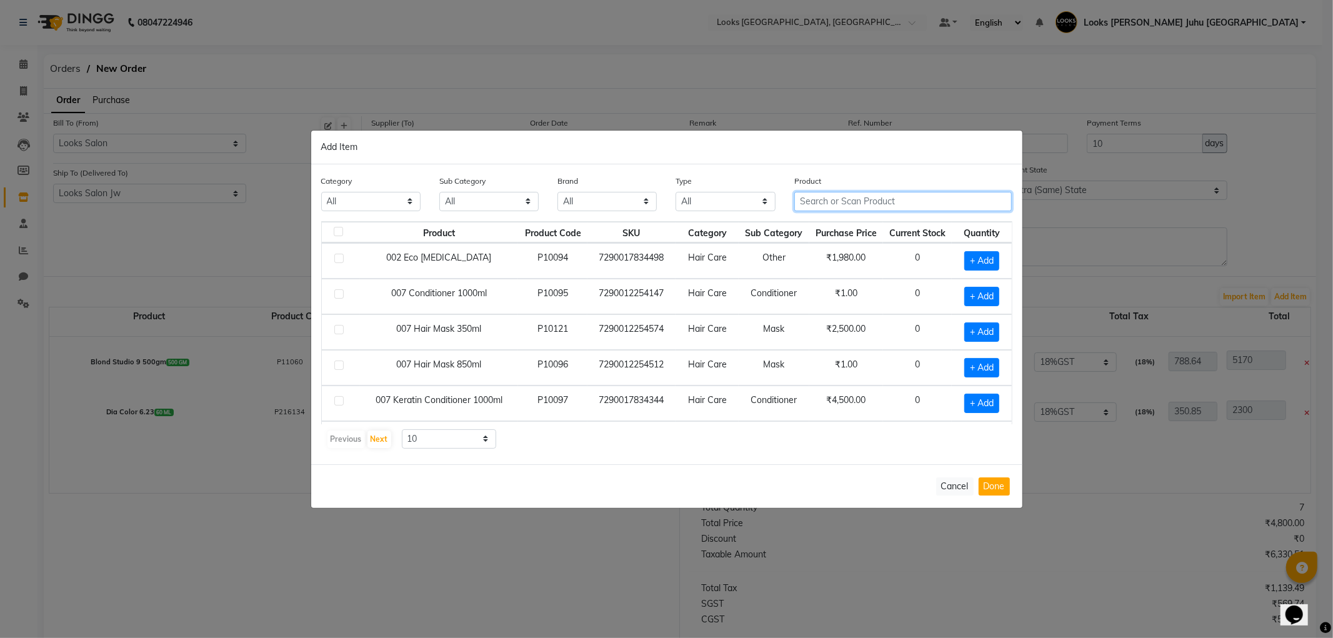
click at [853, 197] on input "text" at bounding box center [903, 201] width 218 height 19
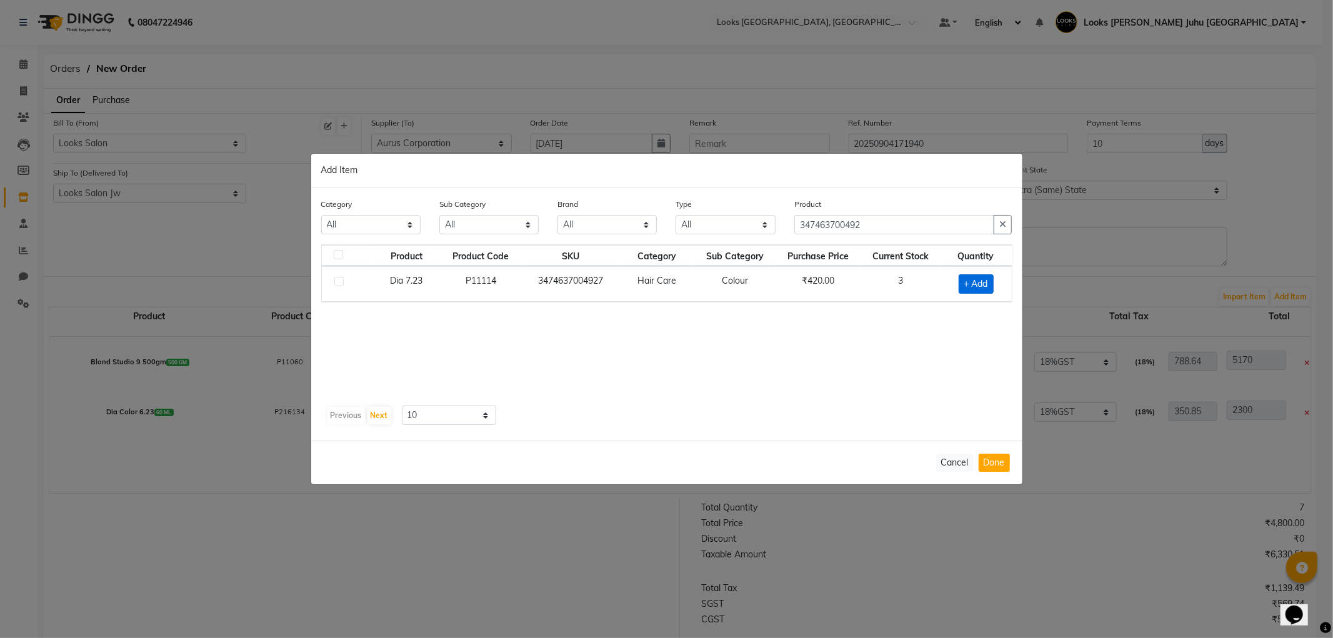
click at [983, 288] on span "+ Add" at bounding box center [975, 283] width 35 height 19
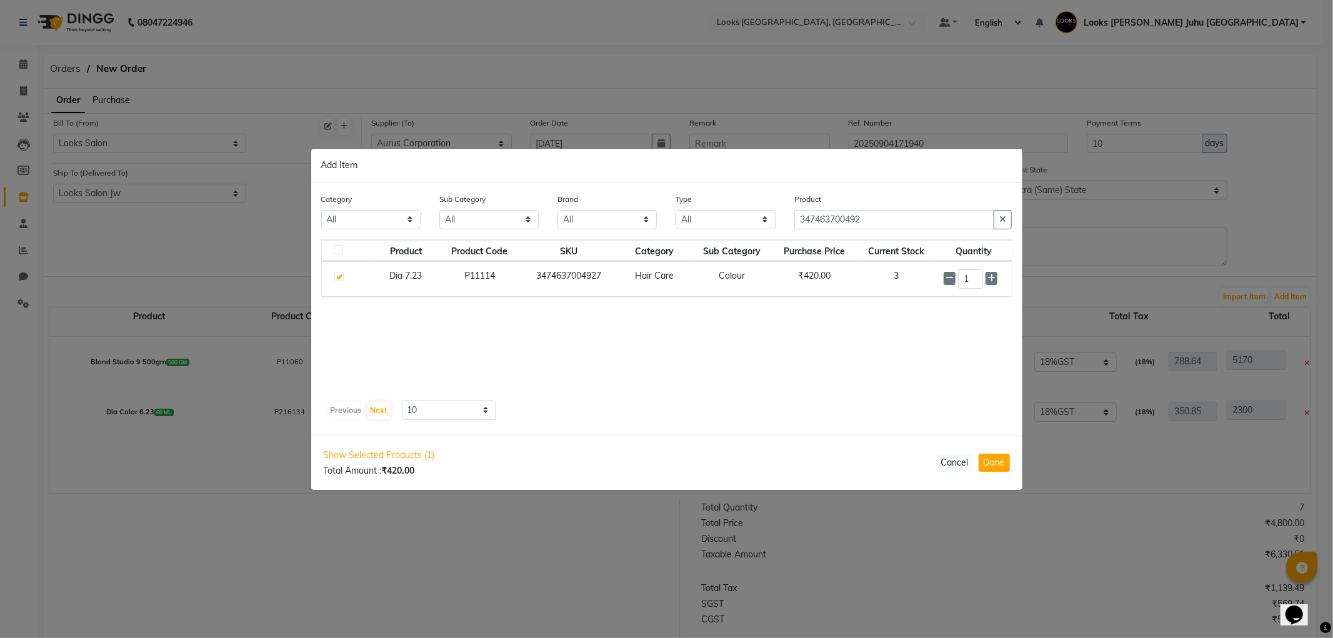
click at [998, 279] on div "1" at bounding box center [973, 278] width 60 height 19
click at [985, 278] on span at bounding box center [991, 278] width 12 height 13
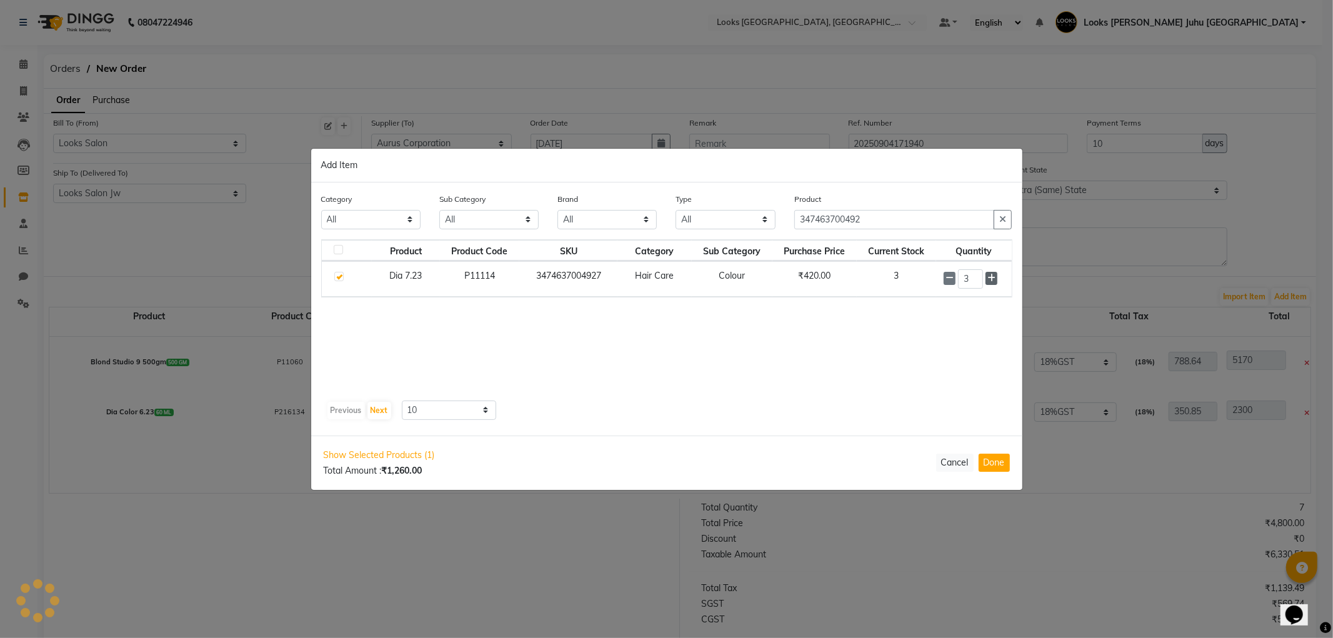
click at [986, 277] on span at bounding box center [991, 278] width 12 height 13
click at [988, 466] on button "Done" at bounding box center [993, 463] width 31 height 18
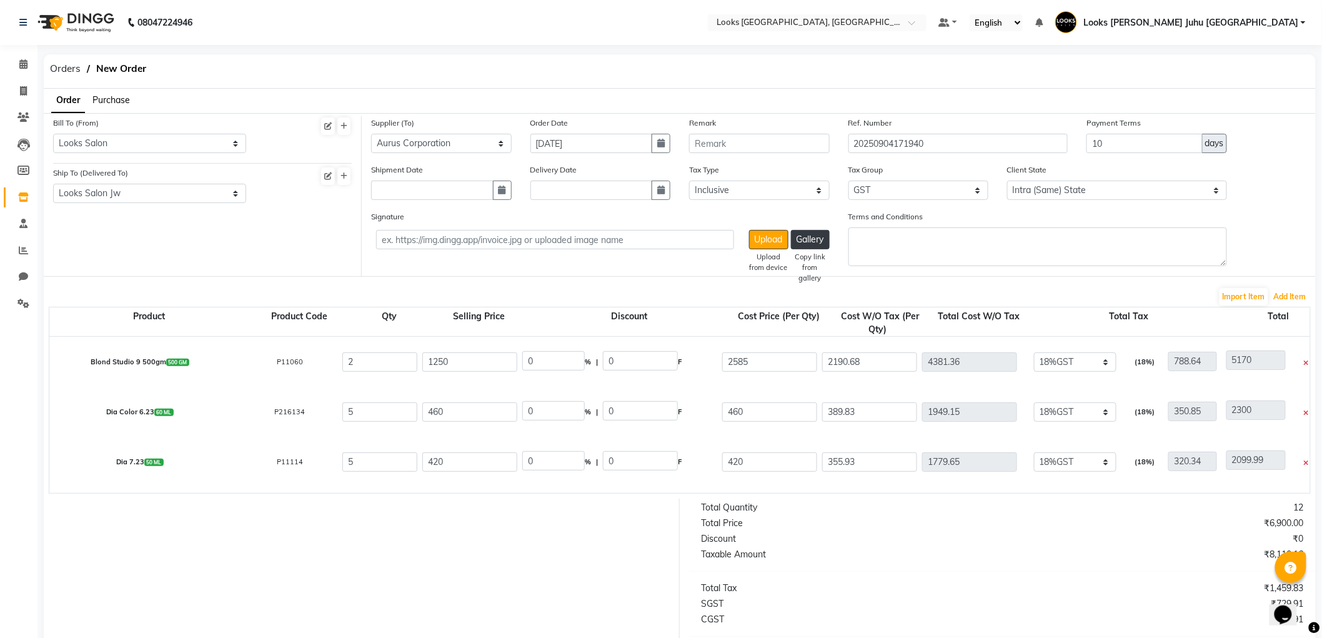
scroll to position [105, 0]
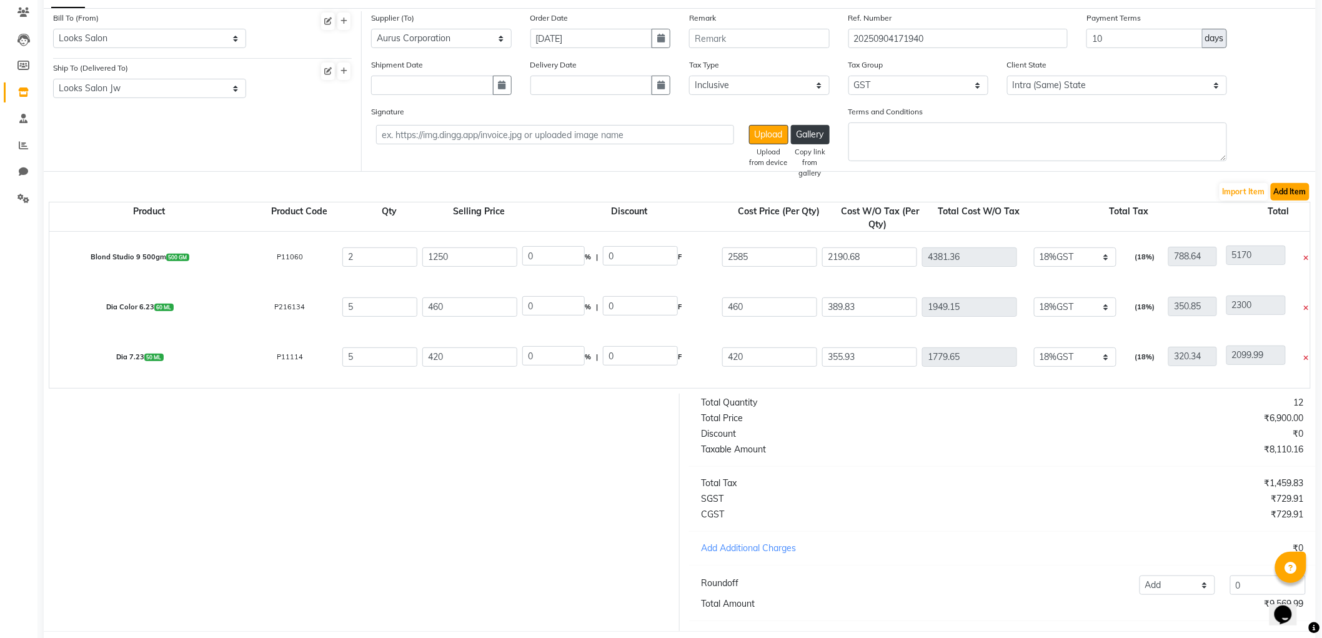
click at [1293, 191] on button "Add Item" at bounding box center [1290, 191] width 39 height 17
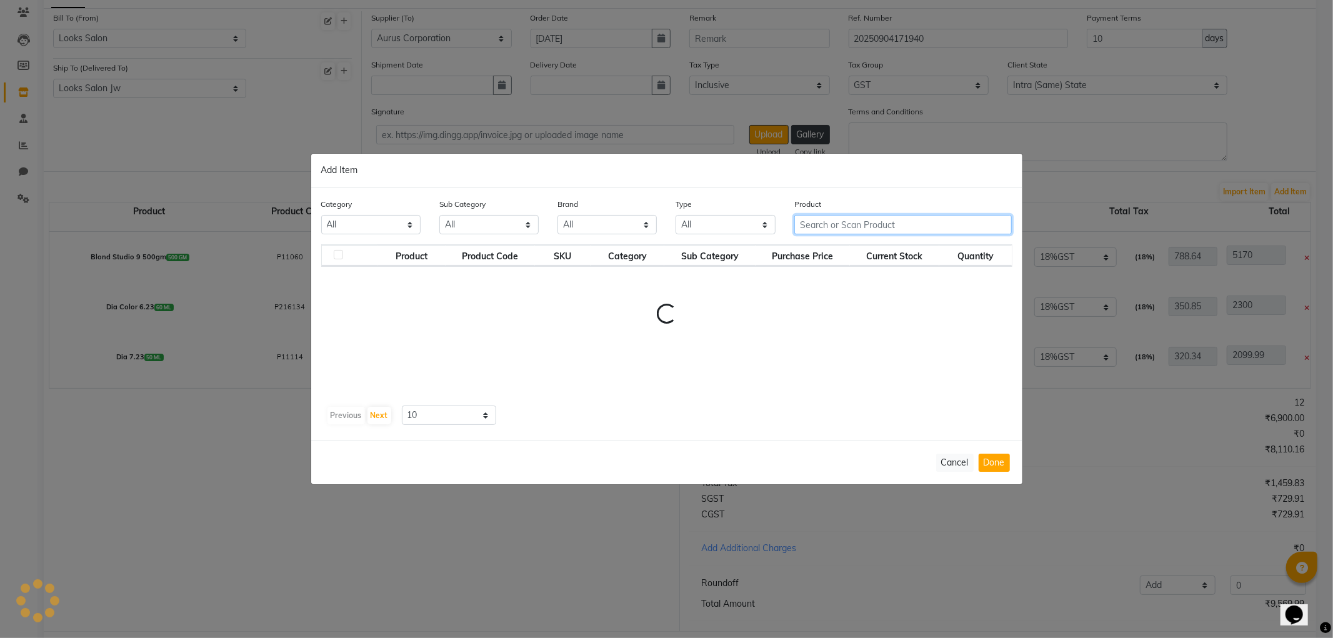
click at [900, 222] on input "text" at bounding box center [903, 224] width 218 height 19
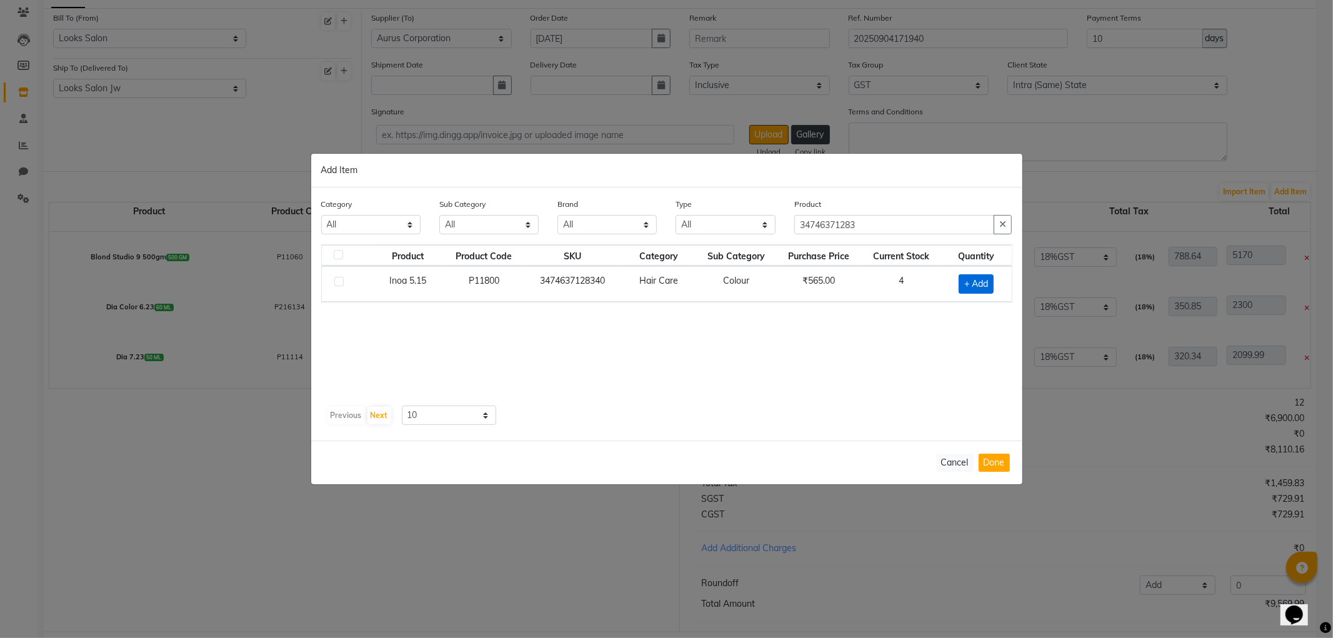
click at [990, 279] on span "+ Add" at bounding box center [975, 283] width 35 height 19
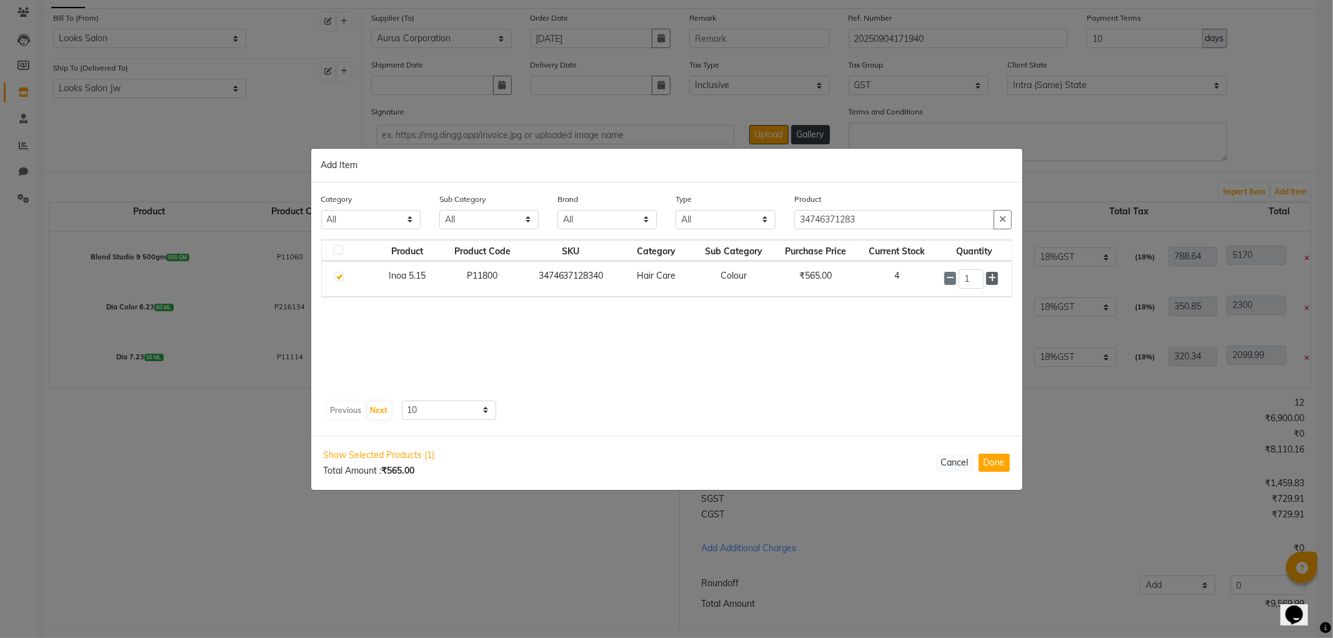
click at [995, 282] on icon at bounding box center [992, 278] width 8 height 9
click at [989, 467] on button "Done" at bounding box center [993, 463] width 31 height 18
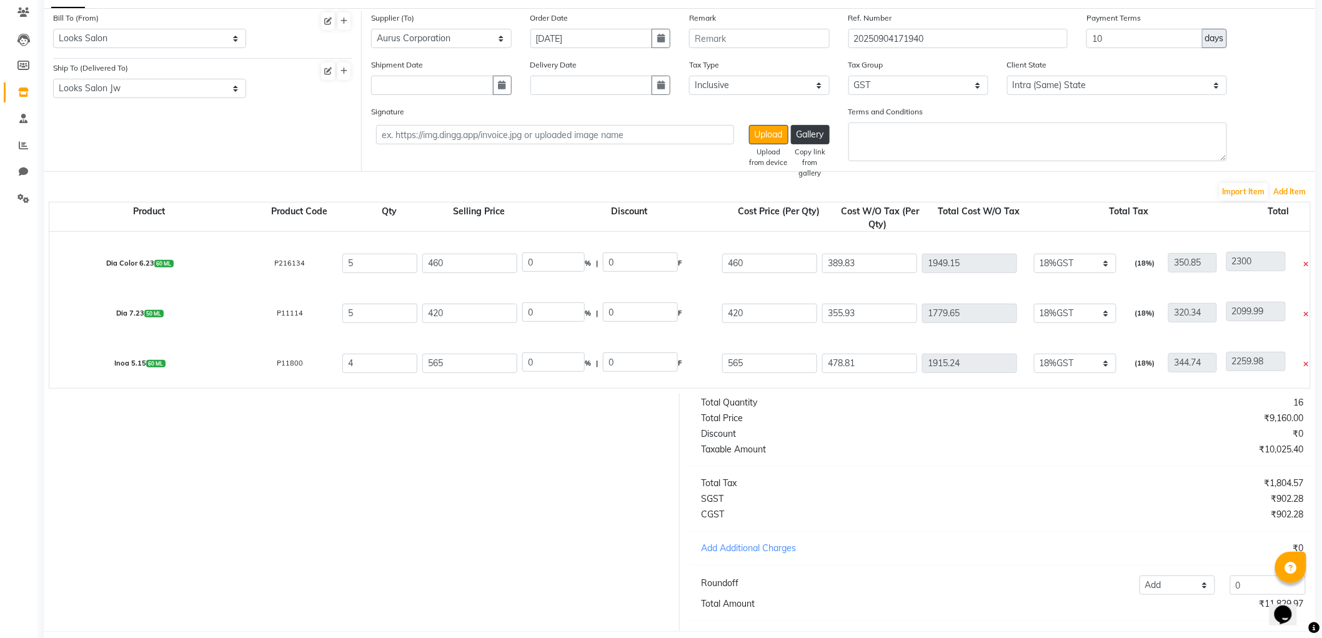
scroll to position [173, 0]
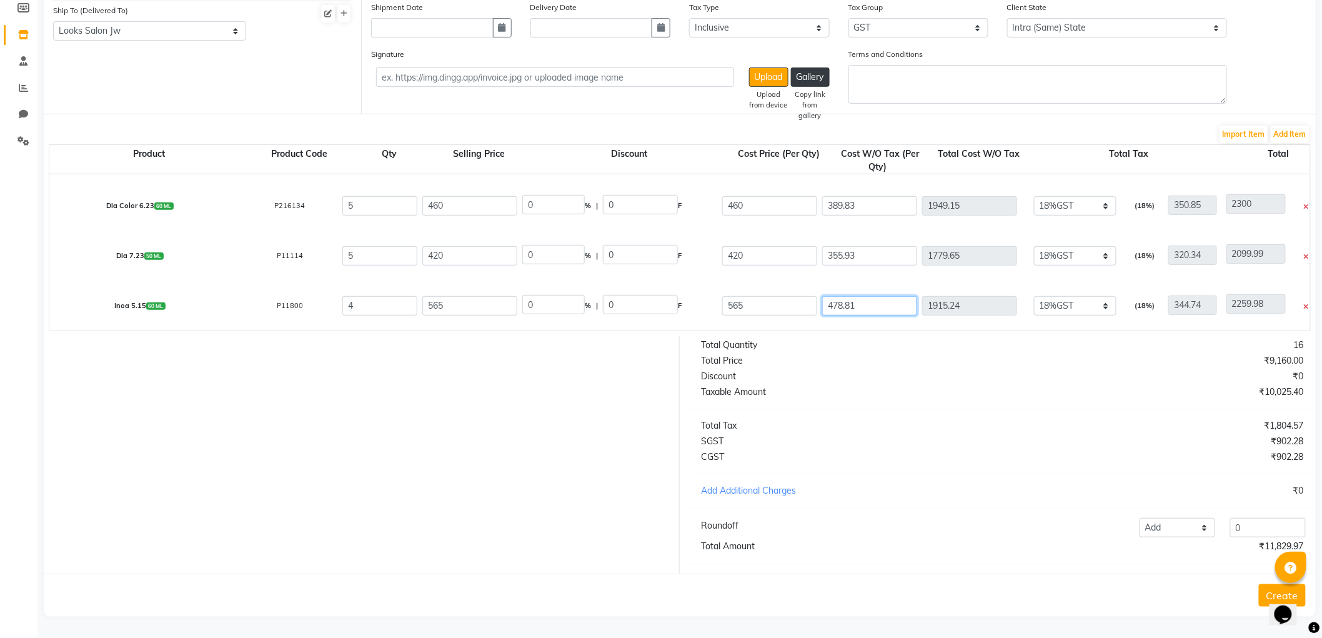
click at [895, 296] on input "478.81" at bounding box center [869, 305] width 95 height 19
click at [893, 367] on div "Total Quantity 16 Total Price ₹9,160.00 Discount ₹0 Taxable Amount ₹10,025.40 T…" at bounding box center [1002, 454] width 645 height 237
click at [1295, 126] on button "Add Item" at bounding box center [1290, 134] width 39 height 17
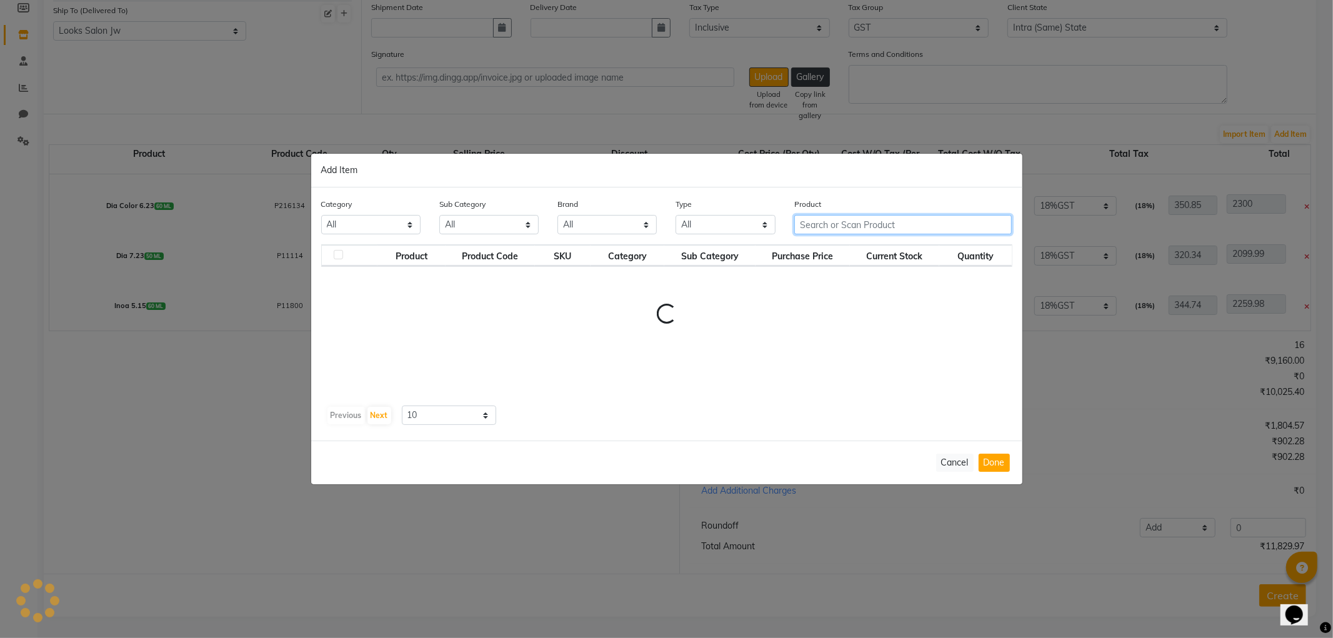
click at [895, 220] on input "text" at bounding box center [903, 224] width 218 height 19
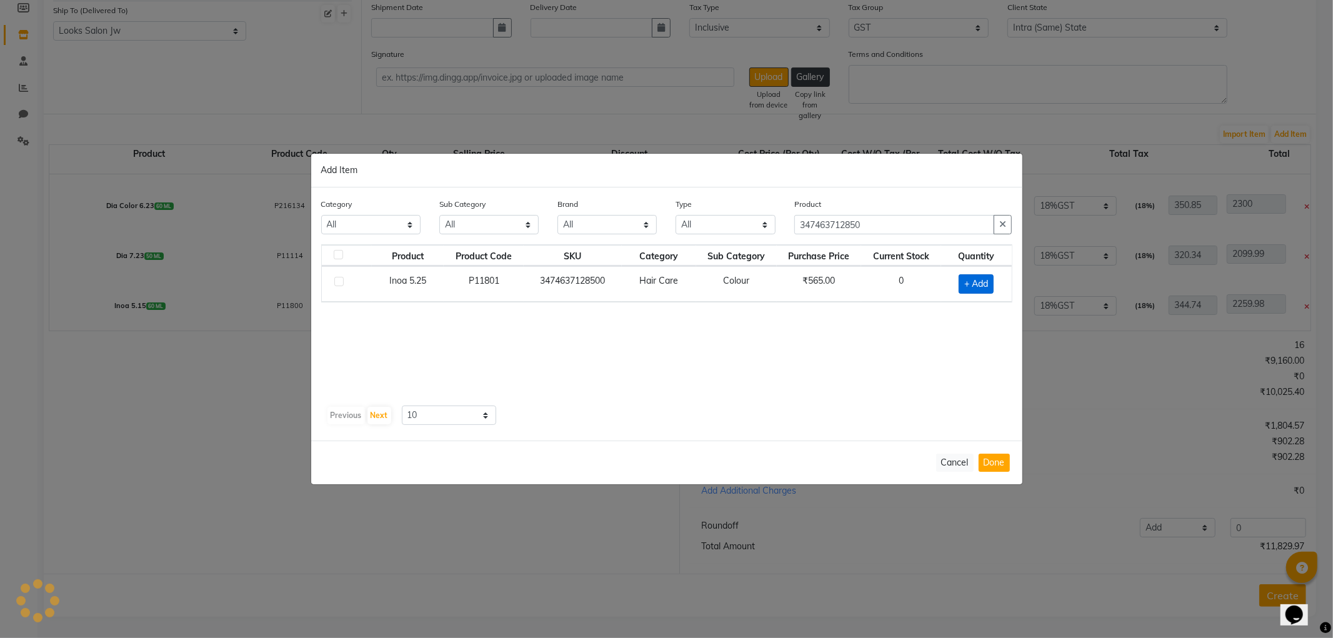
click at [977, 277] on span "+ Add" at bounding box center [975, 283] width 35 height 19
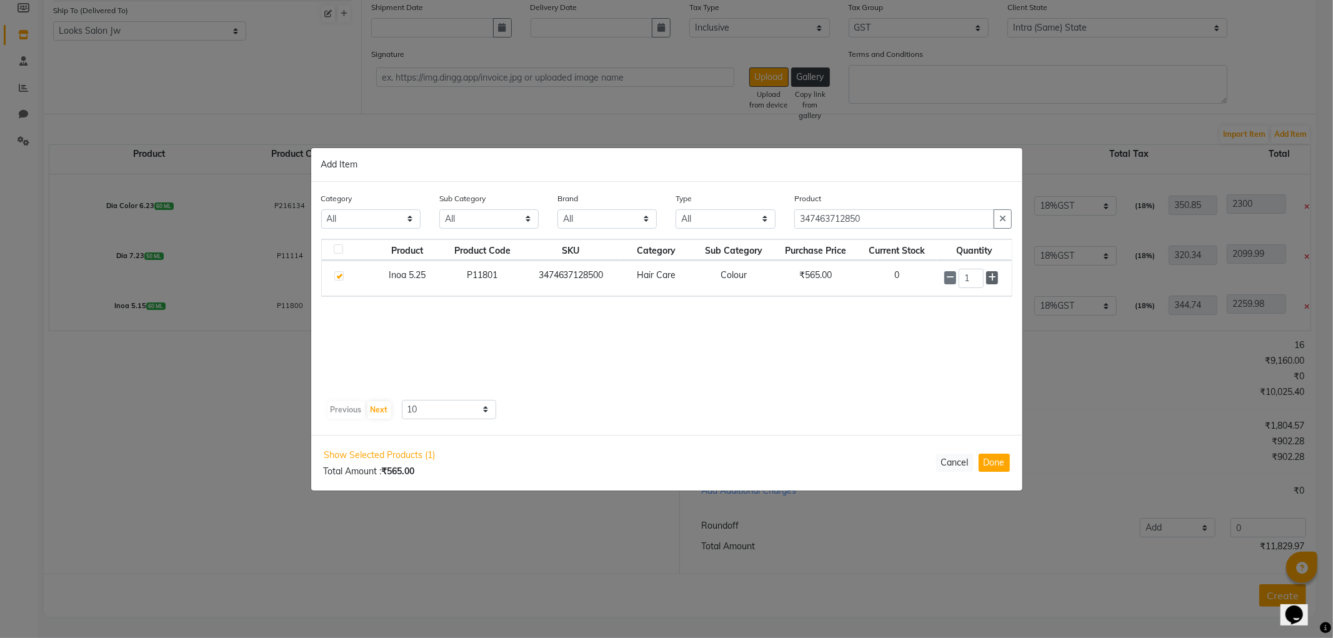
click at [993, 280] on icon at bounding box center [992, 277] width 8 height 9
click at [988, 460] on button "Done" at bounding box center [993, 463] width 31 height 18
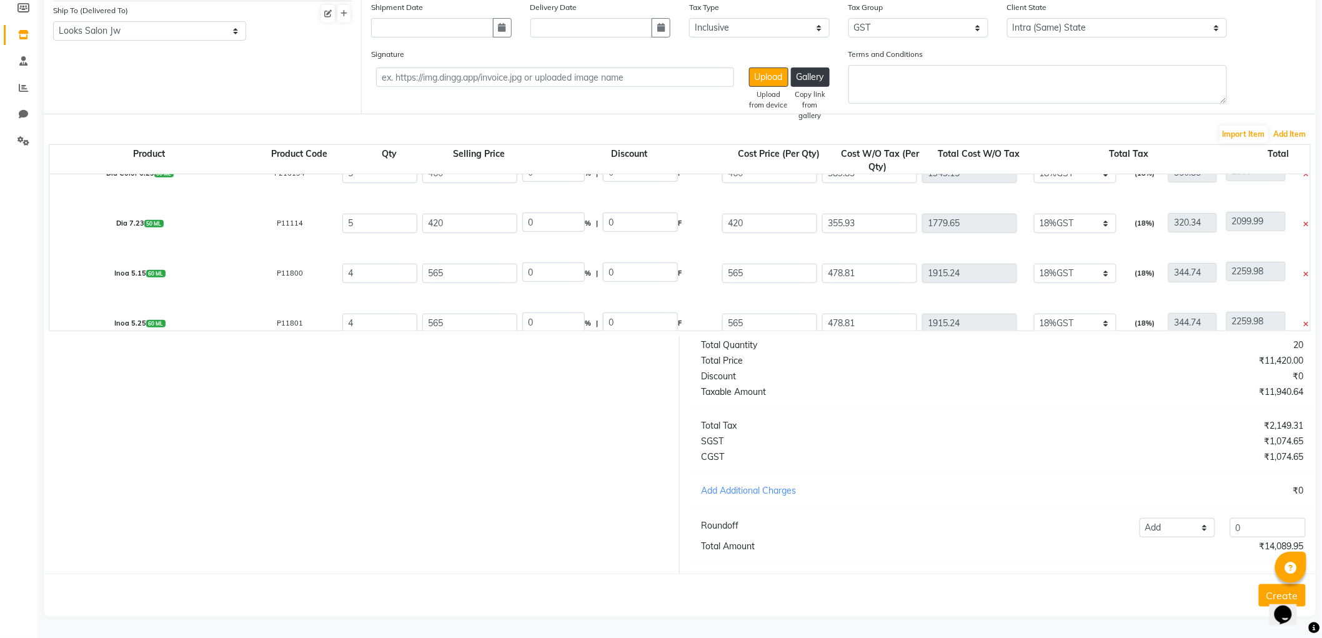
scroll to position [94, 0]
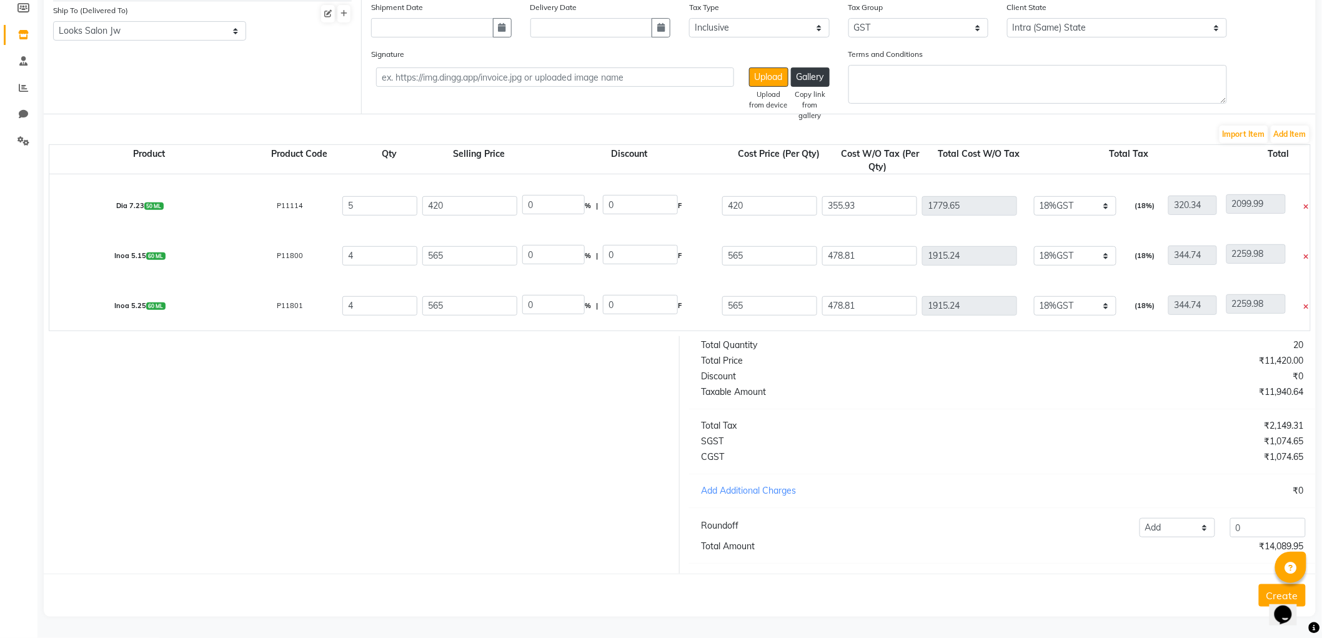
click at [1299, 144] on div "Product Product Code Qty Selling Price Discount Cost Price (Per Qty) Cost W/O T…" at bounding box center [680, 237] width 1262 height 187
click at [1298, 126] on button "Add Item" at bounding box center [1290, 134] width 39 height 17
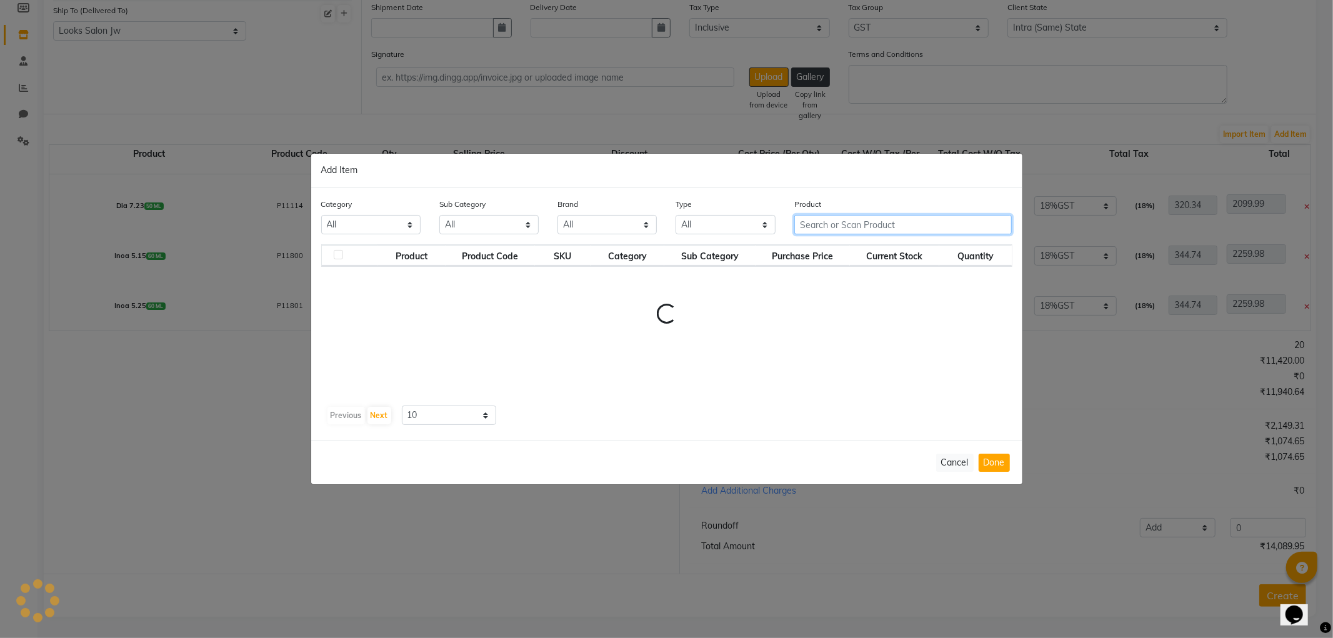
click at [996, 222] on input "text" at bounding box center [903, 224] width 218 height 19
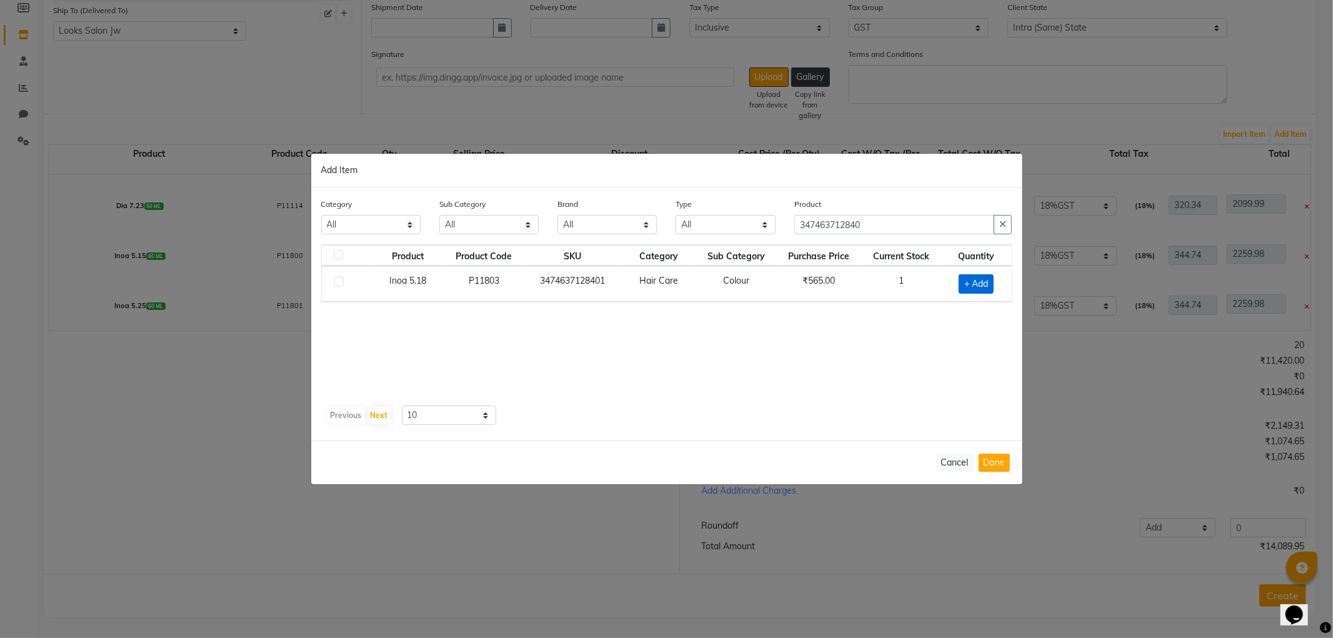
click at [990, 281] on span "+ Add" at bounding box center [975, 283] width 35 height 19
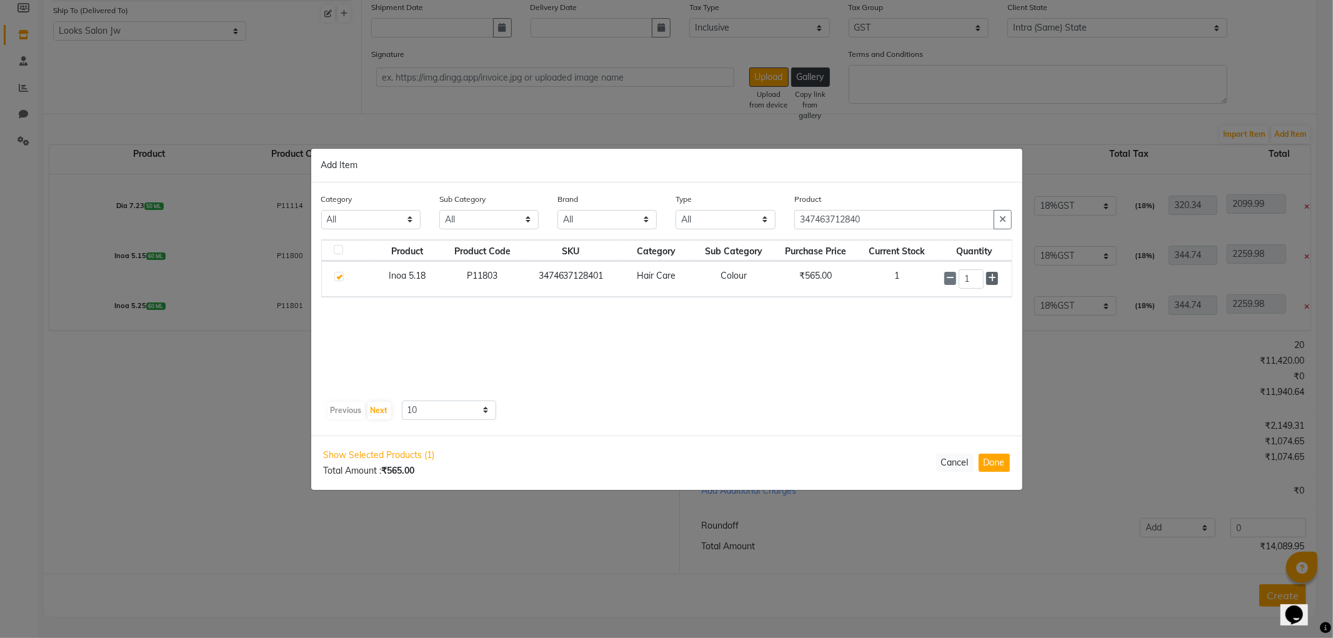
click at [991, 282] on icon at bounding box center [992, 278] width 8 height 9
click at [991, 277] on icon at bounding box center [992, 278] width 8 height 9
click at [991, 278] on icon at bounding box center [992, 278] width 8 height 9
click at [1005, 470] on button "Done" at bounding box center [993, 463] width 31 height 18
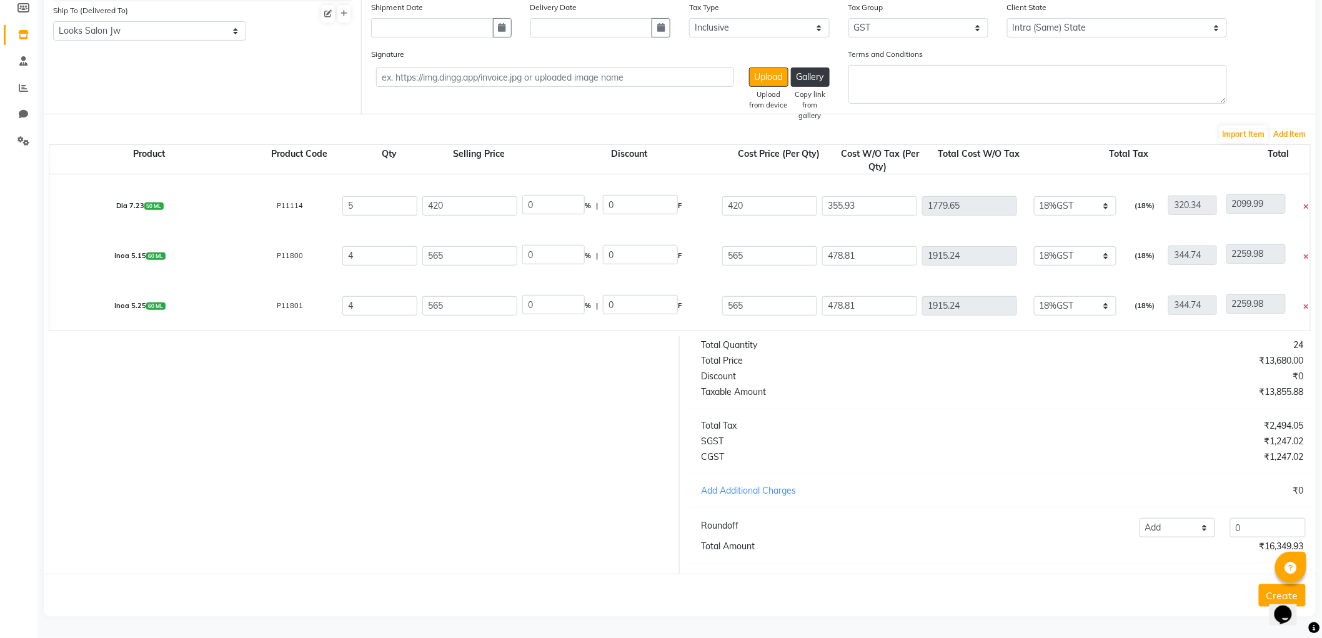
scroll to position [144, 0]
click at [1299, 127] on button "Add Item" at bounding box center [1290, 134] width 39 height 17
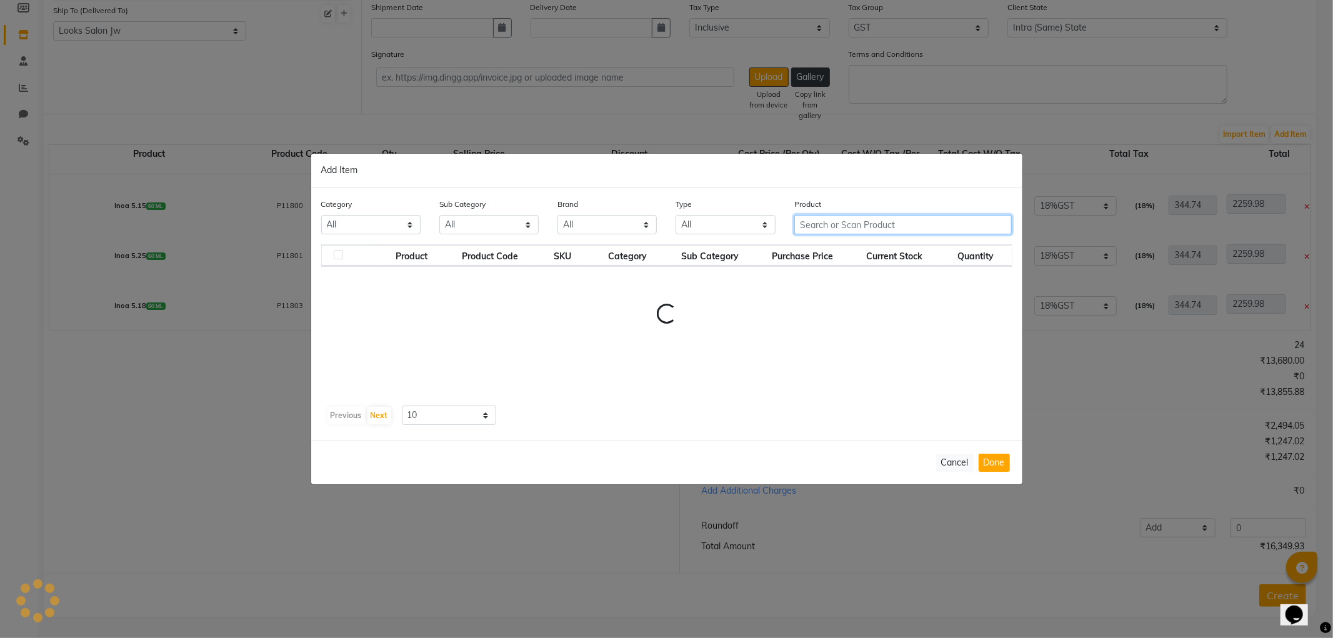
click at [947, 229] on input "text" at bounding box center [903, 224] width 218 height 19
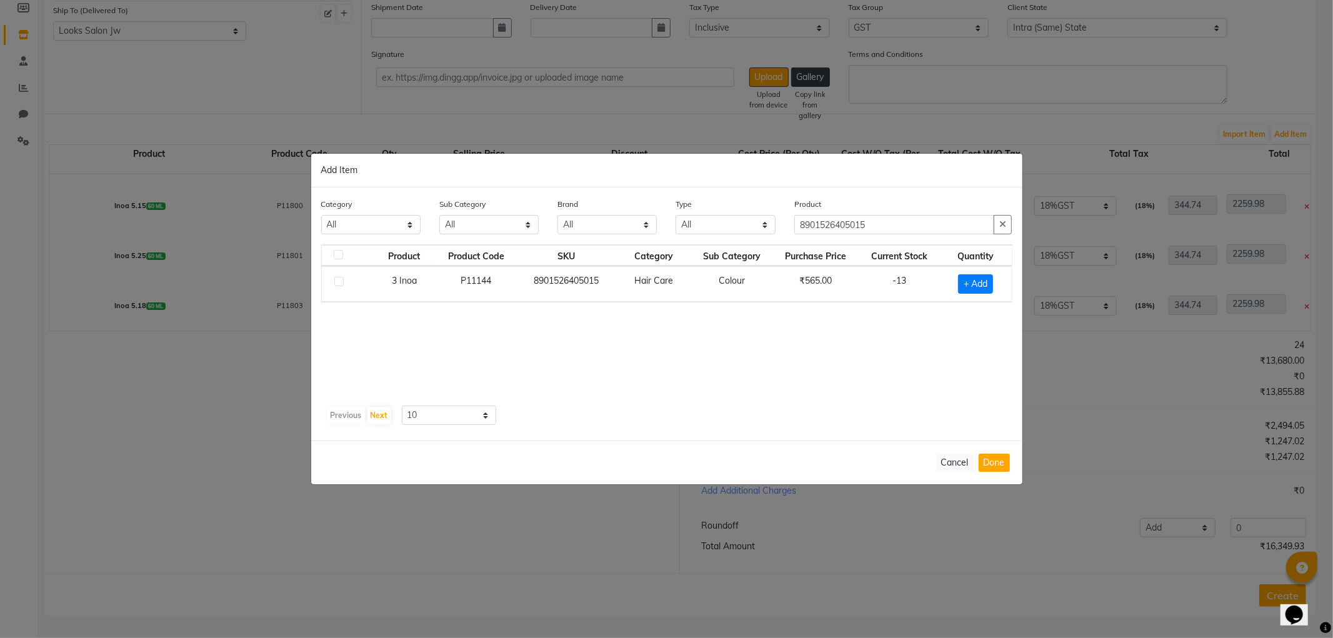
click at [973, 311] on div "Product Product Code SKU Category Sub Category Purchase Price Current Stock Qua…" at bounding box center [666, 322] width 691 height 156
click at [969, 289] on span "+ Add" at bounding box center [975, 283] width 35 height 19
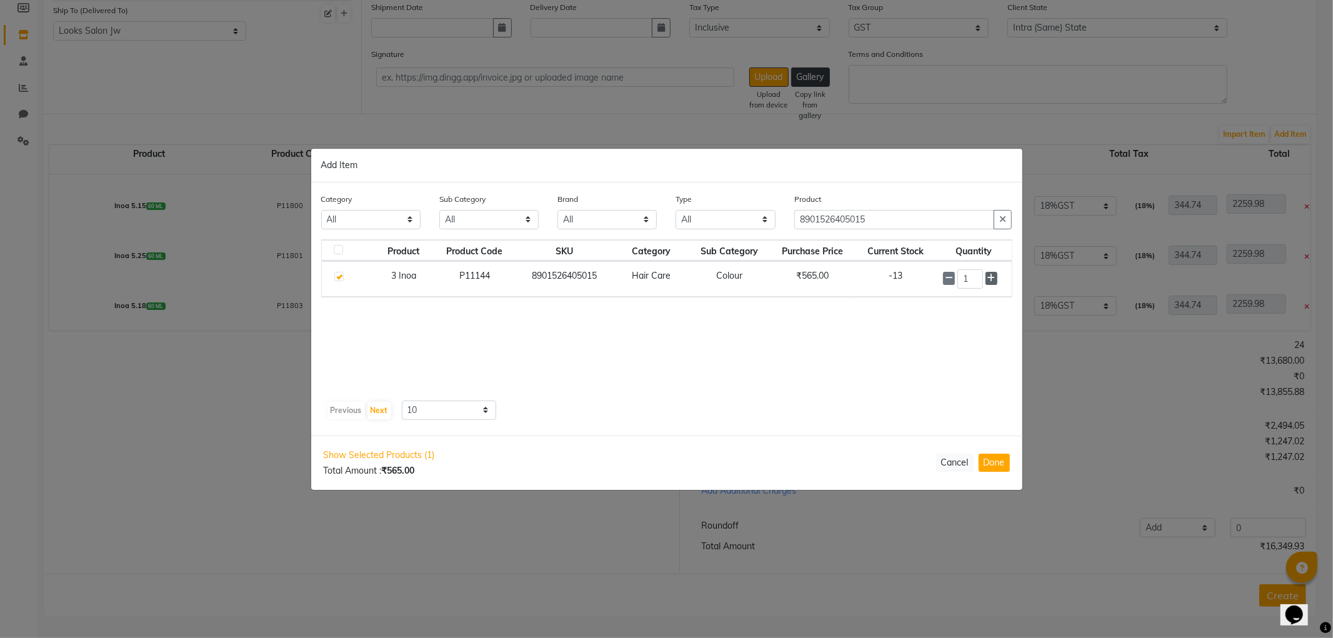
click at [991, 277] on icon at bounding box center [991, 278] width 8 height 9
click at [996, 277] on span at bounding box center [991, 278] width 12 height 13
click at [992, 275] on icon at bounding box center [991, 278] width 8 height 9
click at [990, 458] on button "Done" at bounding box center [993, 463] width 31 height 18
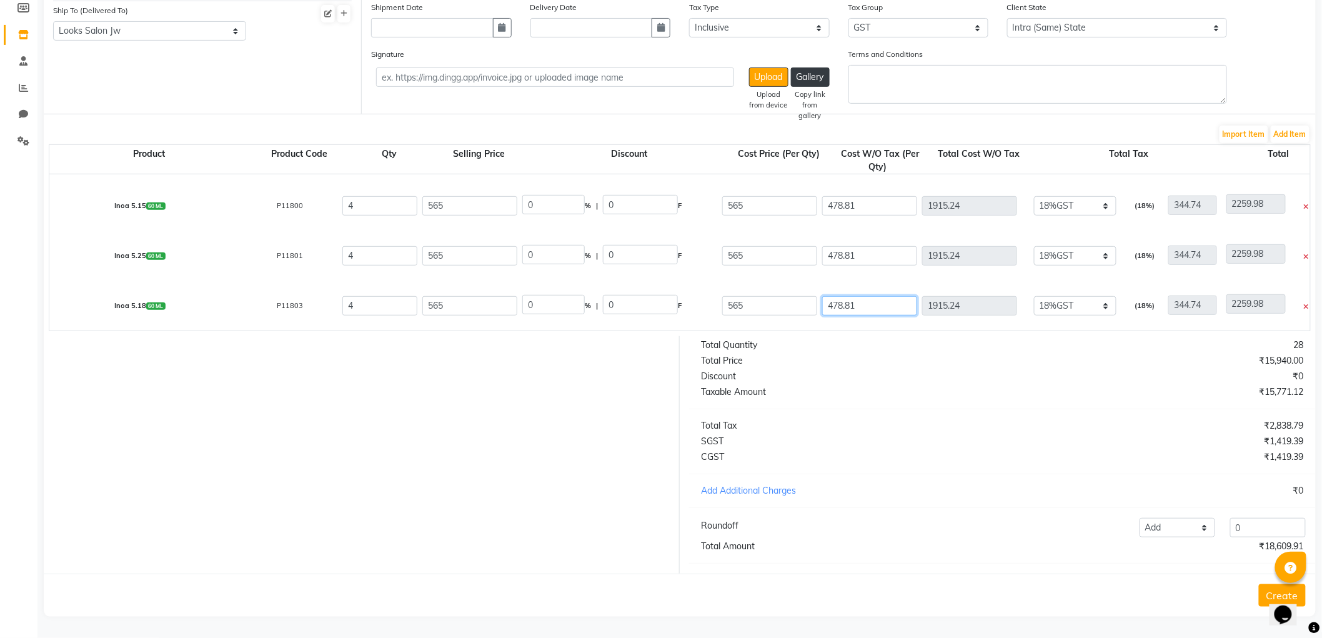
click at [890, 296] on input "478.81" at bounding box center [869, 305] width 95 height 19
click at [397, 510] on div at bounding box center [356, 454] width 645 height 237
click at [1288, 127] on button "Add Item" at bounding box center [1290, 134] width 39 height 17
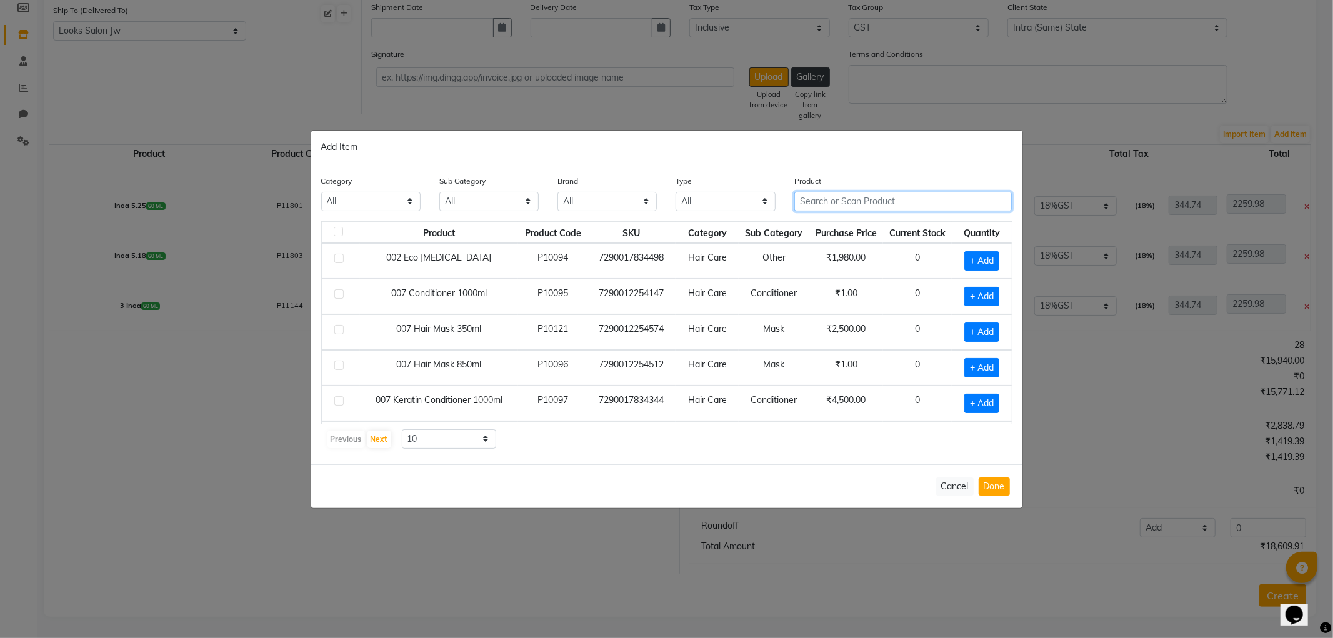
click at [848, 197] on input "text" at bounding box center [903, 201] width 218 height 19
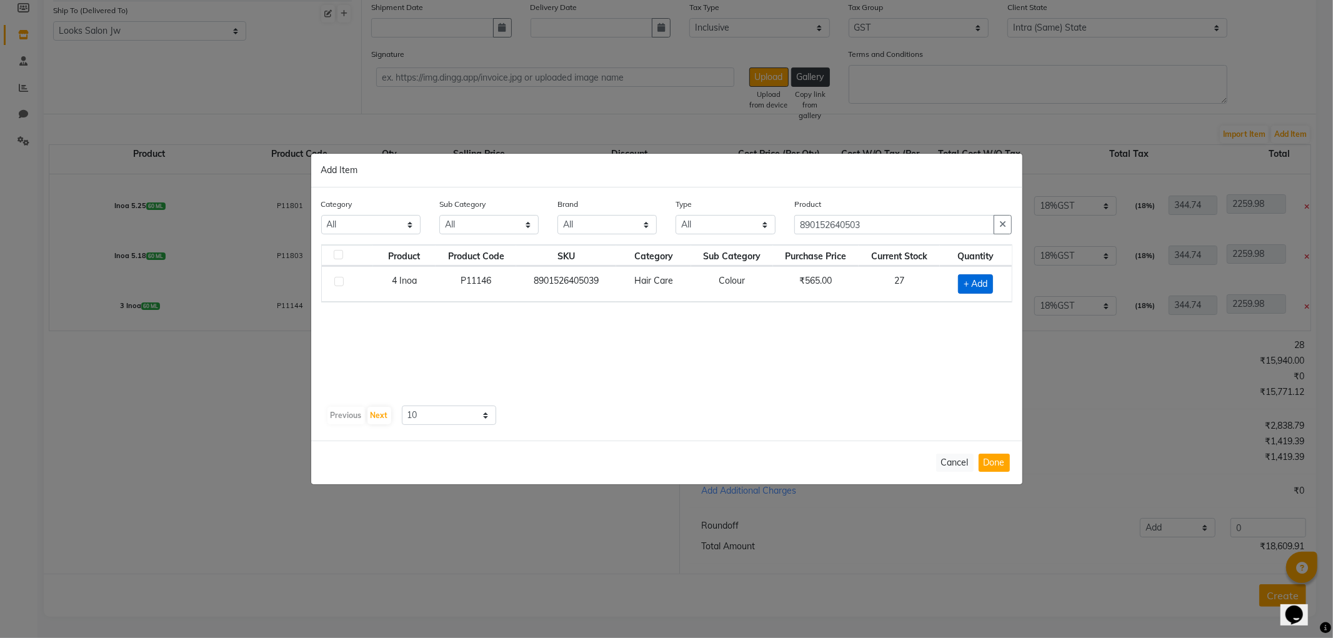
click at [983, 278] on span "+ Add" at bounding box center [975, 283] width 35 height 19
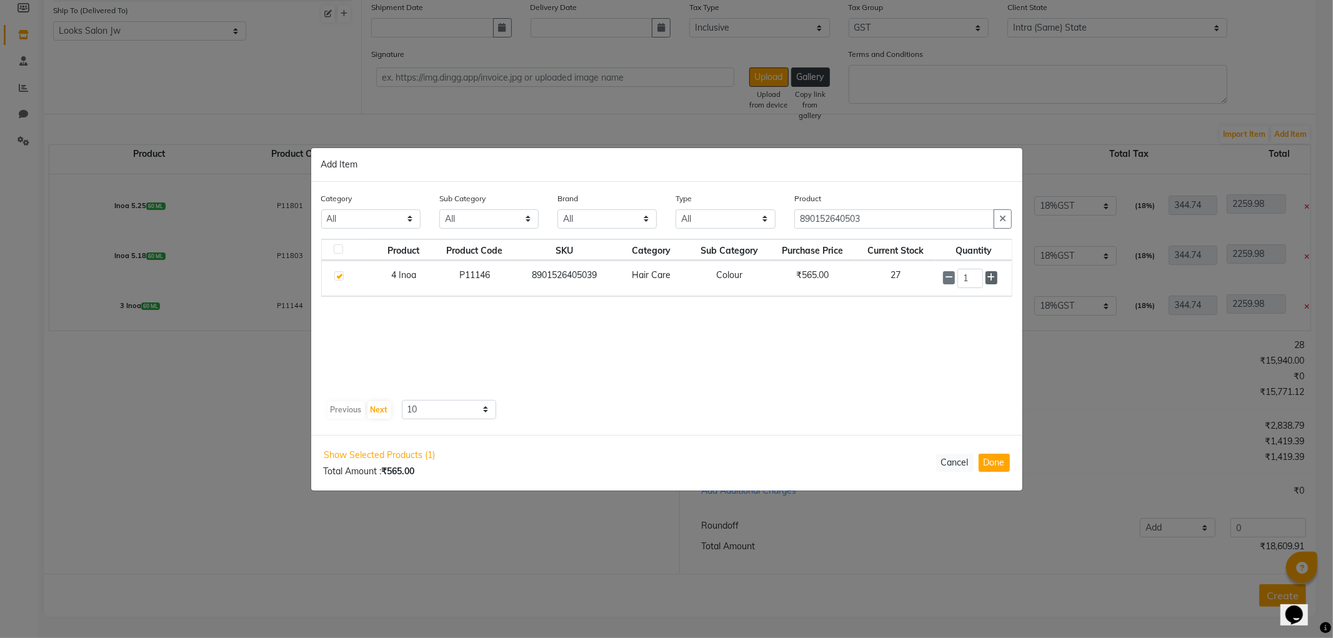
click at [991, 279] on icon at bounding box center [991, 277] width 8 height 9
click at [991, 277] on icon at bounding box center [991, 277] width 8 height 9
click at [993, 279] on icon at bounding box center [991, 277] width 8 height 9
click at [991, 277] on icon at bounding box center [991, 277] width 8 height 9
click at [948, 276] on icon at bounding box center [949, 277] width 8 height 9
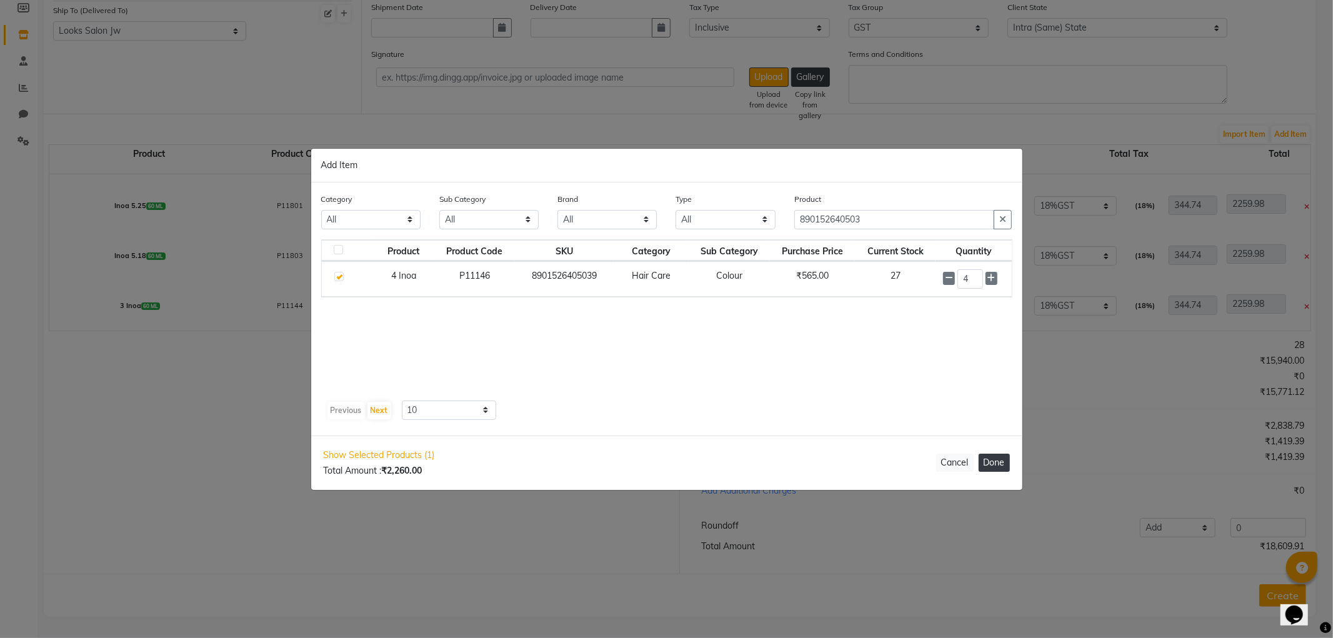
click at [1001, 465] on button "Done" at bounding box center [993, 463] width 31 height 18
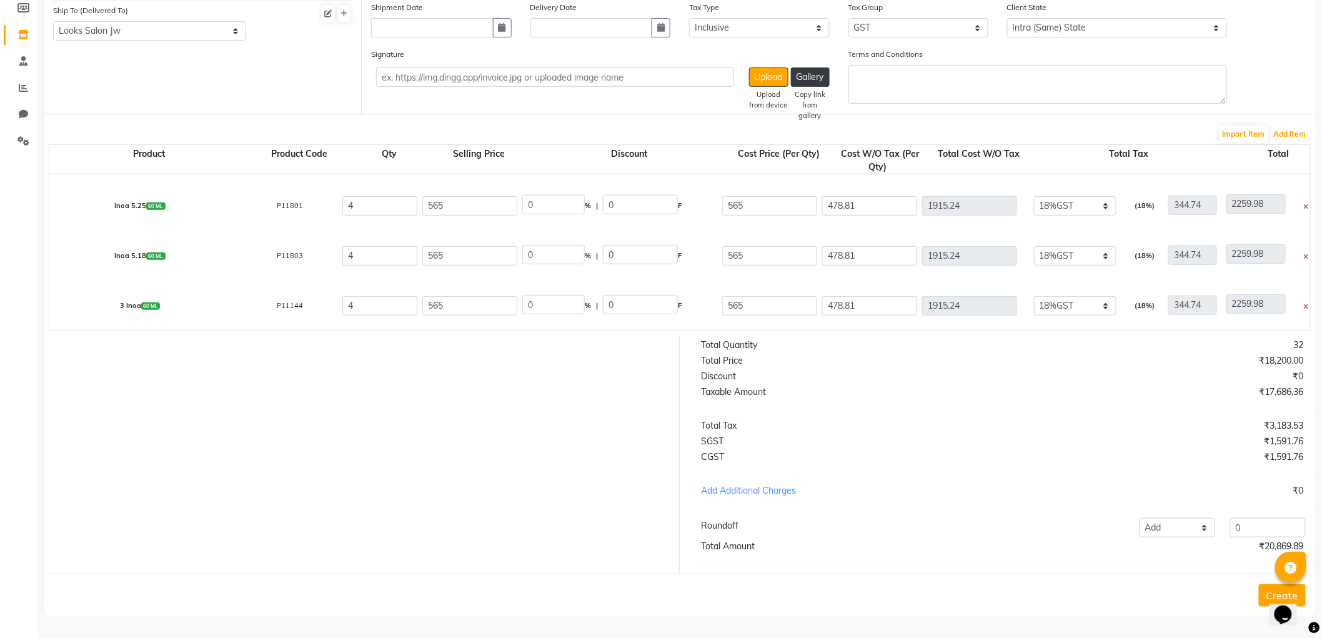
scroll to position [244, 0]
click at [1285, 144] on div "Product Product Code Qty Selling Price Discount Cost Price (Per Qty) Cost W/O T…" at bounding box center [680, 237] width 1262 height 187
click at [1287, 126] on button "Add Item" at bounding box center [1290, 134] width 39 height 17
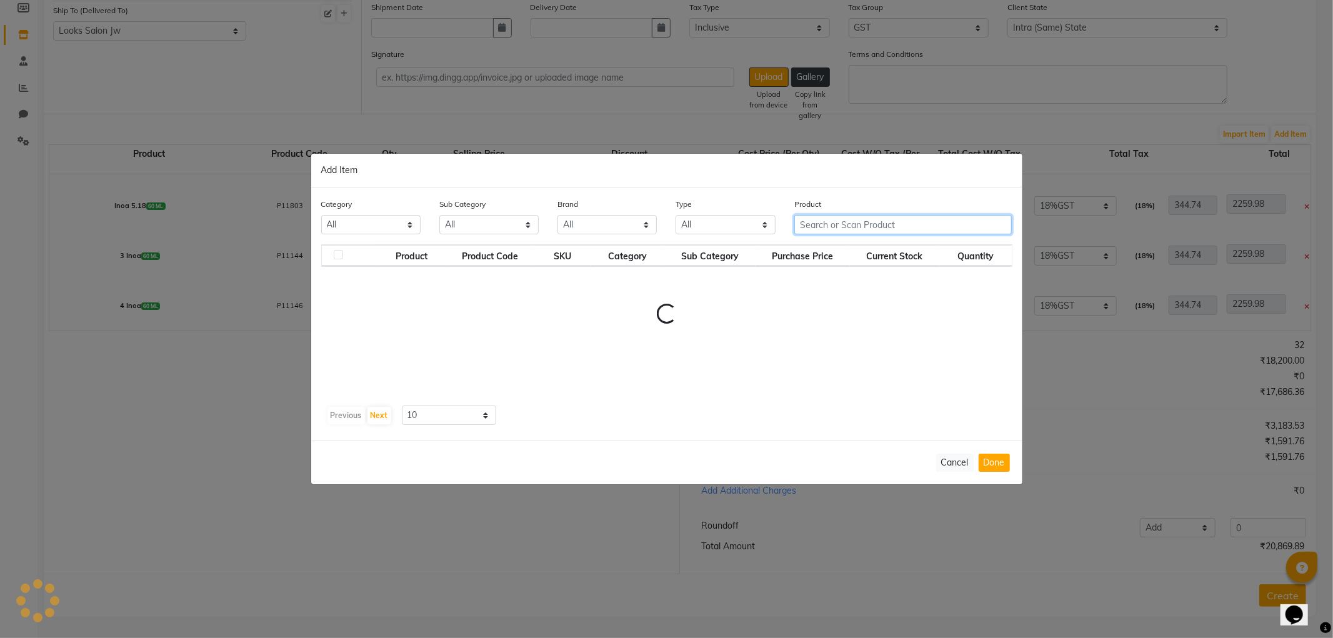
click at [866, 229] on input "text" at bounding box center [903, 224] width 218 height 19
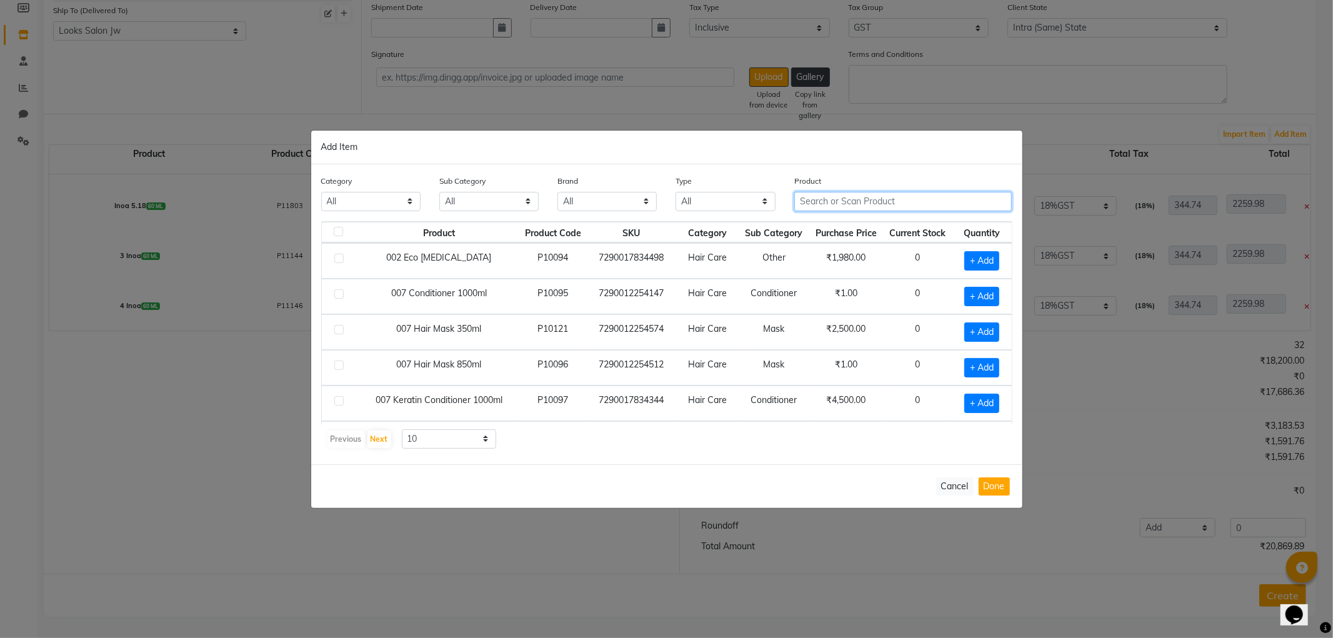
click at [851, 204] on input "text" at bounding box center [903, 201] width 218 height 19
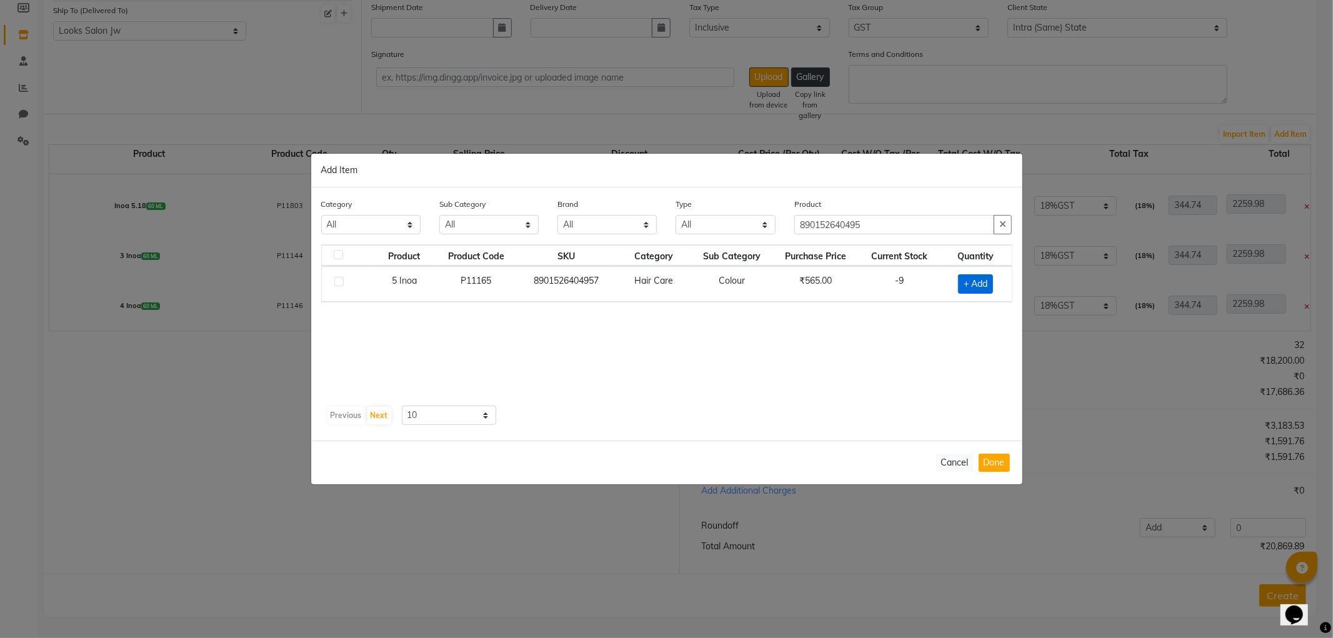
click at [973, 289] on span "+ Add" at bounding box center [975, 283] width 35 height 19
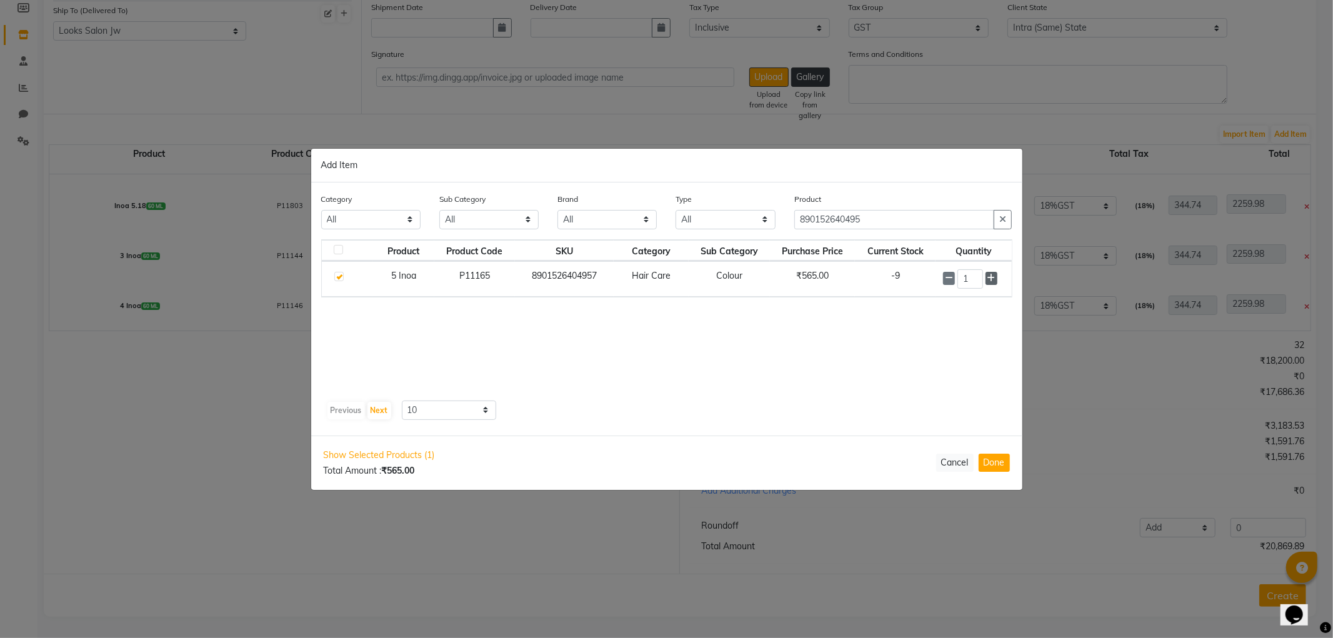
click at [995, 279] on icon at bounding box center [991, 278] width 8 height 9
click at [993, 282] on span at bounding box center [991, 278] width 12 height 13
click at [1009, 286] on td "3" at bounding box center [973, 279] width 76 height 36
click at [1013, 279] on div "Category All Skin Personal Care Hair Threading Loreal Bio Top Cons. Bio Top Ret…" at bounding box center [666, 308] width 711 height 253
click at [991, 277] on icon at bounding box center [991, 278] width 8 height 9
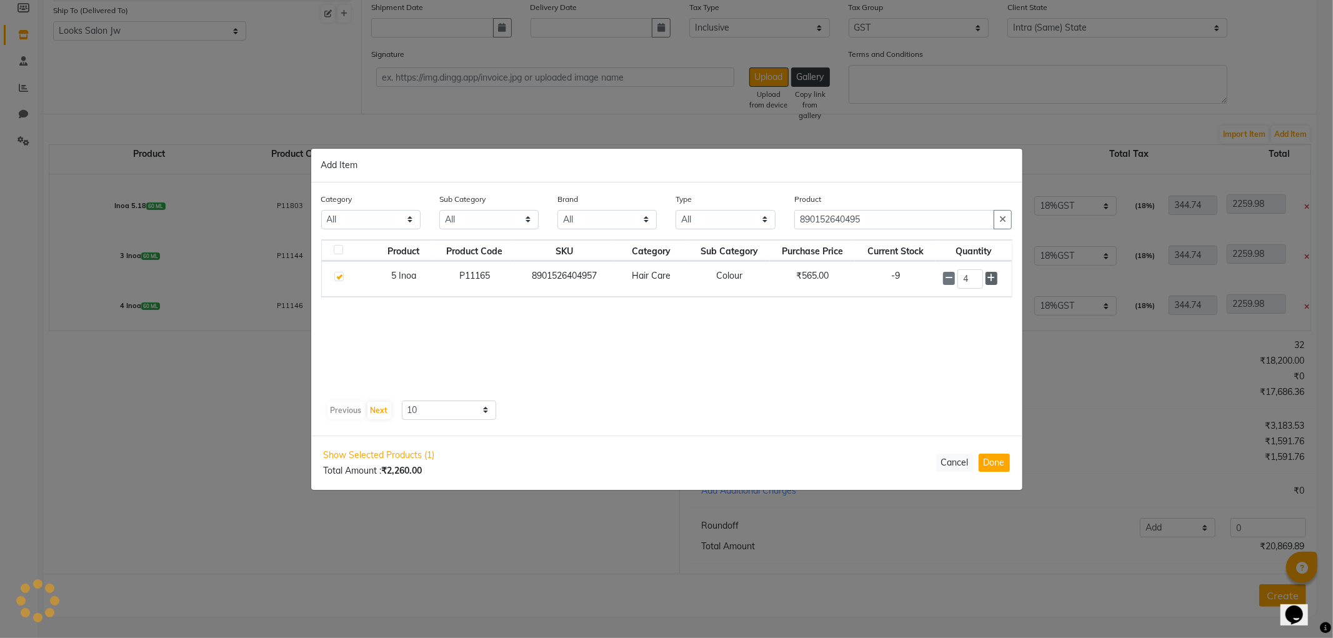
click at [991, 277] on icon at bounding box center [991, 278] width 8 height 9
click at [1000, 467] on button "Done" at bounding box center [993, 463] width 31 height 18
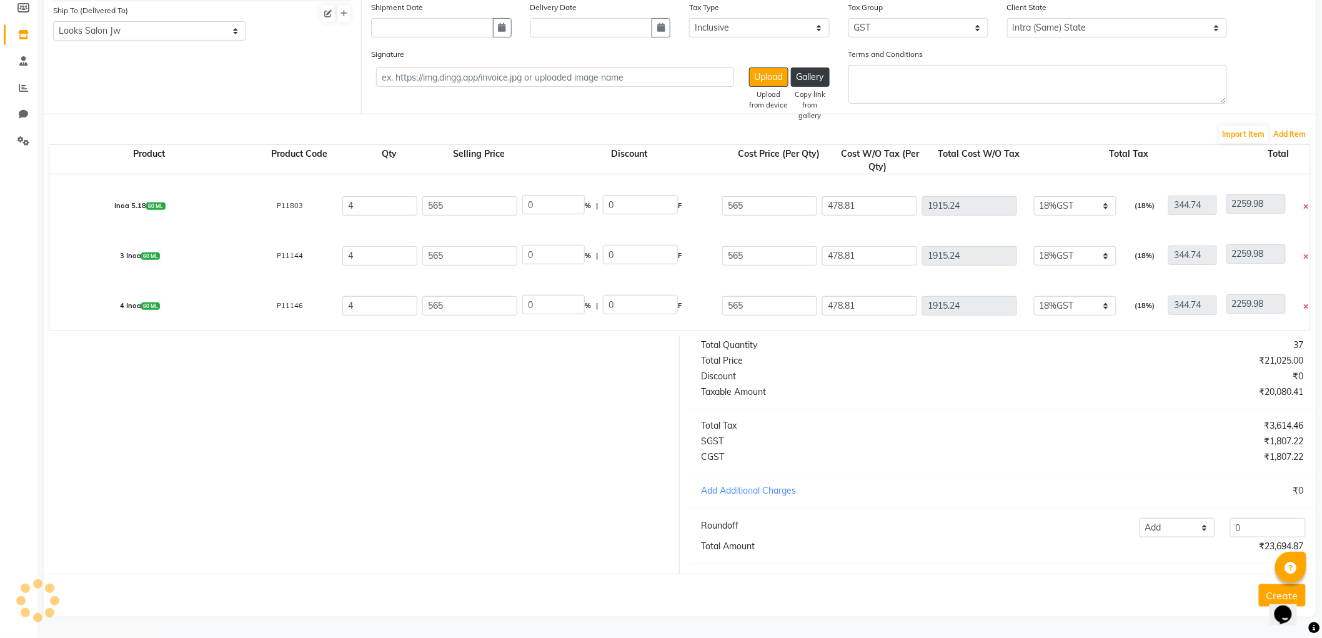
scroll to position [294, 0]
click at [1321, 121] on main "Orders New Order Order Purchase Bill To (From) Select Address M M ENTERPRISES M…" at bounding box center [679, 265] width 1284 height 746
click at [1308, 126] on button "Add Item" at bounding box center [1290, 134] width 39 height 17
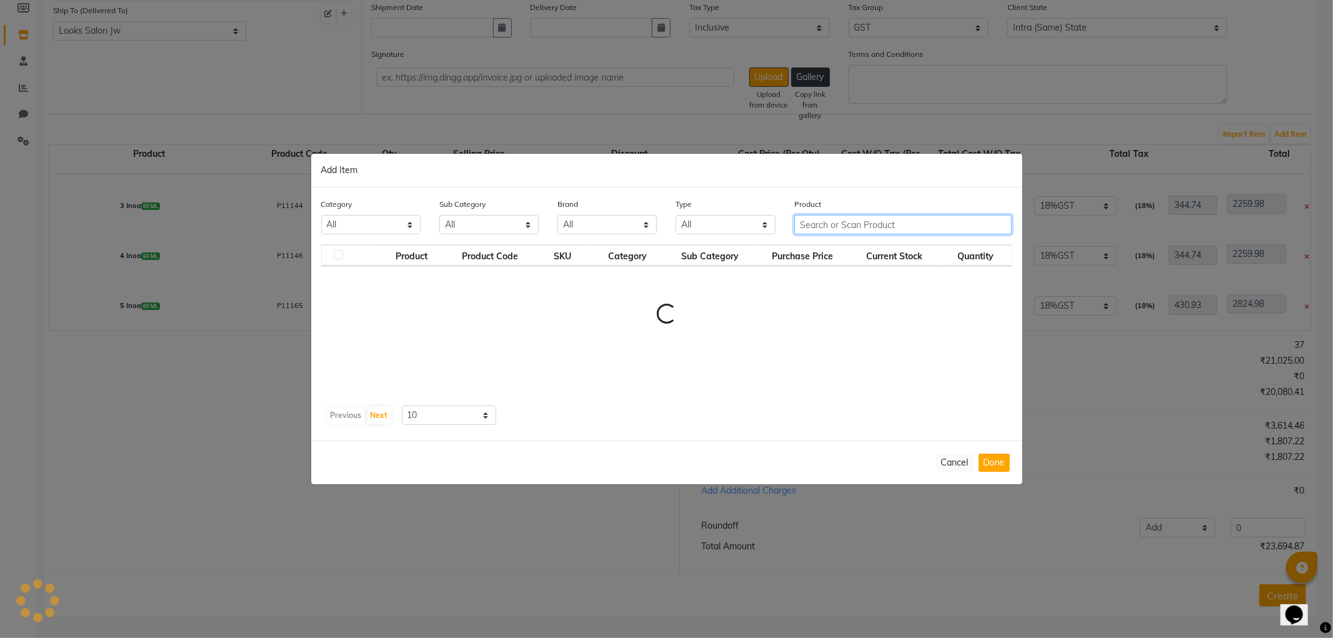
click at [898, 227] on input "text" at bounding box center [903, 224] width 218 height 19
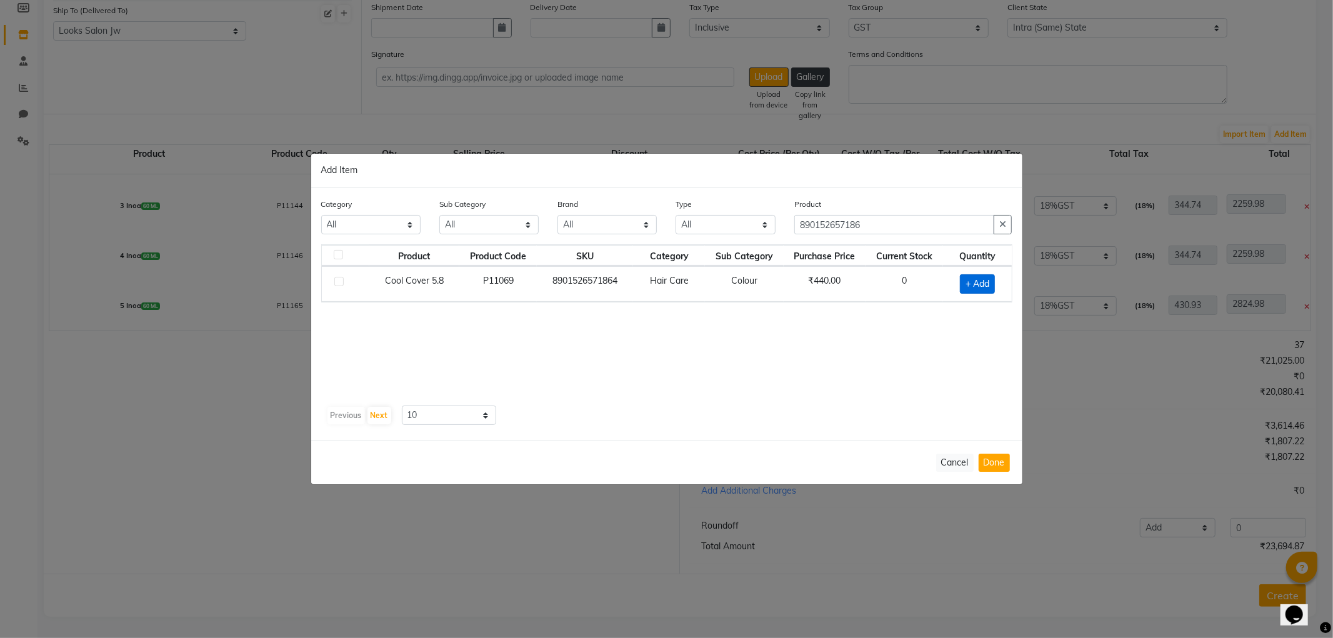
click at [973, 282] on span "+ Add" at bounding box center [977, 283] width 35 height 19
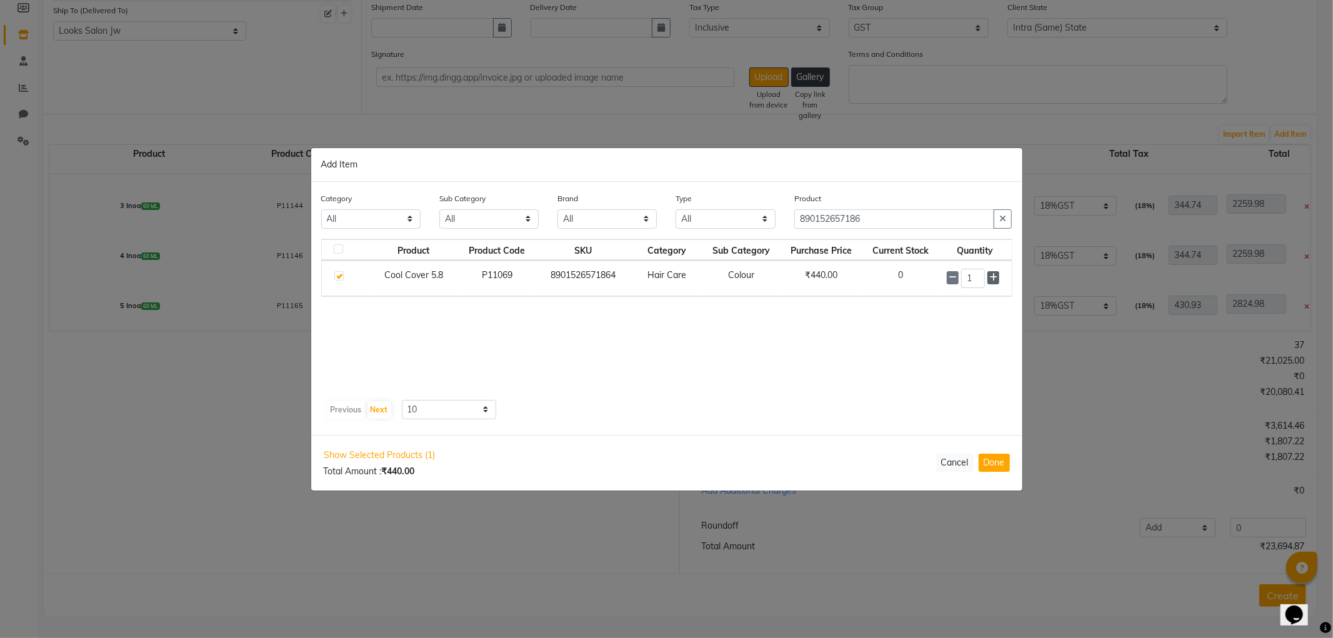
click at [993, 276] on icon at bounding box center [993, 277] width 8 height 9
click at [993, 277] on icon at bounding box center [993, 277] width 8 height 9
click at [994, 276] on icon at bounding box center [993, 277] width 8 height 9
click at [952, 276] on icon at bounding box center [952, 278] width 8 height 9
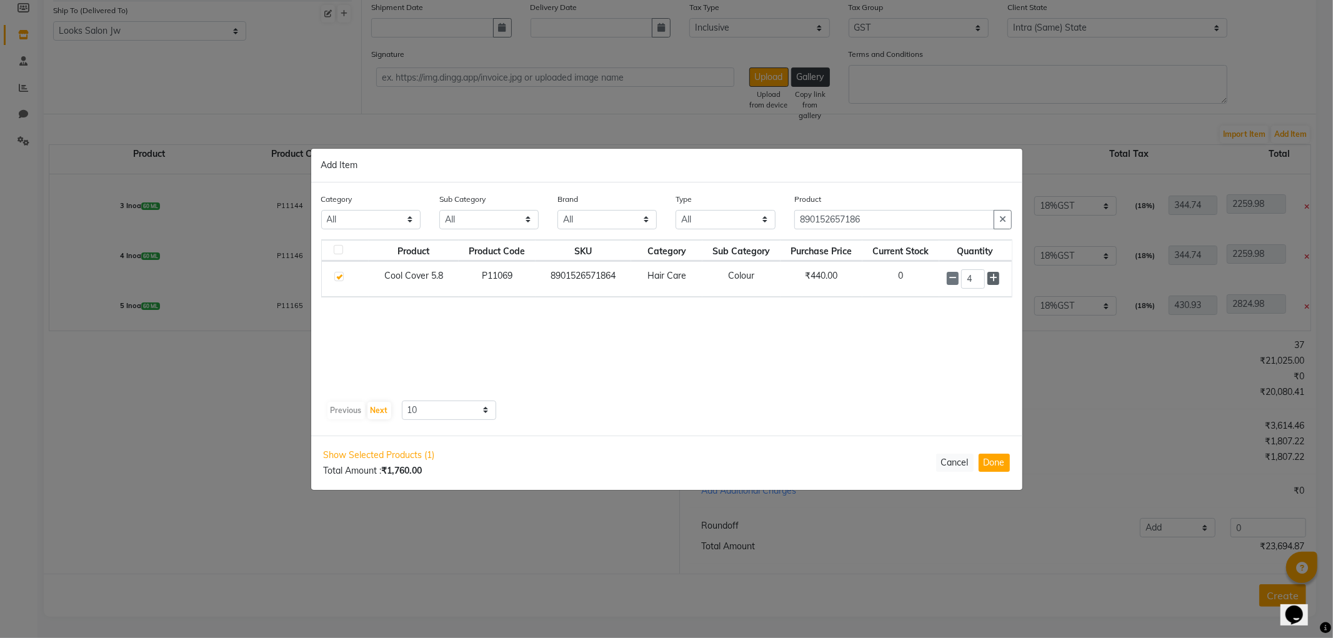
click at [993, 277] on icon at bounding box center [993, 278] width 8 height 9
click at [1001, 462] on button "Done" at bounding box center [993, 463] width 31 height 18
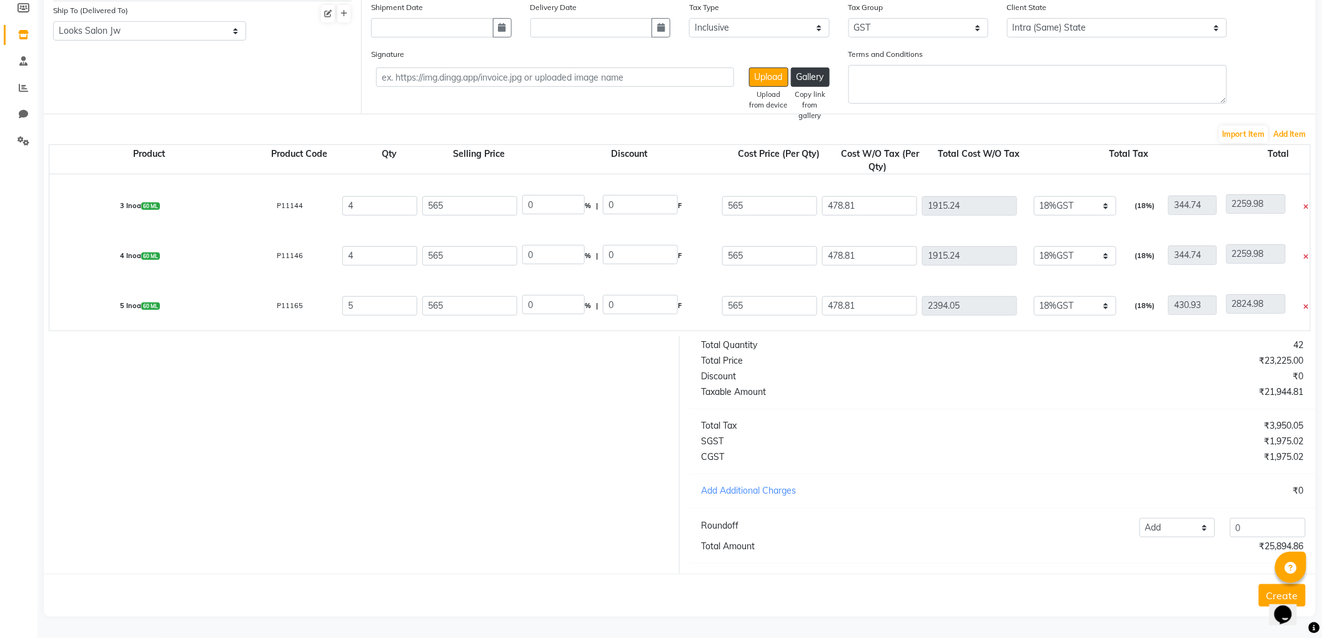
scroll to position [344, 0]
click at [885, 296] on input "372.88" at bounding box center [869, 305] width 95 height 19
click at [943, 485] on div "Add Additional Charges" at bounding box center [847, 490] width 311 height 13
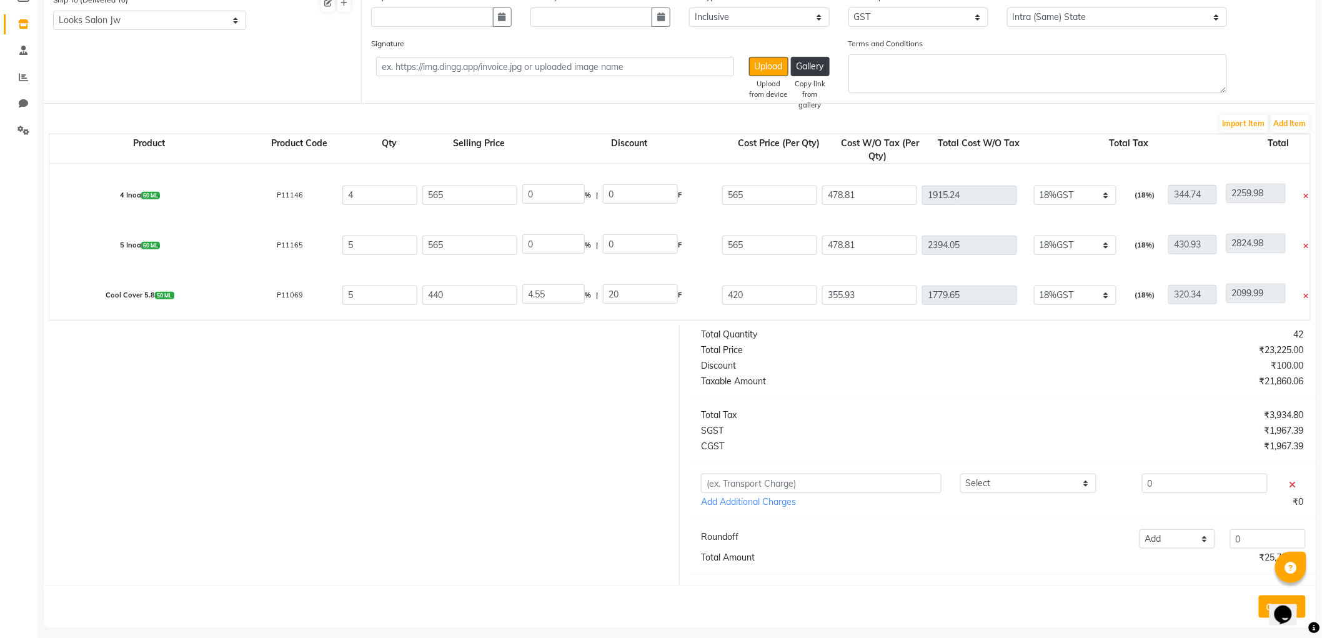
click at [1021, 410] on div "Total Quantity 42 Total Price ₹23,225.00 Discount ₹100.00 Taxable Amount ₹21,86…" at bounding box center [1002, 454] width 645 height 259
click at [1293, 489] on icon at bounding box center [1292, 484] width 7 height 9
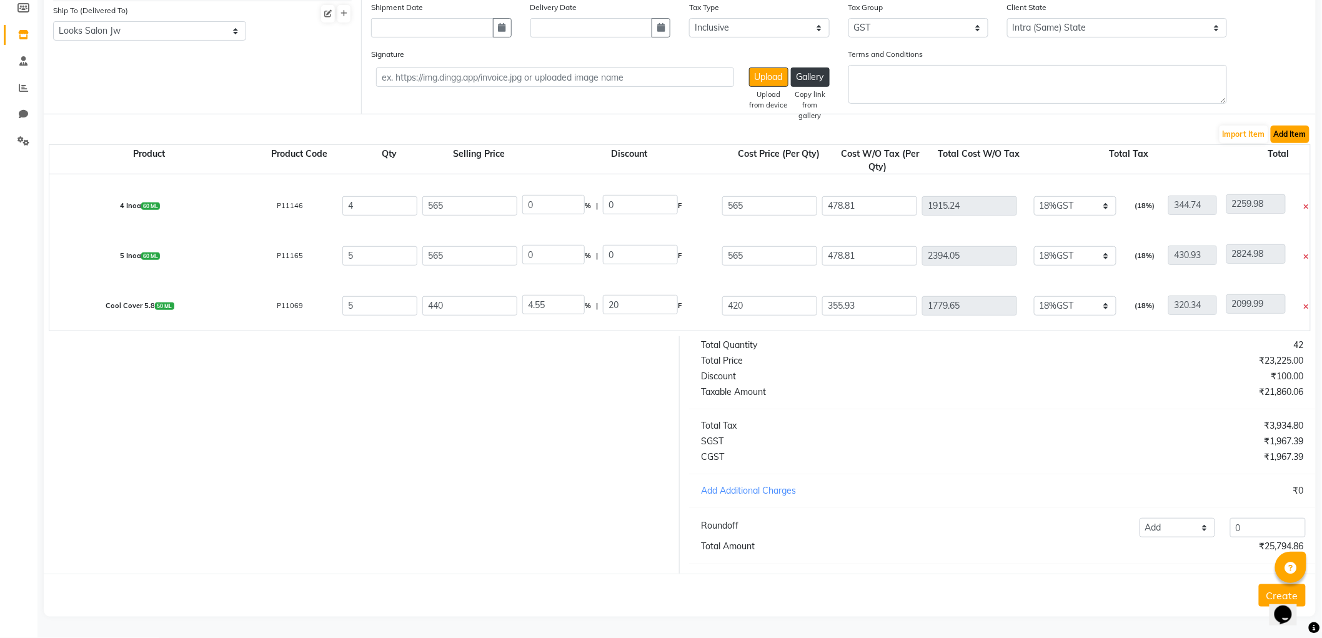
click at [1306, 126] on button "Add Item" at bounding box center [1290, 134] width 39 height 17
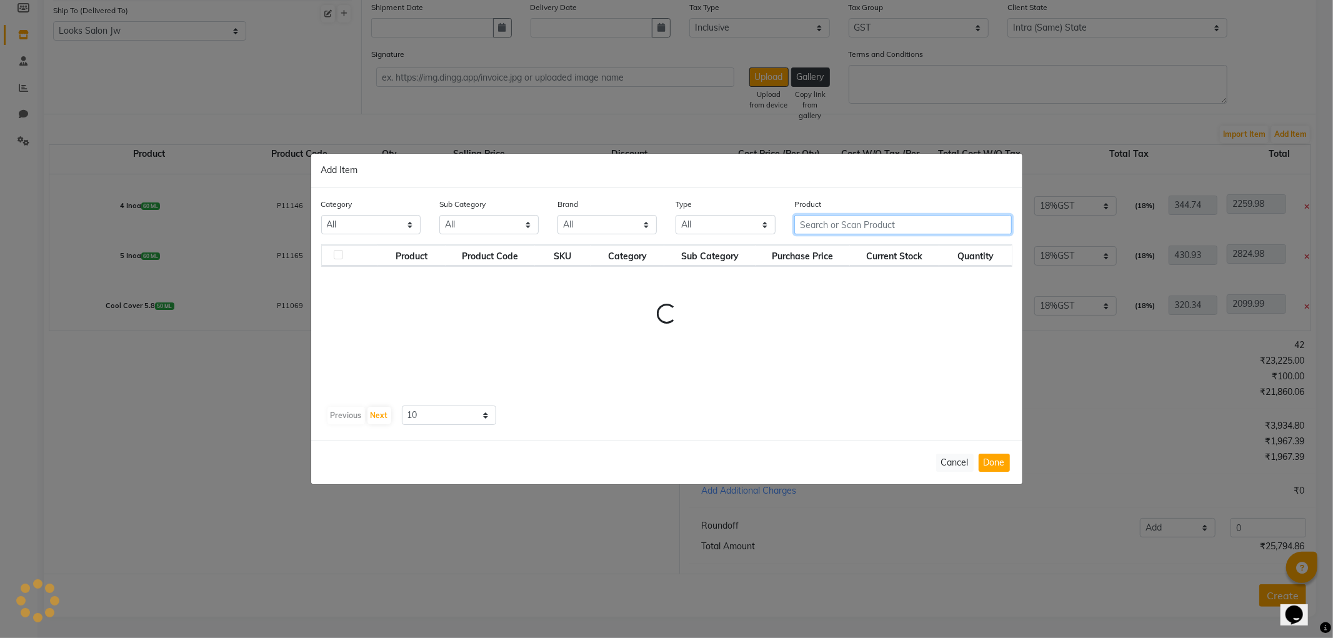
click at [869, 226] on input "text" at bounding box center [903, 224] width 218 height 19
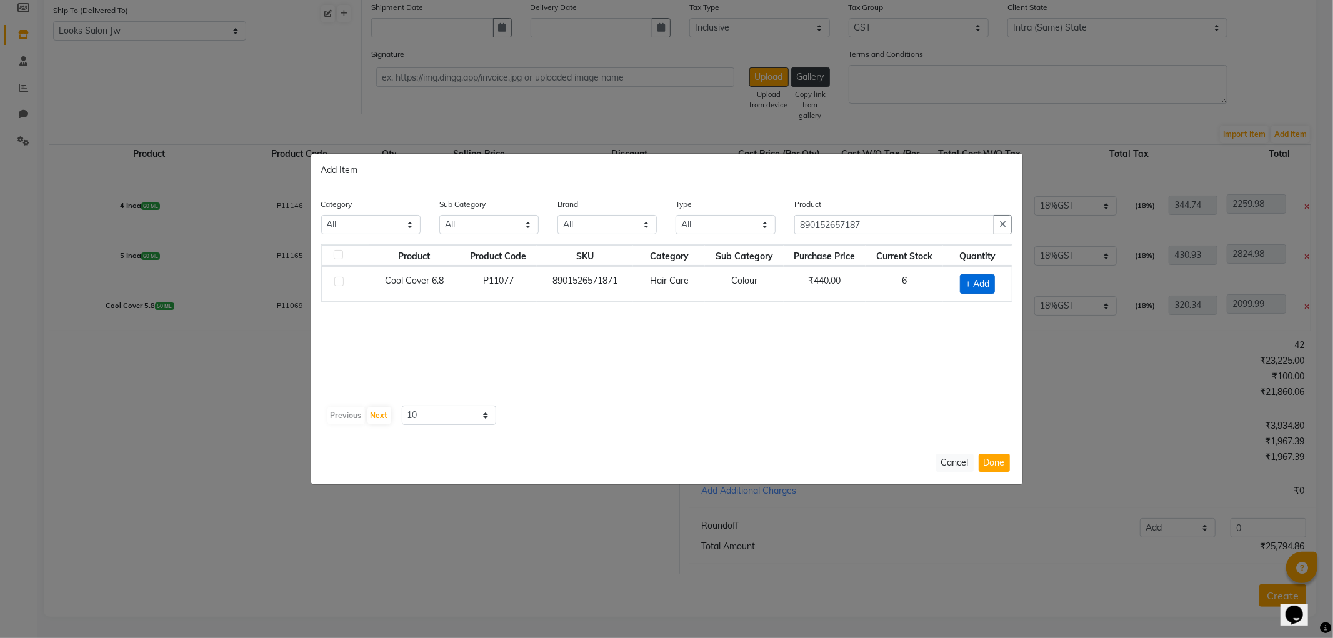
click at [967, 284] on span "+ Add" at bounding box center [977, 283] width 35 height 19
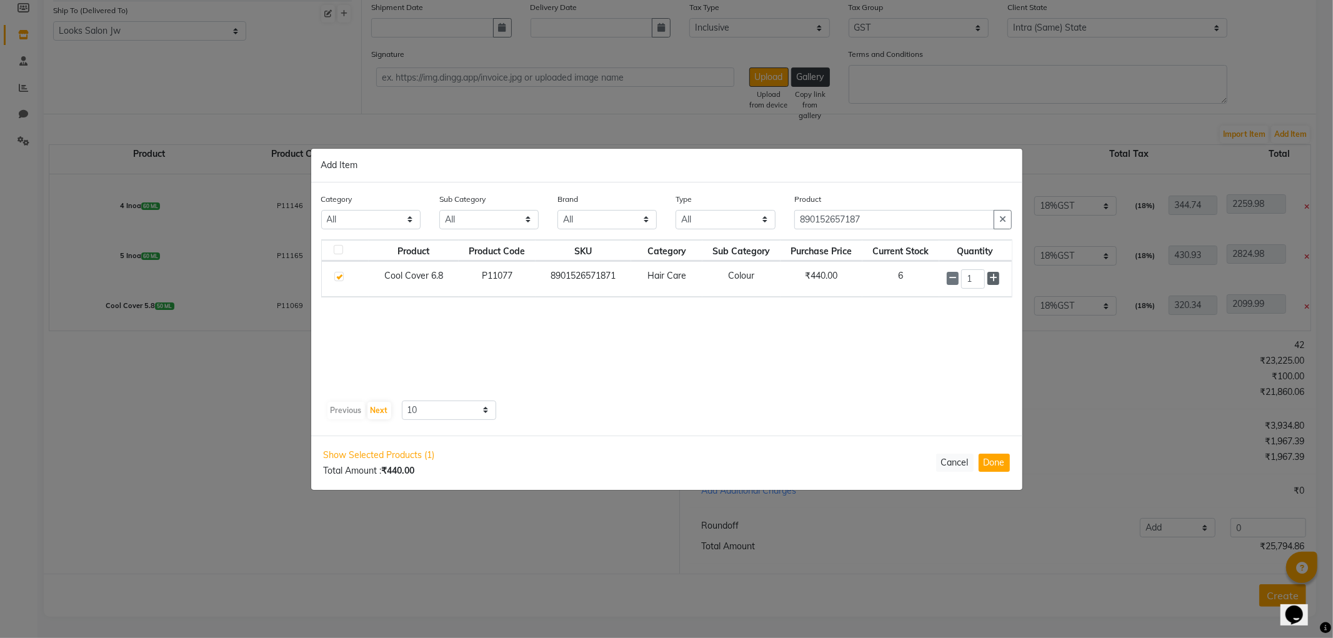
click at [993, 277] on icon at bounding box center [993, 278] width 8 height 9
click at [991, 275] on icon at bounding box center [993, 278] width 8 height 9
click at [991, 274] on icon at bounding box center [993, 278] width 8 height 9
click at [998, 279] on span at bounding box center [993, 278] width 12 height 13
click at [1003, 471] on button "Done" at bounding box center [993, 463] width 31 height 18
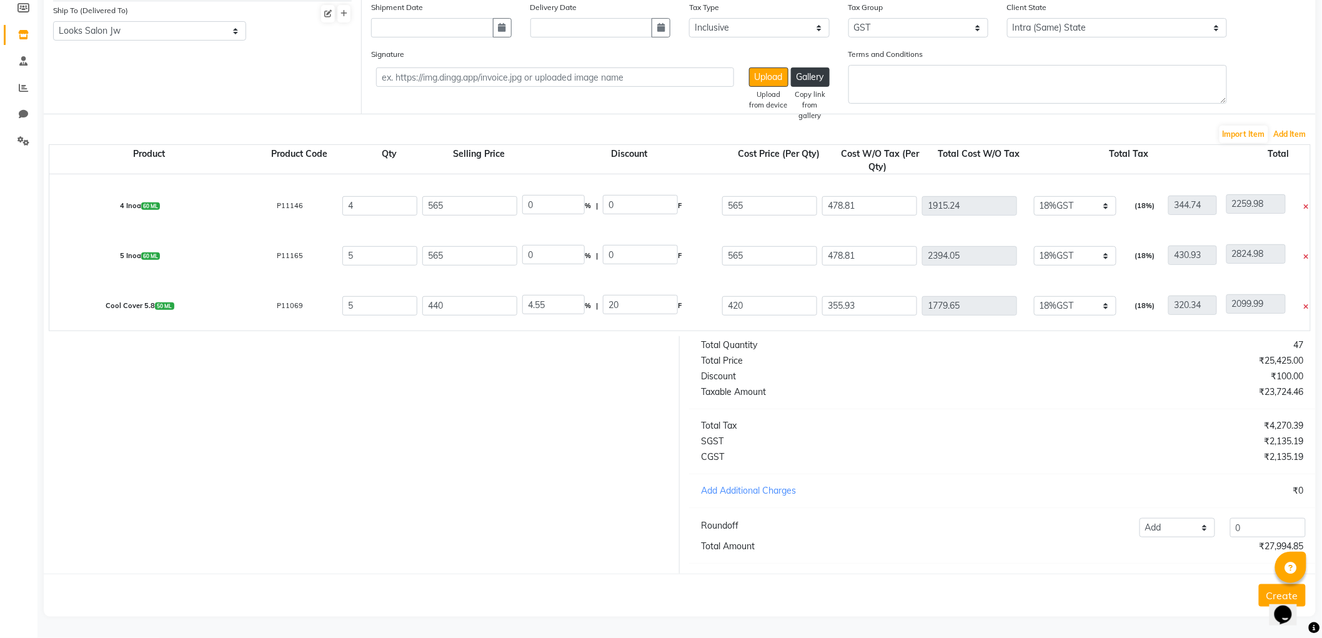
scroll to position [394, 0]
click at [876, 296] on input "372.88" at bounding box center [869, 305] width 95 height 19
click at [530, 460] on div at bounding box center [356, 454] width 645 height 237
click at [896, 296] on input "372.88" at bounding box center [869, 305] width 95 height 19
click at [931, 417] on div "Total Quantity 47 Total Price ₹25,425.00 Discount ₹100.00 Taxable Amount ₹23,72…" at bounding box center [1002, 454] width 645 height 237
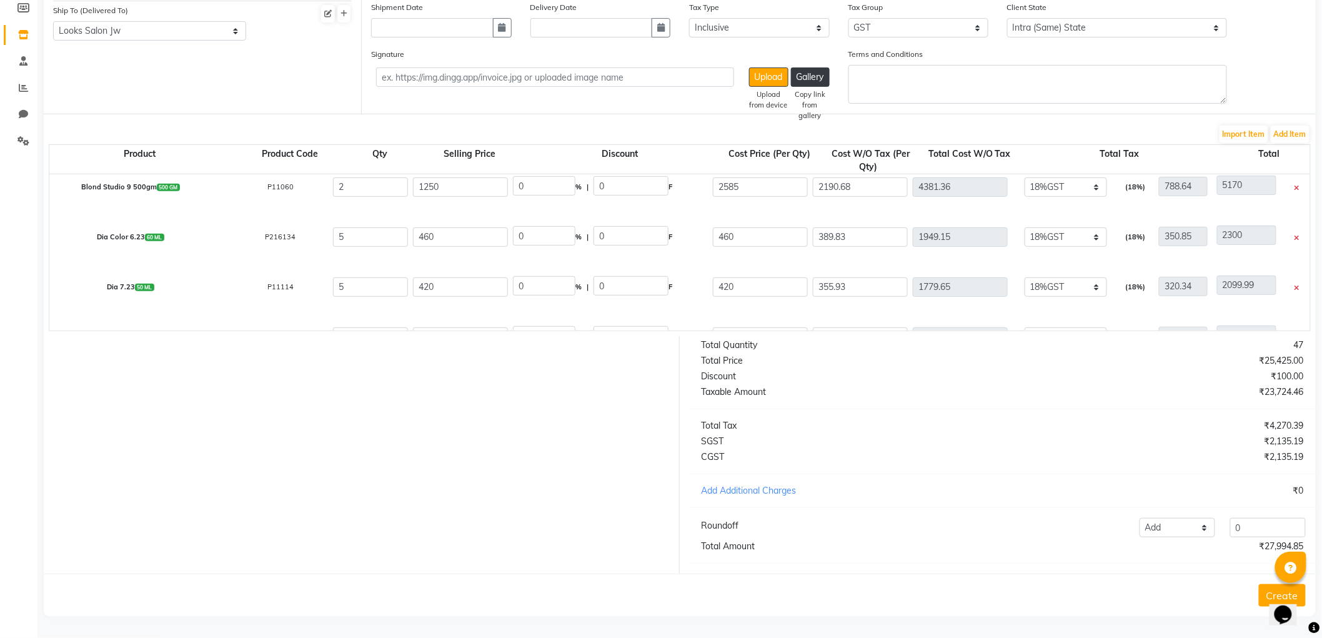
scroll to position [13, 0]
click at [879, 279] on input "355.93" at bounding box center [860, 286] width 95 height 19
click at [447, 434] on div at bounding box center [356, 454] width 645 height 237
click at [1264, 584] on button "Create" at bounding box center [1282, 595] width 47 height 22
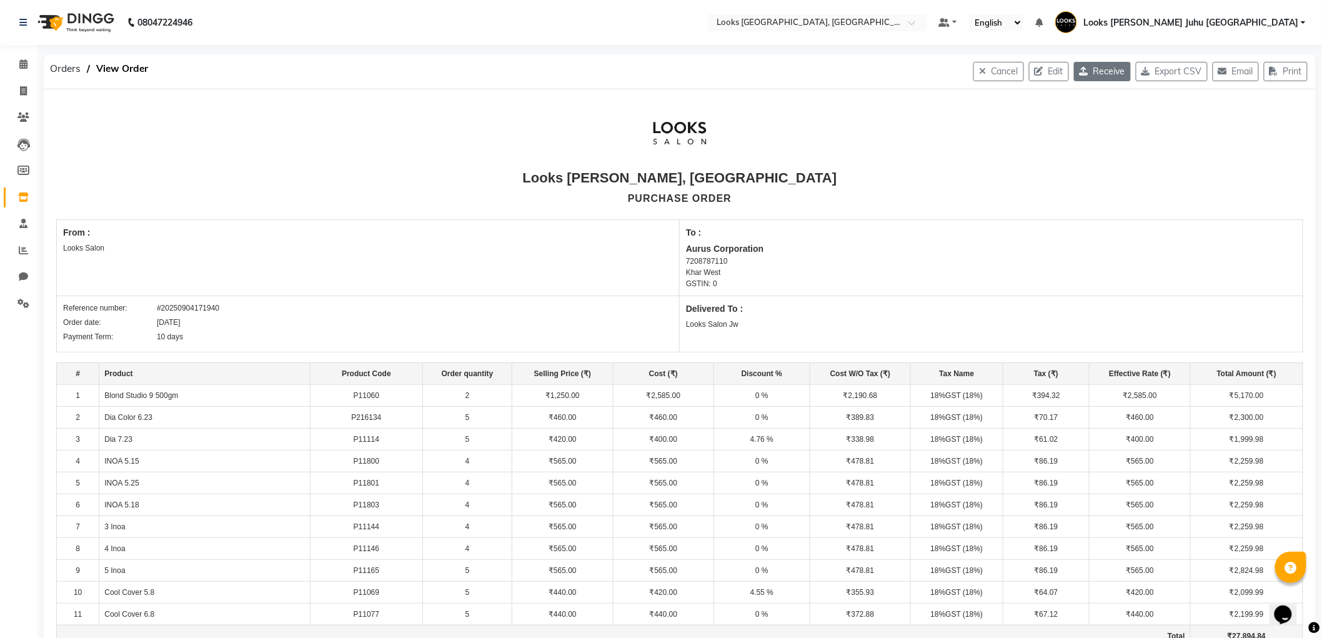
click at [1102, 72] on button "Receive" at bounding box center [1102, 71] width 57 height 19
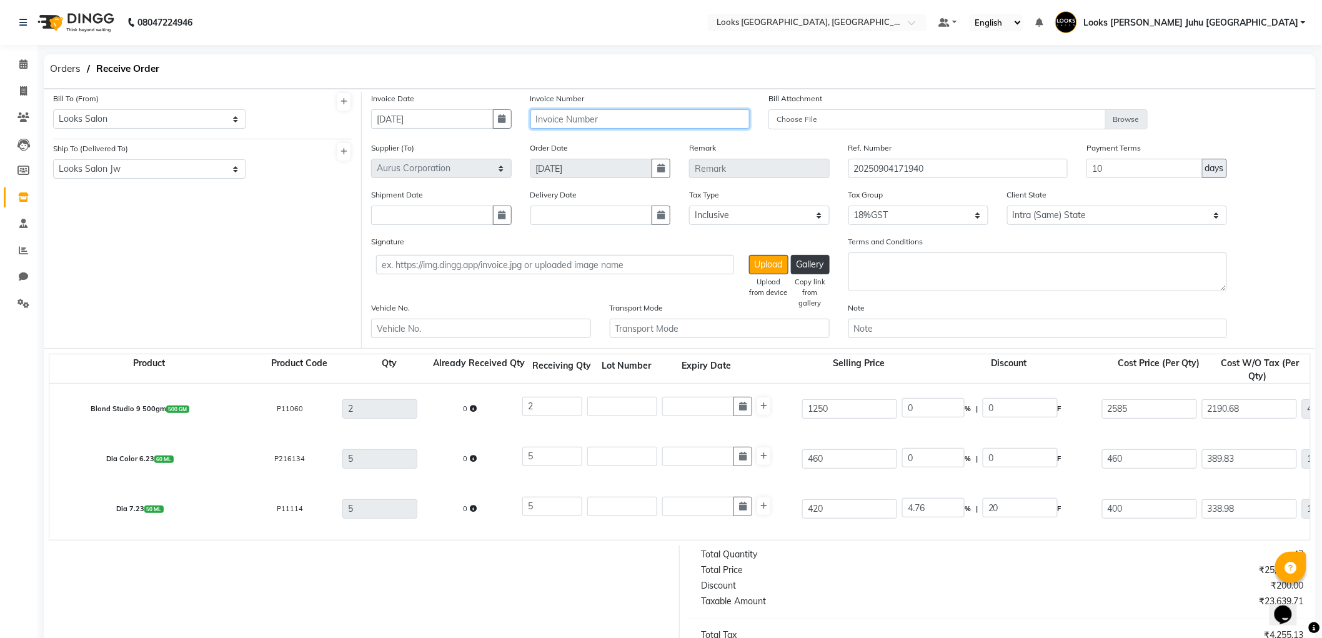
click at [627, 116] on input "text" at bounding box center [640, 118] width 220 height 19
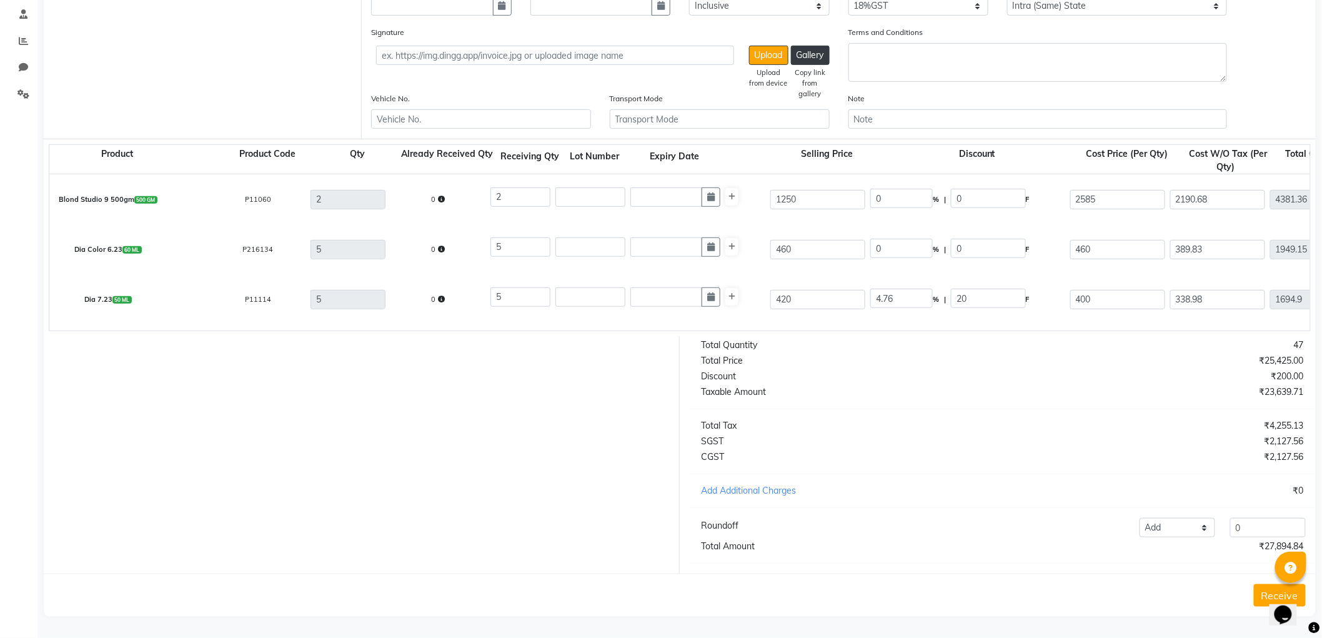
scroll to position [0, 27]
click at [1264, 597] on button "Receive" at bounding box center [1280, 595] width 52 height 22
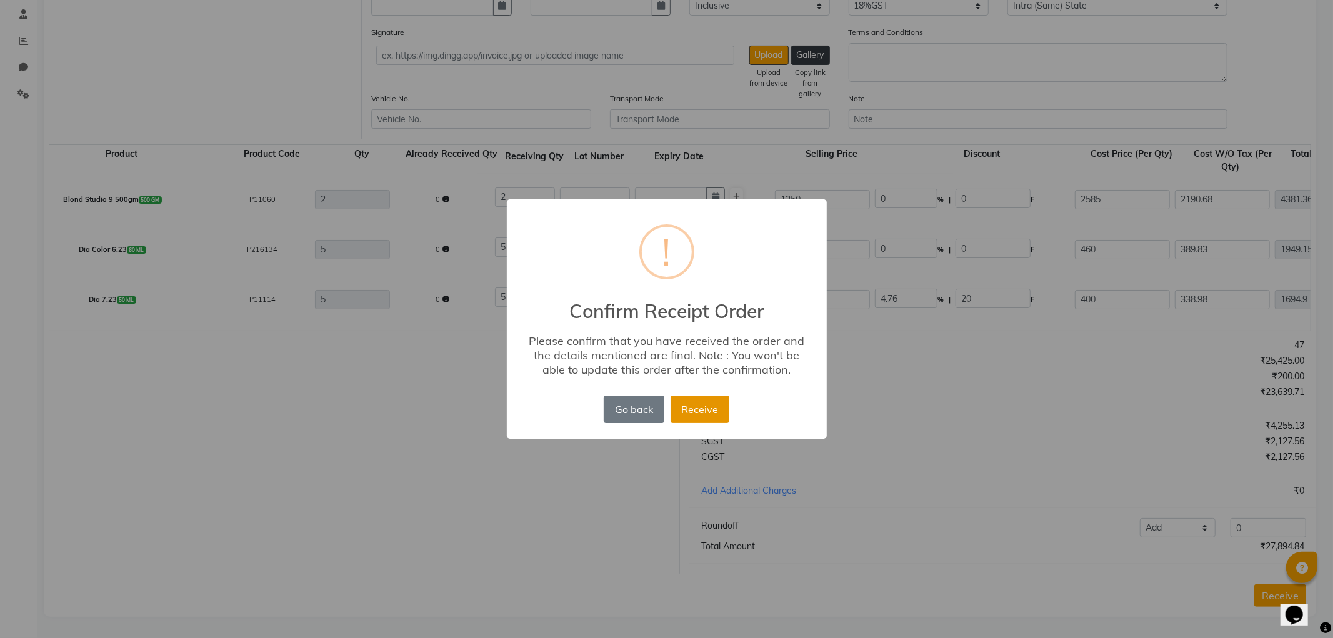
click at [703, 405] on button "Receive" at bounding box center [699, 408] width 59 height 27
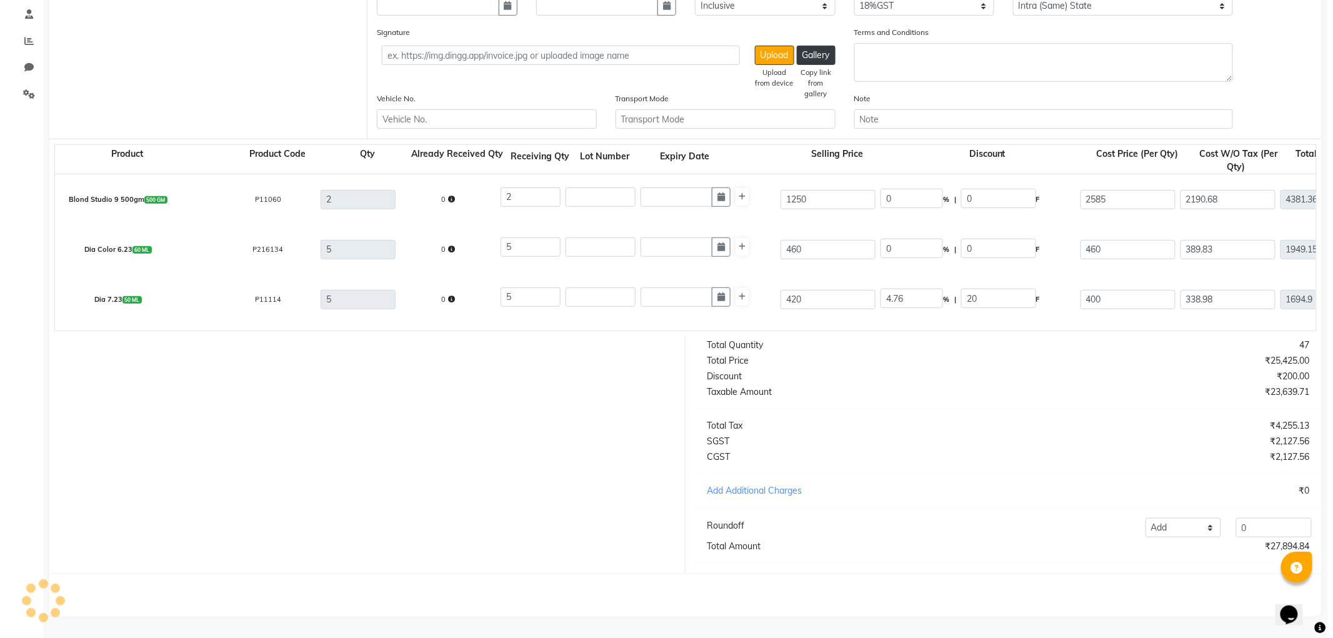
scroll to position [0, 0]
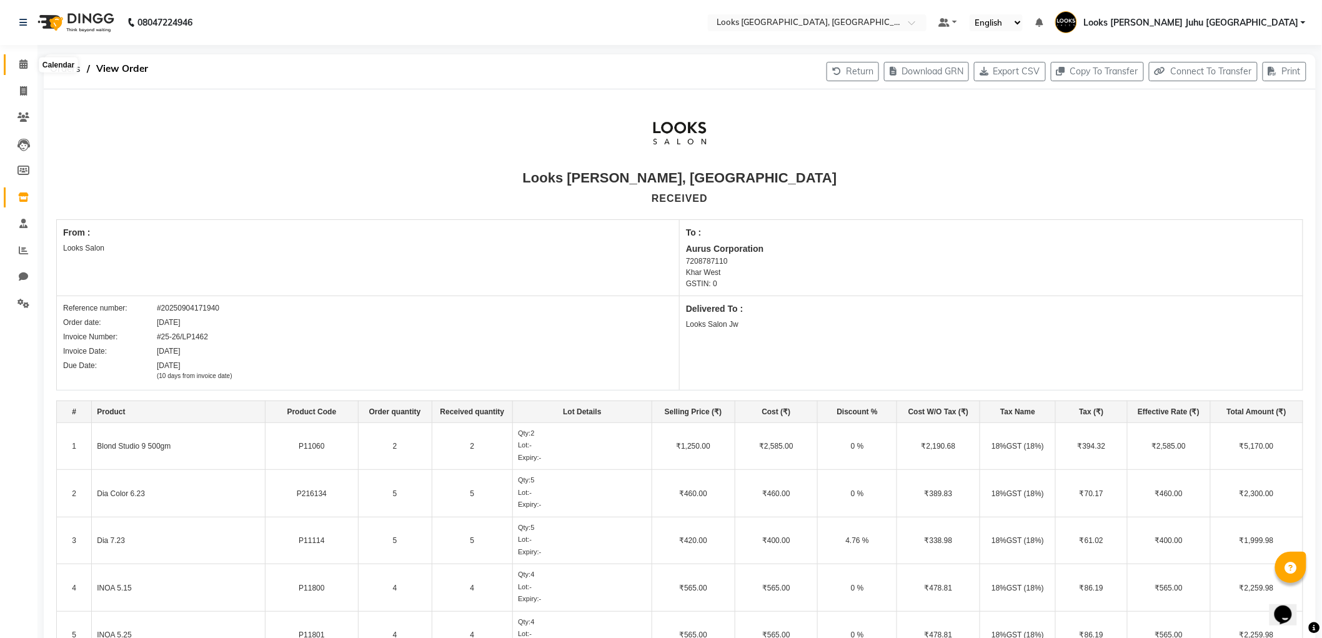
click at [21, 58] on span at bounding box center [23, 64] width 22 height 14
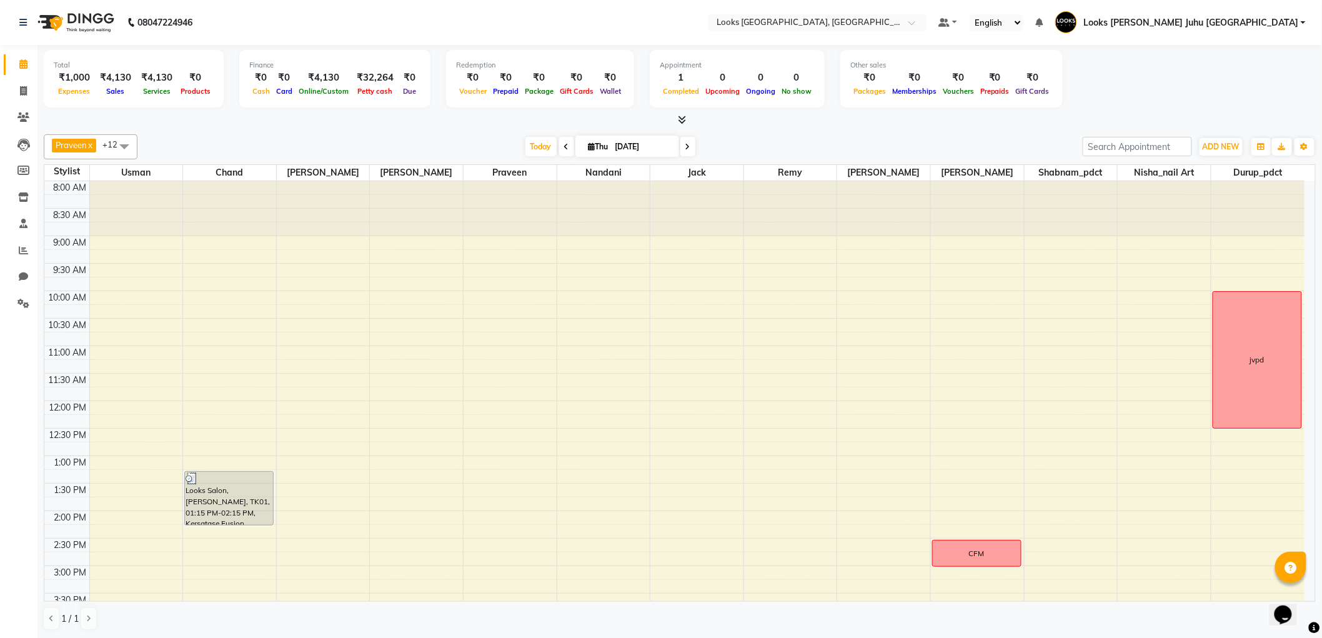
scroll to position [407, 0]
click at [1206, 148] on span "ADD NEW" at bounding box center [1221, 146] width 37 height 9
click at [1198, 91] on div "Total ₹1,000 Expenses ₹4,130 Sales ₹4,130 Services ₹0 Products Finance ₹0 Cash …" at bounding box center [680, 80] width 1272 height 61
click at [1214, 144] on span "ADD NEW" at bounding box center [1221, 146] width 37 height 9
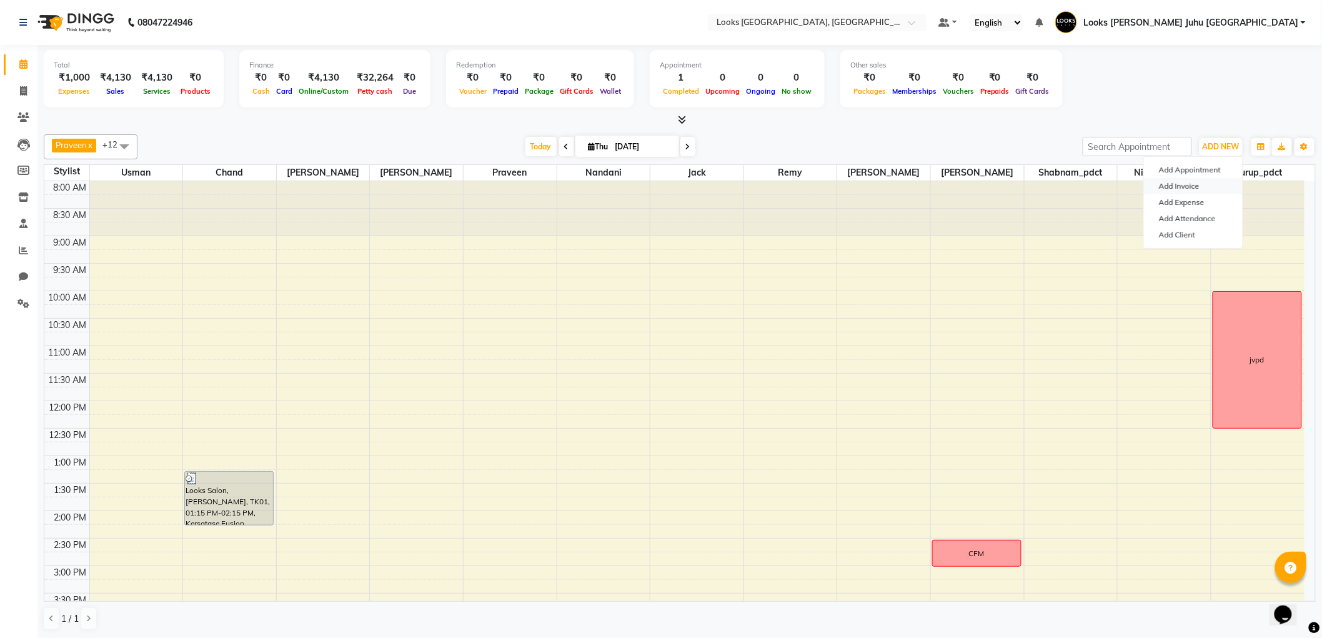
click at [1184, 183] on link "Add Invoice" at bounding box center [1193, 186] width 99 height 16
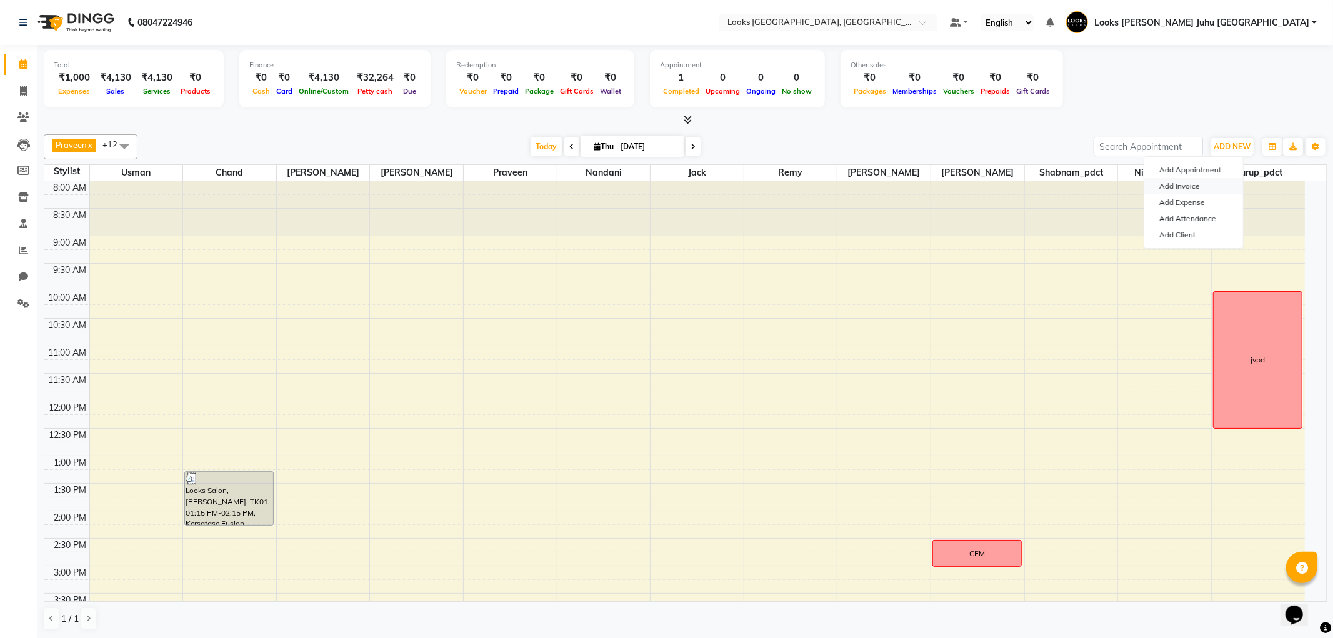
select select "service"
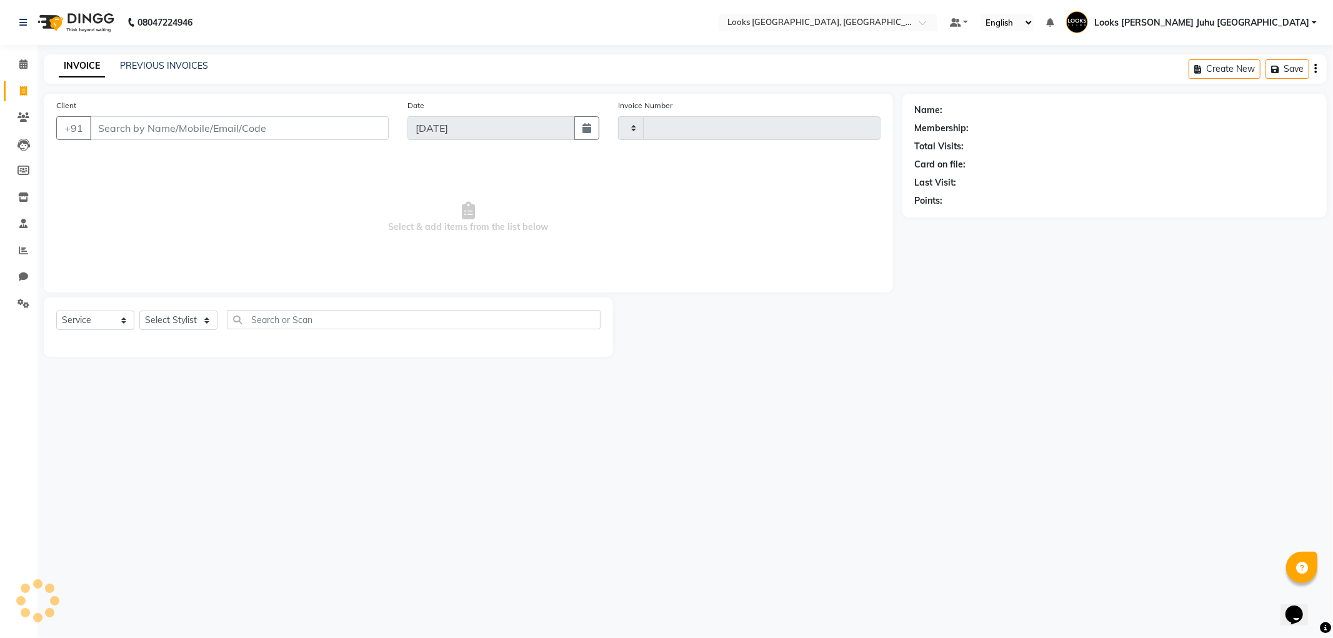
type input "1932"
select select "8270"
click at [309, 127] on input "Client" at bounding box center [239, 128] width 299 height 24
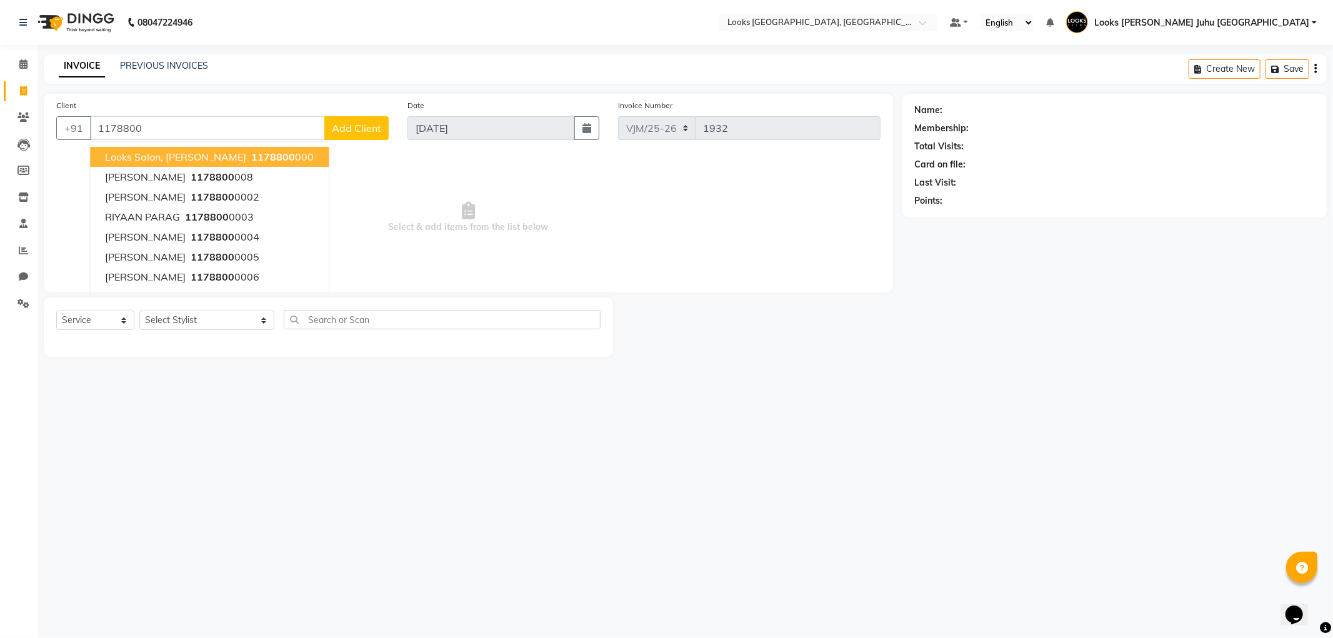
click at [252, 152] on span "1178800" at bounding box center [273, 157] width 44 height 12
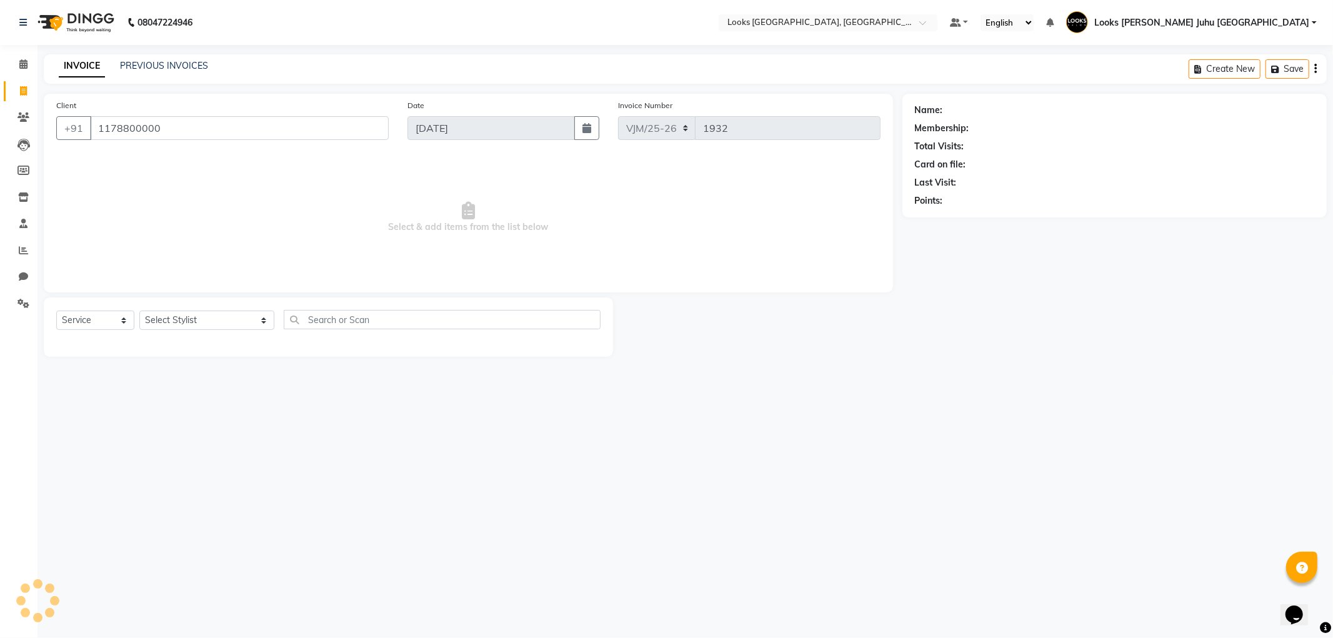
type input "1178800000"
click at [191, 314] on select "Select Stylist Adil BHAGAYSHREE chand Chan_Mrg Counter Sales Deena Gohil DEEPAK…" at bounding box center [206, 319] width 135 height 19
select select "1: Object"
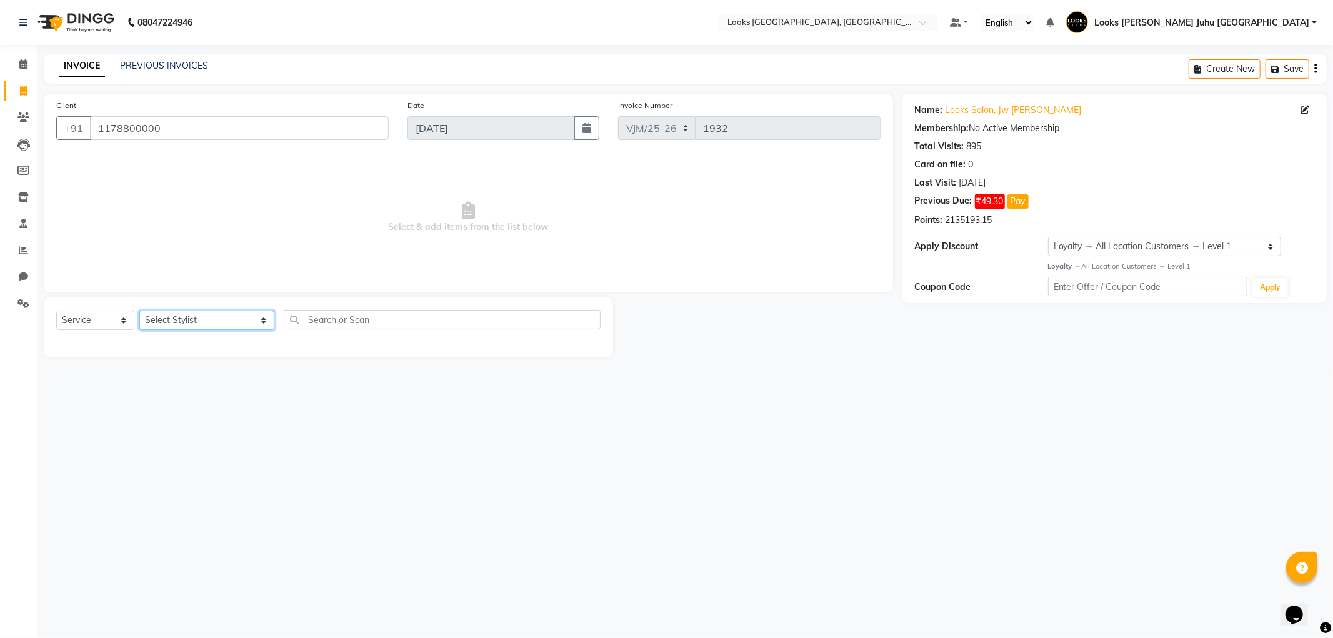
select select "23385"
click at [139, 311] on select "Select Stylist Adil BHAGAYSHREE chand Chan_Mrg Counter Sales Deena Gohil DEEPAK…" at bounding box center [206, 319] width 135 height 19
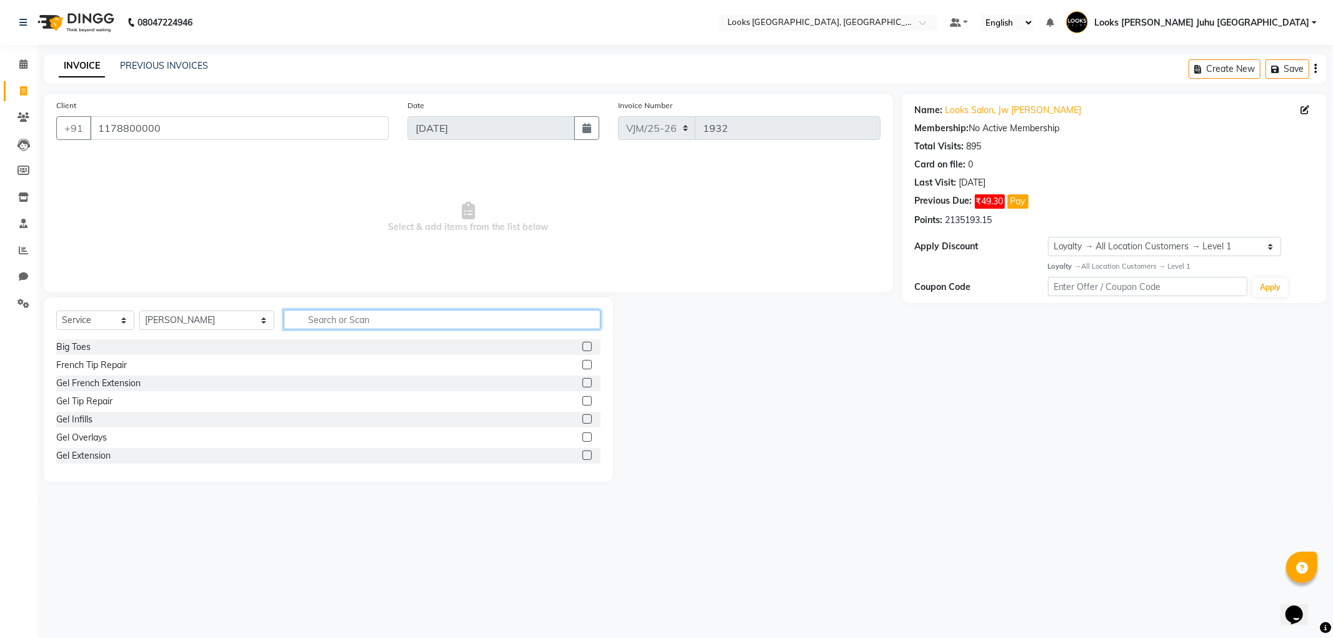
click at [325, 321] on input "text" at bounding box center [442, 319] width 316 height 19
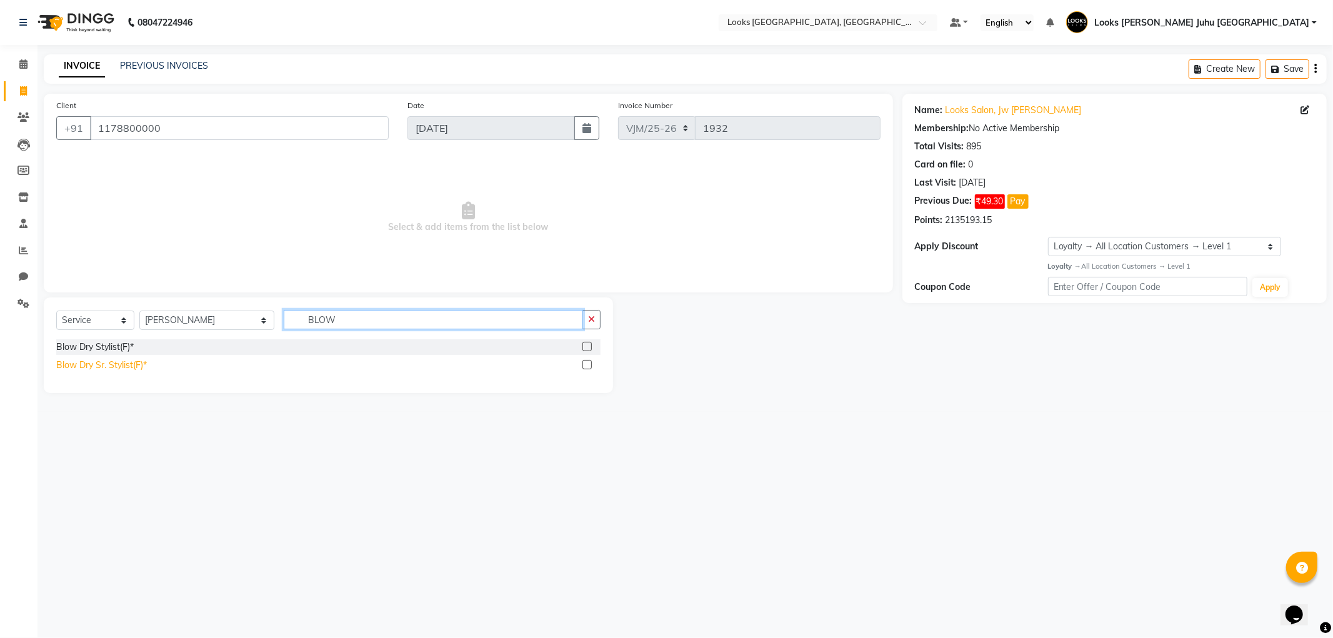
type input "BLOW"
click at [104, 367] on div "Blow Dry Sr. Stylist(F)*" at bounding box center [101, 365] width 91 height 13
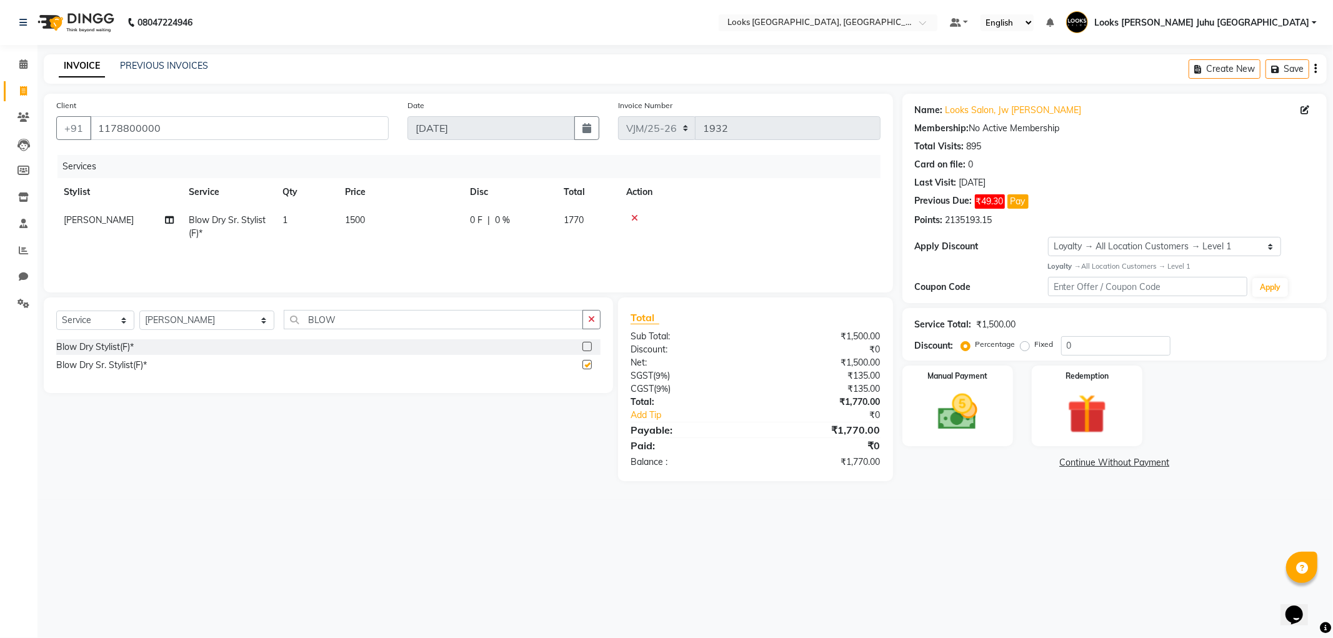
checkbox input "false"
click at [434, 234] on td "1500" at bounding box center [399, 226] width 125 height 41
select select "23385"
click at [457, 219] on input "1500" at bounding box center [459, 223] width 110 height 19
type input "1"
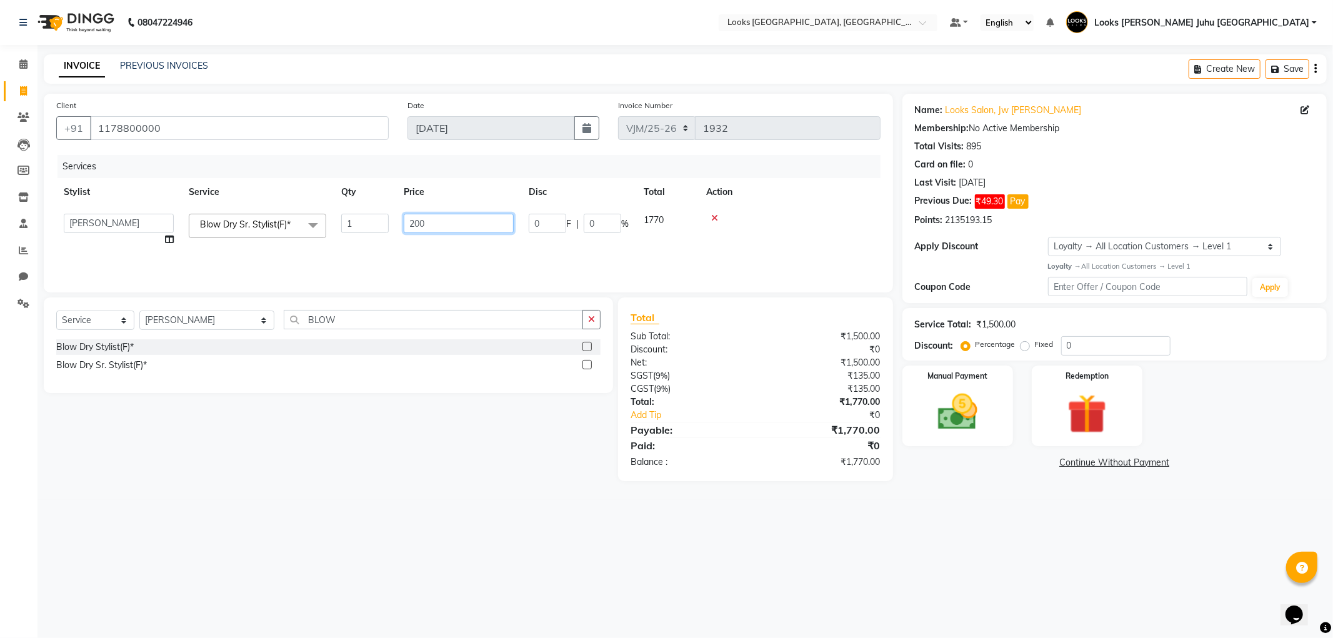
type input "2000"
click at [360, 428] on div "Select Service Product Membership Package Voucher Prepaid Gift Card Select Styl…" at bounding box center [323, 389] width 578 height 184
click at [947, 434] on img at bounding box center [957, 412] width 64 height 46
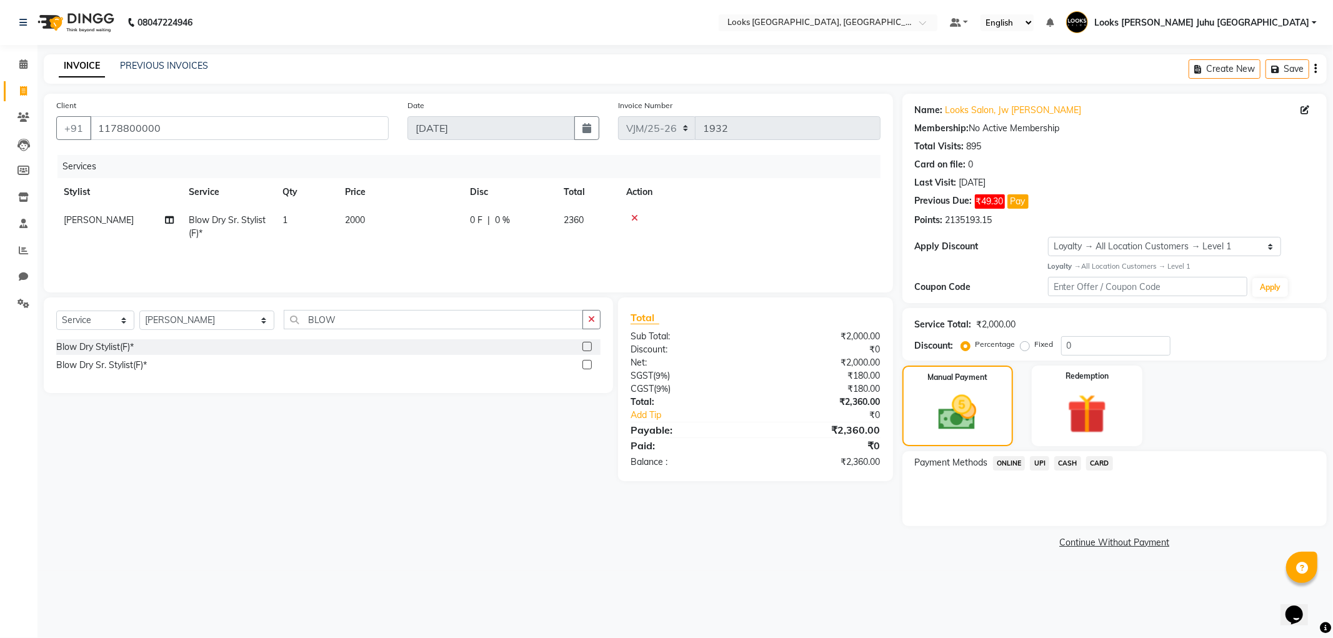
click at [1102, 463] on span "CARD" at bounding box center [1099, 463] width 27 height 14
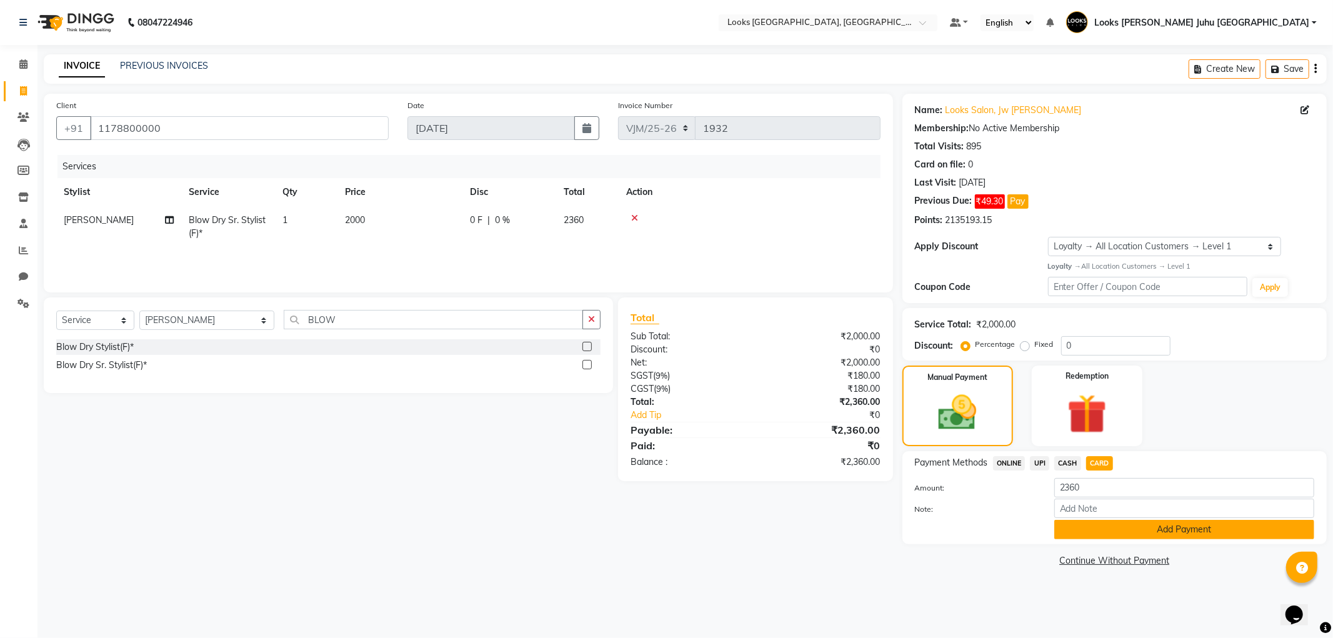
click at [1087, 522] on button "Add Payment" at bounding box center [1184, 529] width 260 height 19
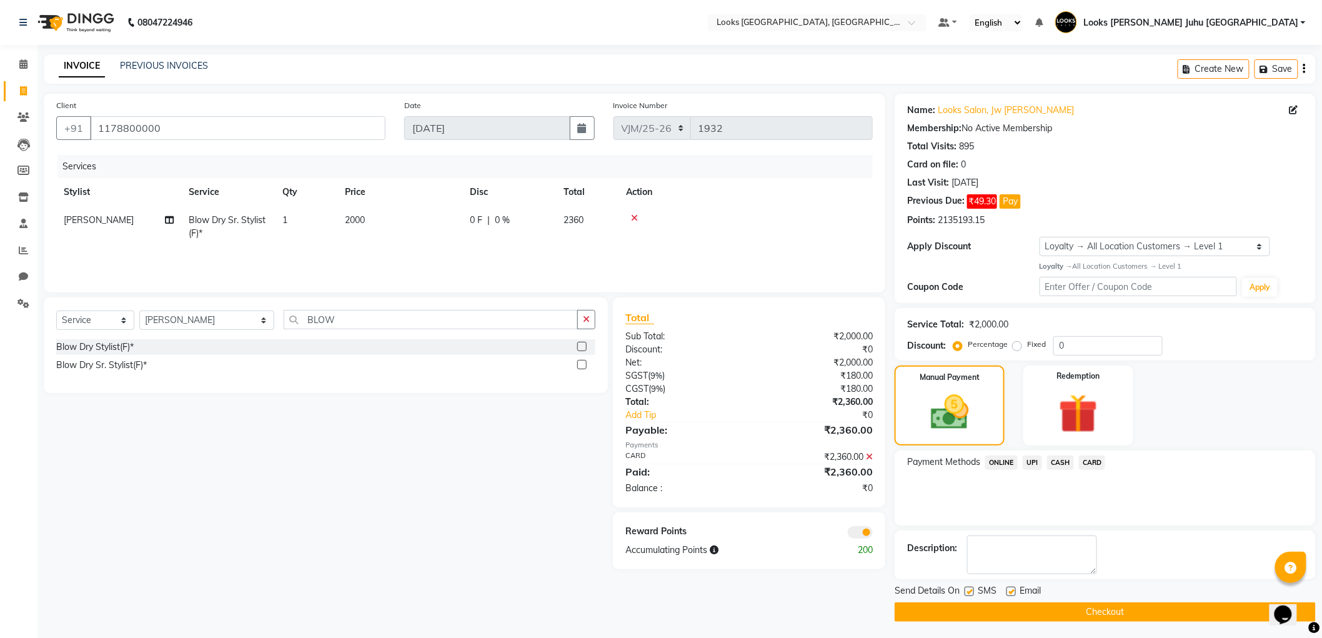
click at [1214, 603] on button "Checkout" at bounding box center [1105, 611] width 421 height 19
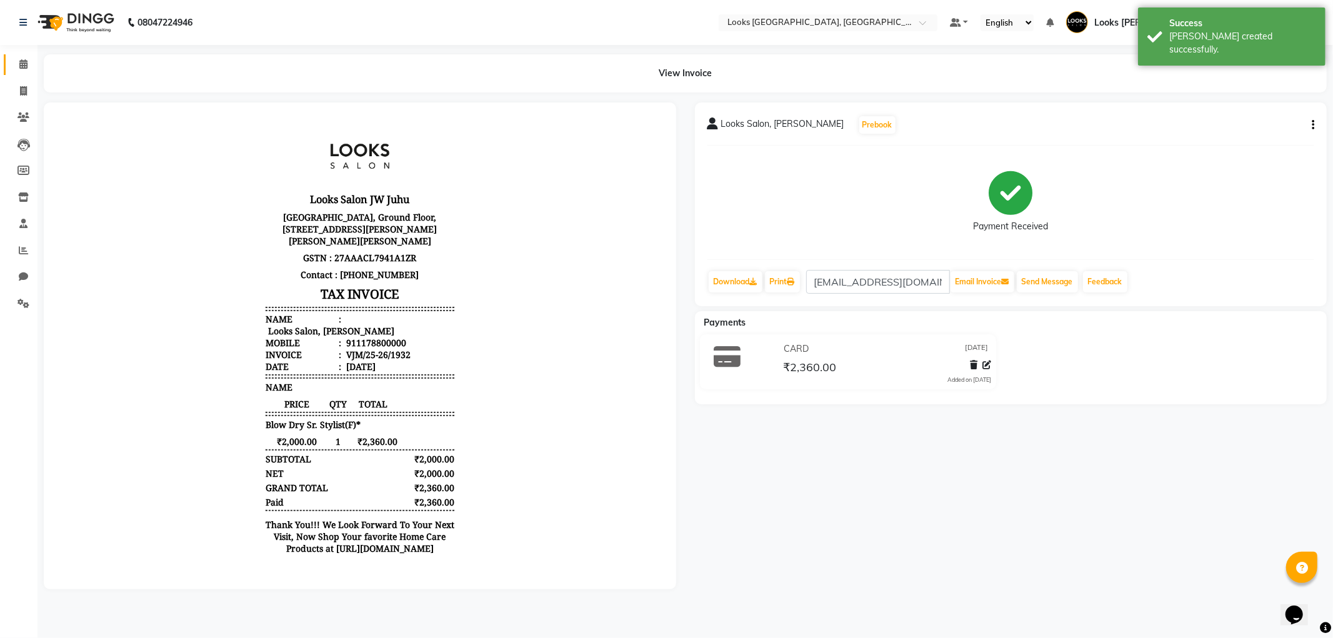
click at [21, 66] on icon at bounding box center [23, 63] width 8 height 9
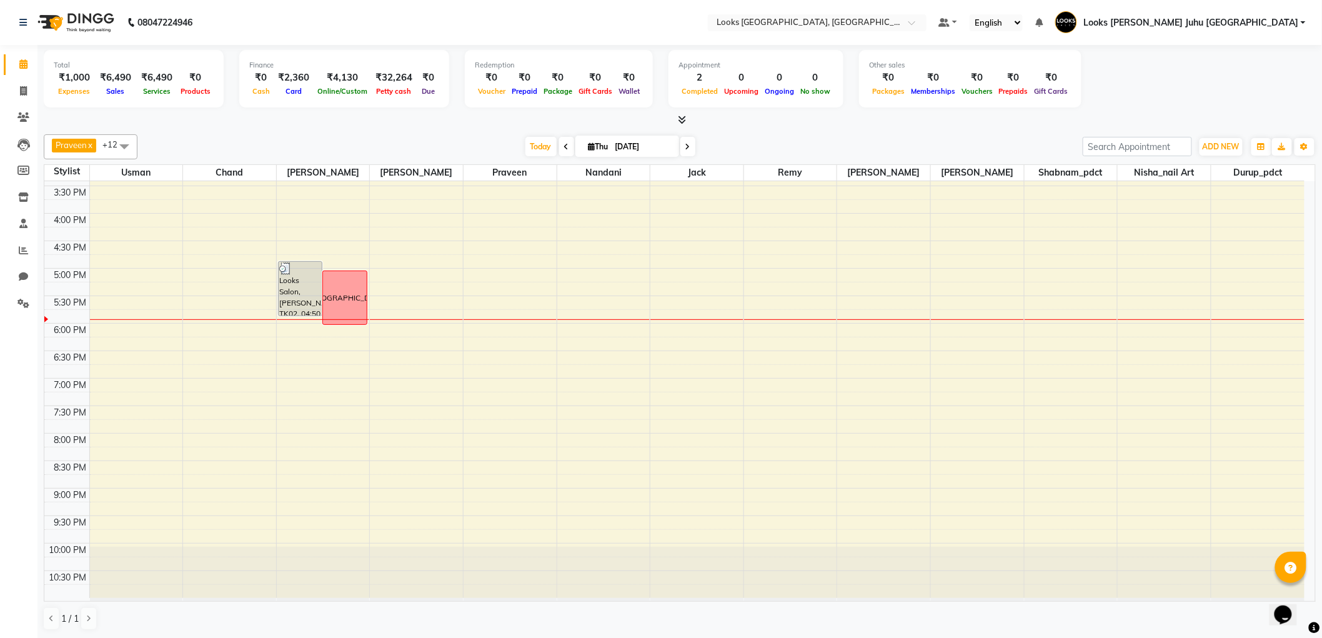
scroll to position [1, 0]
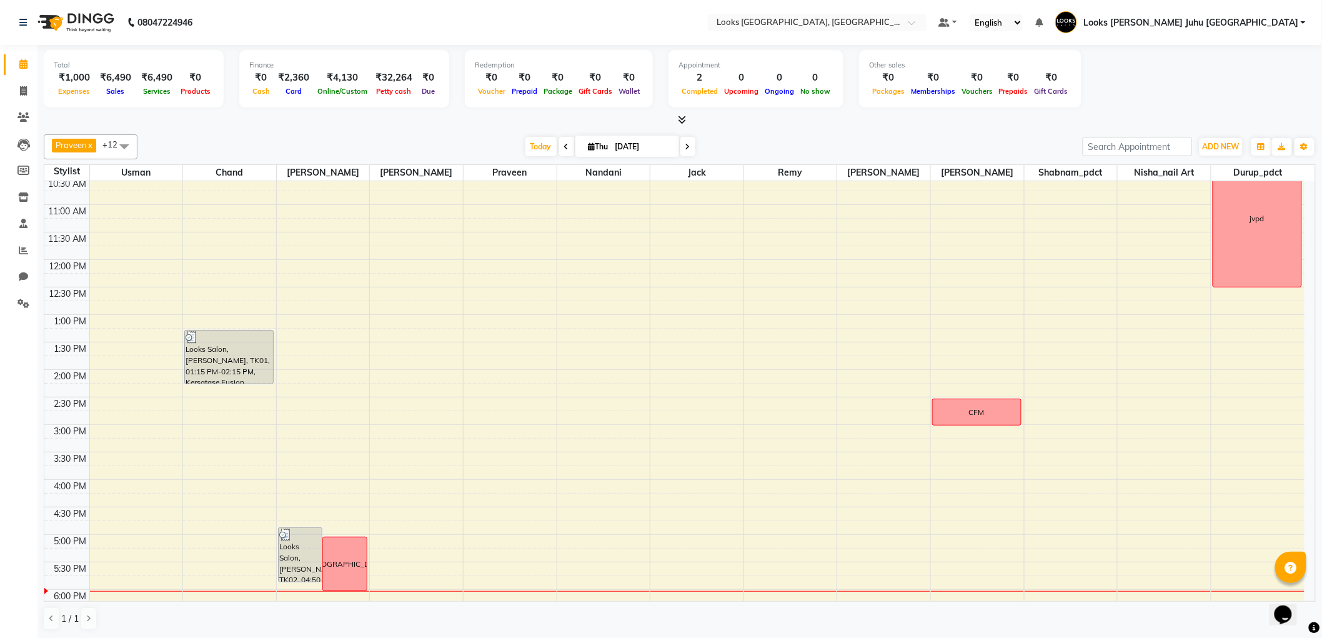
scroll to position [227, 0]
